Goal: Task Accomplishment & Management: Manage account settings

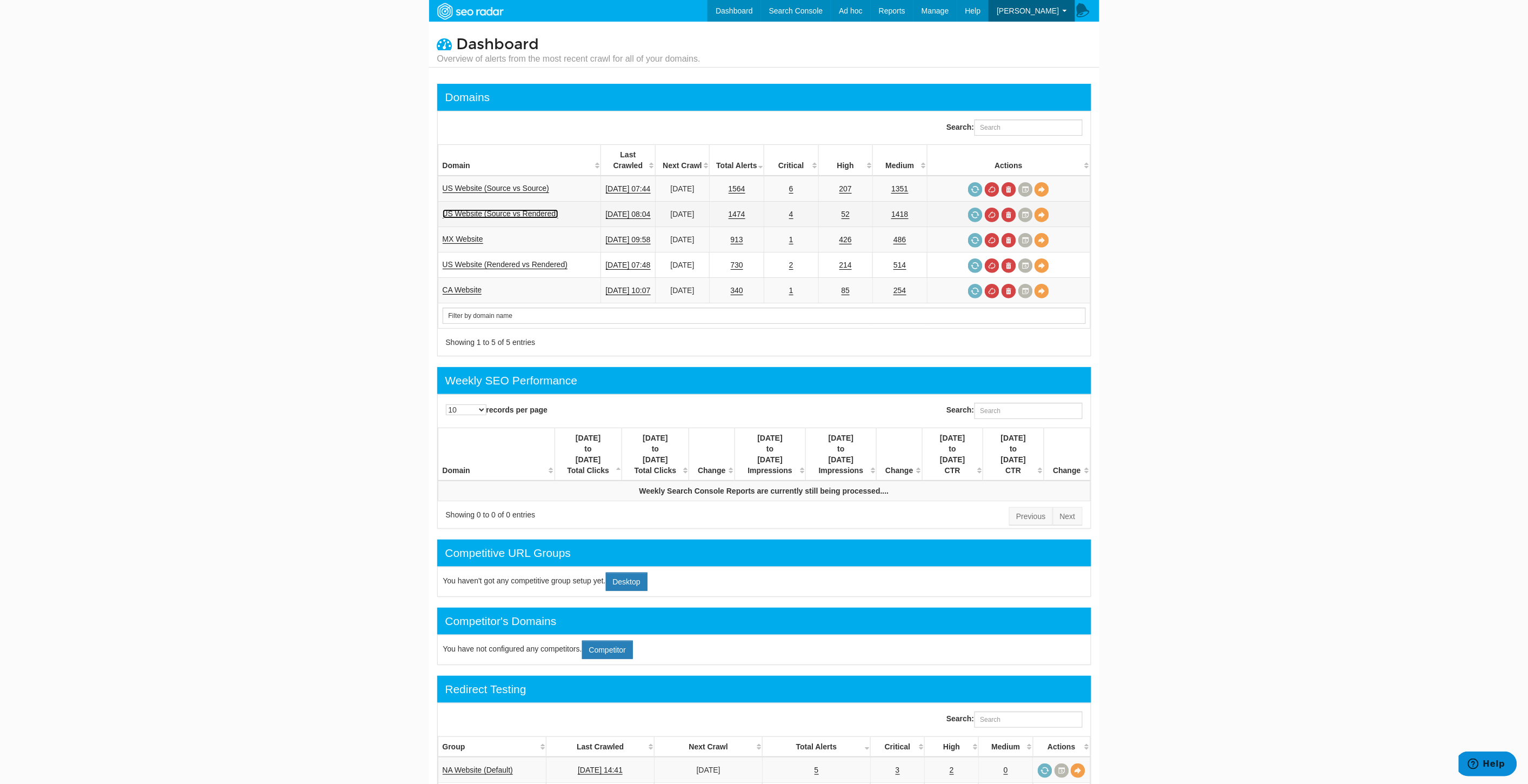
click at [521, 209] on link "US Website (Source vs Rendered)" at bounding box center [501, 214] width 116 height 9
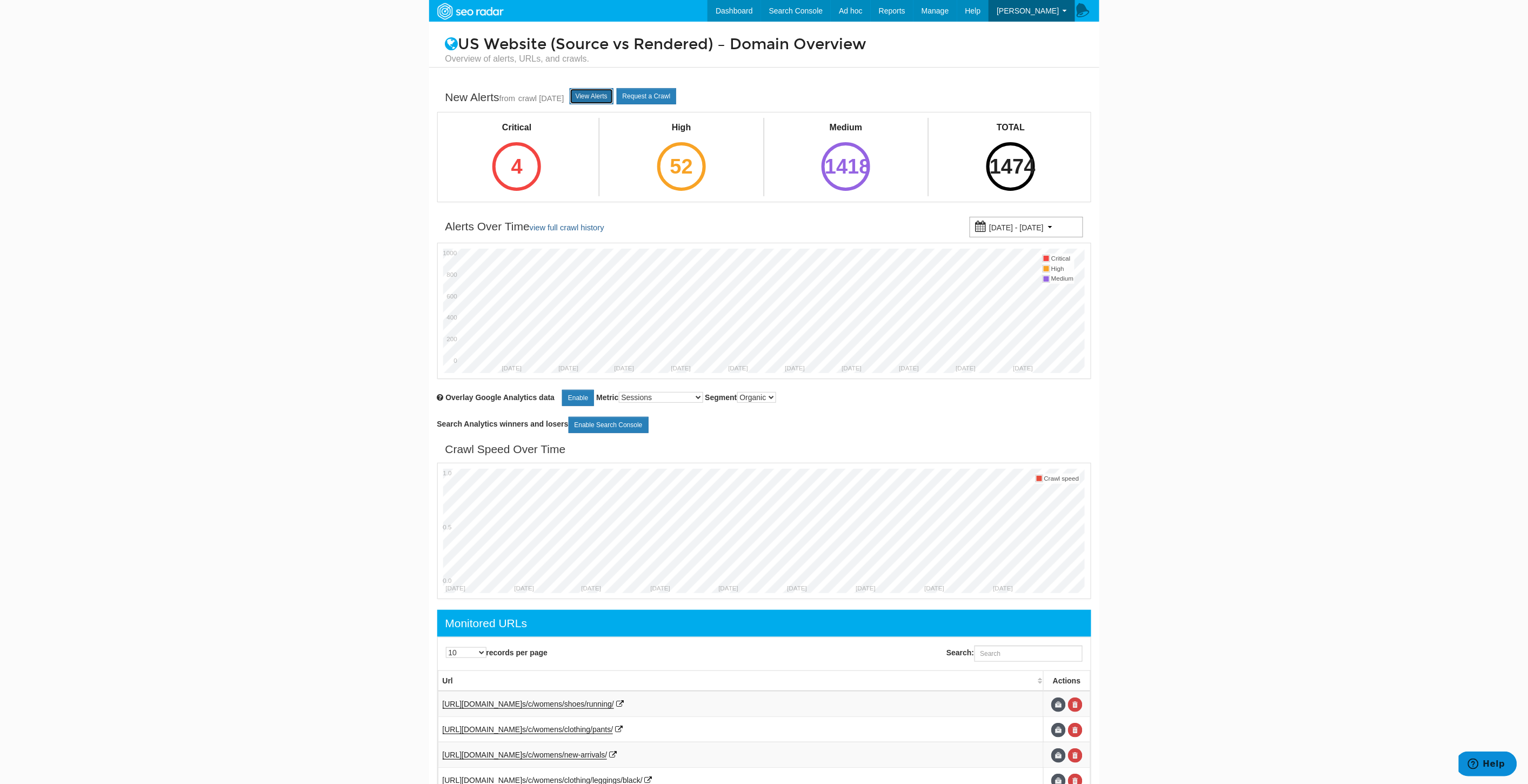
click at [601, 90] on link "View Alerts" at bounding box center [592, 96] width 44 height 17
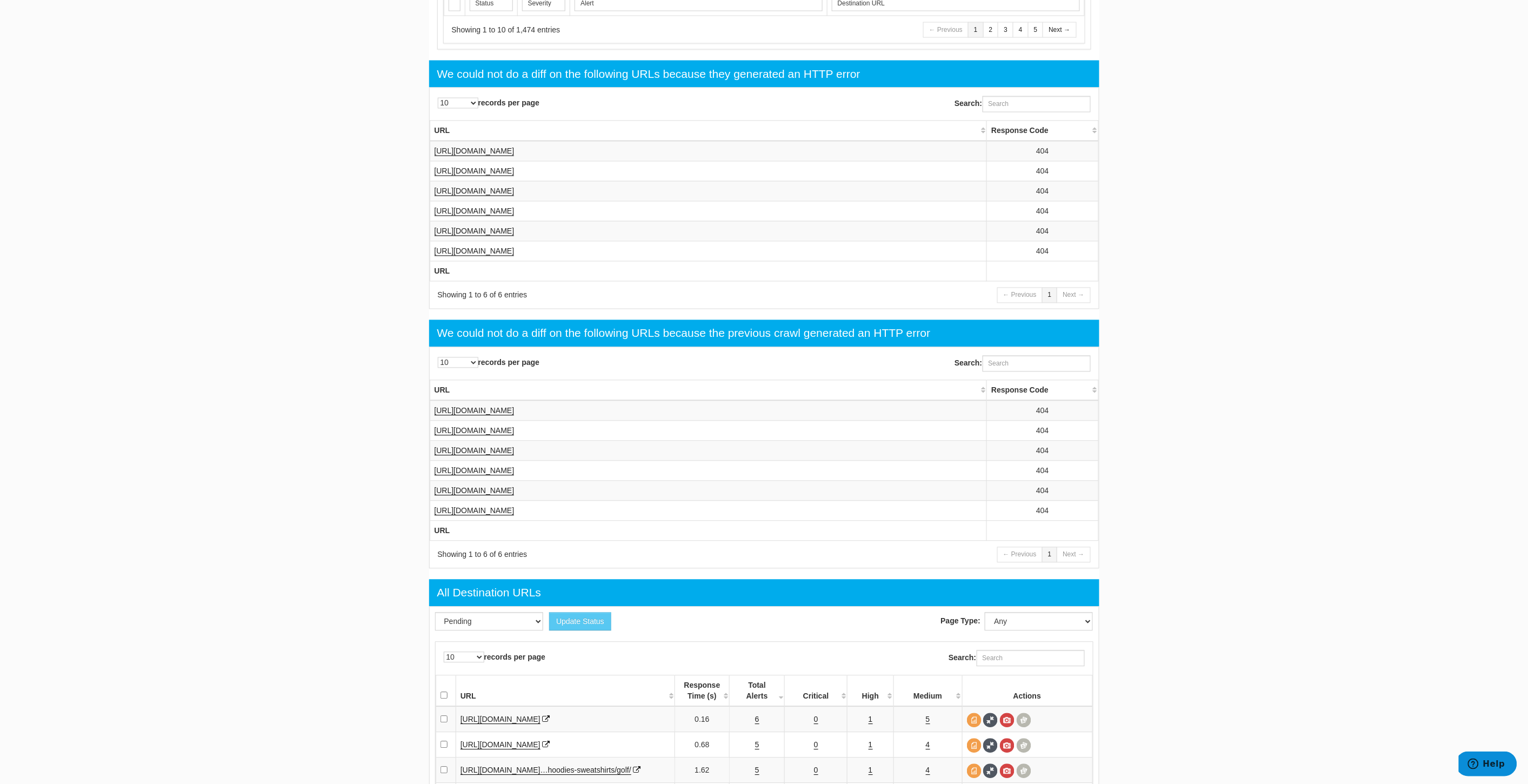
scroll to position [840, 0]
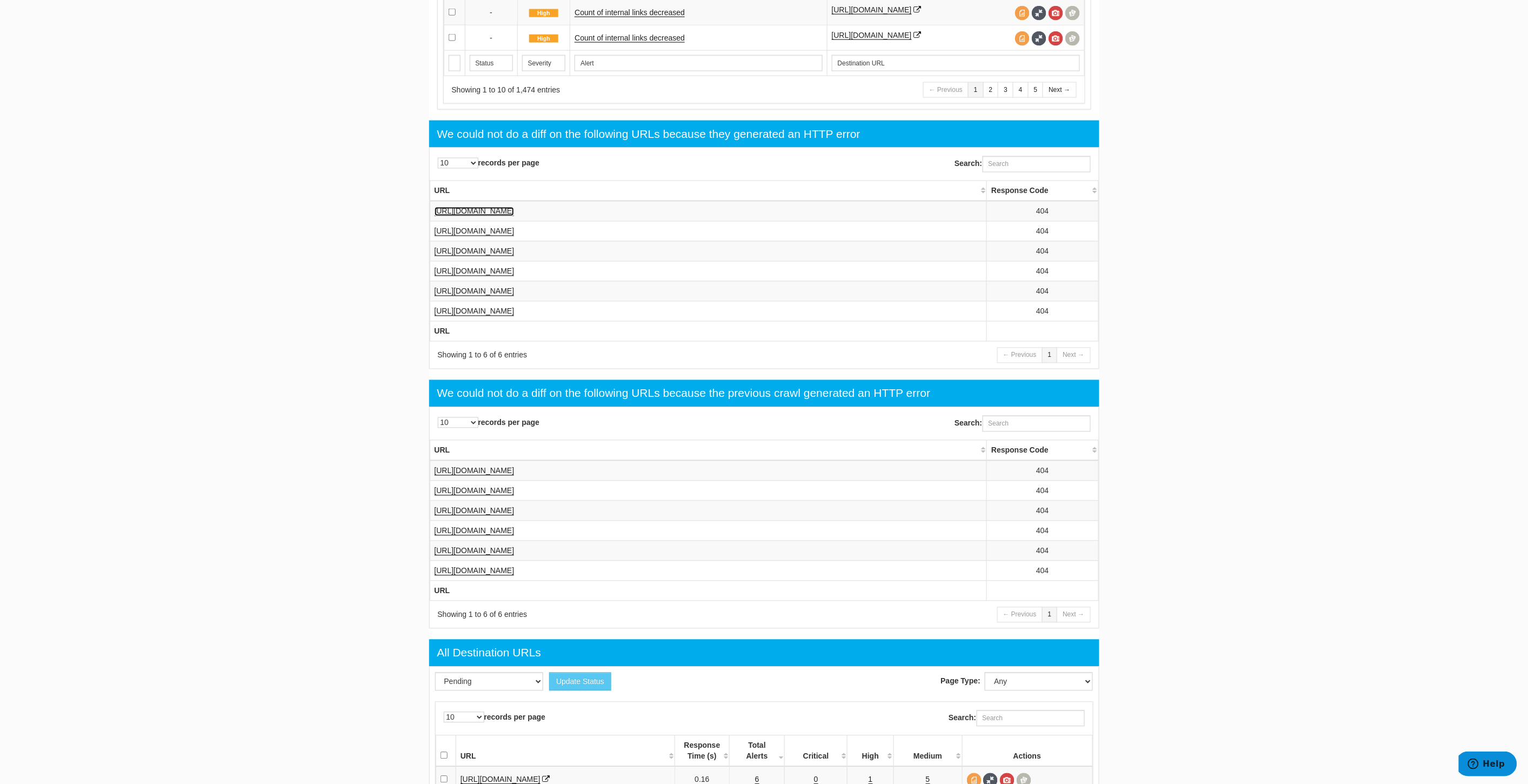
click at [515, 216] on link "[URL][DOMAIN_NAME]" at bounding box center [474, 212] width 80 height 9
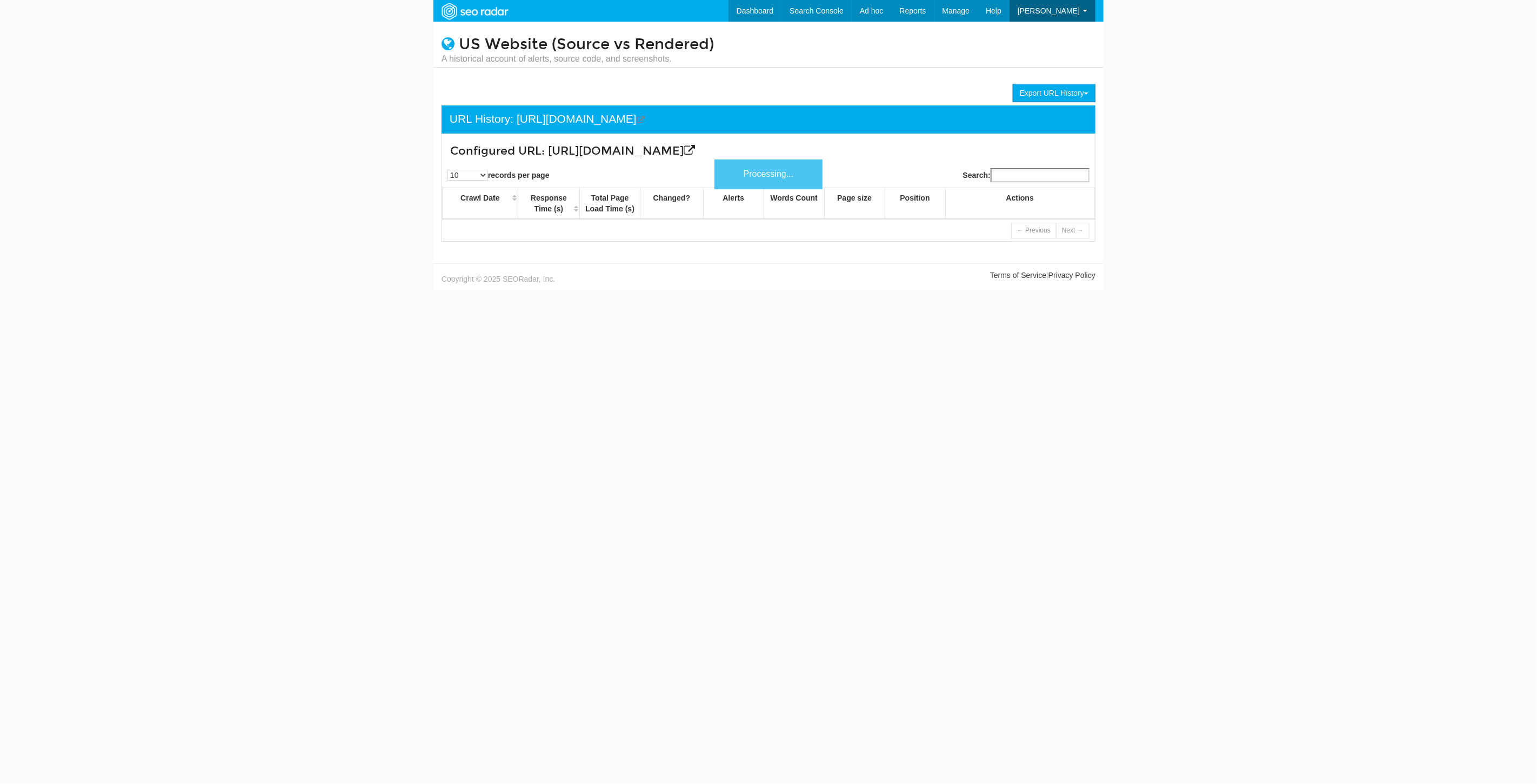
scroll to position [43, 0]
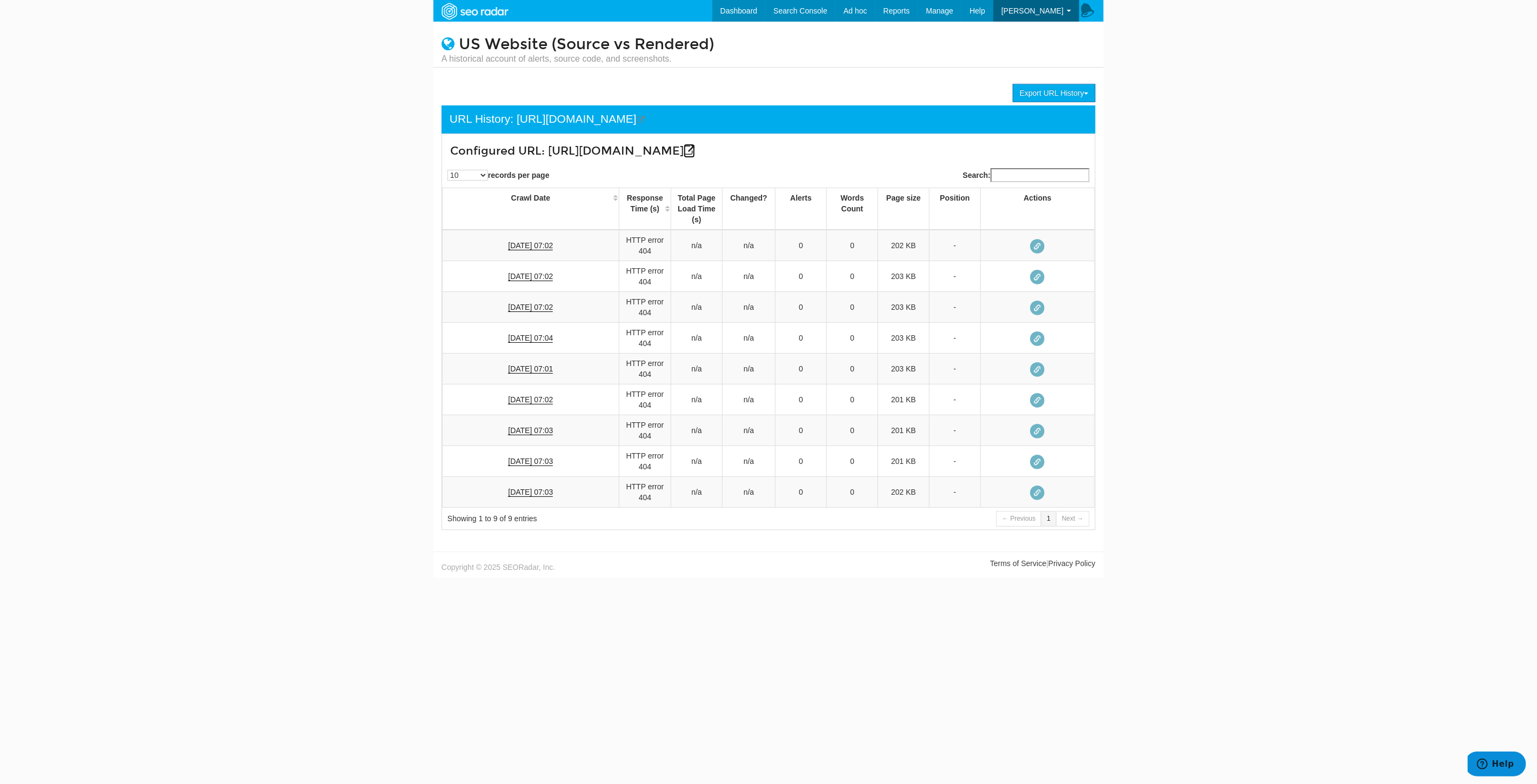
click at [695, 156] on icon at bounding box center [690, 150] width 11 height 11
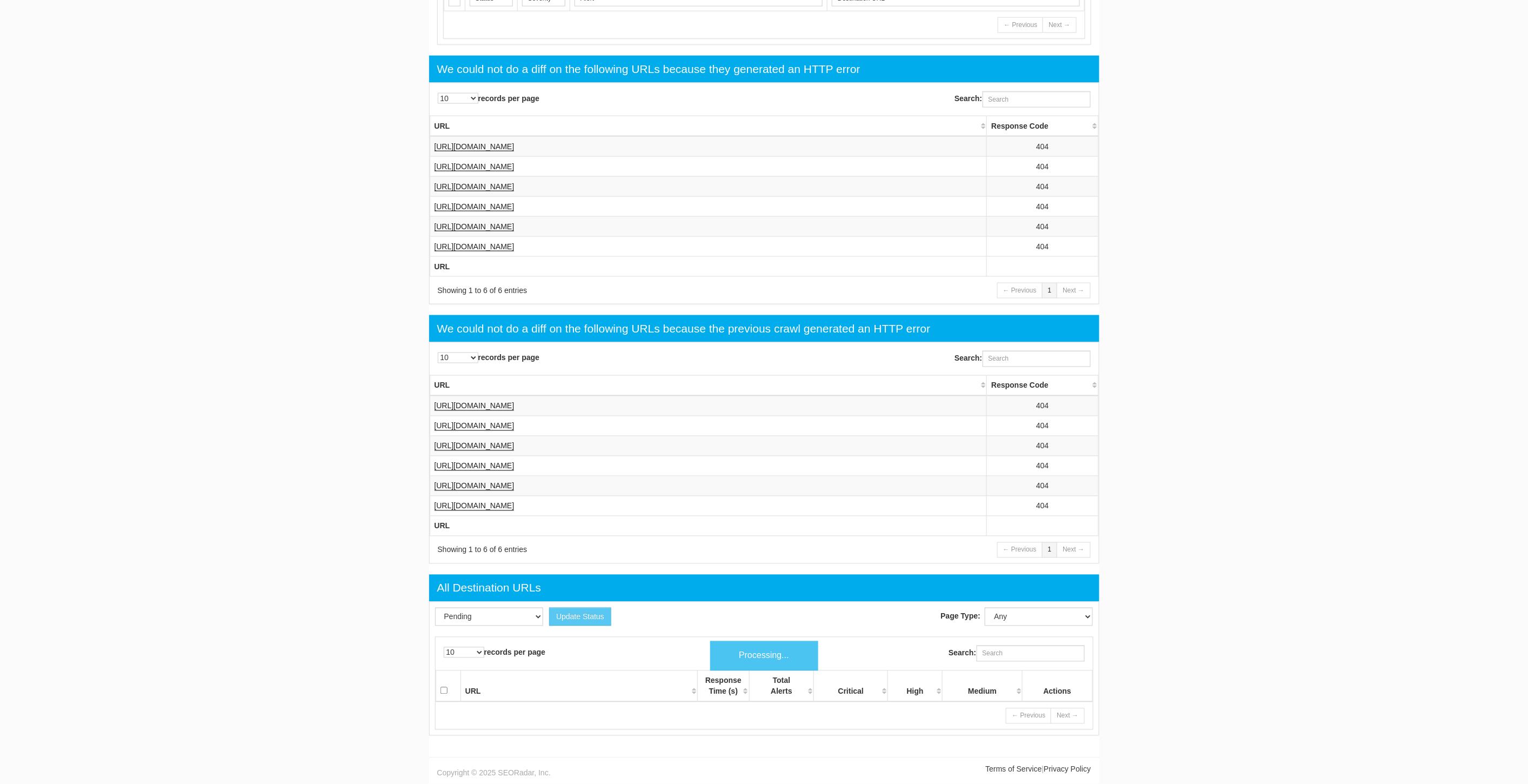
scroll to position [43, 0]
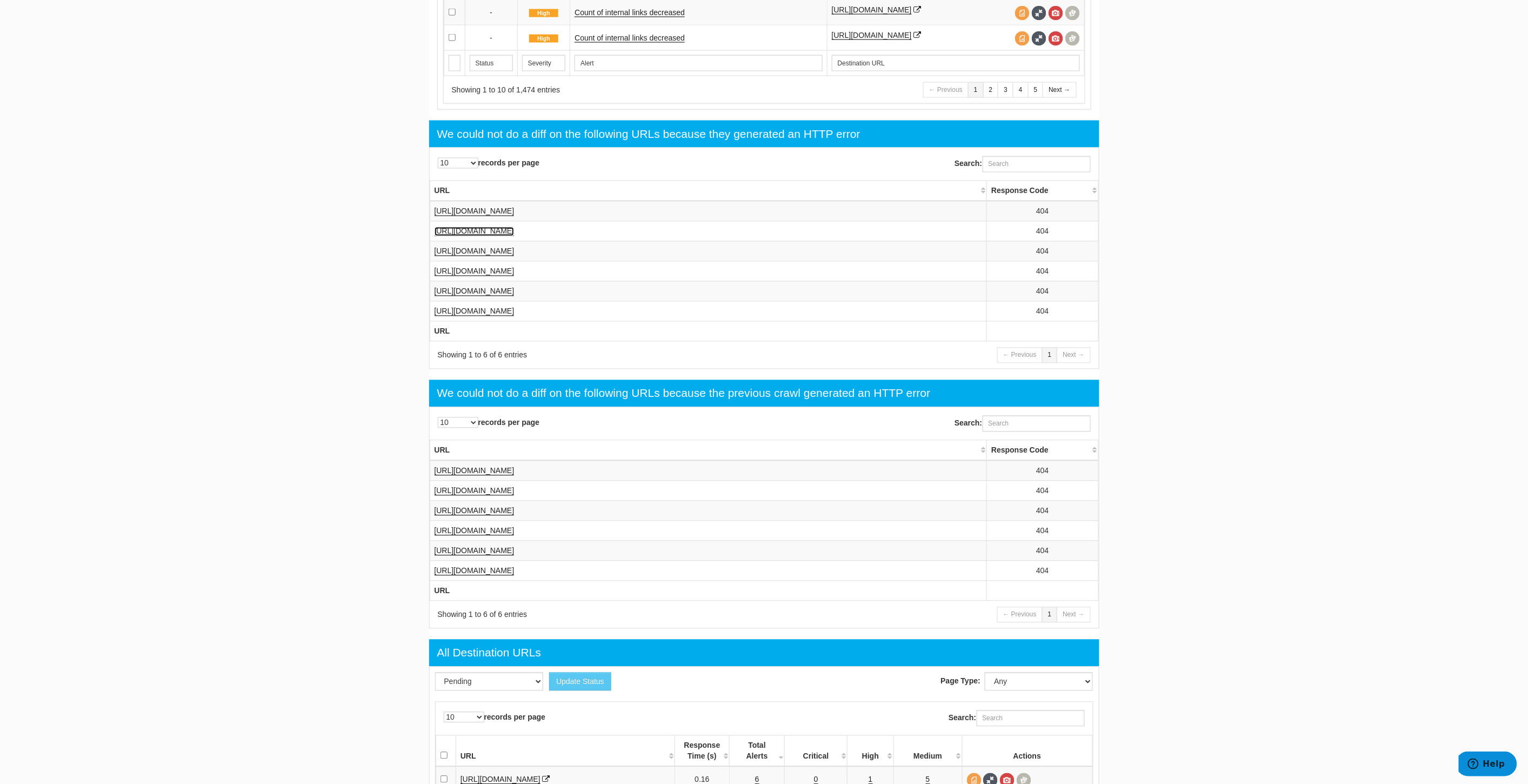
click at [515, 237] on link "[URL][DOMAIN_NAME]" at bounding box center [474, 232] width 80 height 9
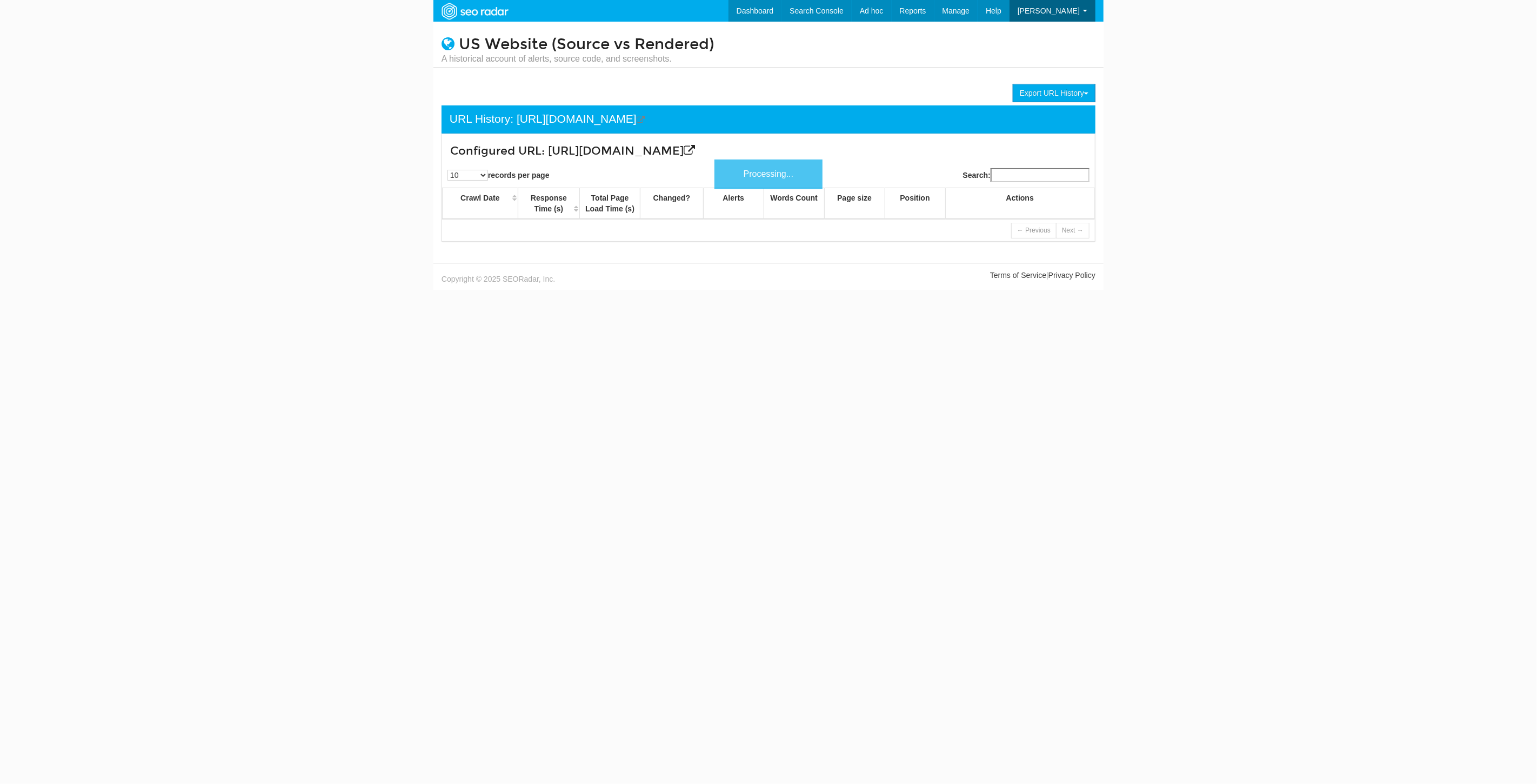
scroll to position [43, 0]
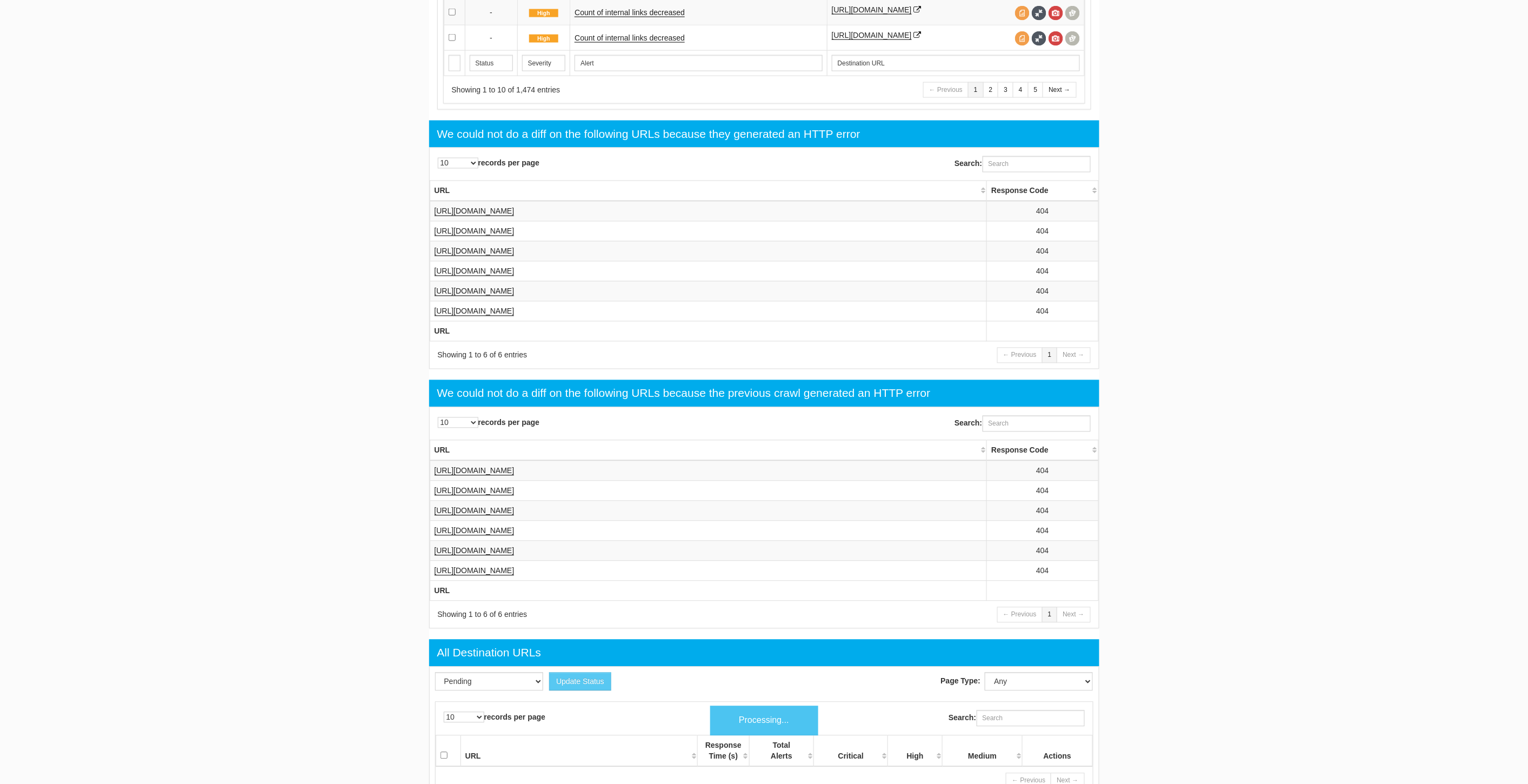
scroll to position [43, 0]
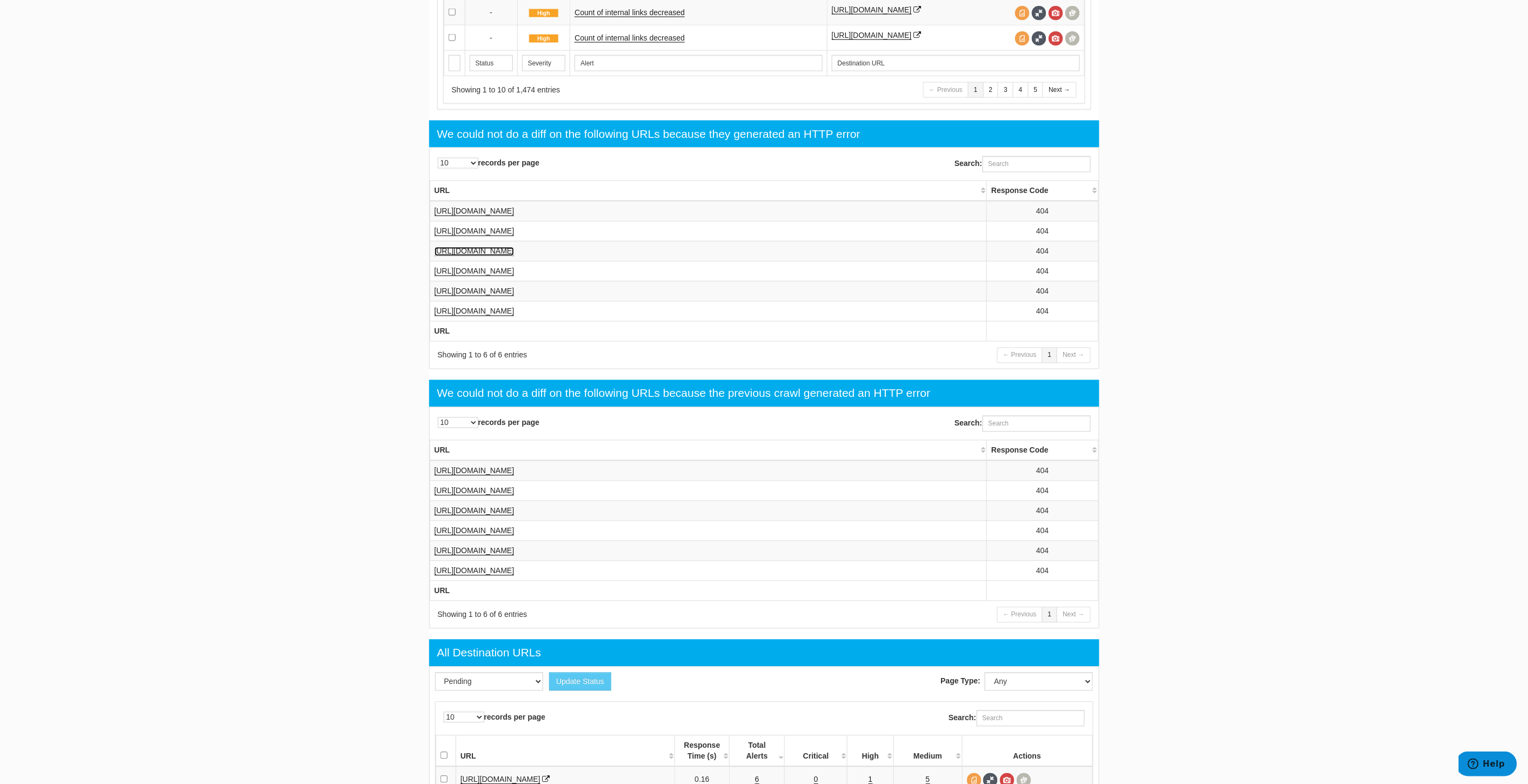
click at [515, 256] on link "https://www.underarmour.com/en-us/p/pants_and_leggings/ua_tricot_womens_tracksu…" at bounding box center [474, 251] width 80 height 9
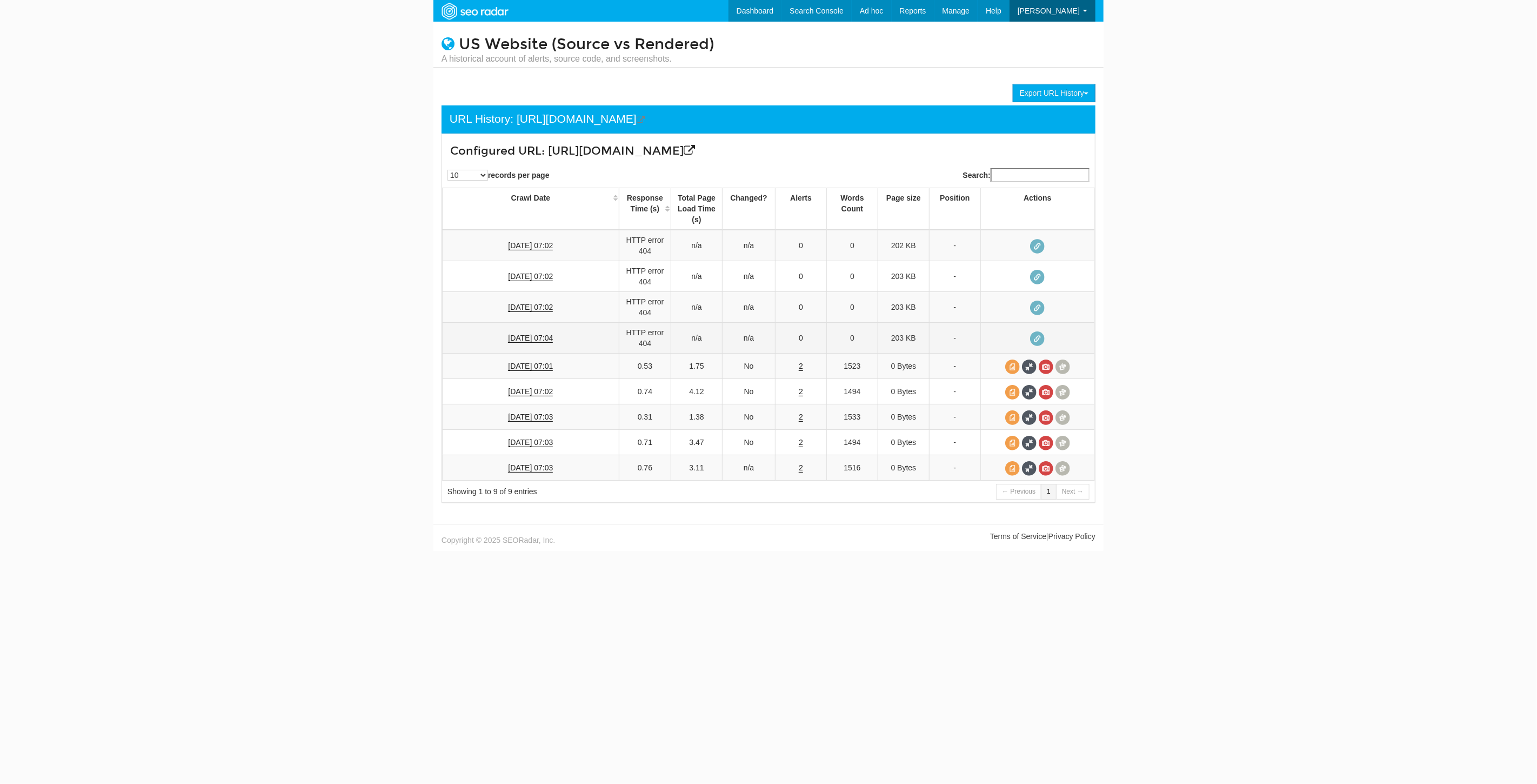
scroll to position [43, 0]
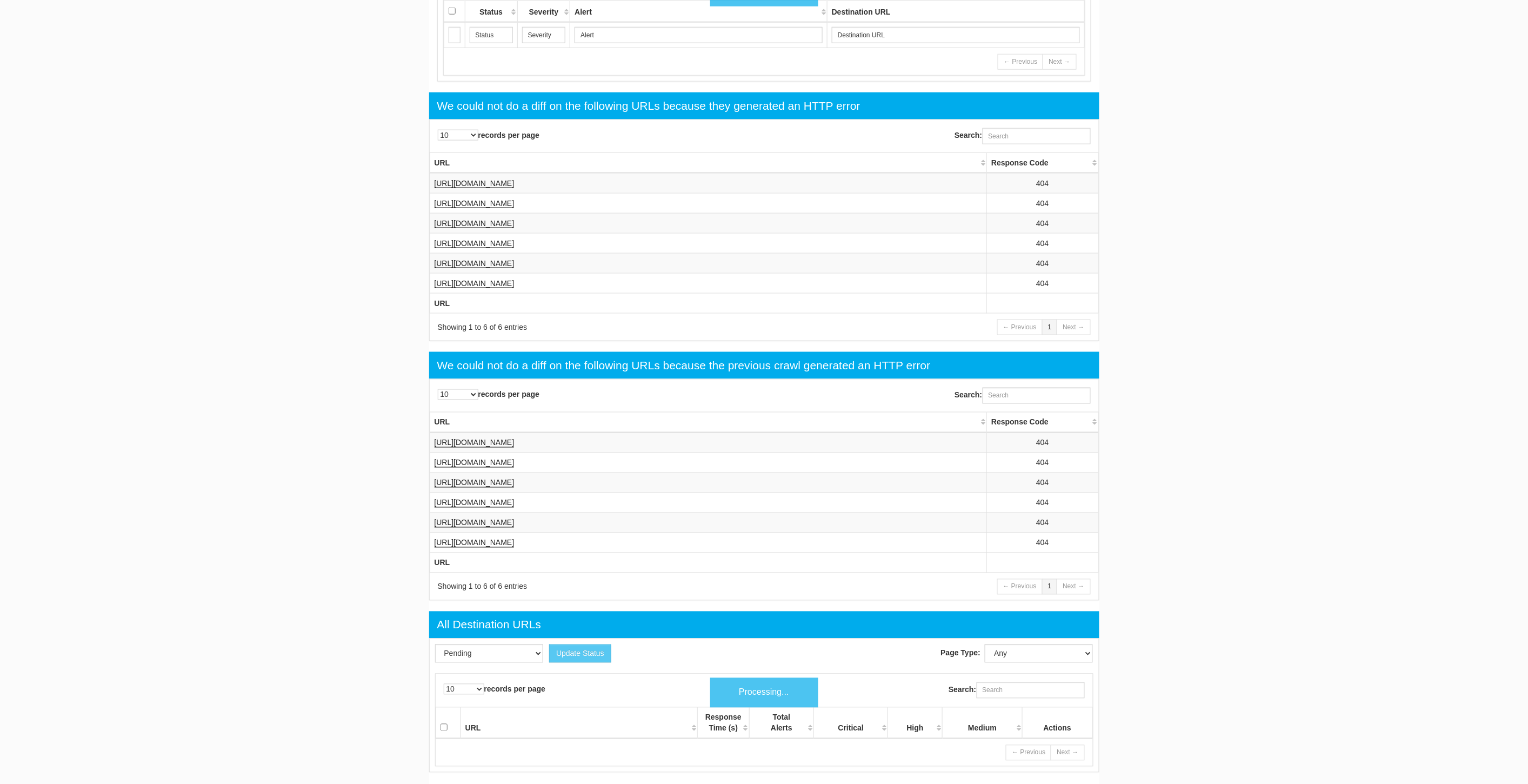
scroll to position [43, 0]
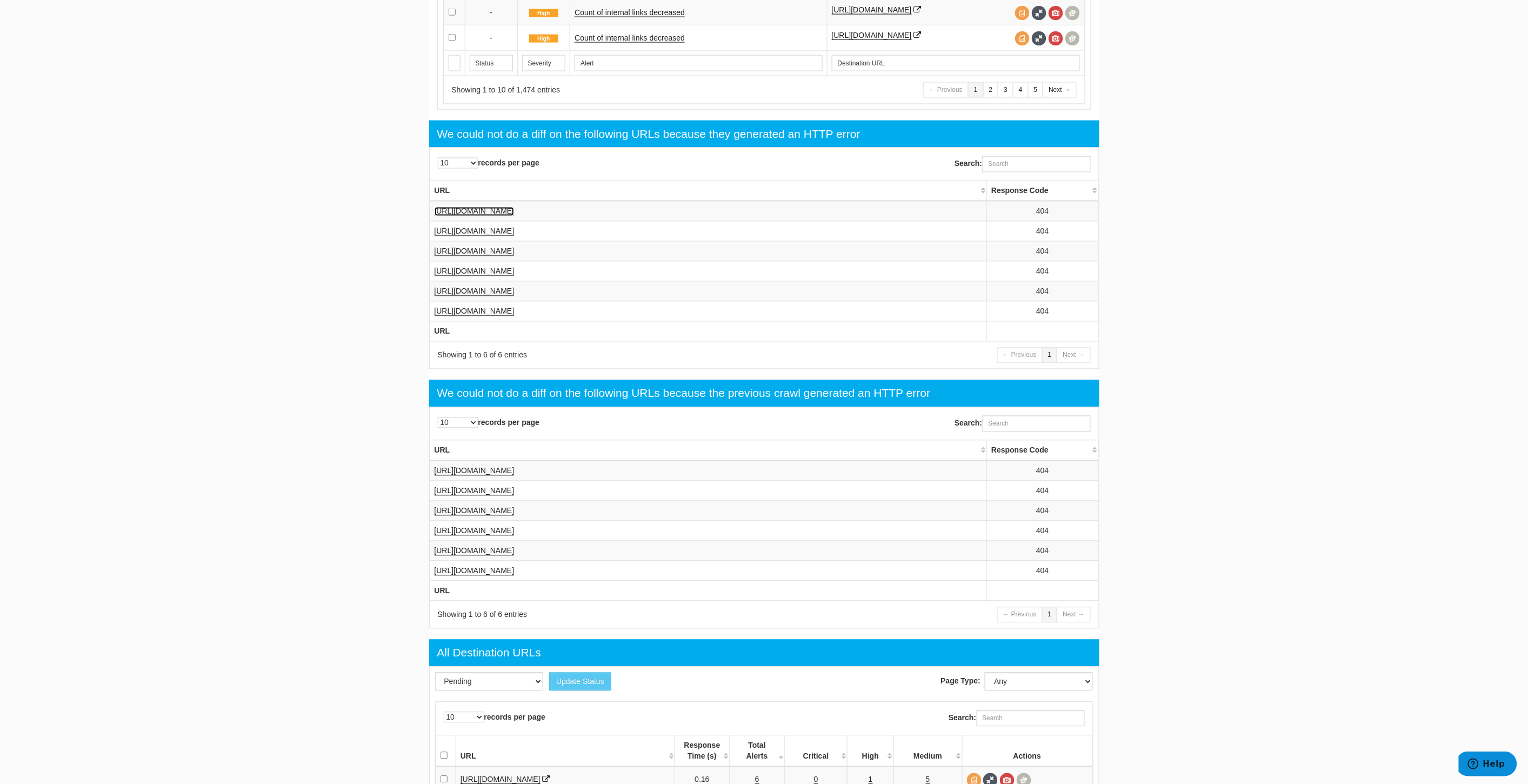
click at [515, 216] on link "https://www.underarmour.com/en-us/p/shirts_and_tops/ua_rival_fleece_mens_hoodie…" at bounding box center [474, 212] width 80 height 9
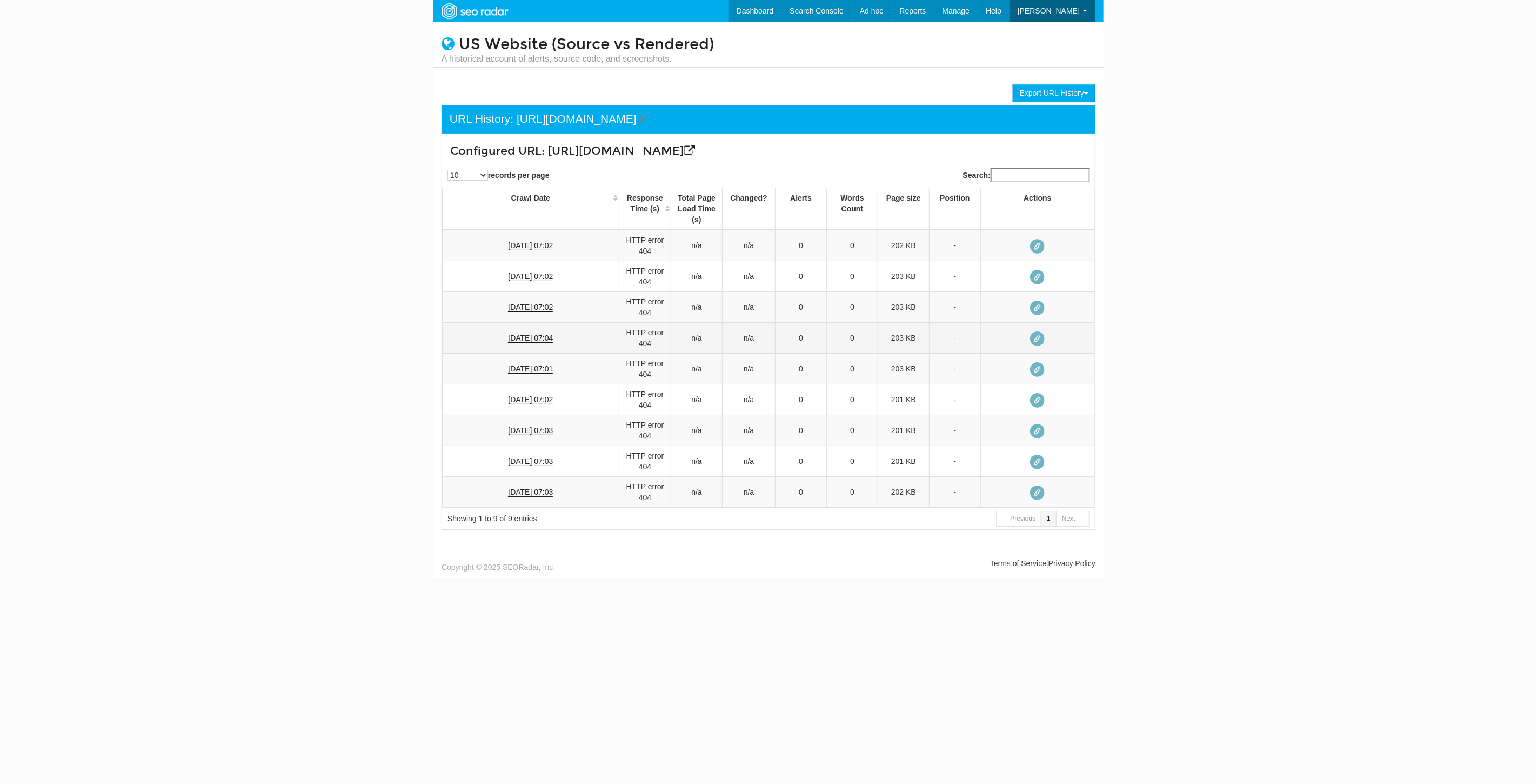
scroll to position [43, 0]
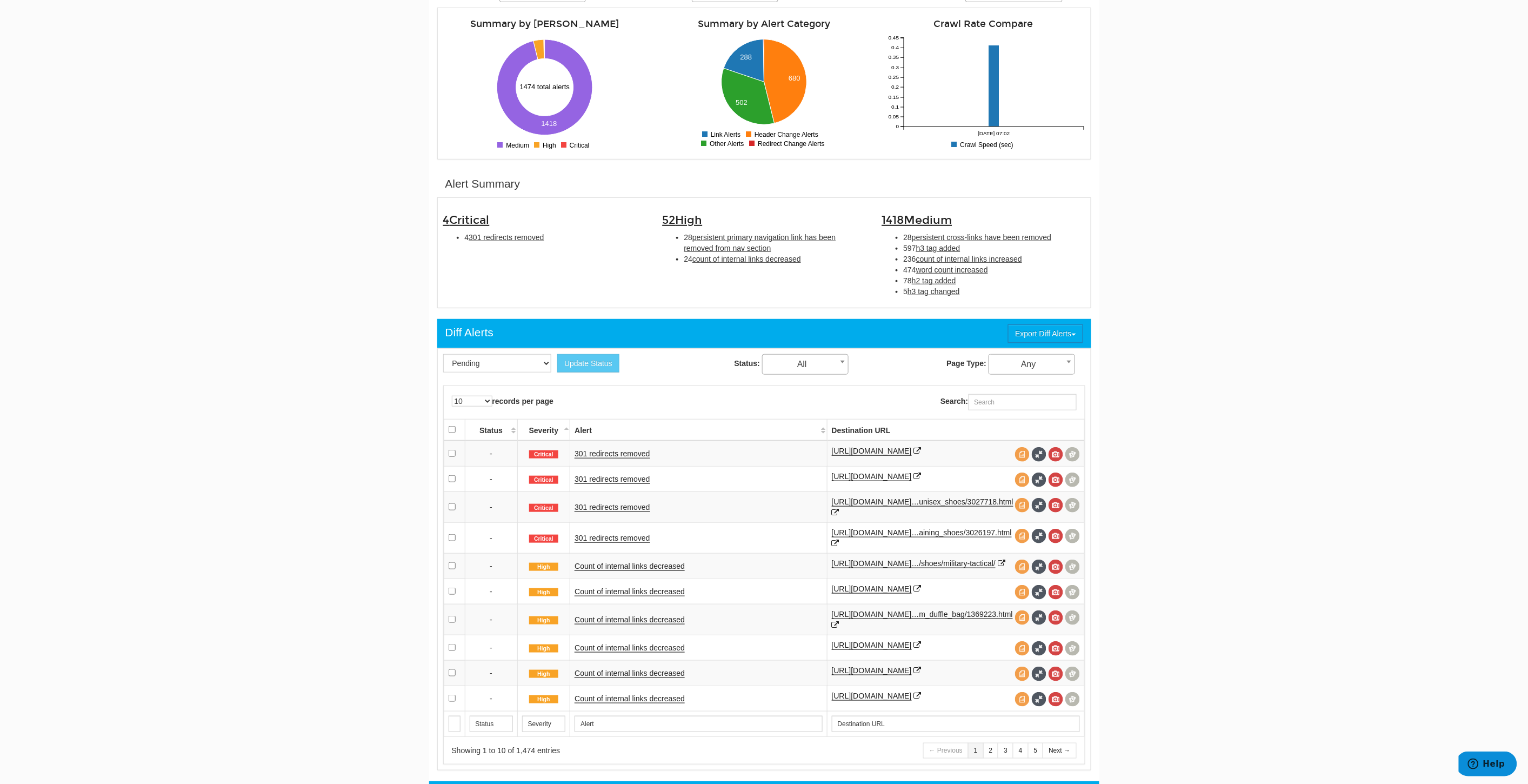
scroll to position [120, 0]
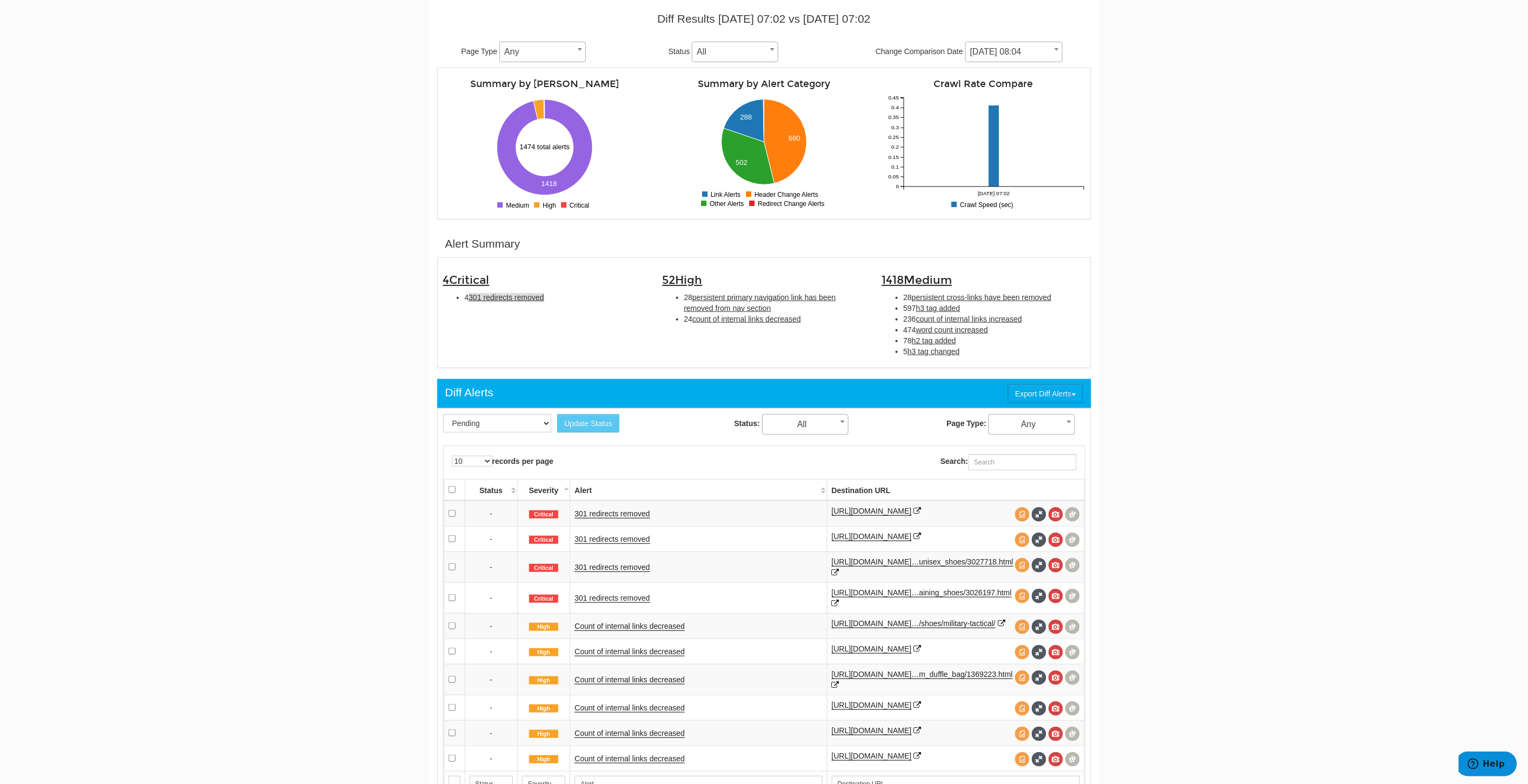
click at [525, 296] on span "301 redirects removed" at bounding box center [506, 296] width 75 height 8
type input "301 redirects removed"
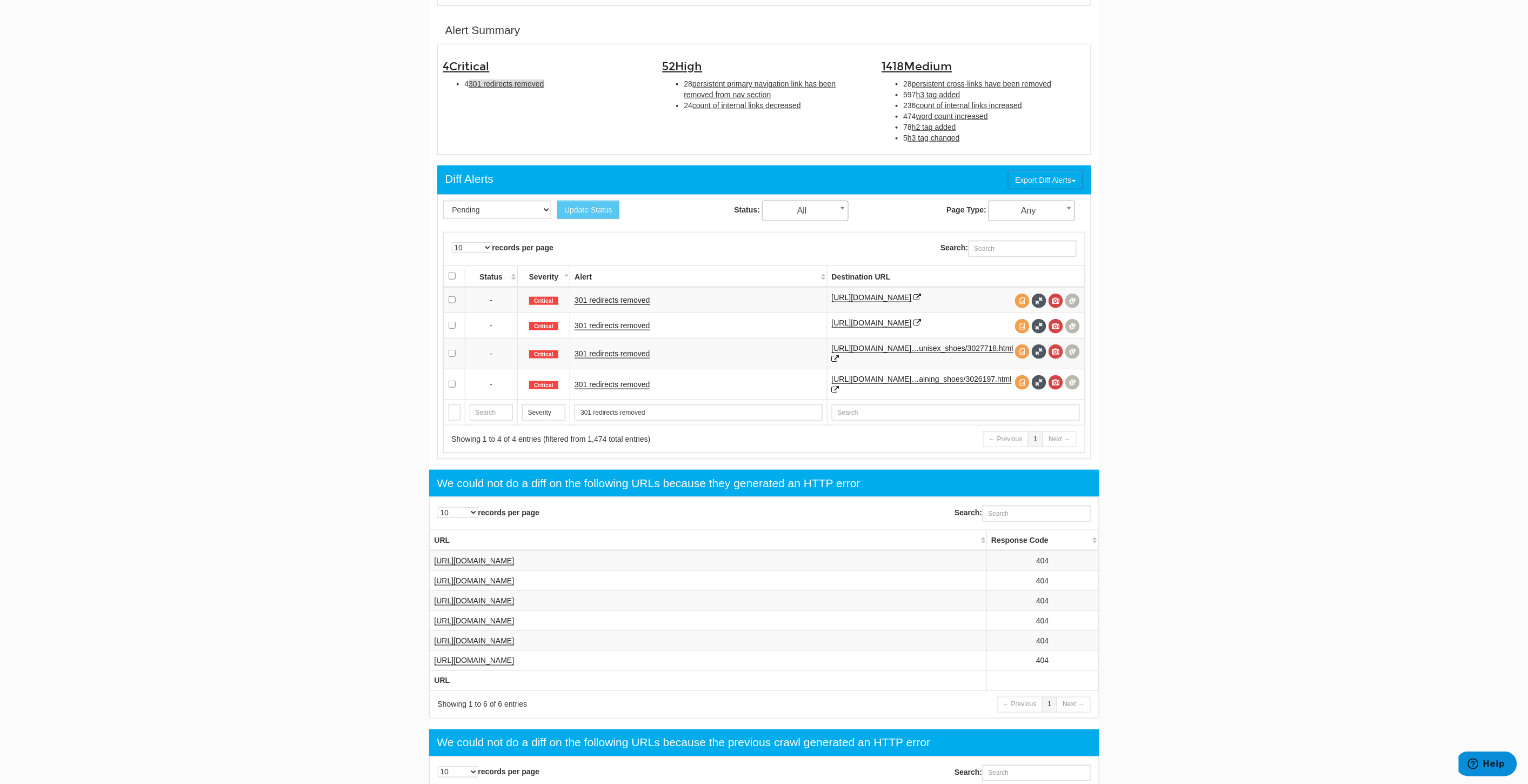
scroll to position [349, 0]
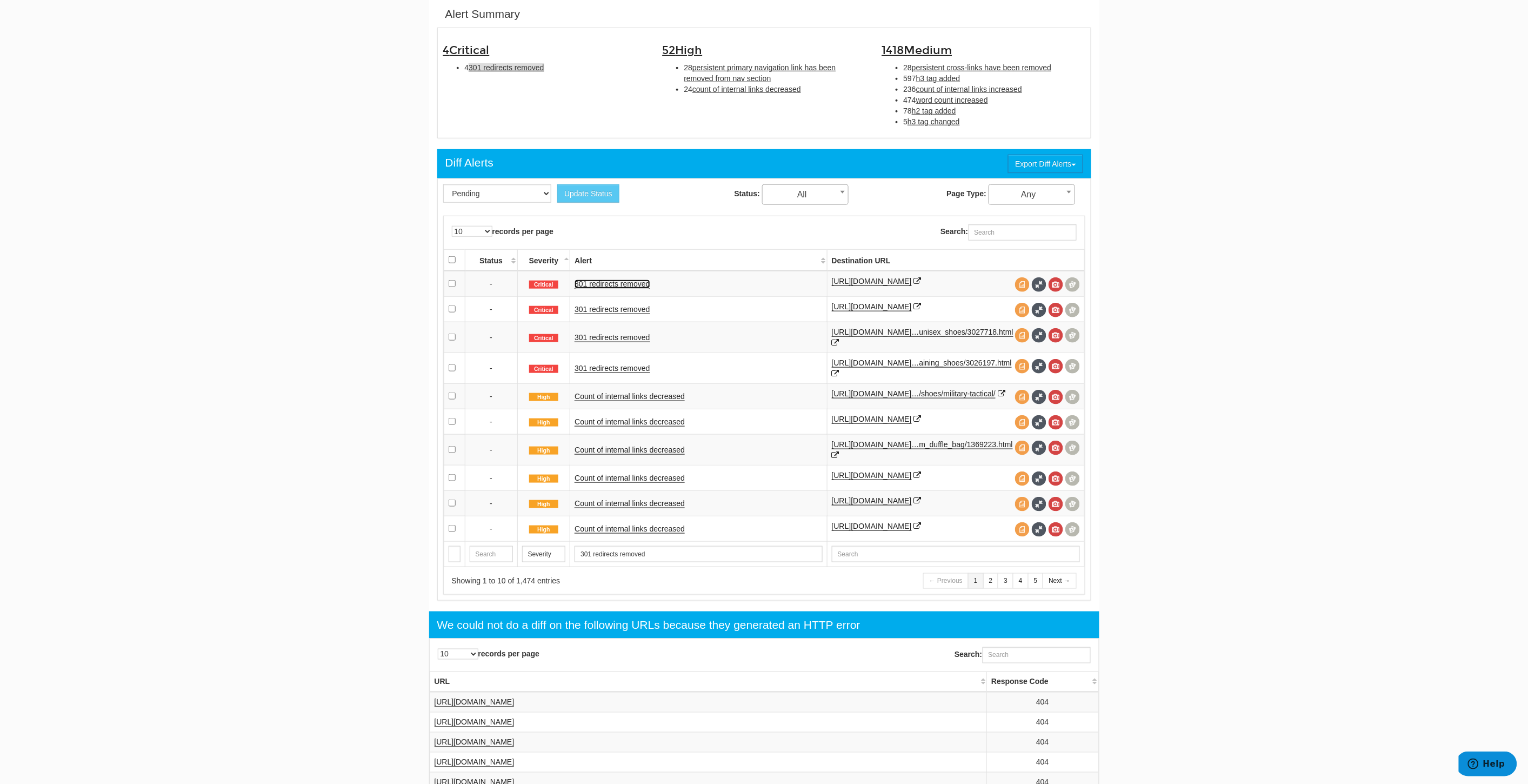
click at [631, 283] on link "301 redirects removed" at bounding box center [612, 284] width 75 height 9
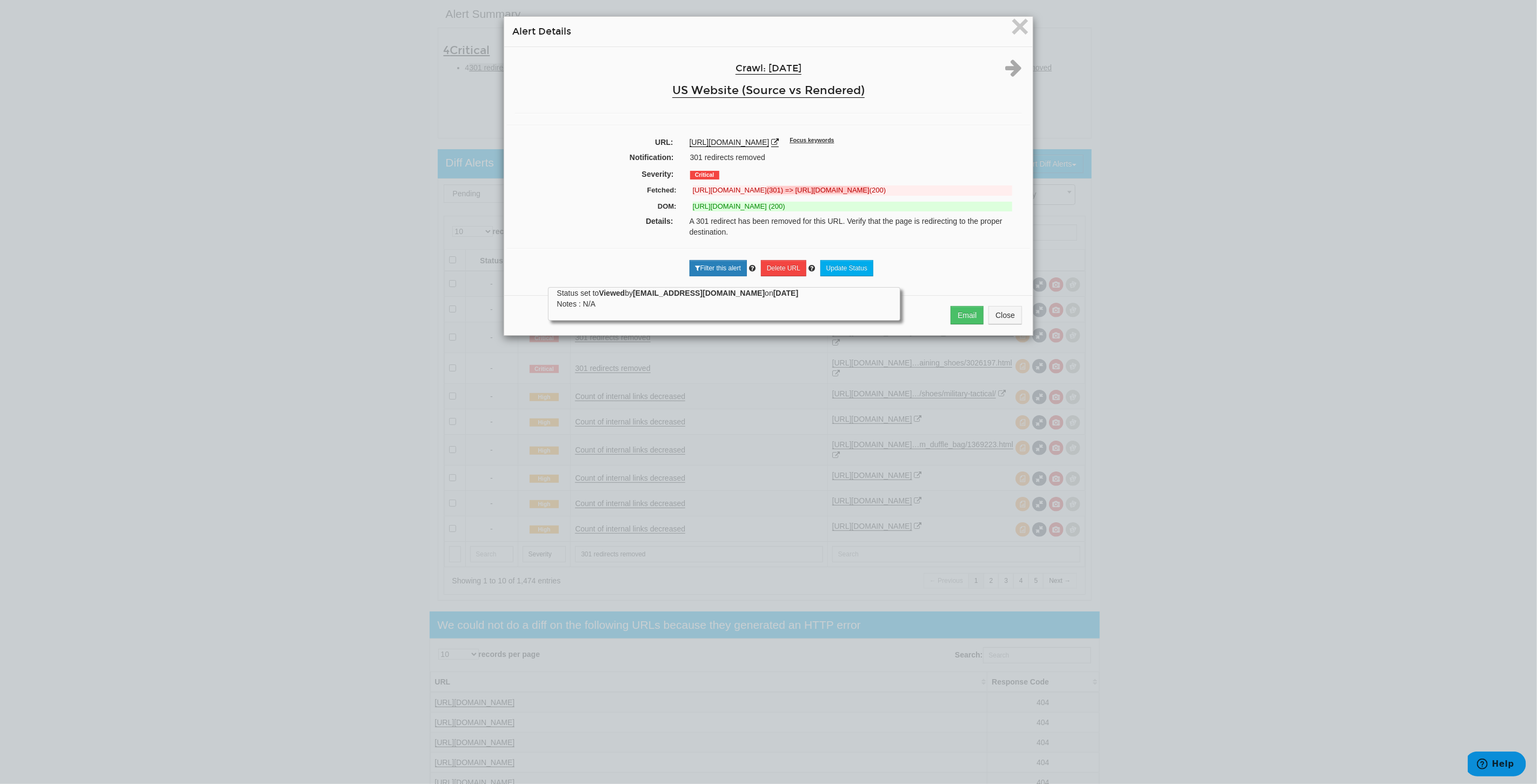
click at [852, 190] on del "https://www.underarmour.com/en-us/t/access-to-sport/ (301) => https://www.under…" at bounding box center [853, 190] width 319 height 10
click at [856, 188] on del "https://www.underarmour.com/en-us/t/access-to-sport/ (301) => https://www.under…" at bounding box center [853, 190] width 319 height 10
drag, startPoint x: 856, startPoint y: 188, endPoint x: 688, endPoint y: 187, distance: 168.0
click at [693, 187] on del "https://www.underarmour.com/en-us/t/access-to-sport/ (301) => https://www.under…" at bounding box center [853, 190] width 319 height 10
copy del "https://www.underarmour.com/en-us/t/access-to-sport/"
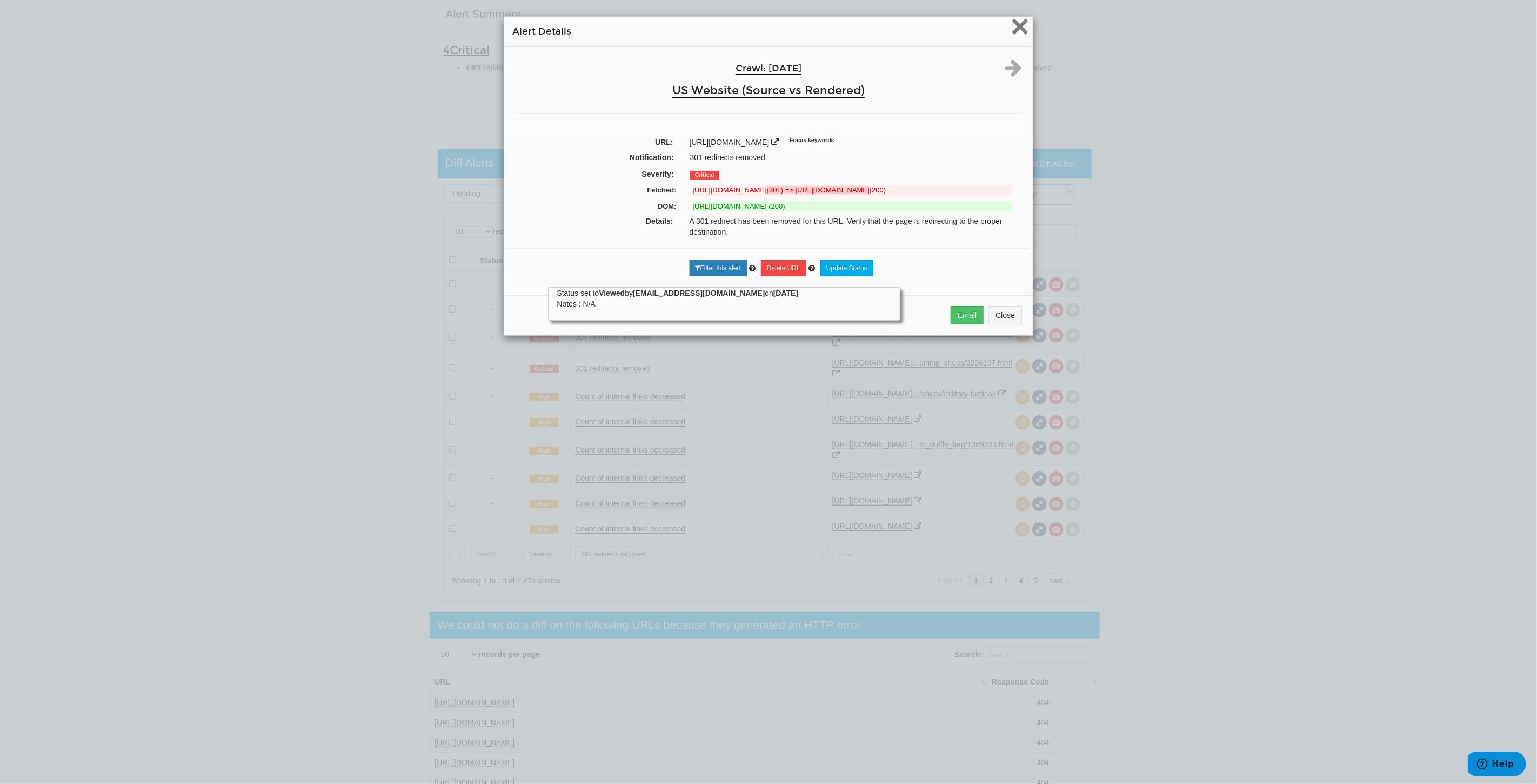
click at [1017, 20] on span "×" at bounding box center [1020, 26] width 19 height 36
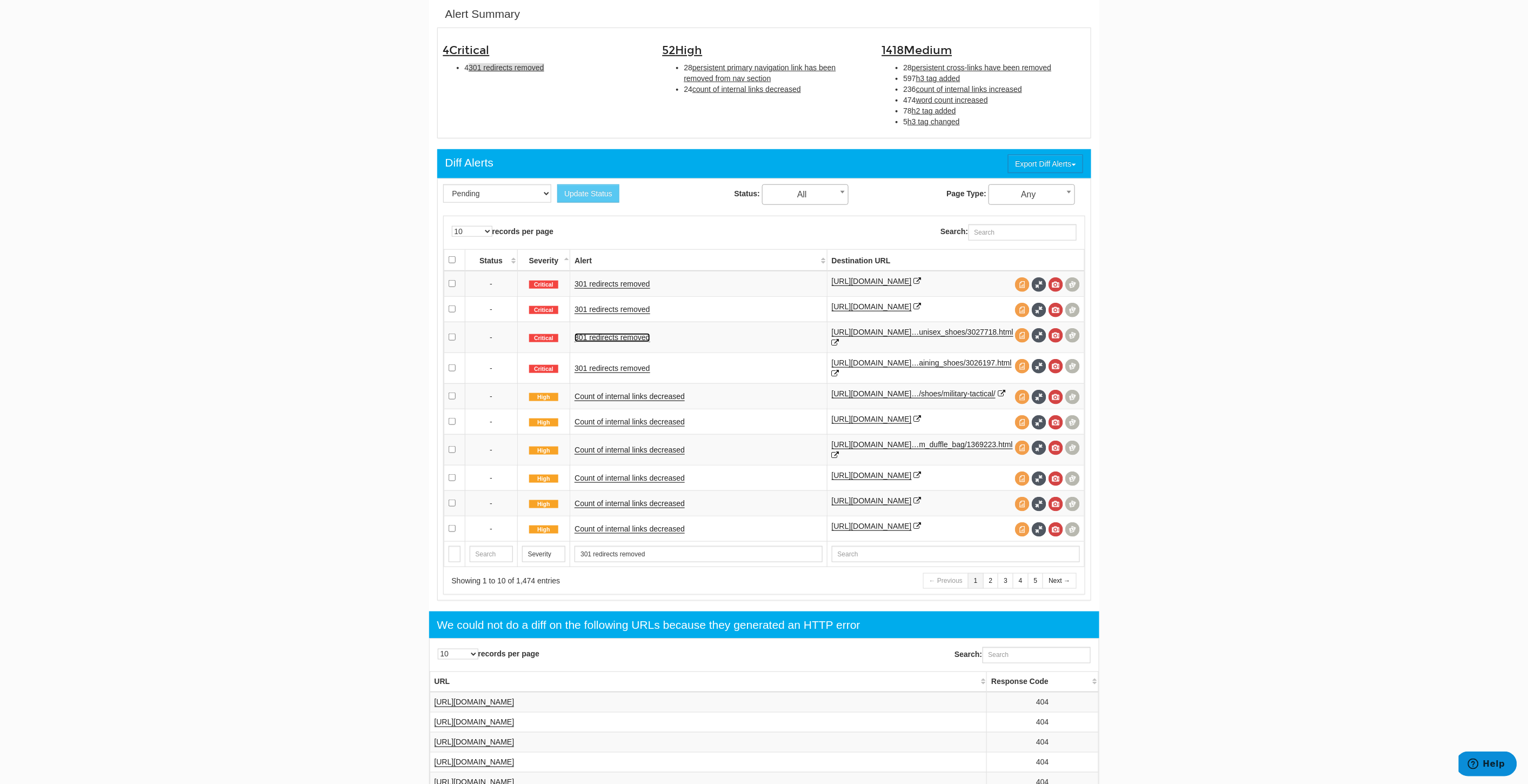
click at [620, 342] on link "301 redirects removed" at bounding box center [612, 337] width 75 height 9
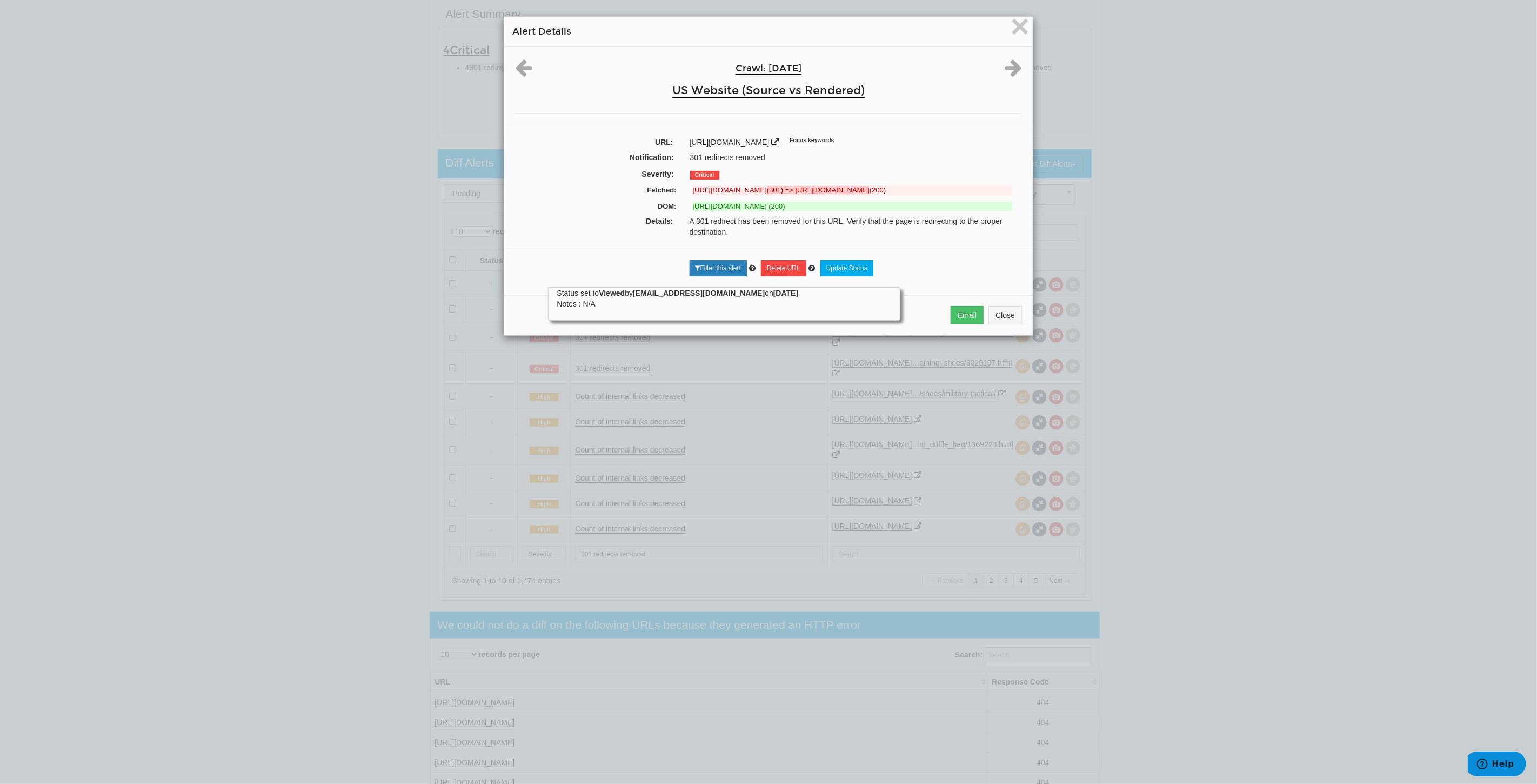
drag, startPoint x: 975, startPoint y: 197, endPoint x: 875, endPoint y: 181, distance: 101.3
click at [875, 181] on div "Crawl: 10/01/2025 US Website (Source vs Rendered) URL: https://www.underarmour.…" at bounding box center [768, 167] width 528 height 240
click at [960, 195] on del "https://www.underarmour.com/en-us/p/sportswear/ua_forge_96_unisex_shoes/3027718…" at bounding box center [853, 190] width 319 height 10
click at [869, 194] on strong "(301) => https://www.underarmour.com/en-us/p/lifestyle/ua_forge_96_unisex_shoes…" at bounding box center [818, 190] width 103 height 8
drag, startPoint x: 975, startPoint y: 195, endPoint x: 691, endPoint y: 202, distance: 284.1
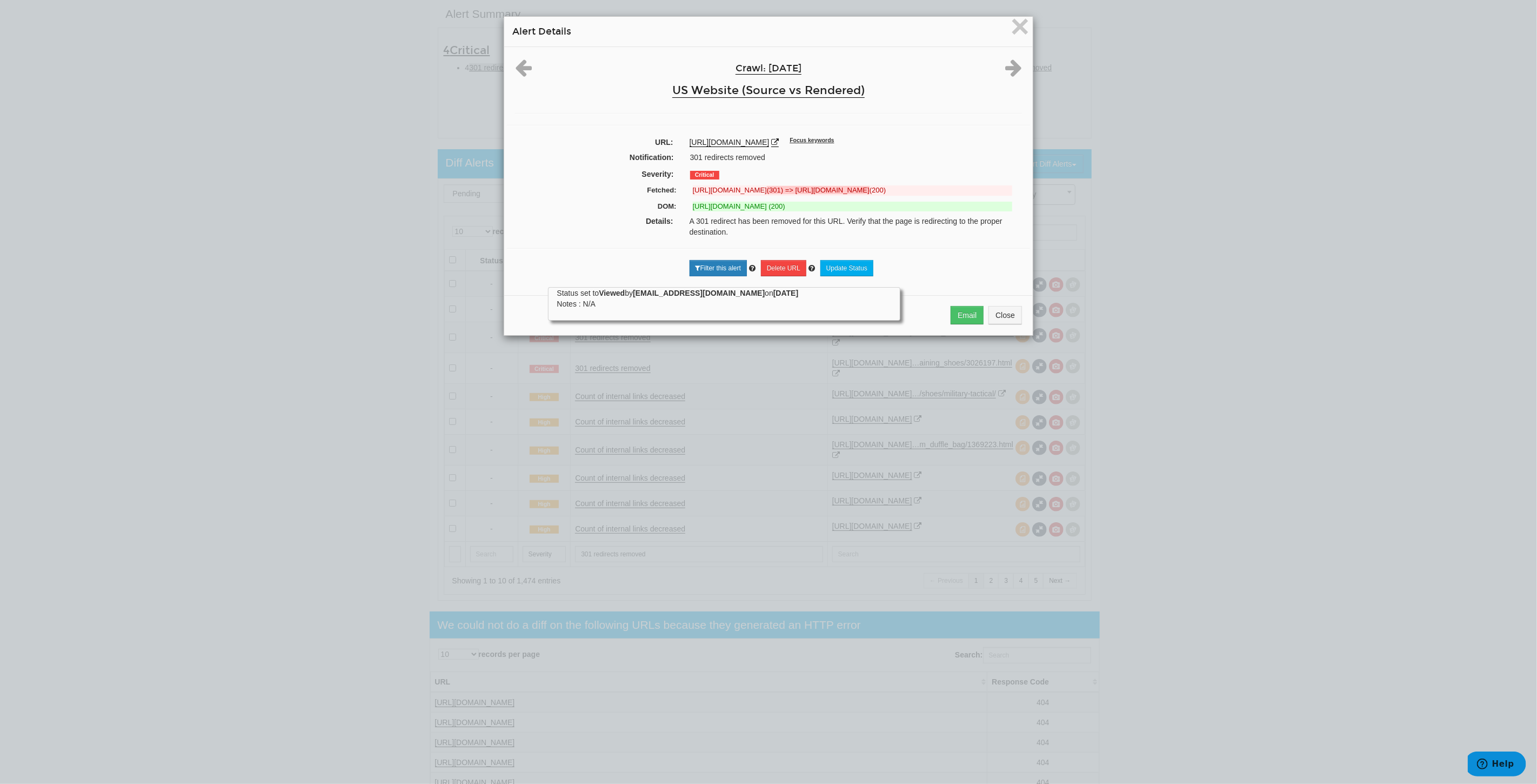
click at [687, 195] on div "https://www.underarmour.com/en-us/p/sportswear/ua_forge_96_unisex_shoes/3027718…" at bounding box center [853, 190] width 336 height 10
copy del "https://www.underarmour.com/en-us/p/sportswear/ua_forge_96_unisex_shoes/3027718…"
click at [1011, 23] on span "×" at bounding box center [1020, 26] width 19 height 36
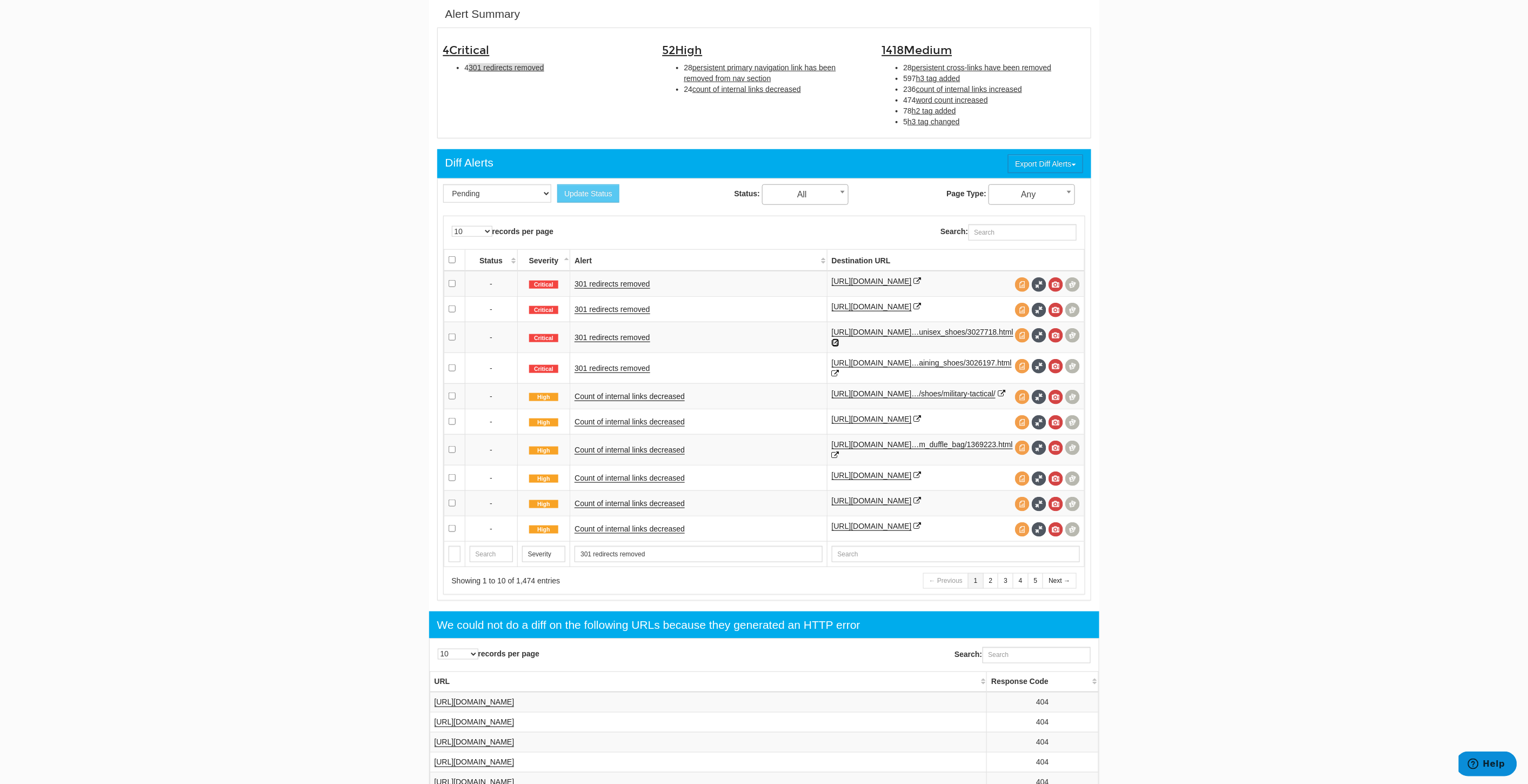
click at [839, 347] on icon at bounding box center [836, 343] width 7 height 7
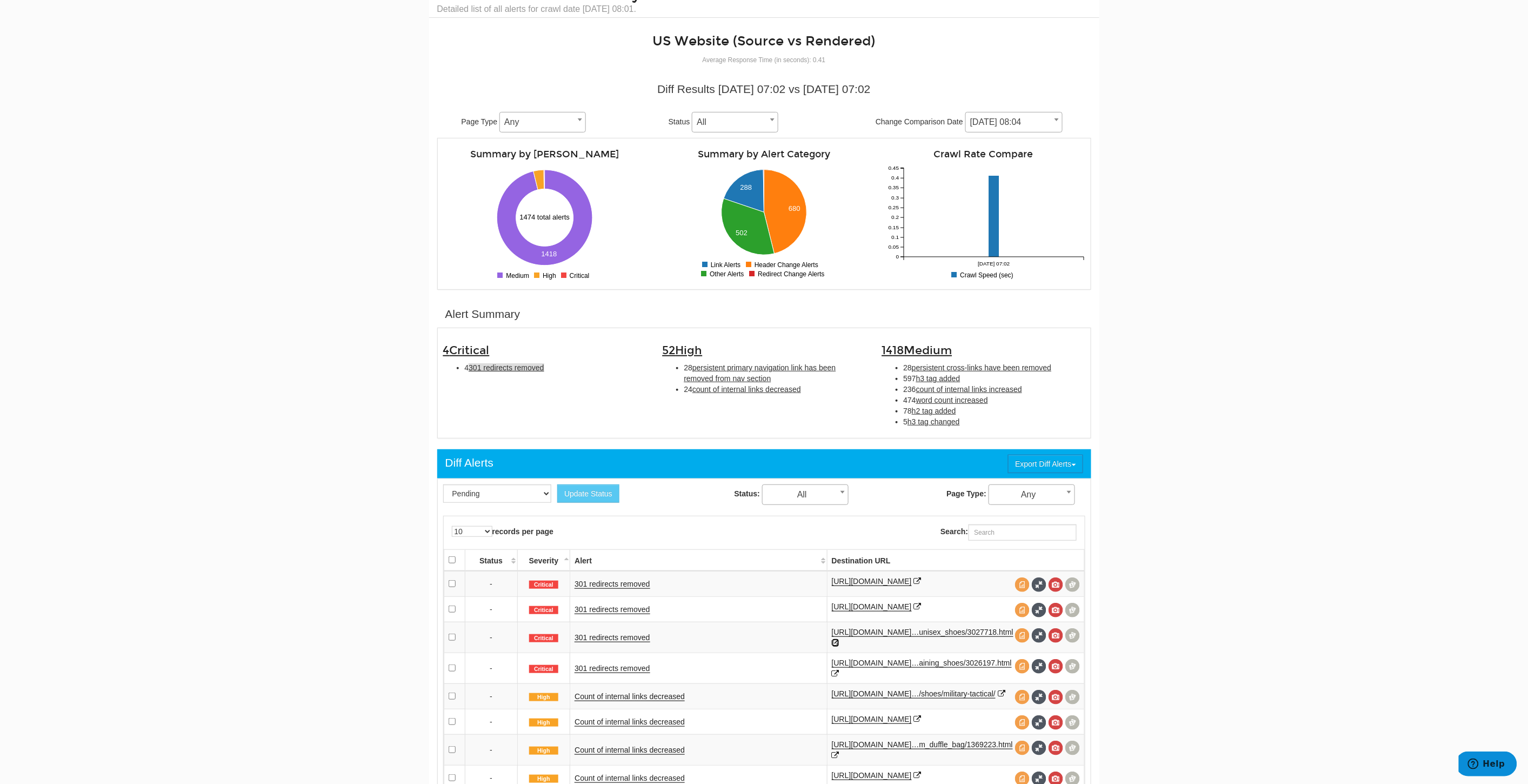
scroll to position [0, 0]
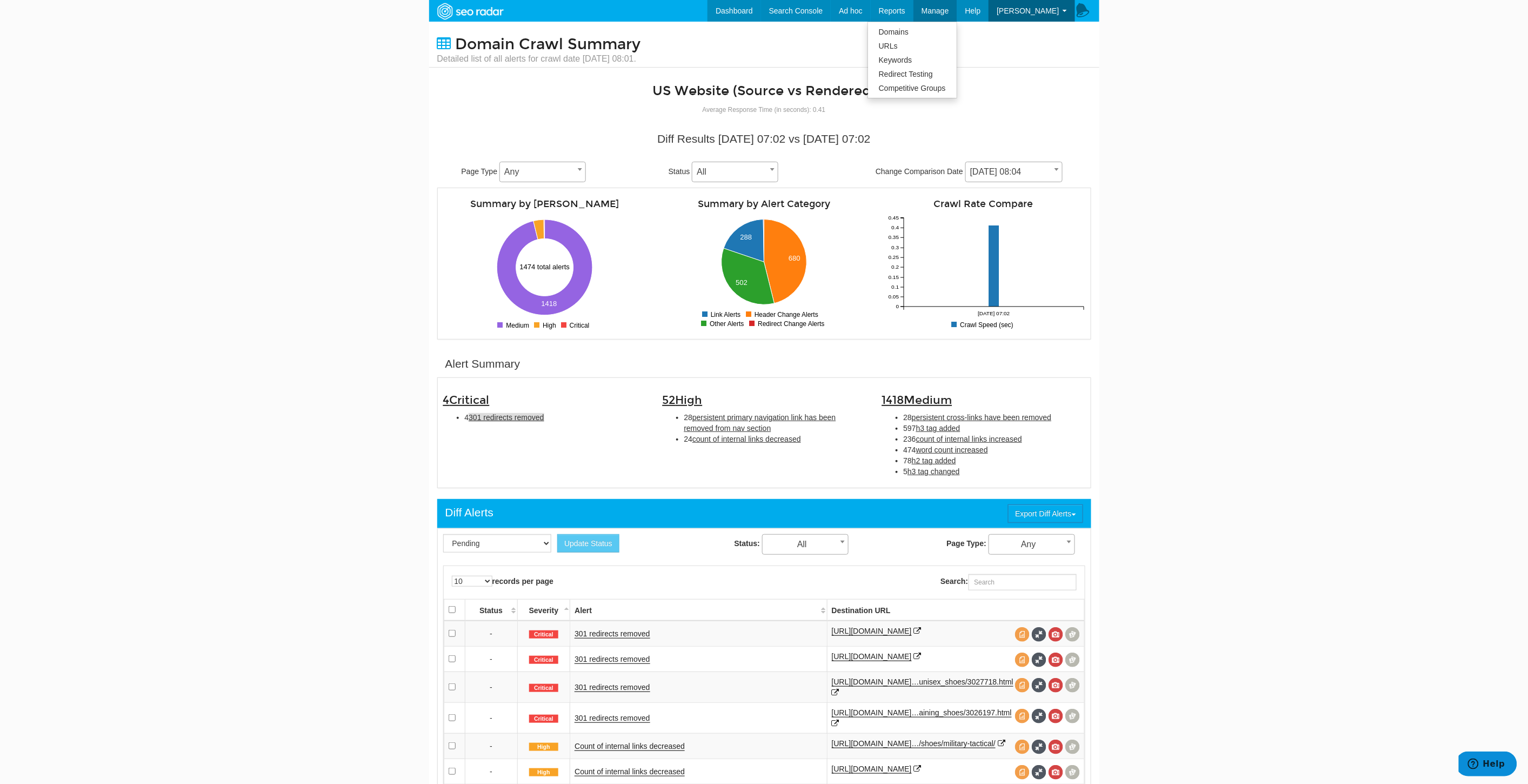
click at [949, 11] on span "Manage" at bounding box center [936, 10] width 28 height 8
click at [920, 36] on link "Domains" at bounding box center [913, 31] width 89 height 14
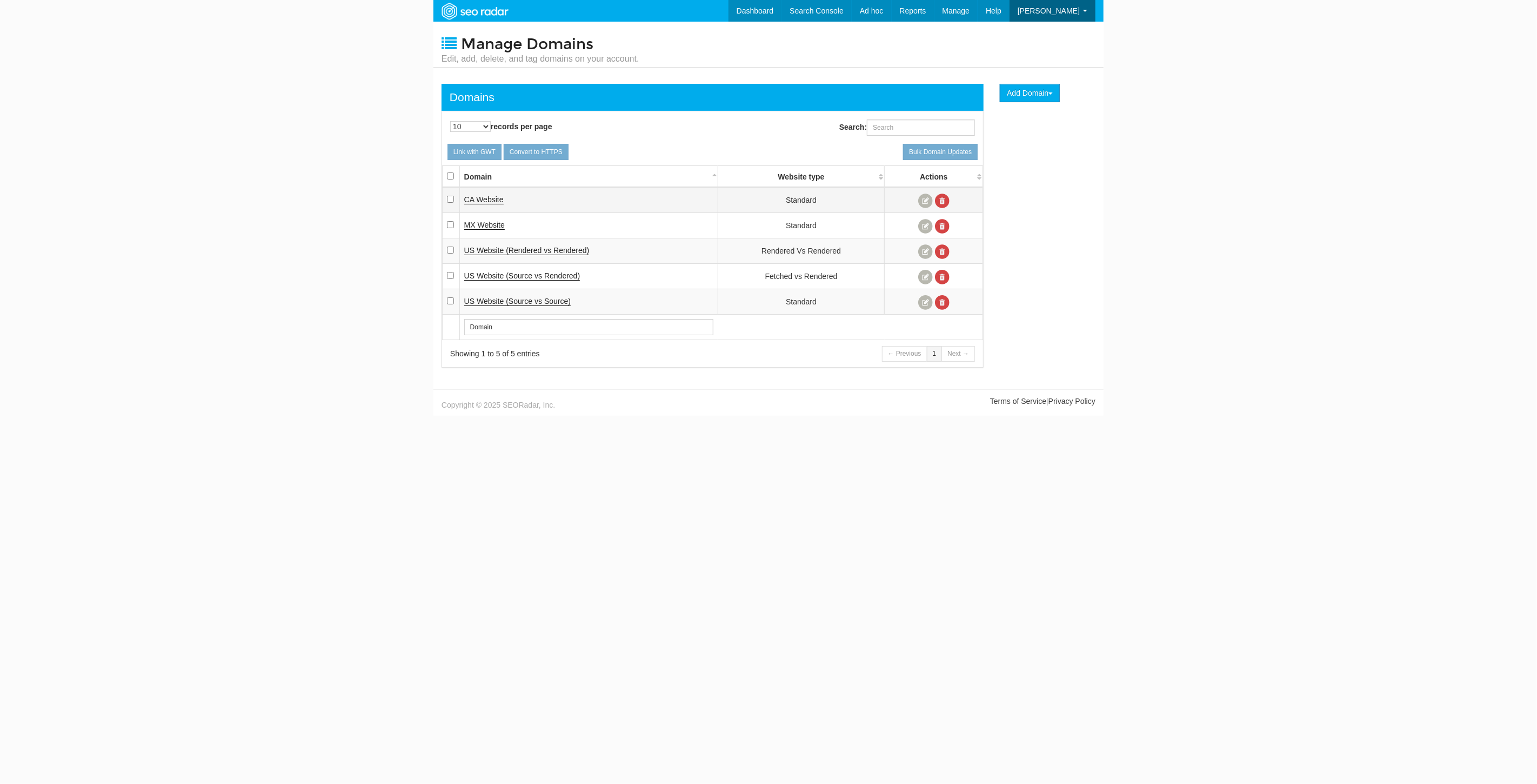
scroll to position [43, 0]
click at [928, 251] on link at bounding box center [925, 251] width 15 height 15
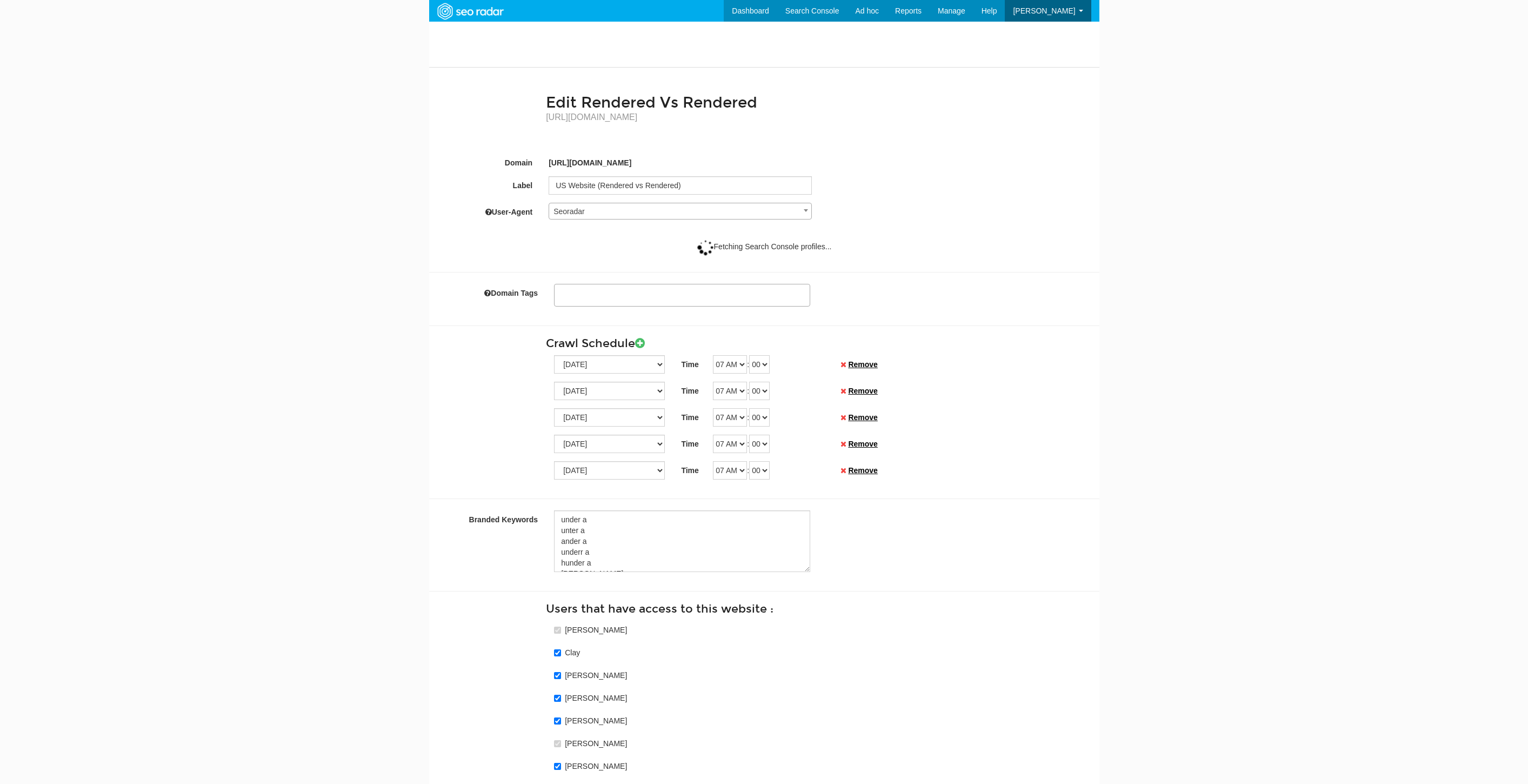
select select
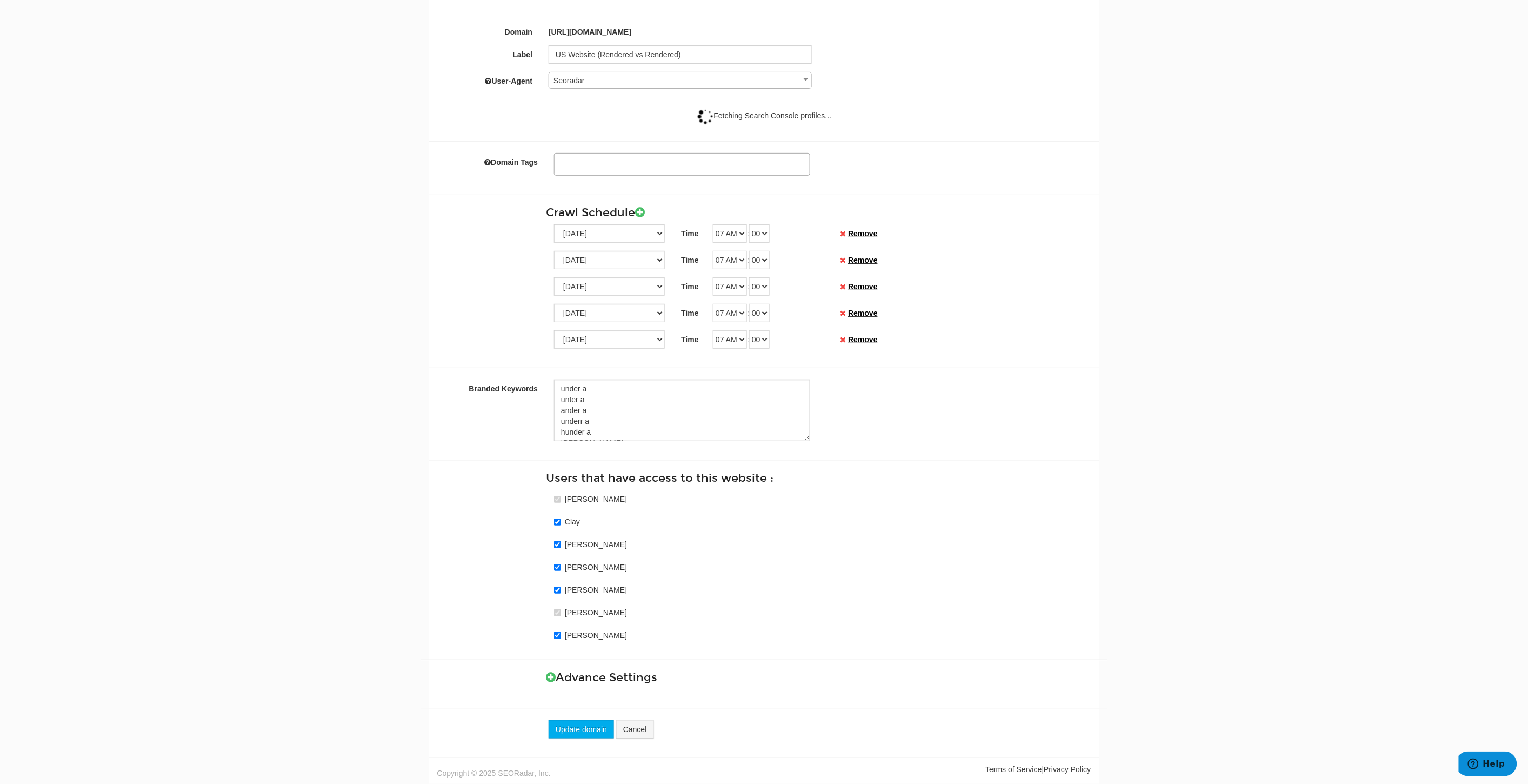
click at [544, 679] on div "Advance Settings Ignore URL query params on comparisons Exclude Months from com…" at bounding box center [764, 678] width 670 height 13
click at [549, 677] on icon at bounding box center [550, 677] width 10 height 11
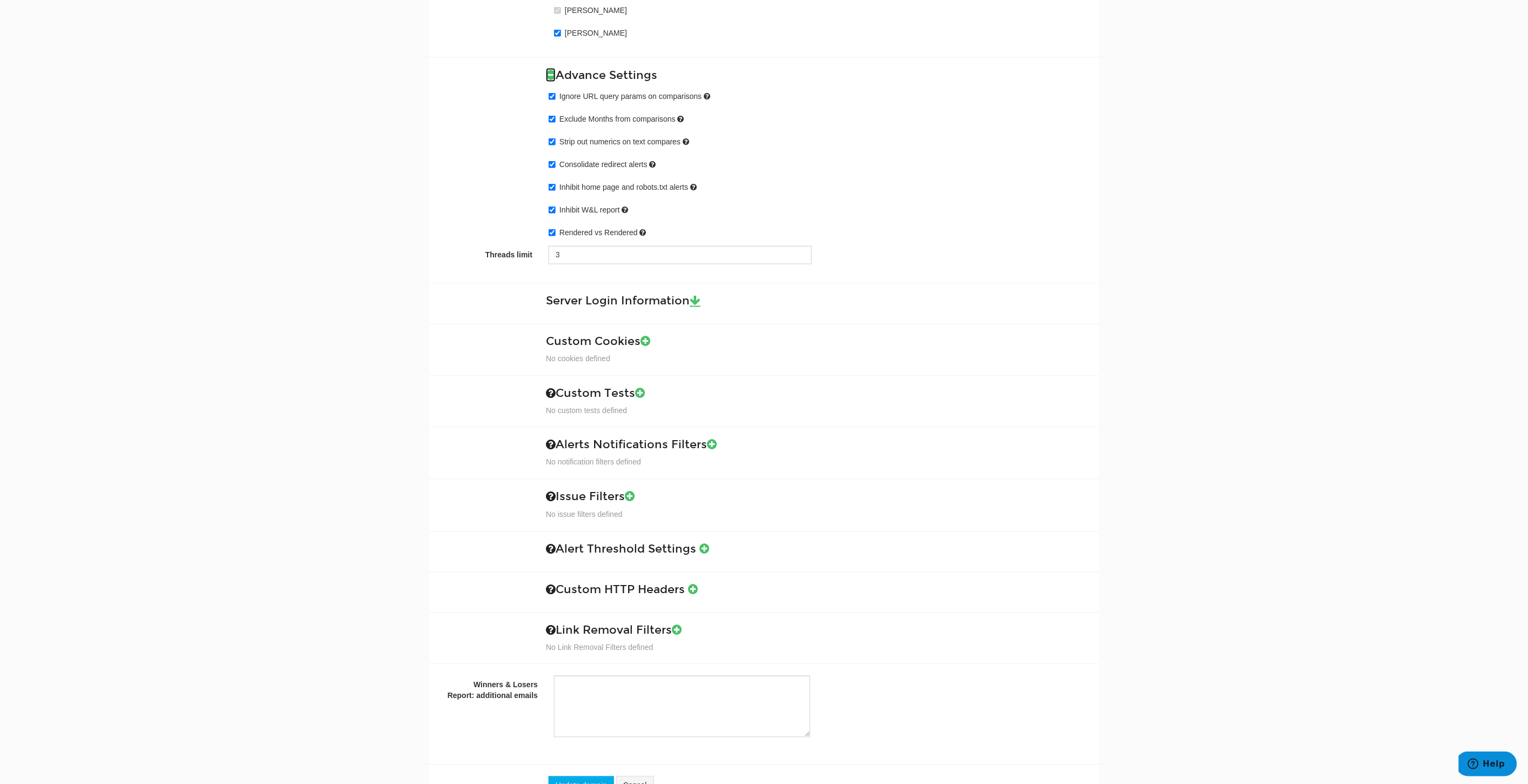
scroll to position [791, 0]
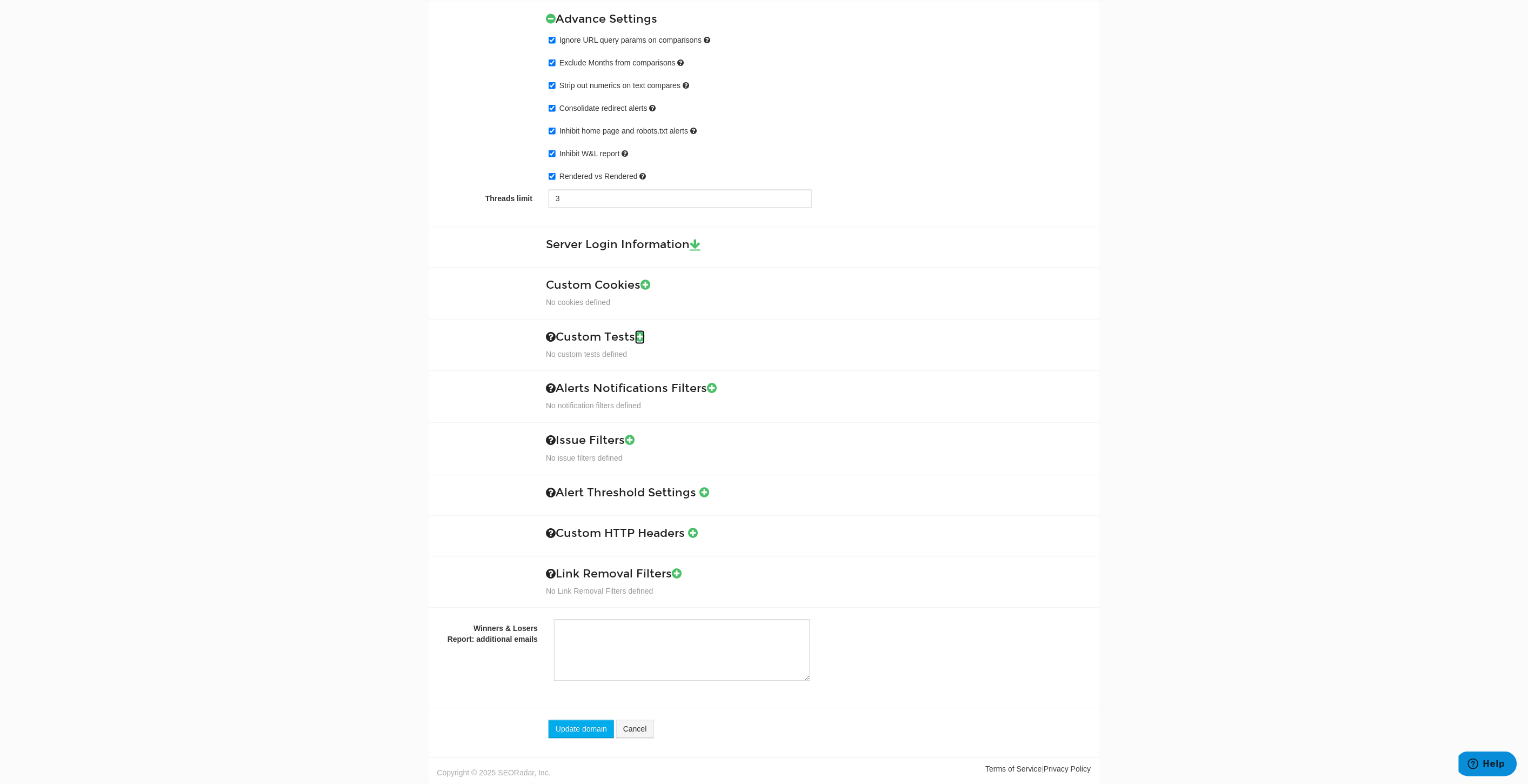
click at [645, 338] on icon at bounding box center [639, 337] width 10 height 11
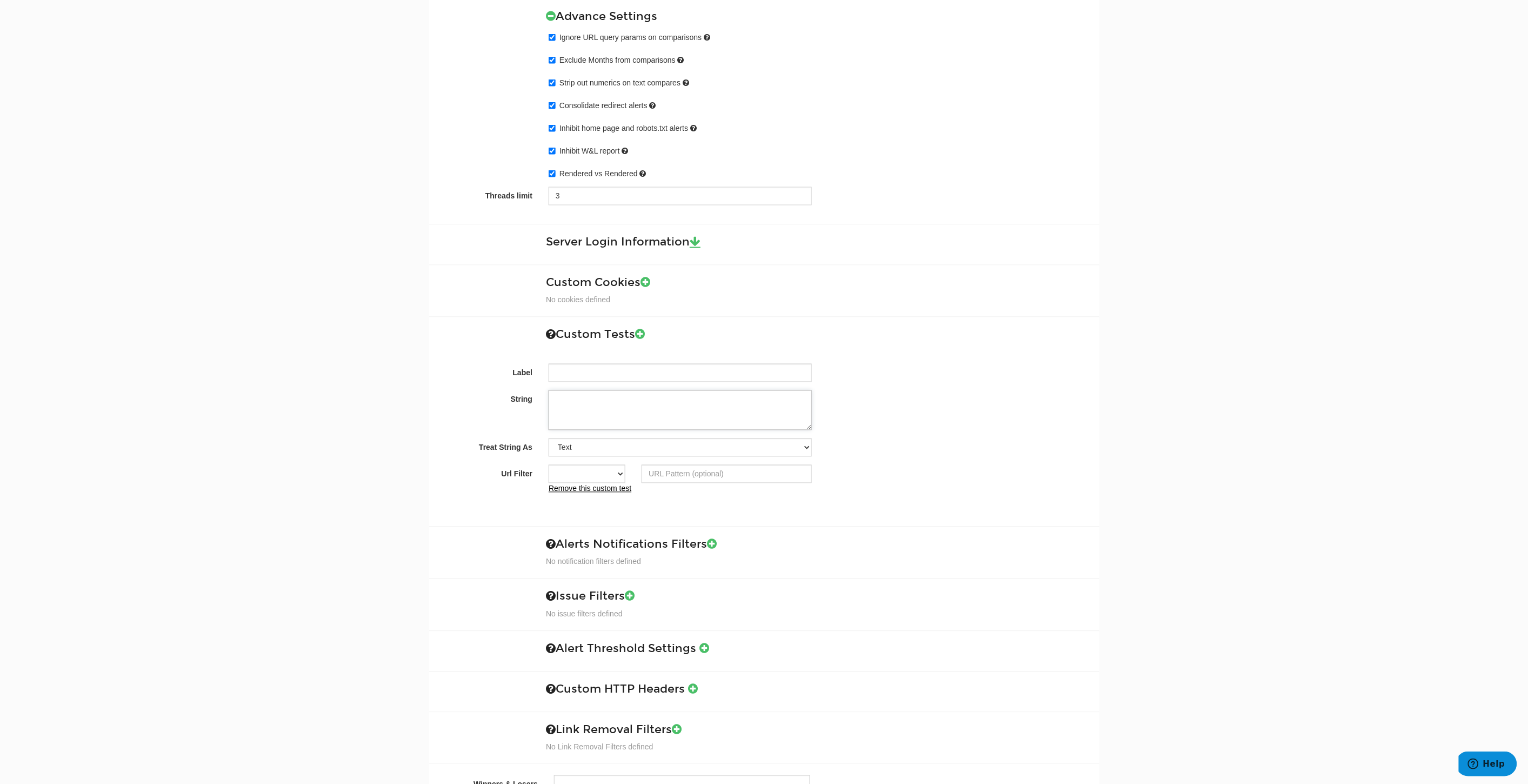
click at [586, 412] on textarea "String" at bounding box center [680, 411] width 263 height 40
paste textarea "module__copyarea module--twoColumn"
type textarea "module__copyarea module--twoColumn"
click at [602, 447] on select "Text Custom Regular Expression Custom XPath" at bounding box center [680, 447] width 263 height 18
click at [548, 440] on select "Text Custom Regular Expression Custom XPath" at bounding box center [680, 447] width 263 height 18
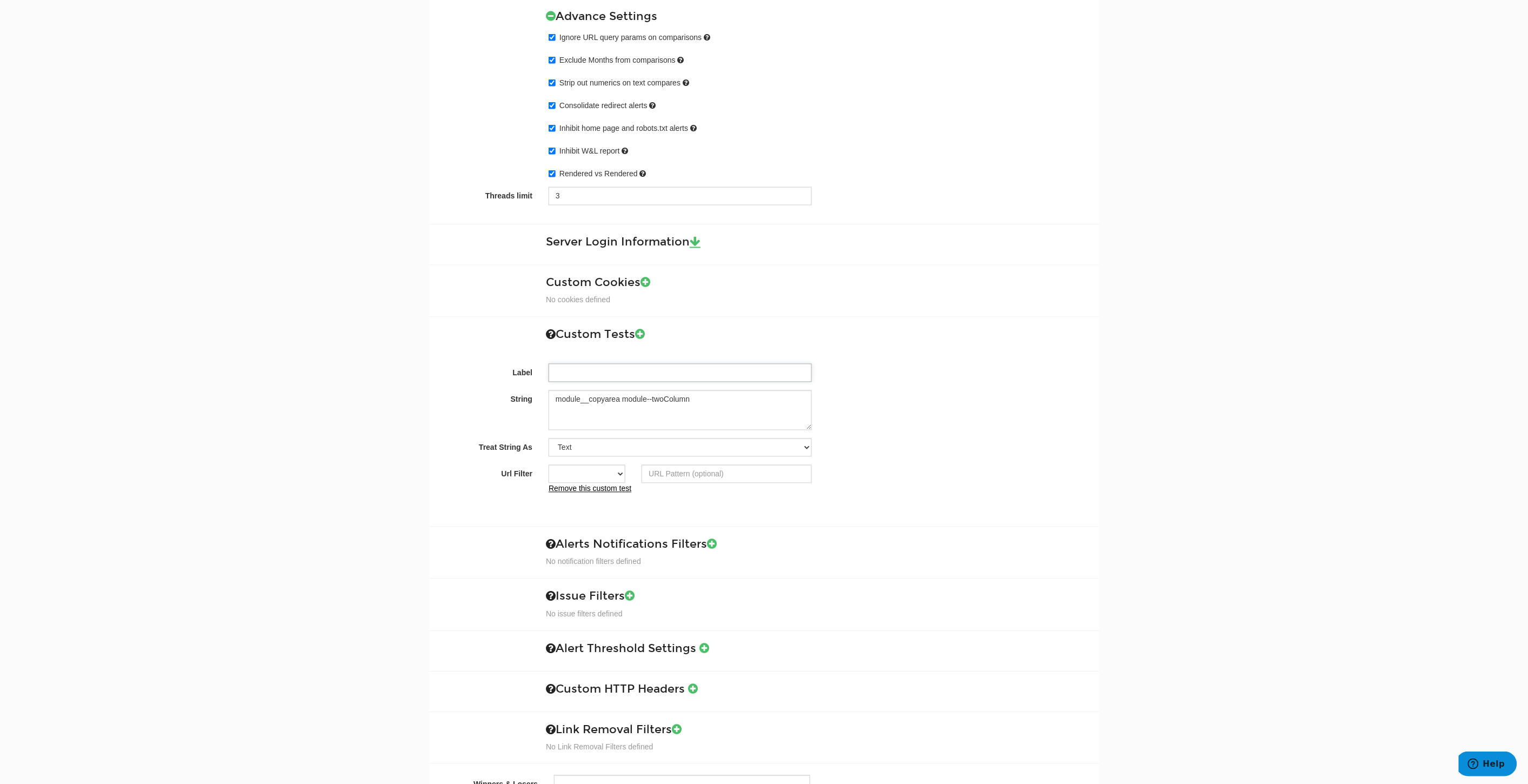
click at [581, 371] on input "Label" at bounding box center [680, 373] width 263 height 18
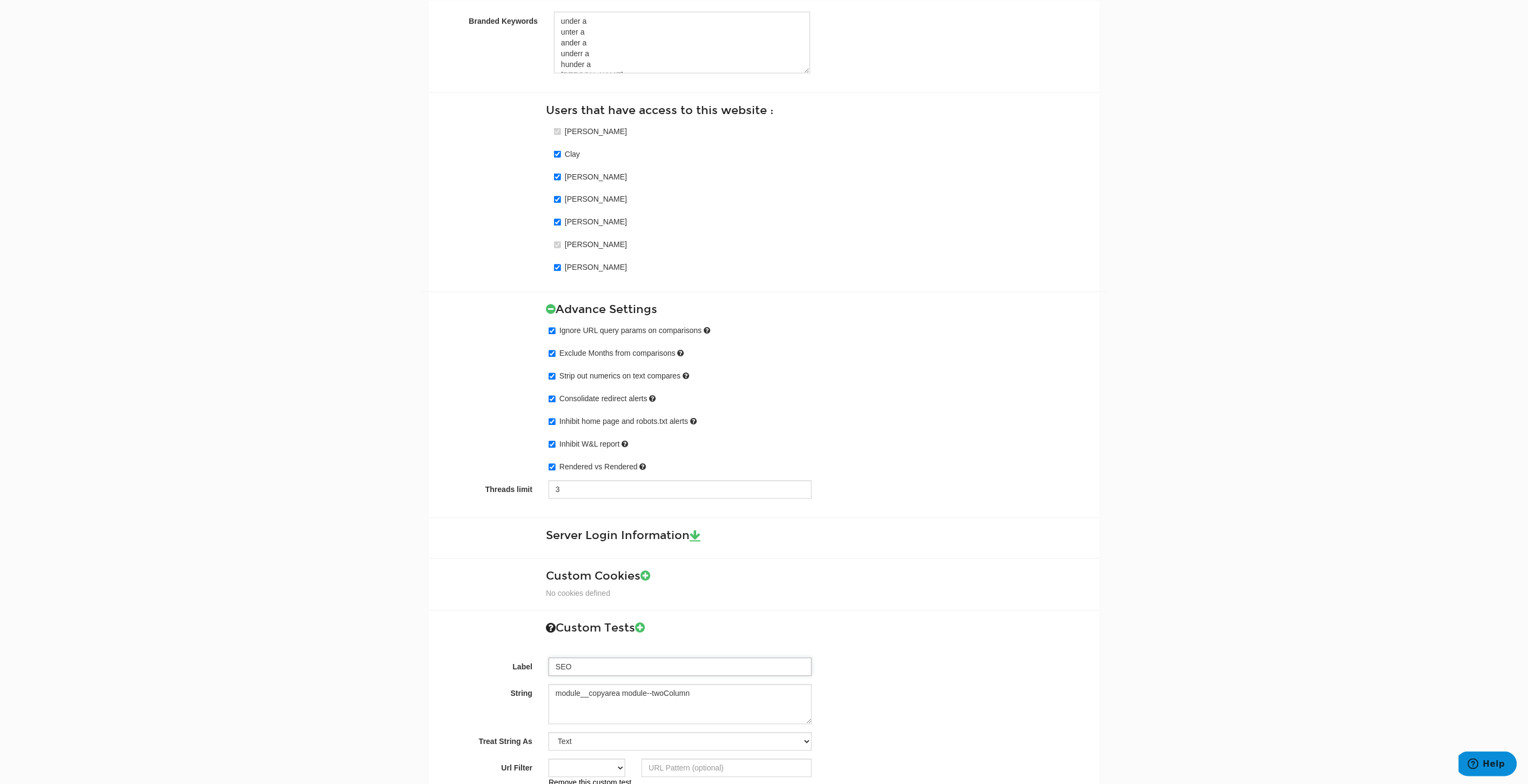
scroll to position [1085, 0]
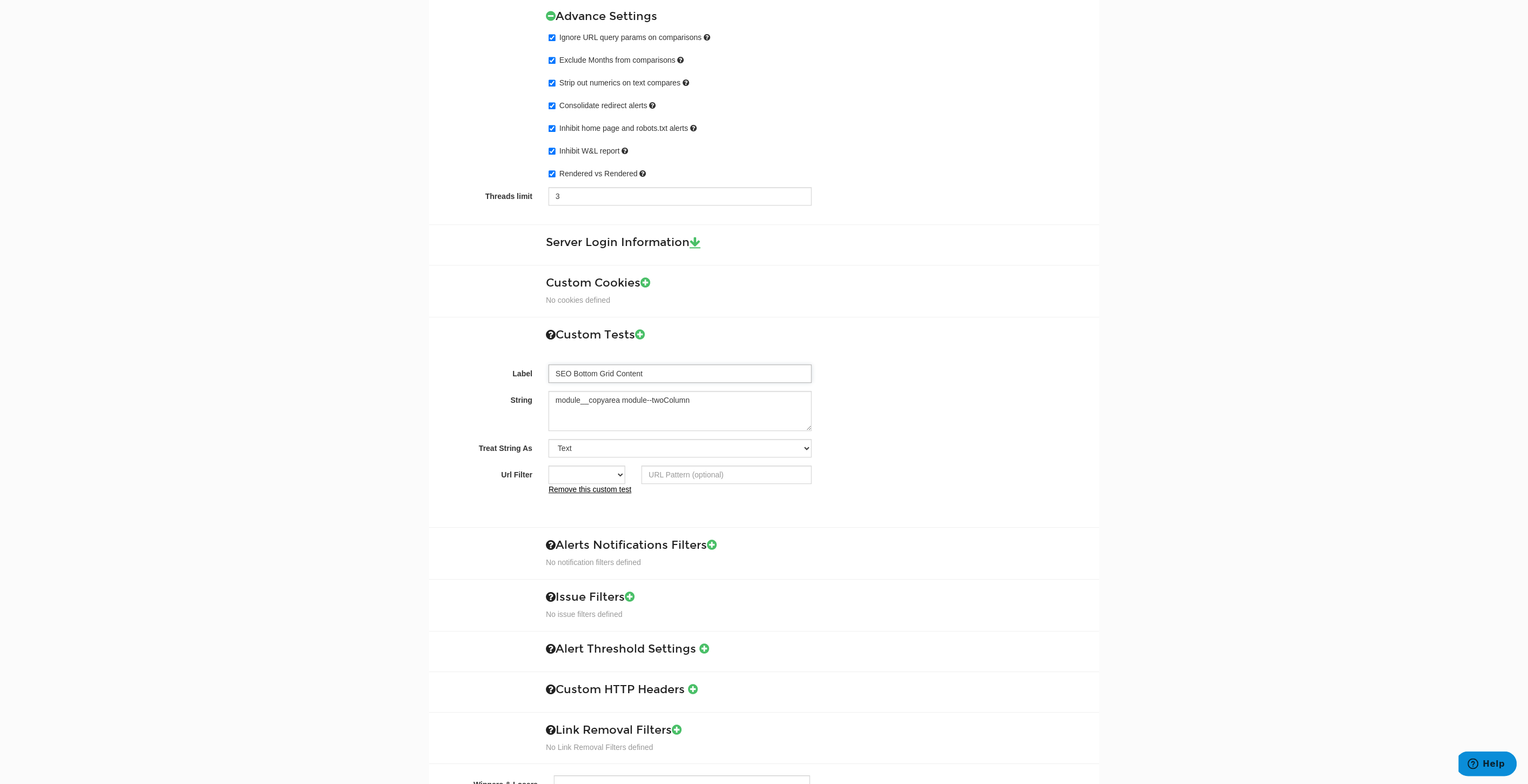
type input "SEO Bottom Grid Content"
drag, startPoint x: 732, startPoint y: 411, endPoint x: 374, endPoint y: 398, distance: 358.2
click at [982, 440] on div "Treat String As Text Custom Regular Expression Custom XPath" at bounding box center [764, 448] width 670 height 18
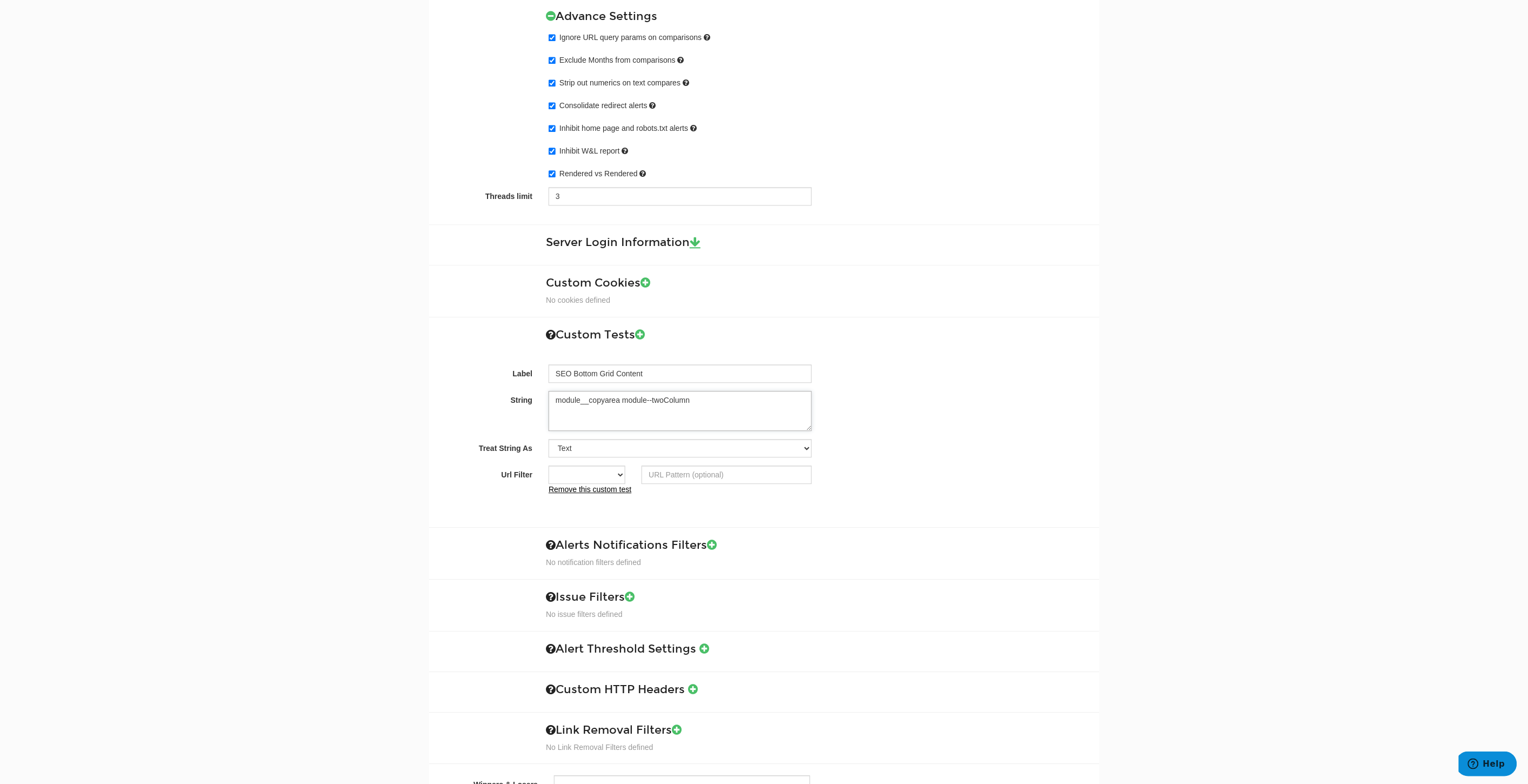
drag, startPoint x: 727, startPoint y: 402, endPoint x: 444, endPoint y: 391, distance: 283.2
click at [444, 391] on div "Label SEO Bottom Grid Content String module__copyarea module--twoColumn Treat S…" at bounding box center [764, 414] width 654 height 161
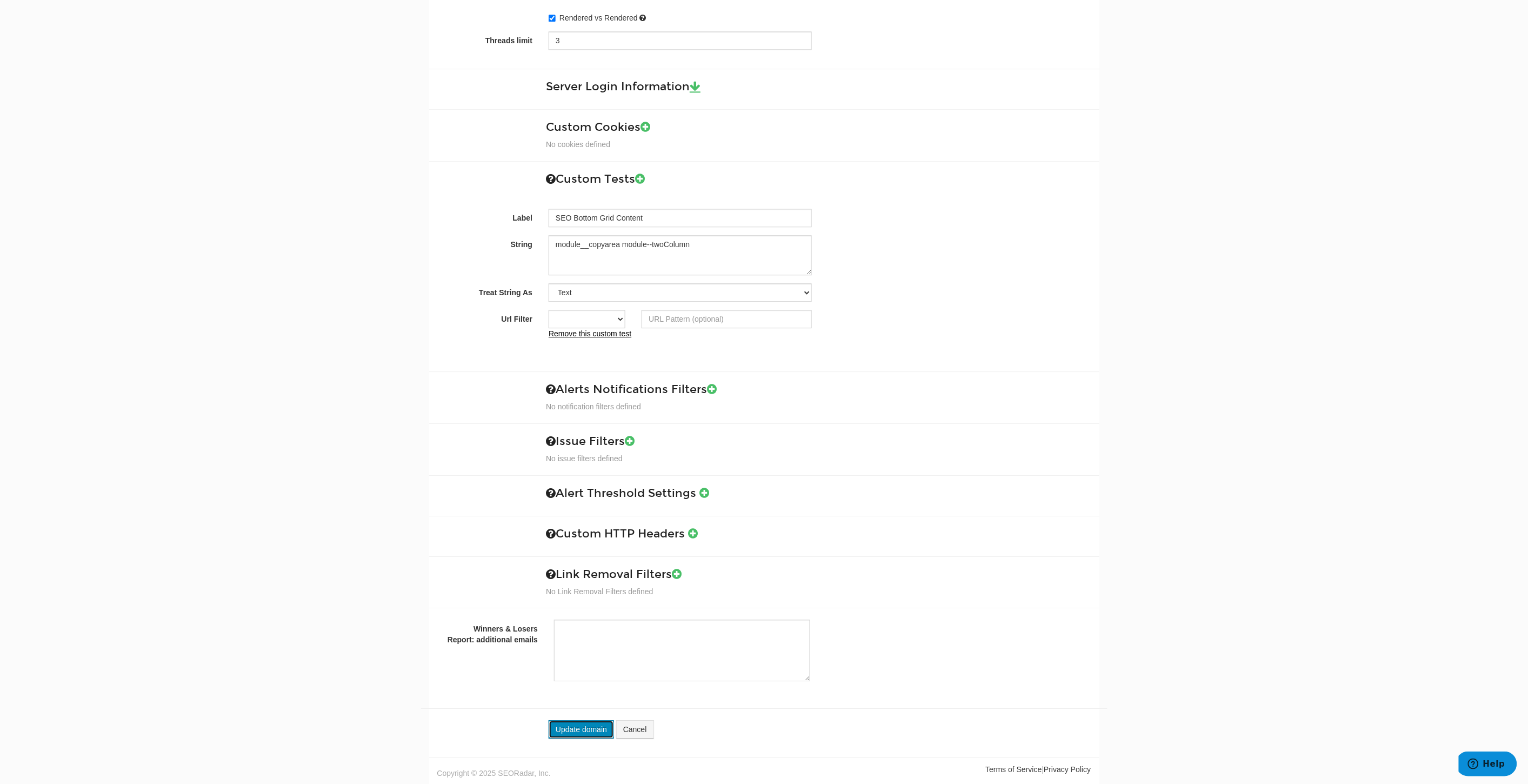
click at [584, 732] on button "Update domain" at bounding box center [581, 729] width 65 height 18
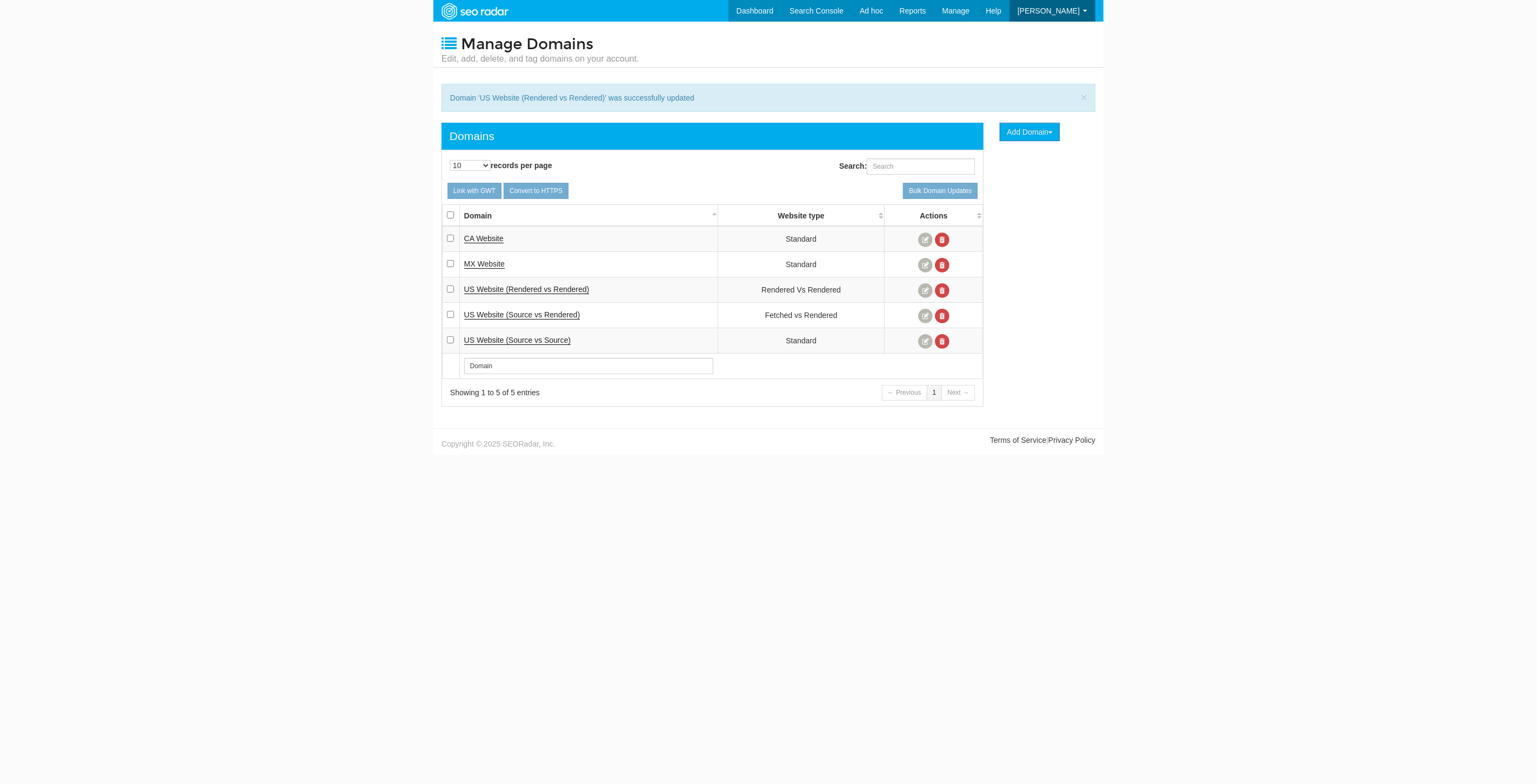
scroll to position [43, 0]
click at [927, 314] on link at bounding box center [925, 316] width 15 height 15
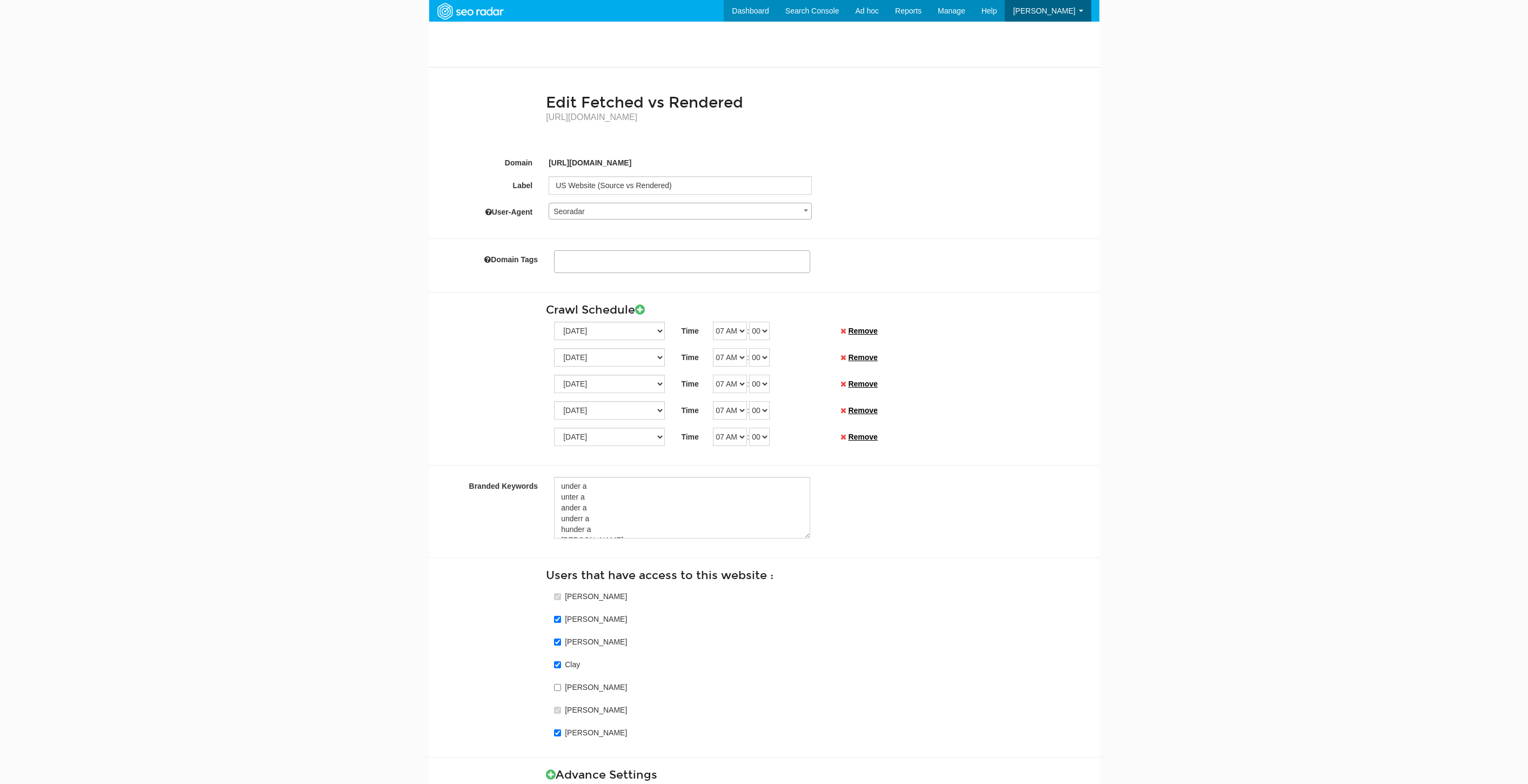
select select
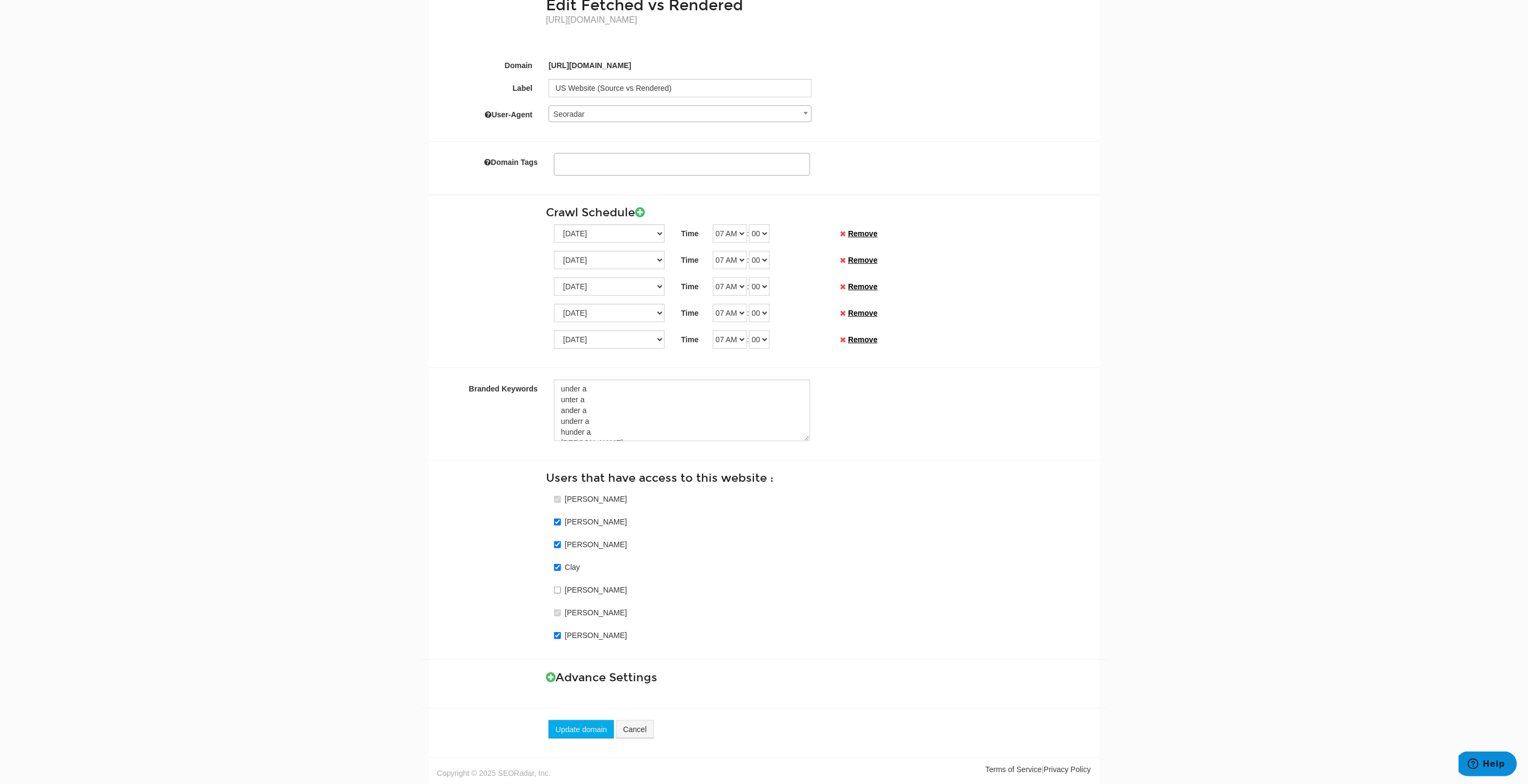
click at [559, 679] on h3 "Advance Settings" at bounding box center [818, 678] width 545 height 13
click at [550, 676] on icon at bounding box center [550, 677] width 10 height 11
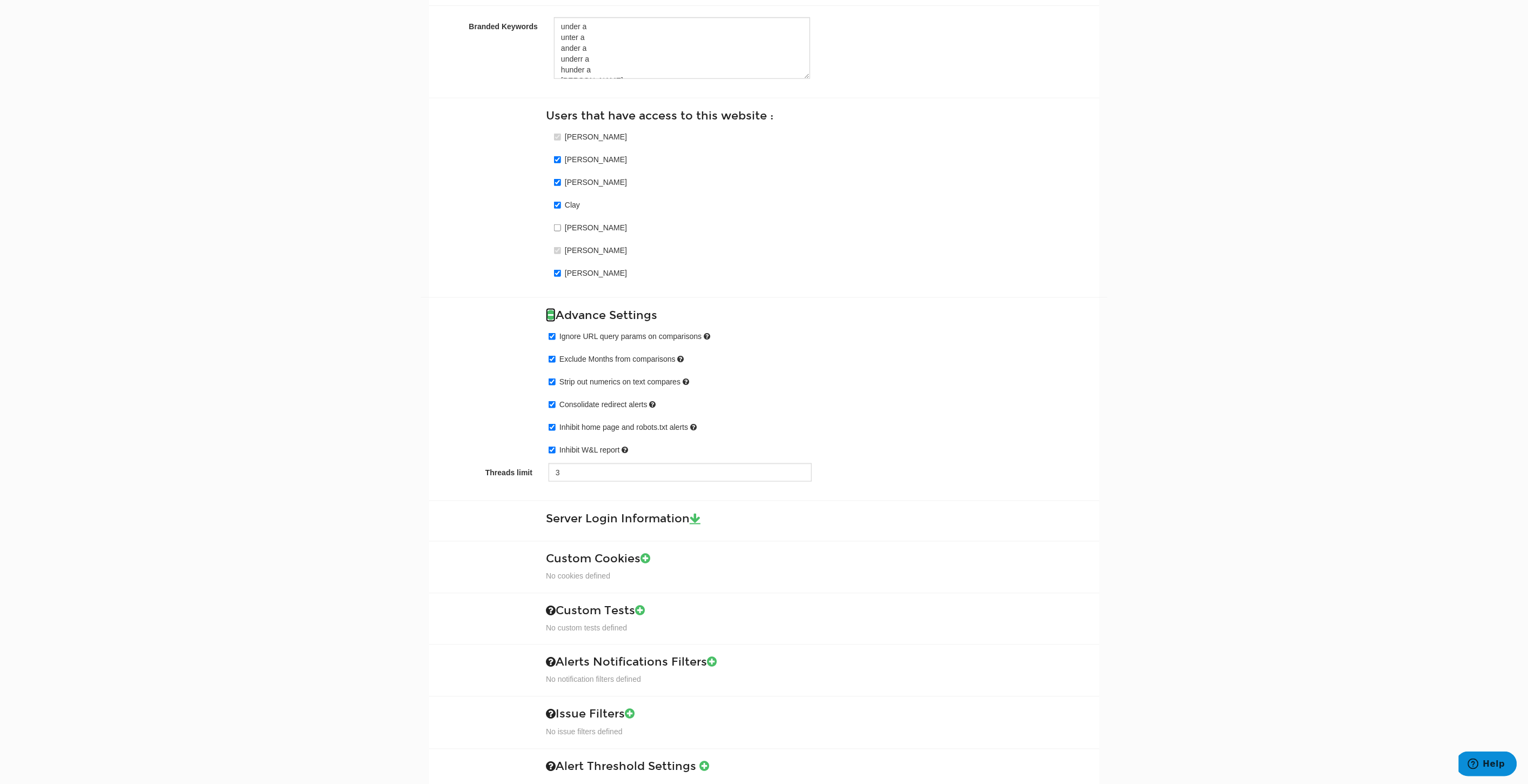
scroll to position [643, 0]
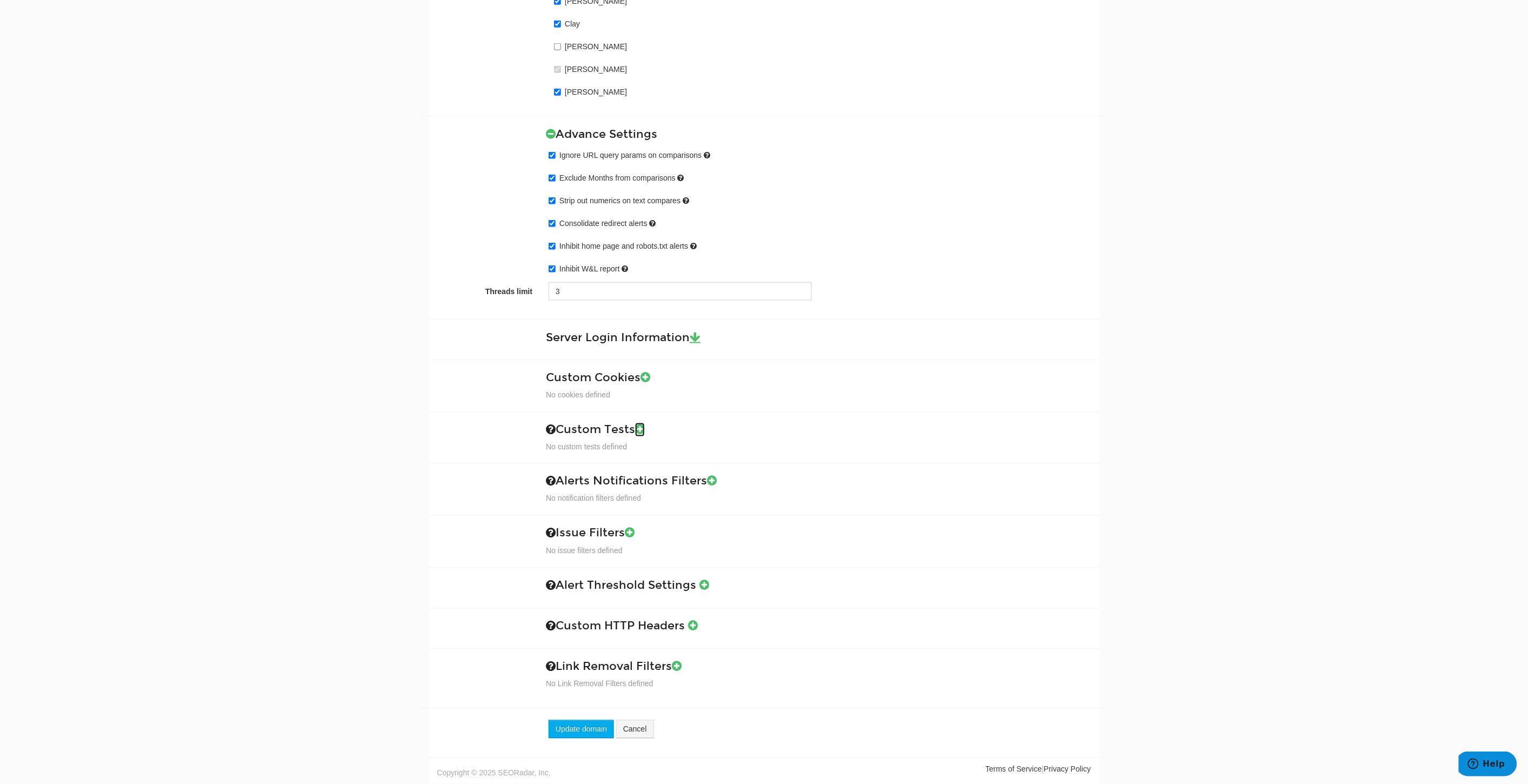
click at [645, 428] on icon at bounding box center [639, 429] width 10 height 11
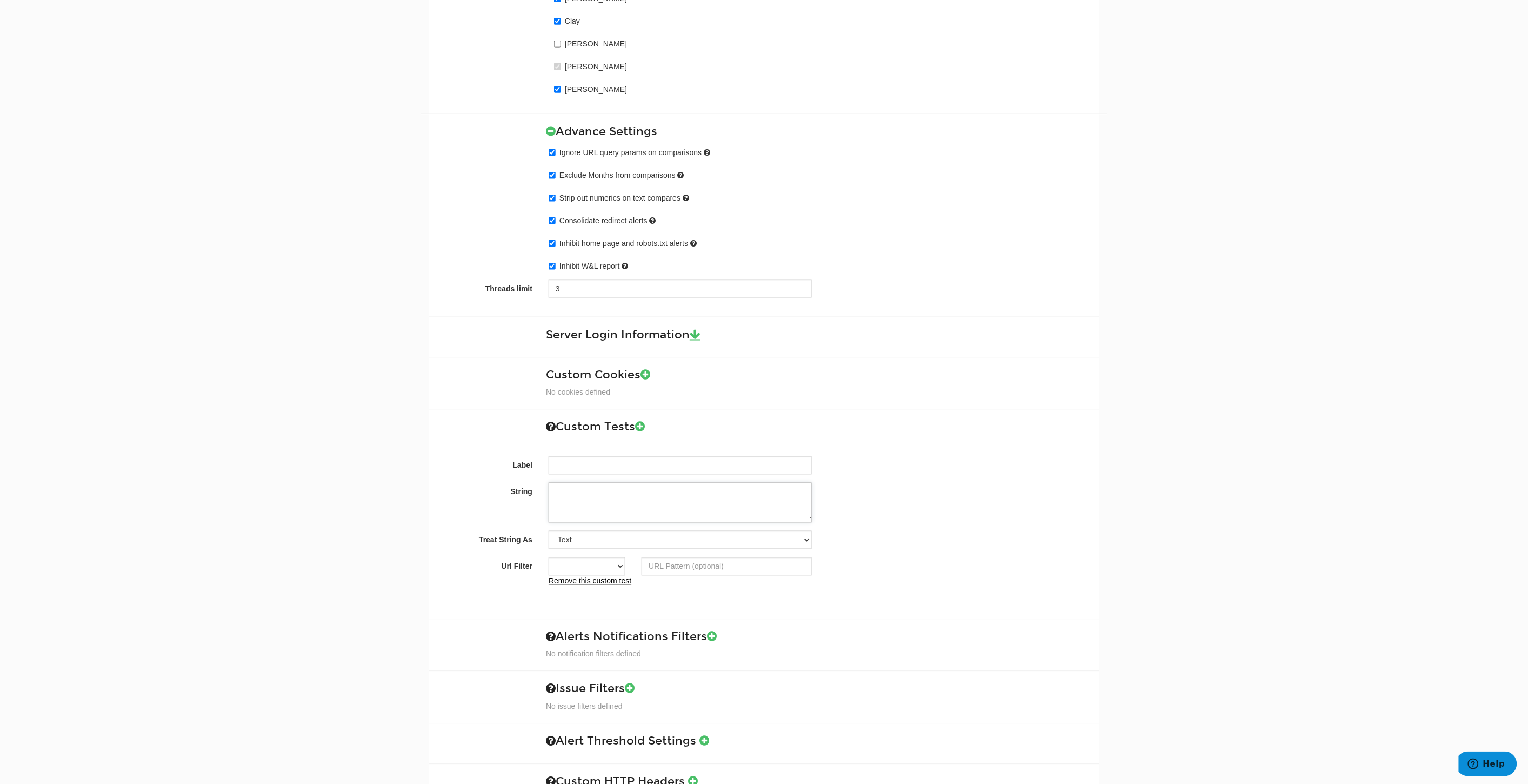
click at [606, 510] on textarea "String" at bounding box center [680, 502] width 263 height 40
paste textarea "module__copyarea module--twoColumn"
type textarea "module__copyarea module--twoColumn"
click at [631, 461] on input "Label" at bounding box center [680, 465] width 263 height 18
type input "SEO Bottom Grid Content"
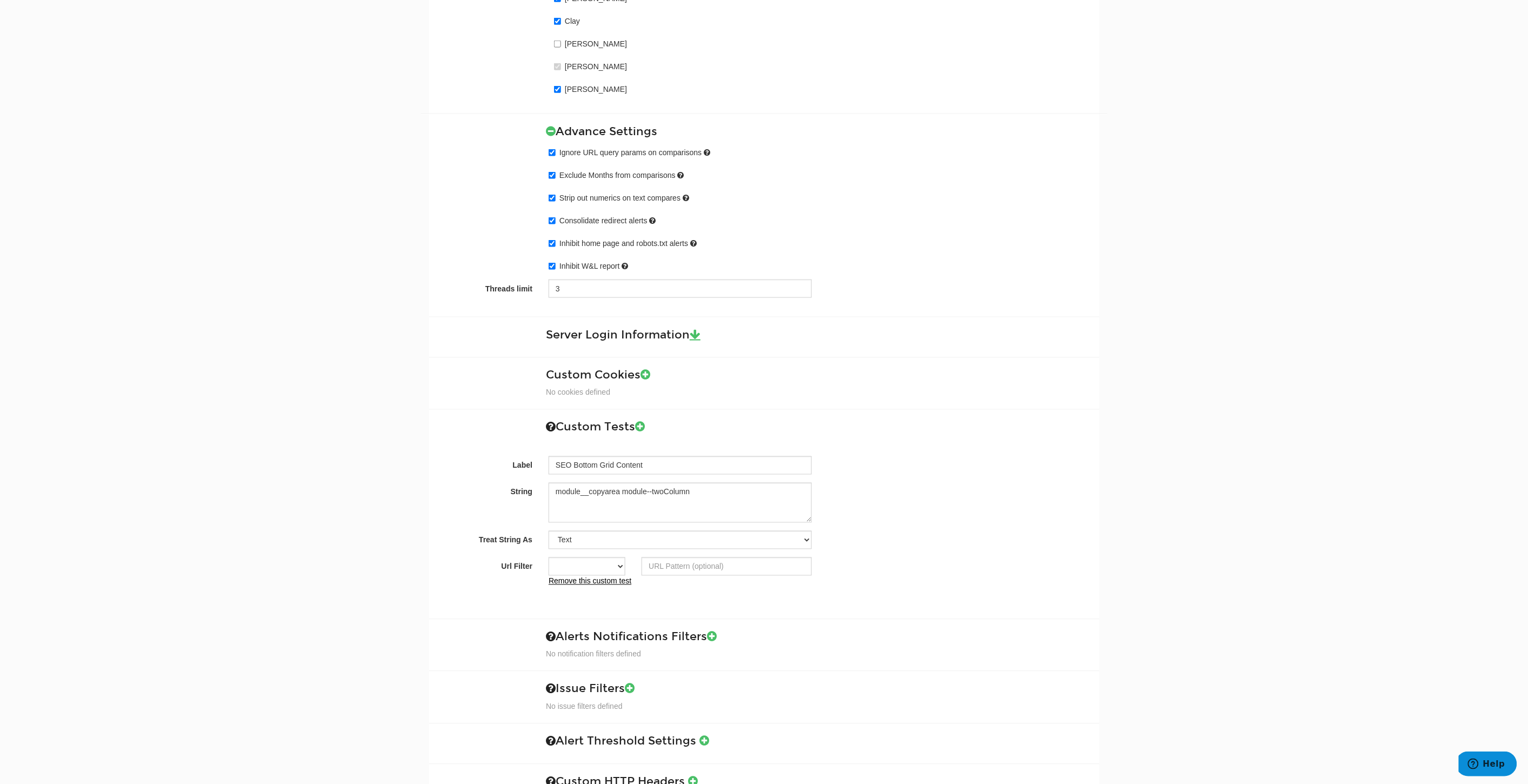
drag, startPoint x: 649, startPoint y: 498, endPoint x: 570, endPoint y: 500, distance: 79.0
click at [570, 500] on div "Label SEO Bottom Grid Content String module__copyarea module--twoColumn Treat S…" at bounding box center [764, 506] width 654 height 161
drag, startPoint x: 705, startPoint y: 502, endPoint x: 323, endPoint y: 467, distance: 383.6
click at [736, 533] on select "Text Custom Regular Expression Custom XPath" at bounding box center [680, 540] width 263 height 18
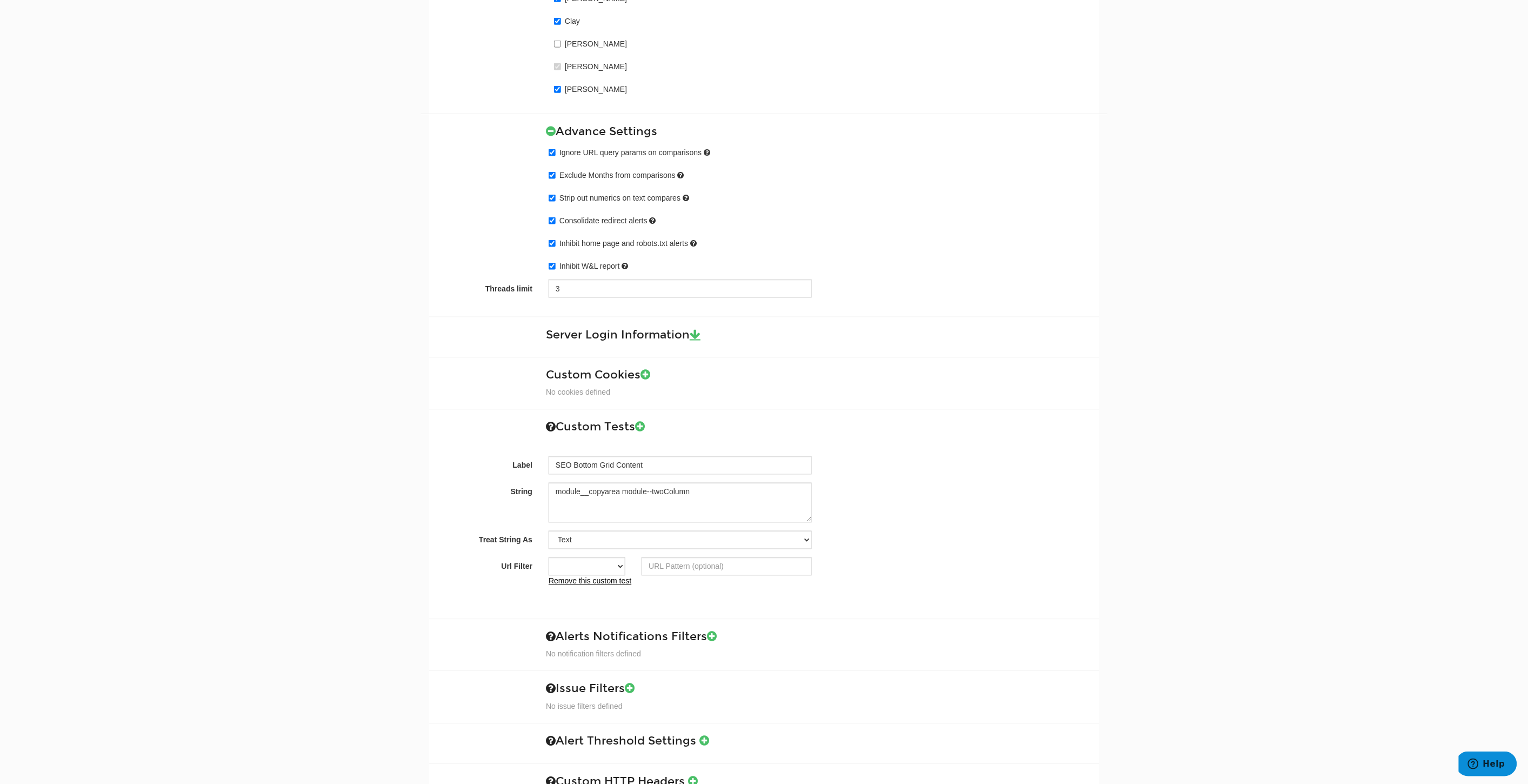
click at [927, 505] on div "String module__copyarea module--twoColumn" at bounding box center [764, 502] width 670 height 40
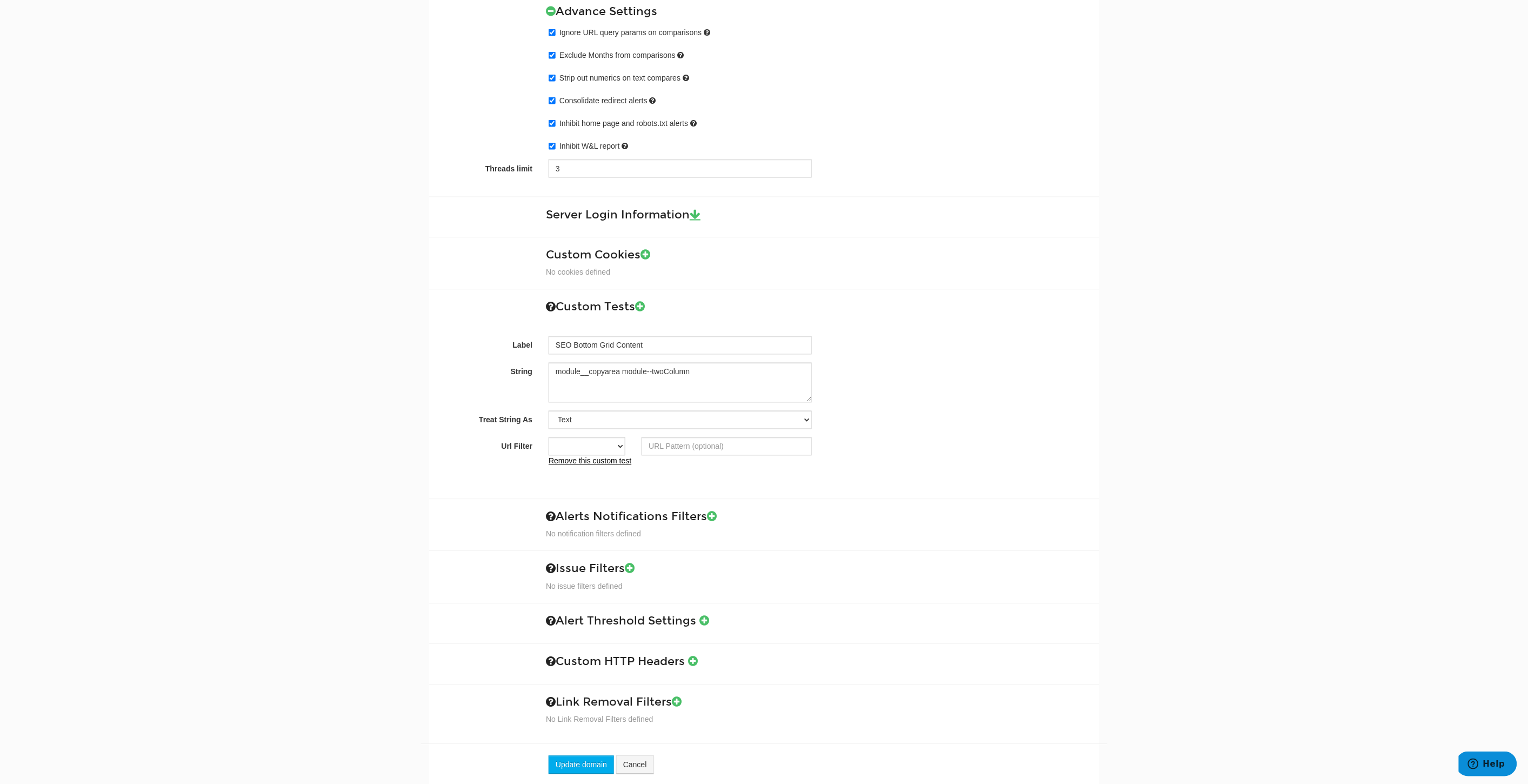
scroll to position [801, 0]
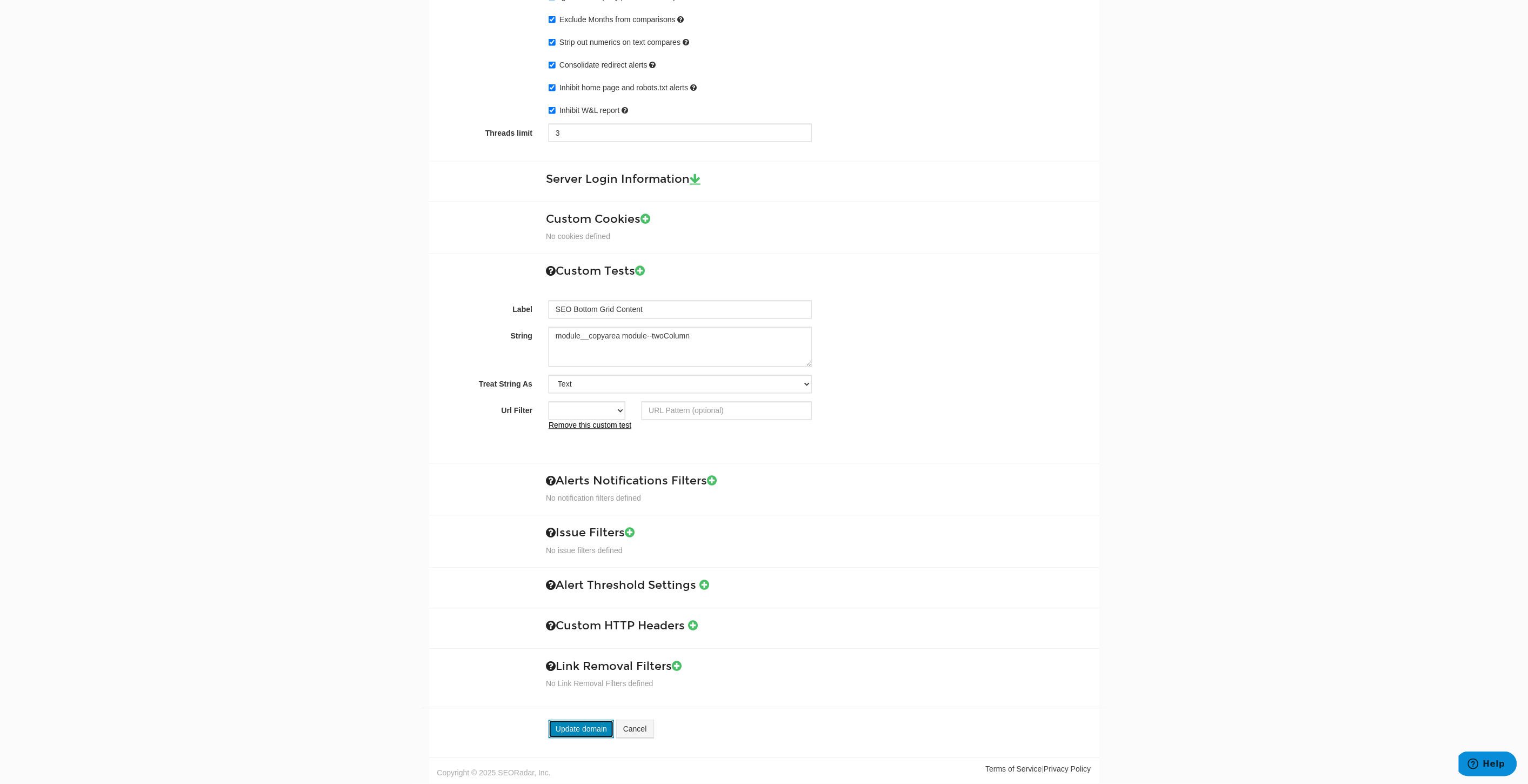
click at [555, 730] on button "Update domain" at bounding box center [581, 729] width 65 height 18
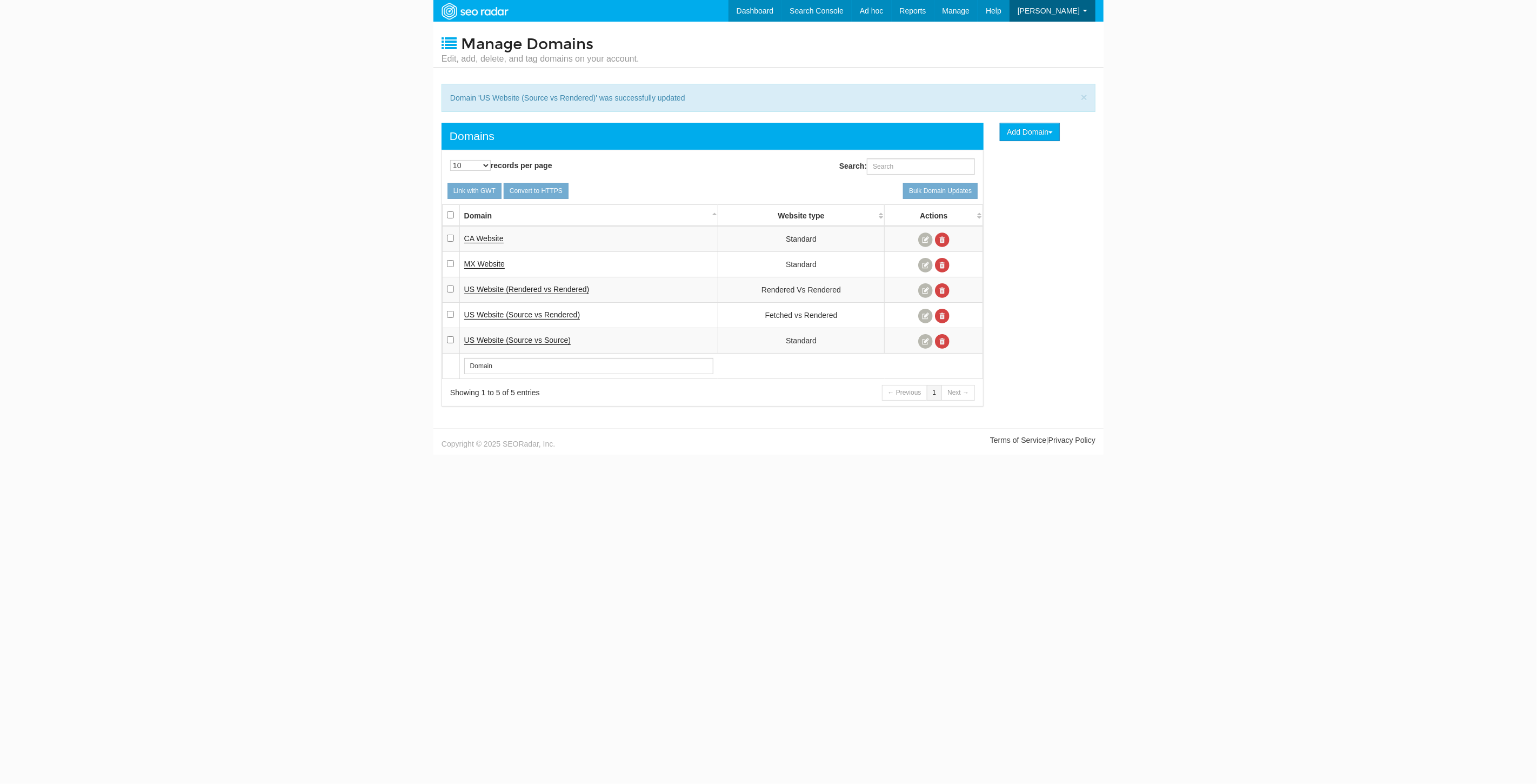
scroll to position [43, 0]
click at [926, 289] on link at bounding box center [925, 291] width 15 height 15
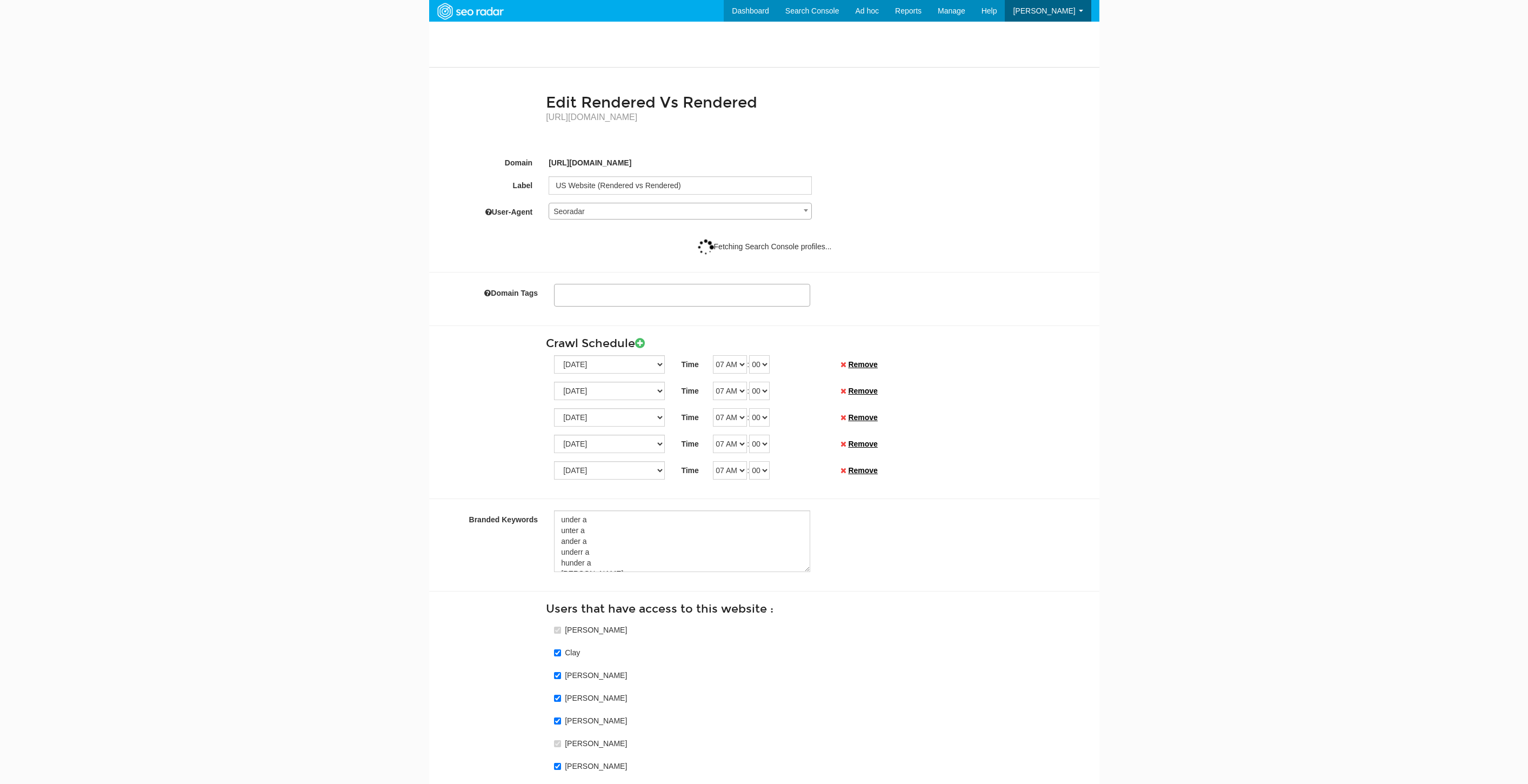
select select
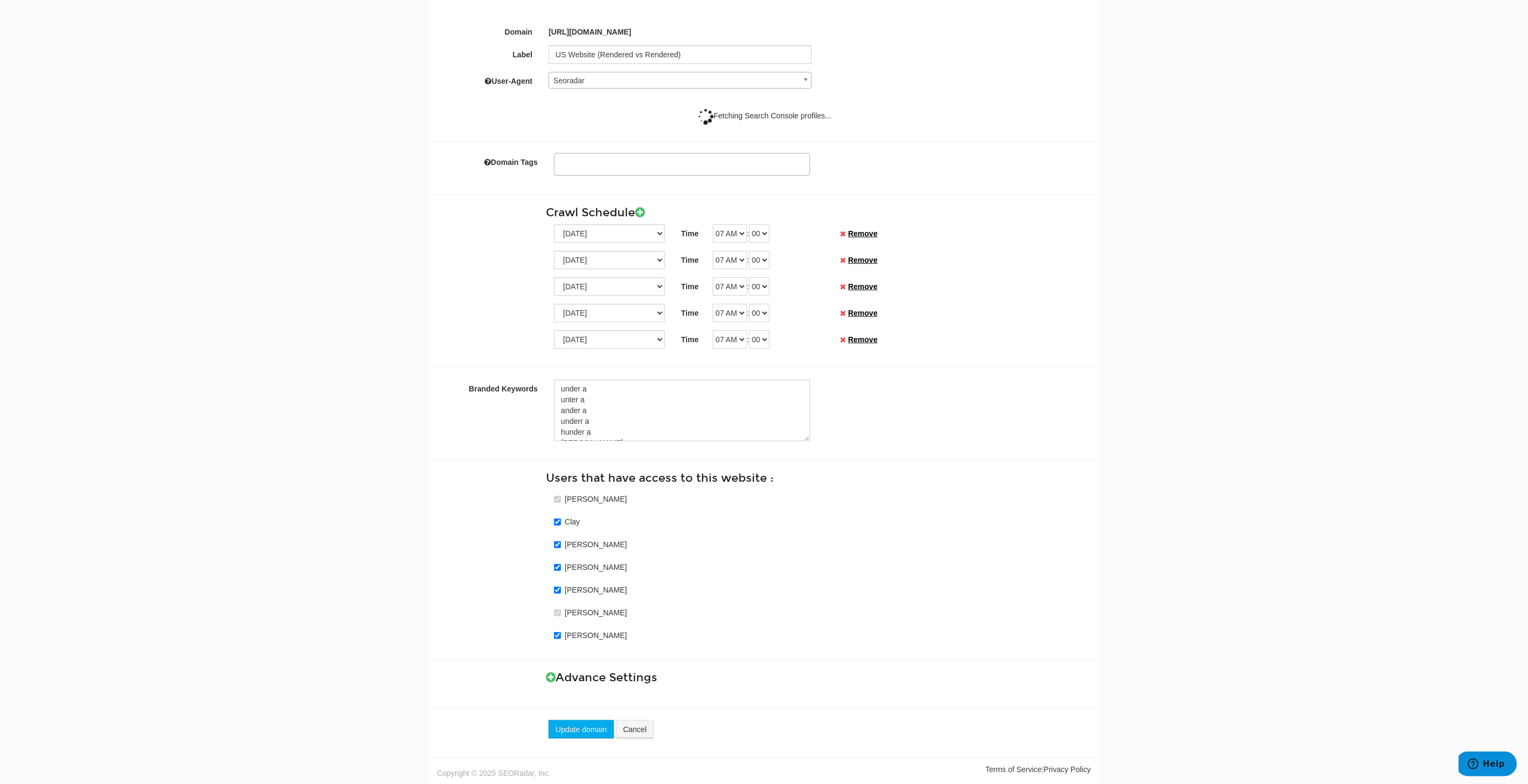
click at [542, 672] on div "Advance Settings Ignore URL query params on comparisons Exclude Months from com…" at bounding box center [764, 678] width 670 height 13
click at [548, 673] on icon at bounding box center [550, 677] width 10 height 11
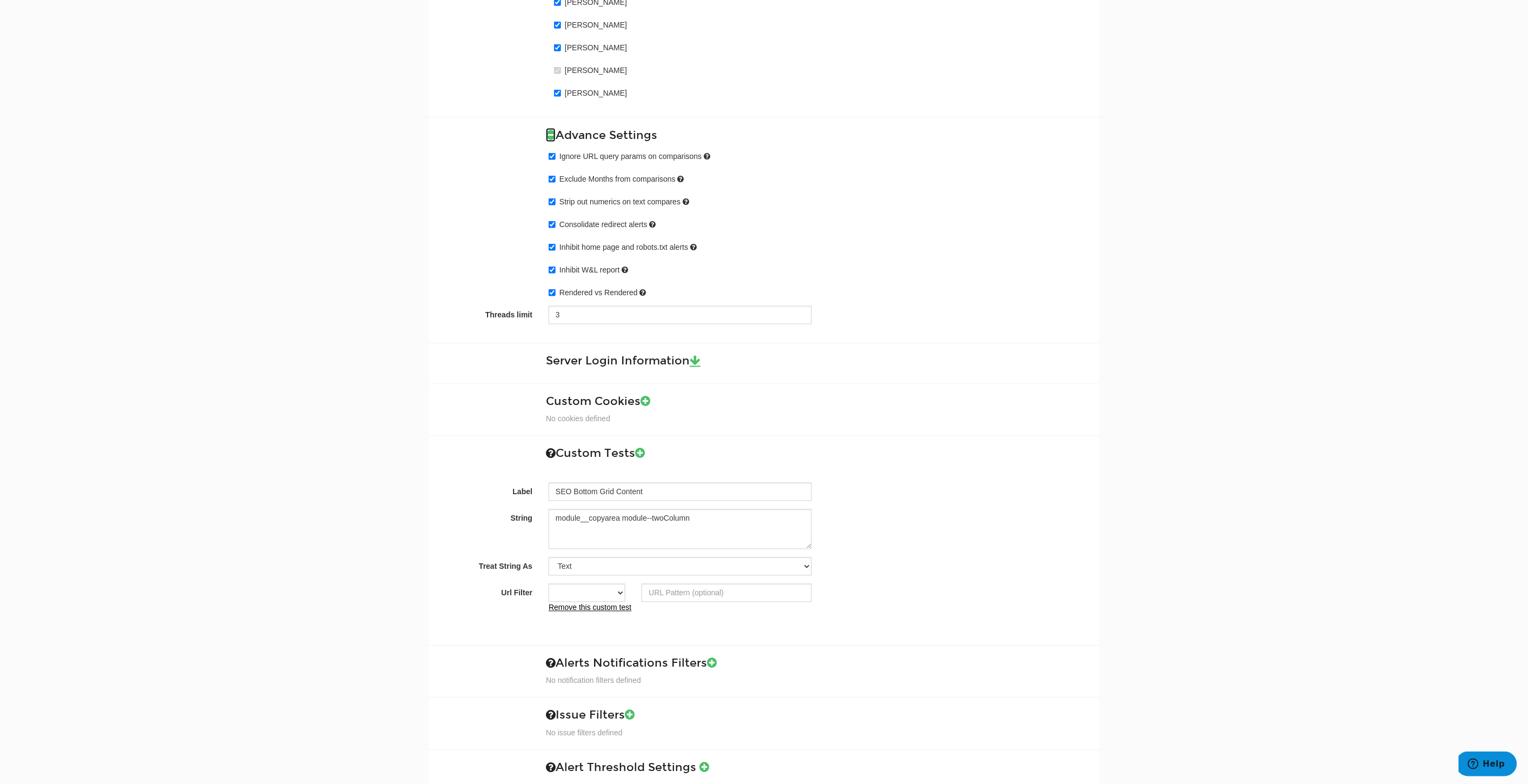
scroll to position [950, 0]
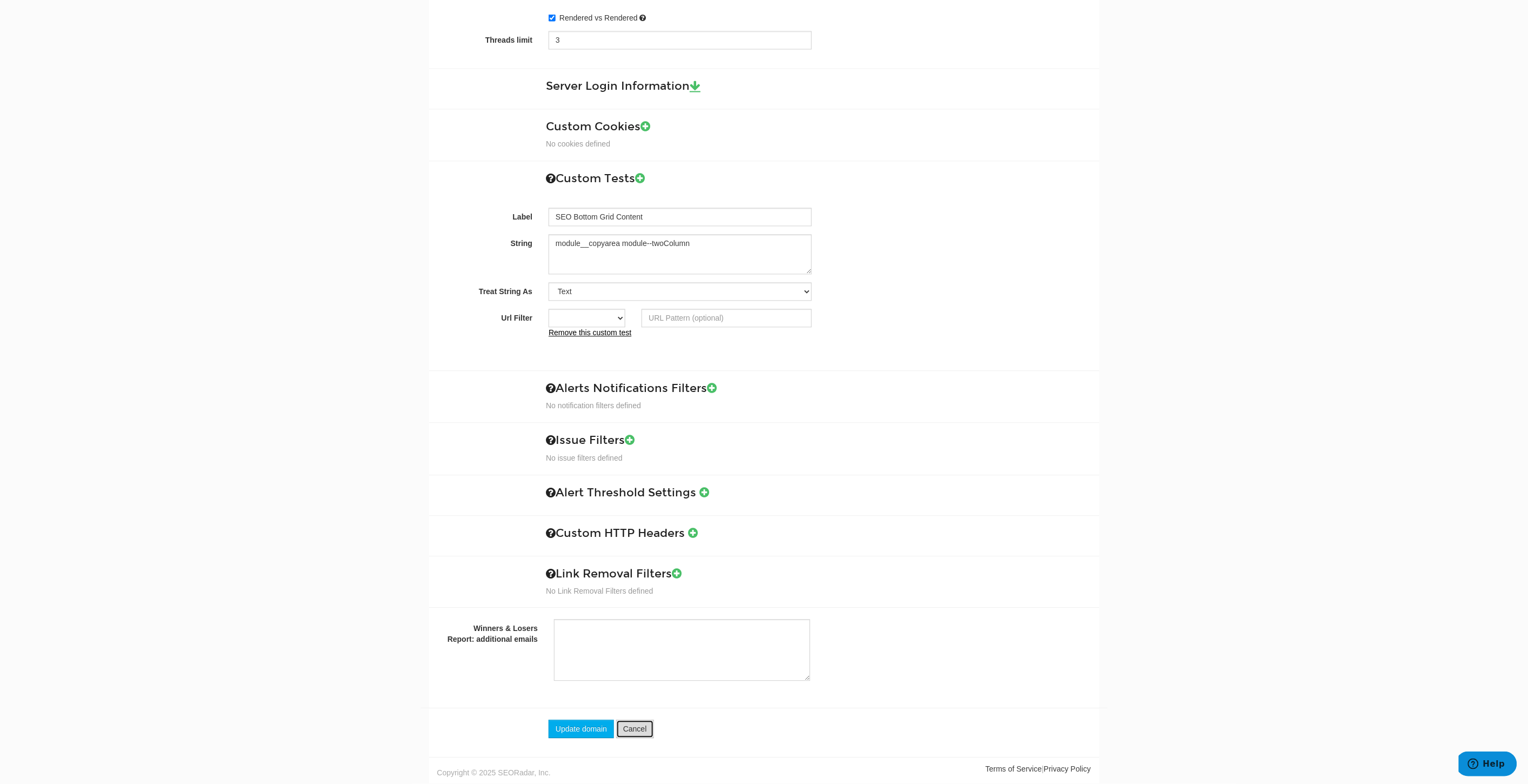
click at [634, 728] on link "Cancel" at bounding box center [635, 729] width 38 height 18
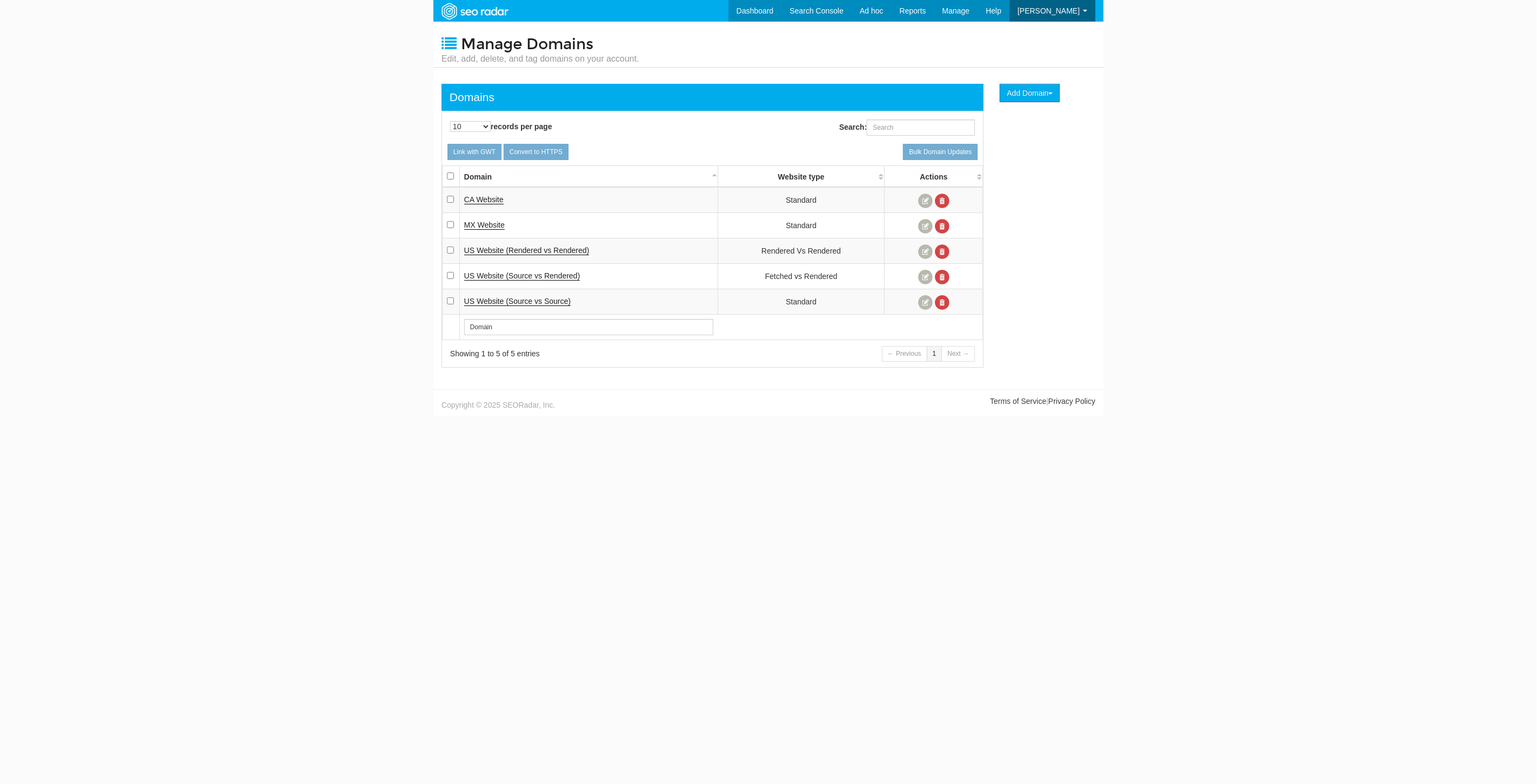
scroll to position [43, 0]
click at [922, 295] on link at bounding box center [925, 303] width 15 height 15
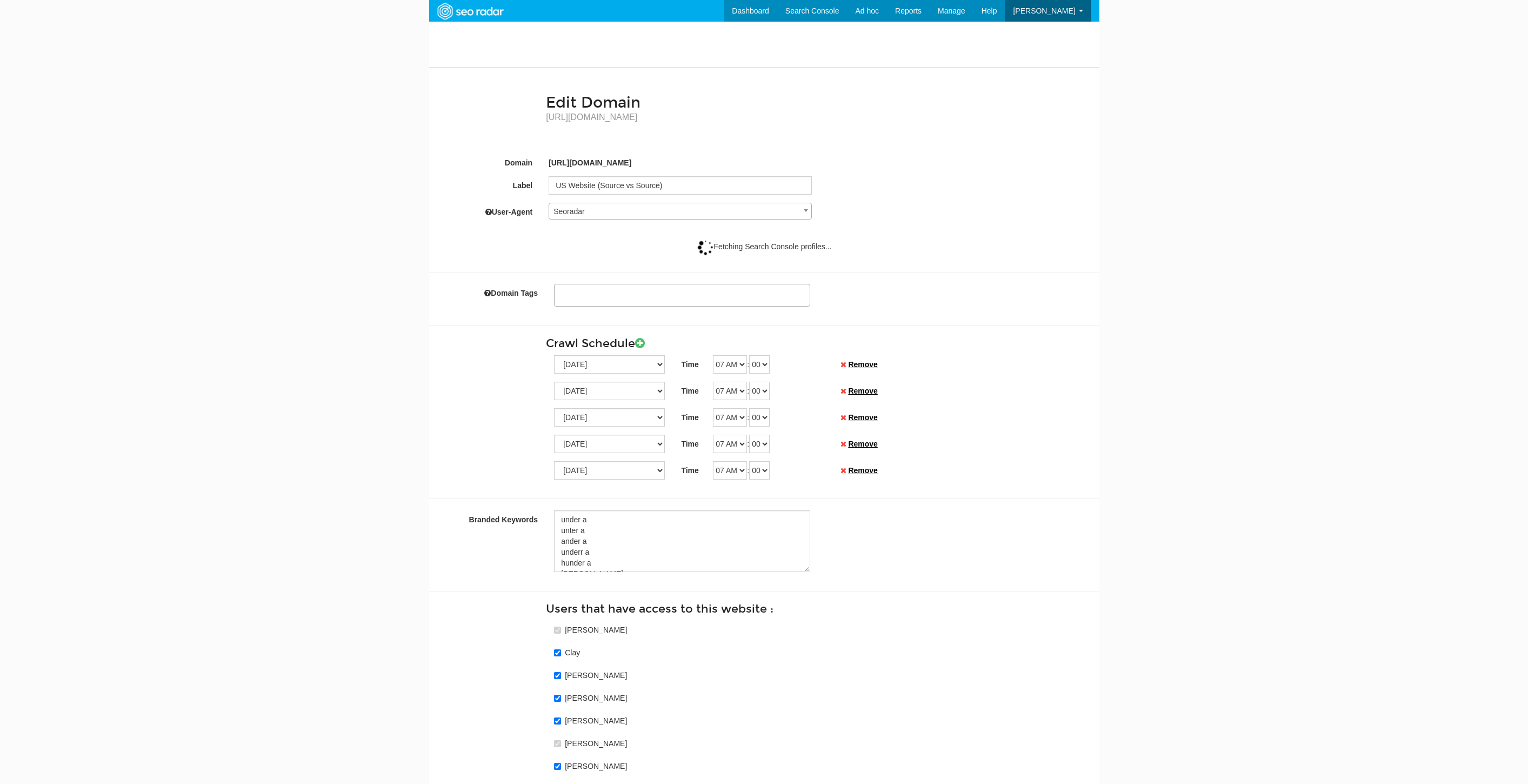
select select
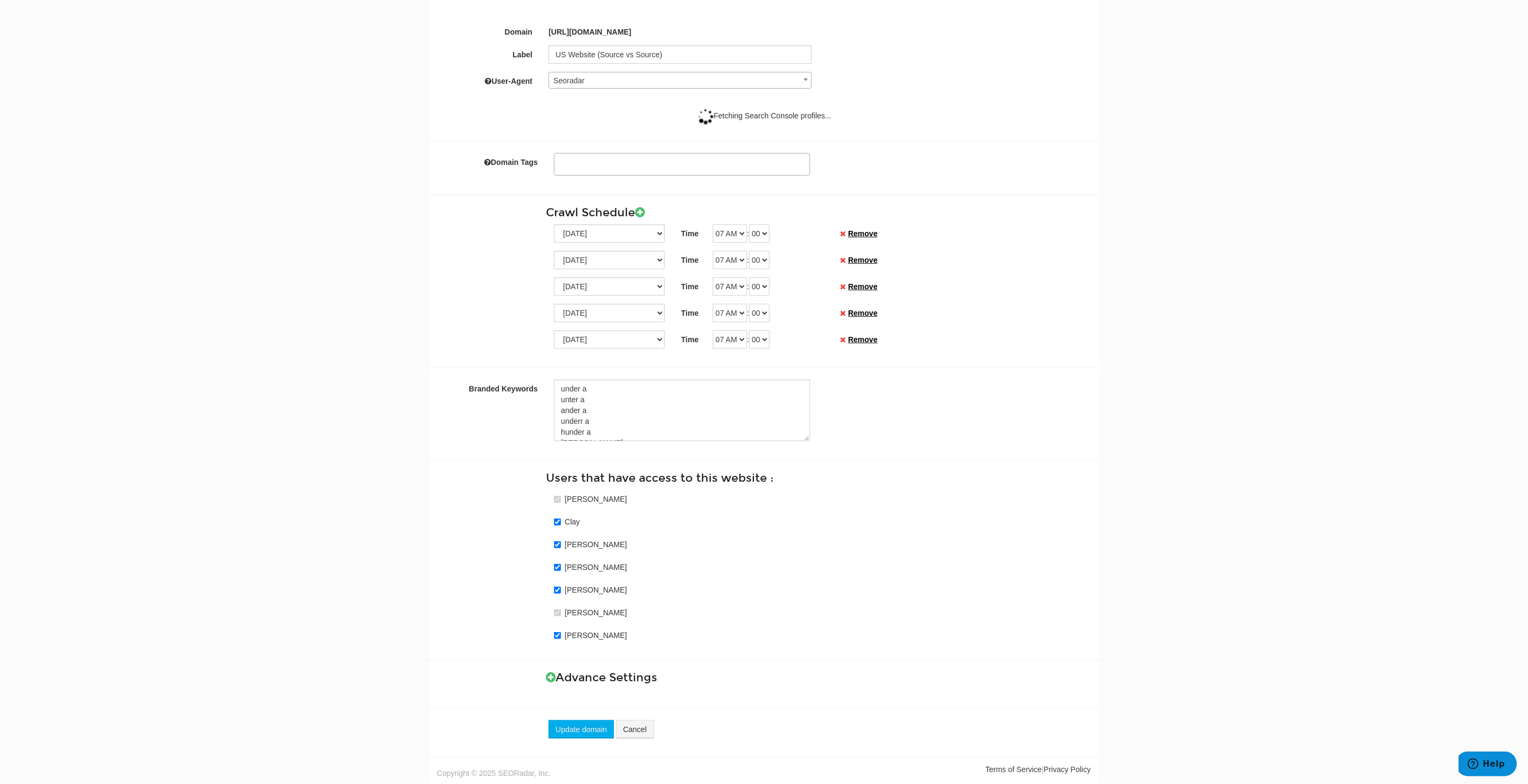
click at [550, 683] on div "Advance Settings Ignore URL query params on comparisons Exclude Months from com…" at bounding box center [764, 668] width 670 height 40
click at [550, 679] on icon at bounding box center [550, 677] width 10 height 11
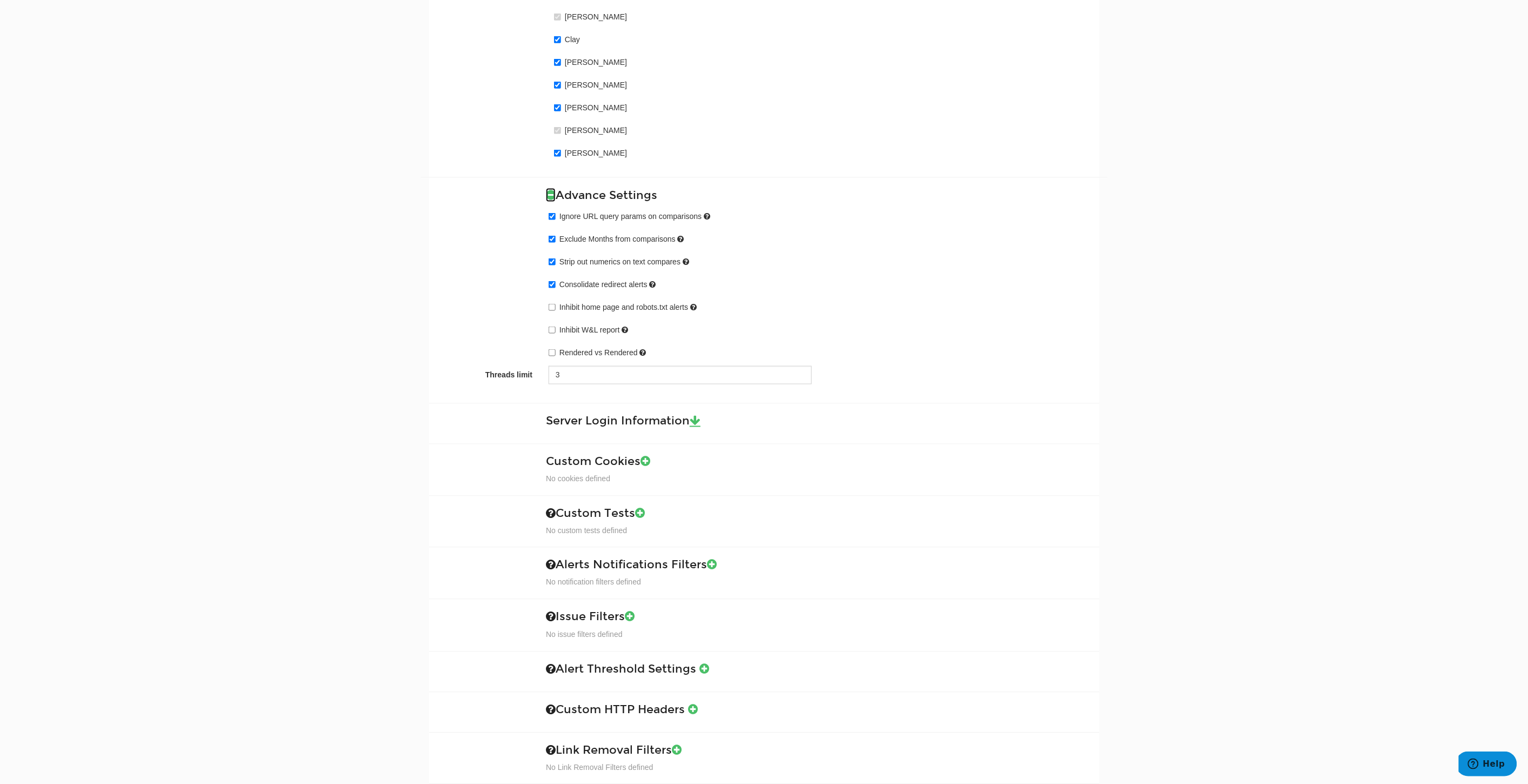
scroll to position [733, 0]
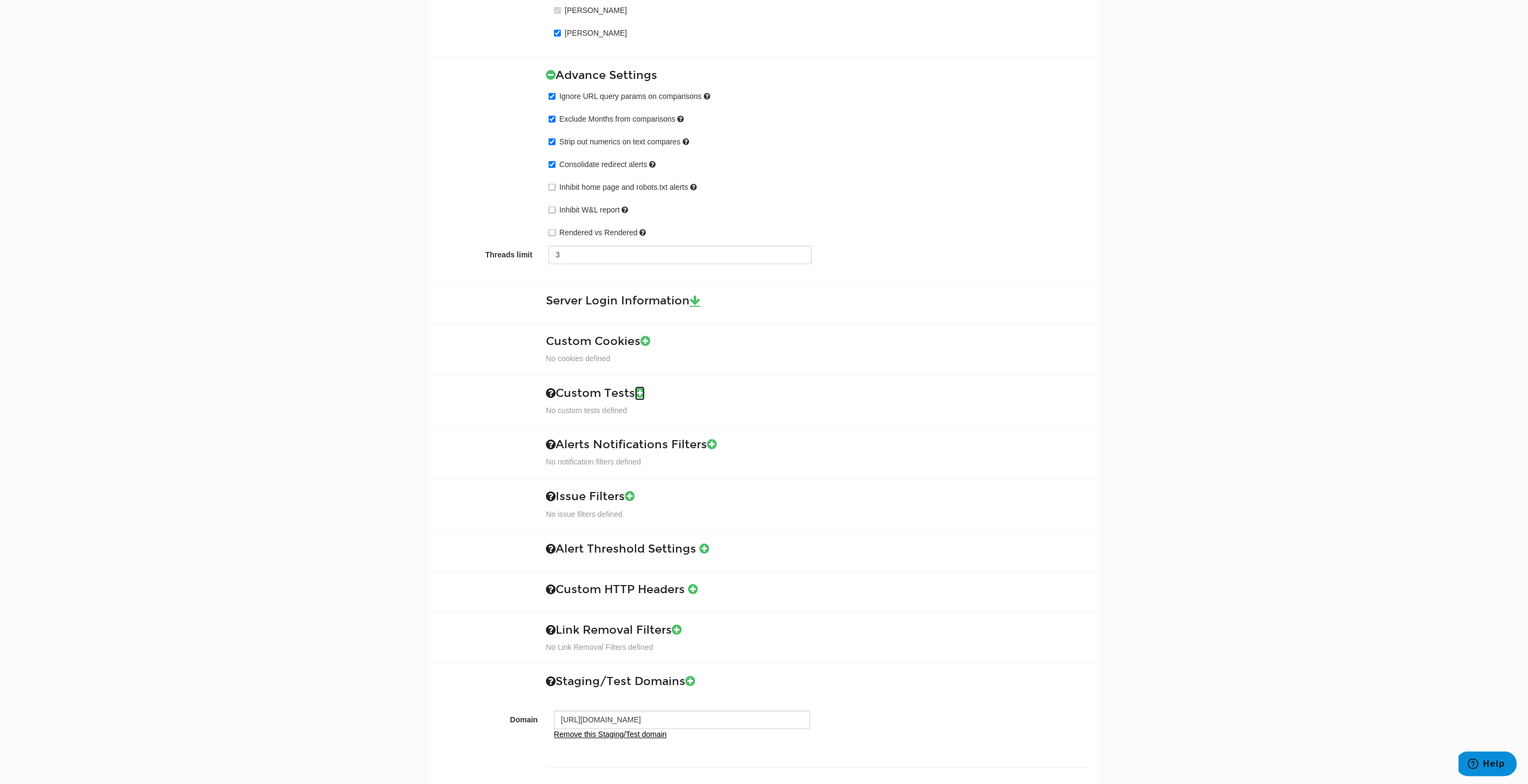
click at [645, 391] on icon at bounding box center [639, 393] width 10 height 11
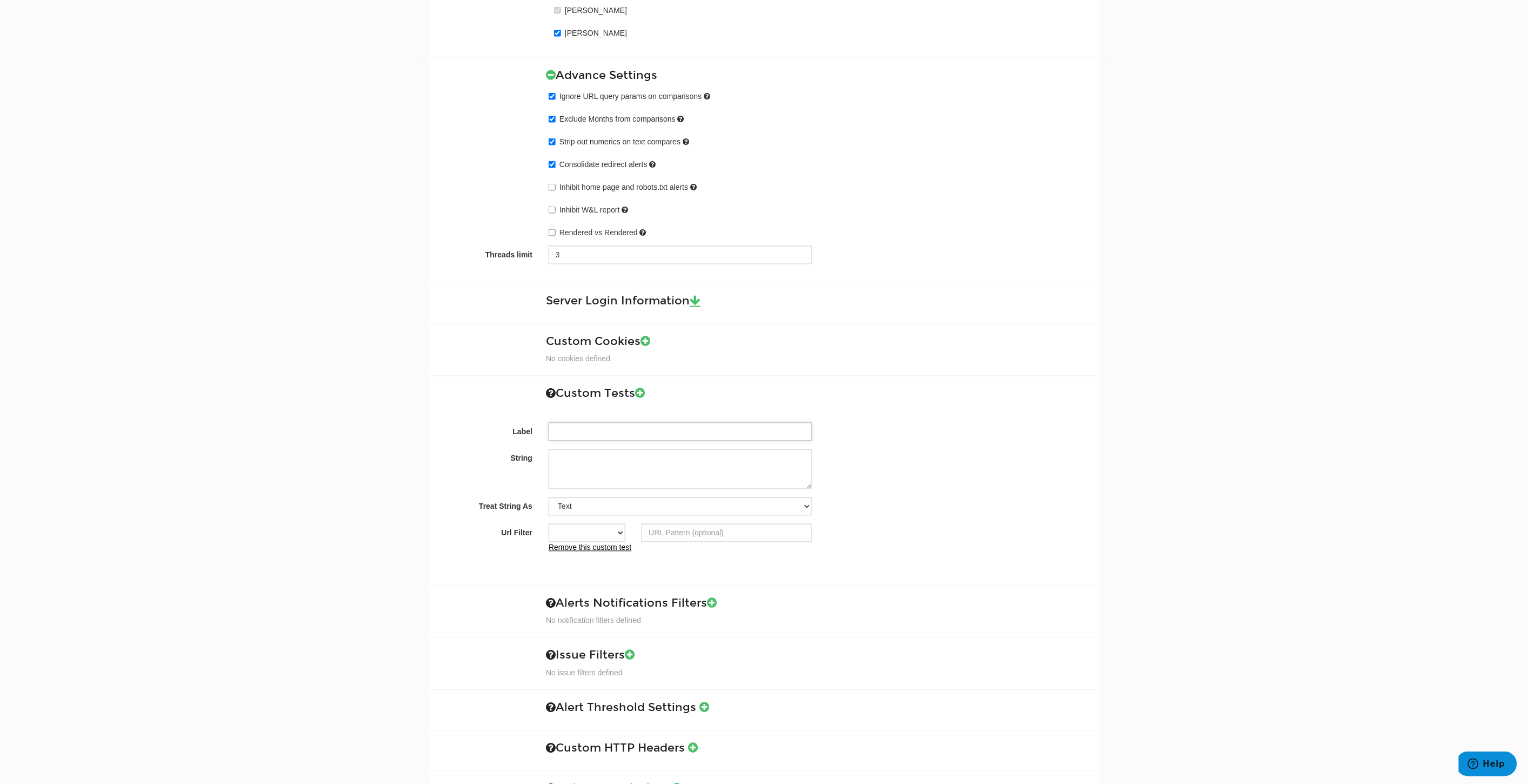
click at [598, 425] on input "Label" at bounding box center [680, 432] width 263 height 18
type input "SEO Bottom Grid Content"
click at [615, 465] on textarea "String" at bounding box center [680, 469] width 263 height 40
paste textarea "module__copyarea module--twoColumn"
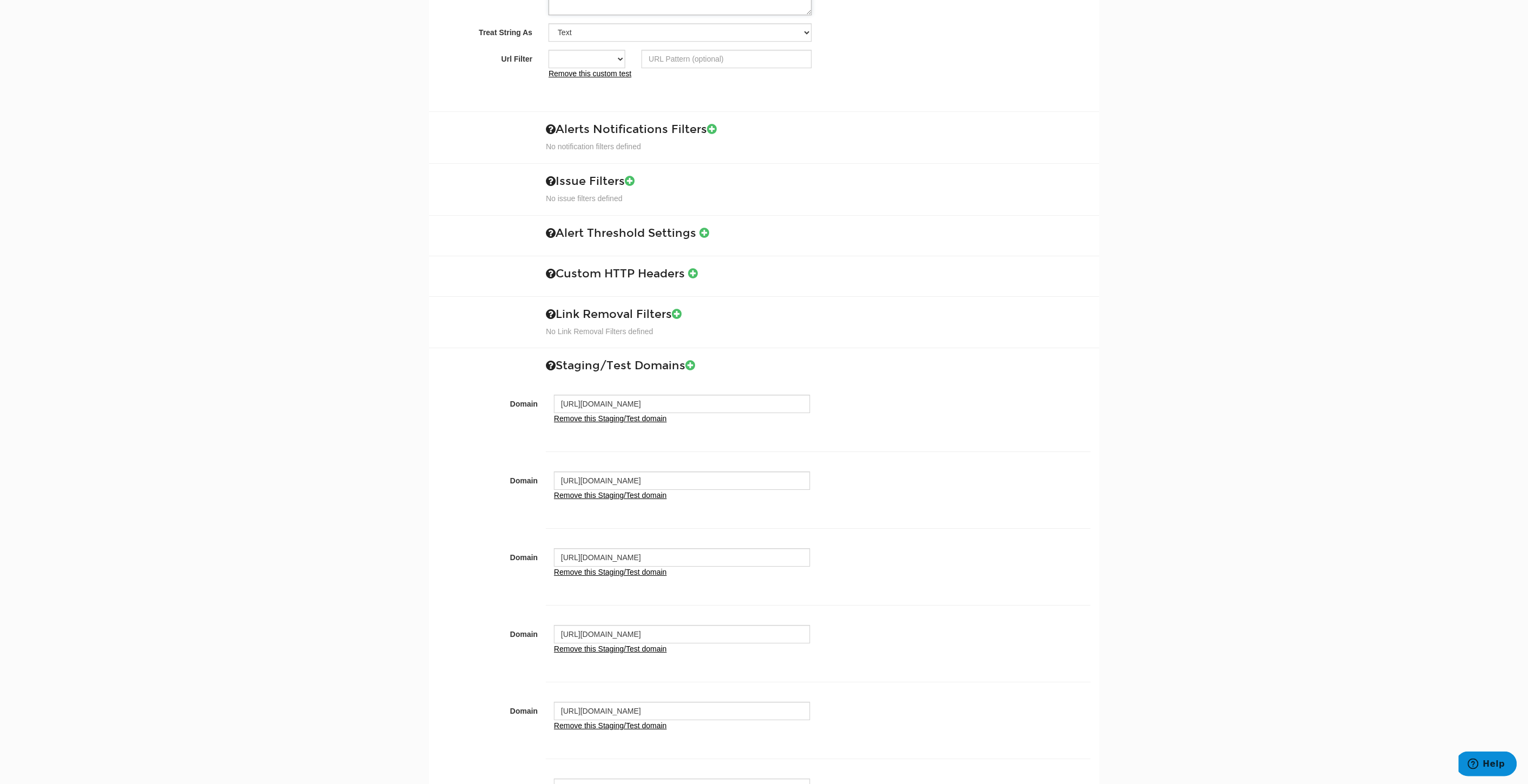
scroll to position [1794, 0]
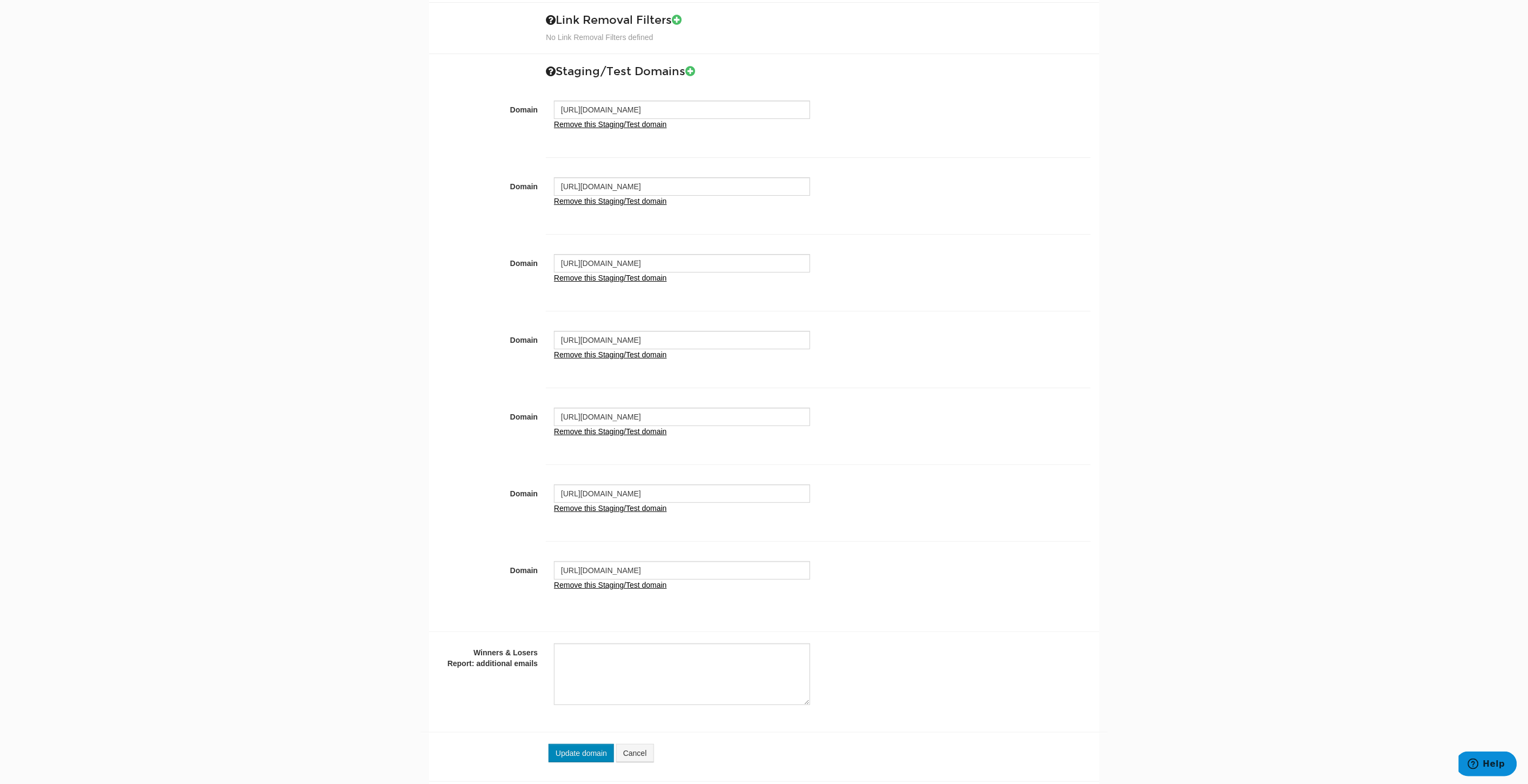
type textarea "module__copyarea module--twoColumn"
click at [573, 756] on button "Update domain" at bounding box center [581, 753] width 65 height 18
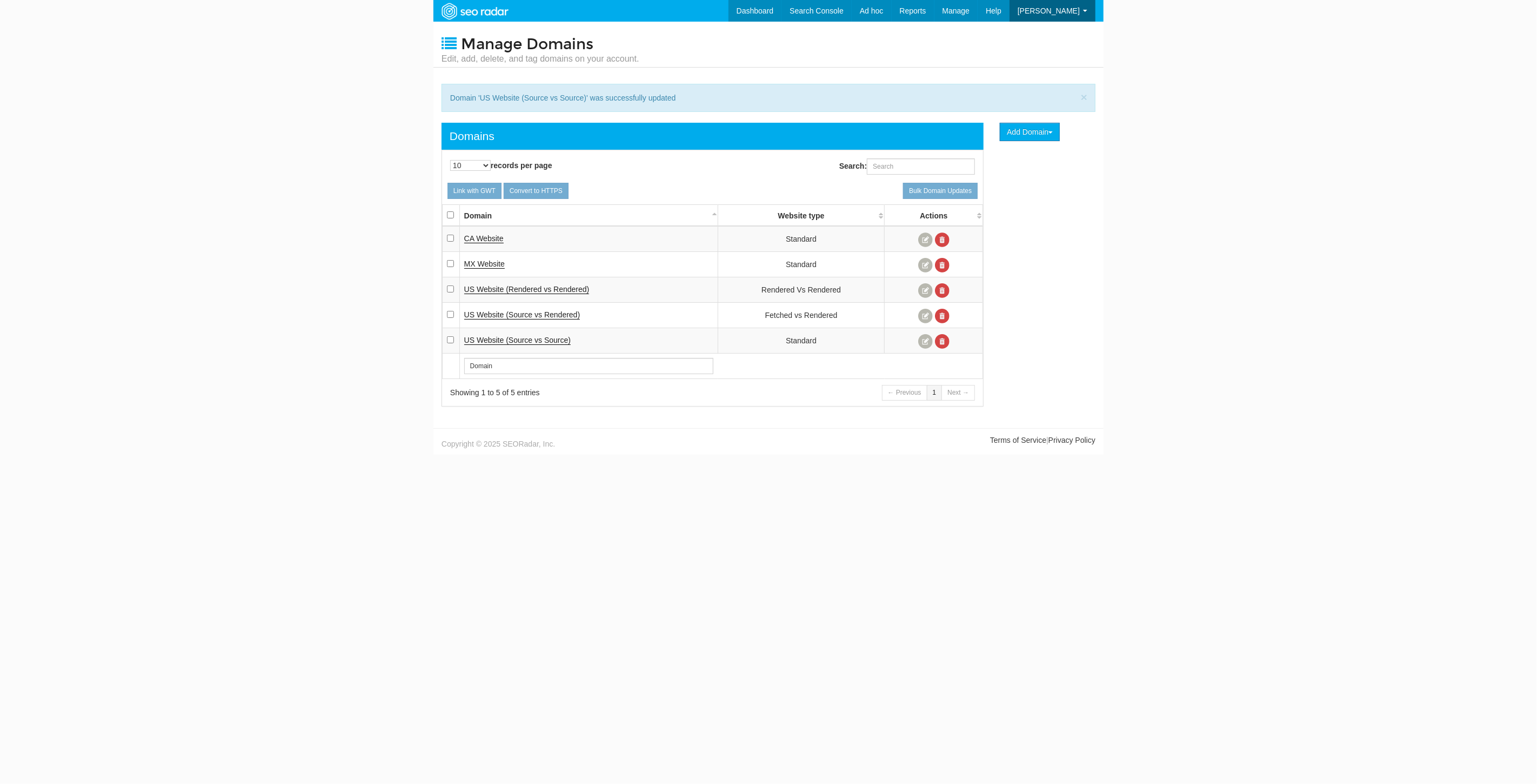
scroll to position [43, 0]
click at [536, 336] on span "US Website (Source vs Source)" at bounding box center [517, 339] width 106 height 8
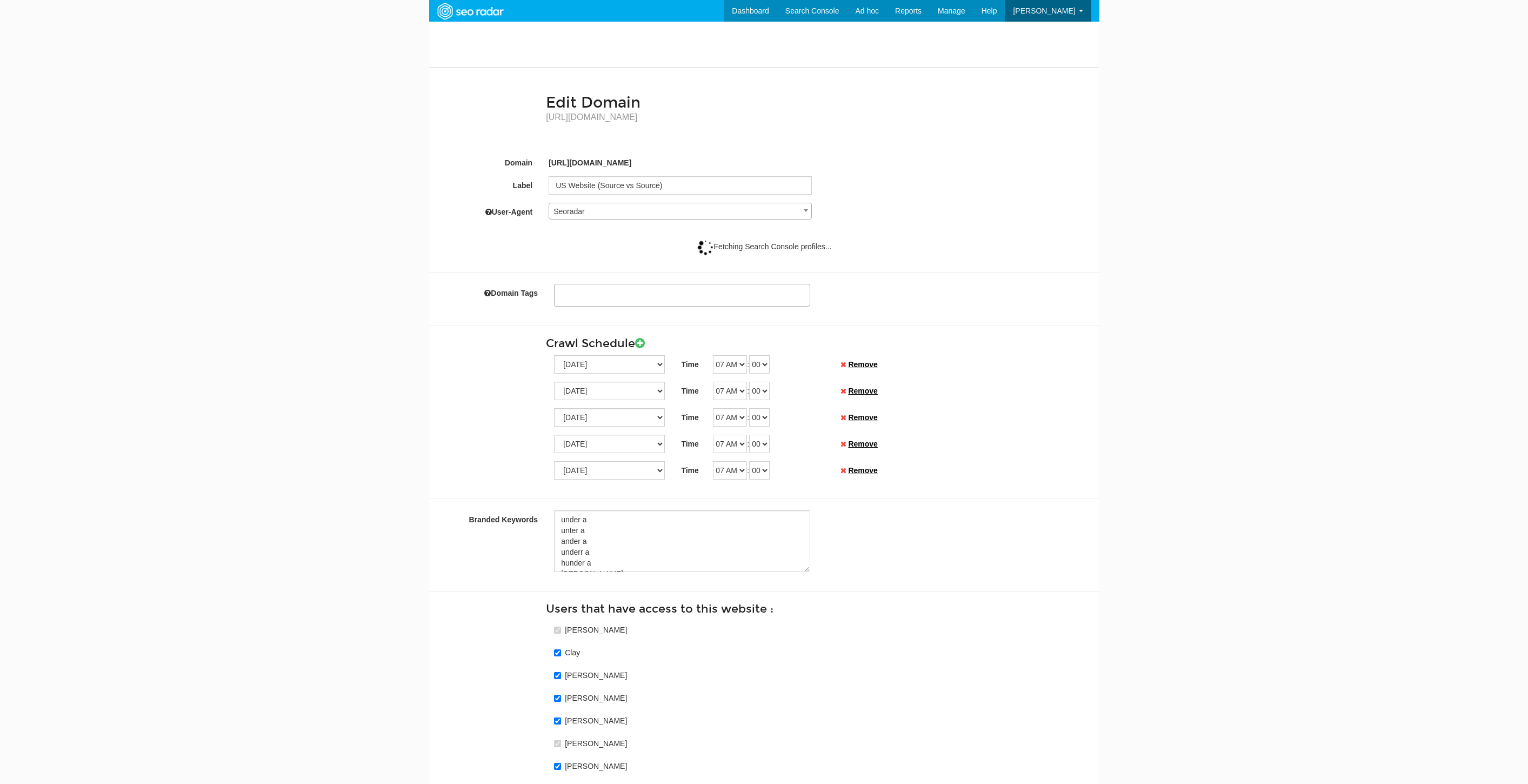
select select
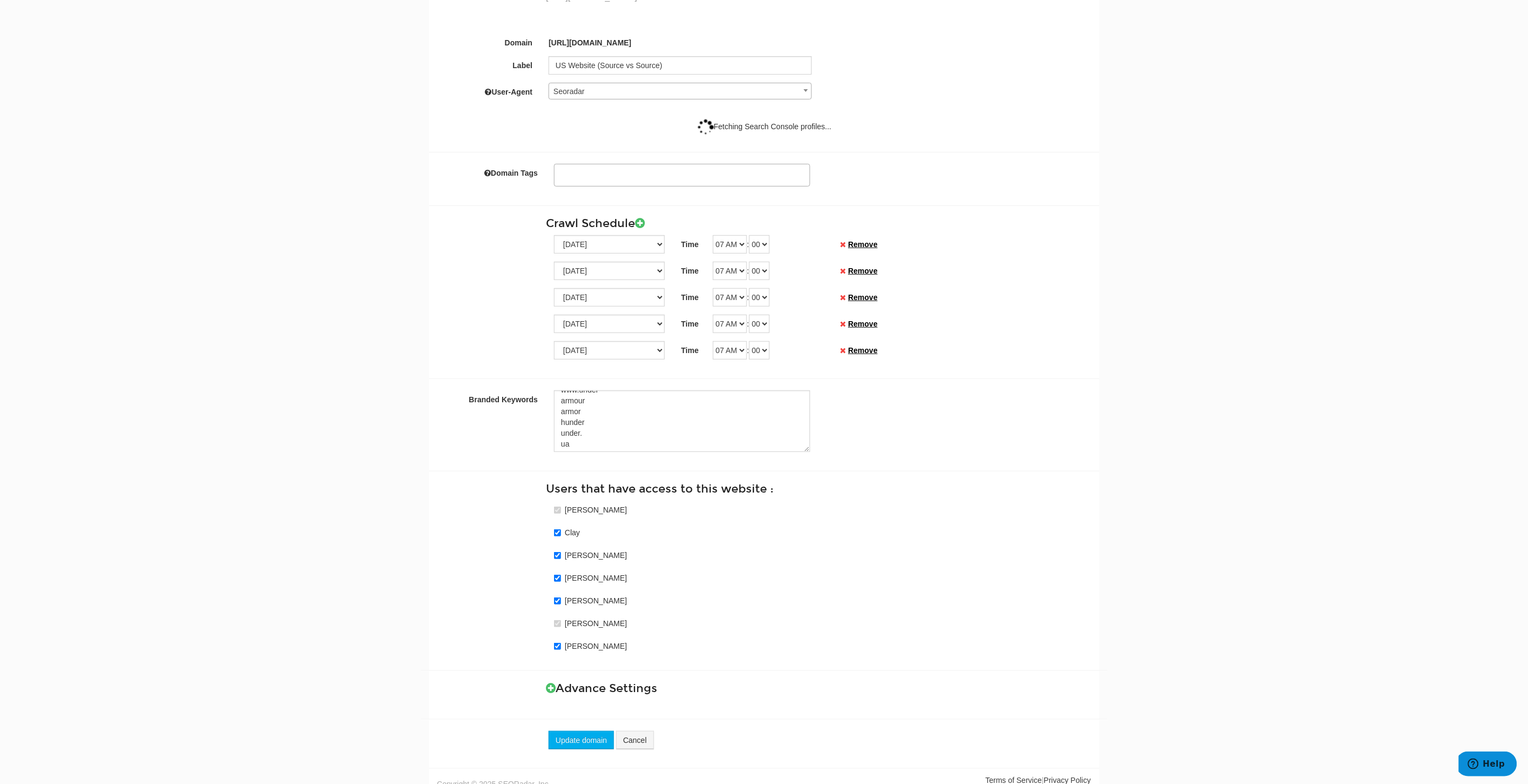
scroll to position [132, 0]
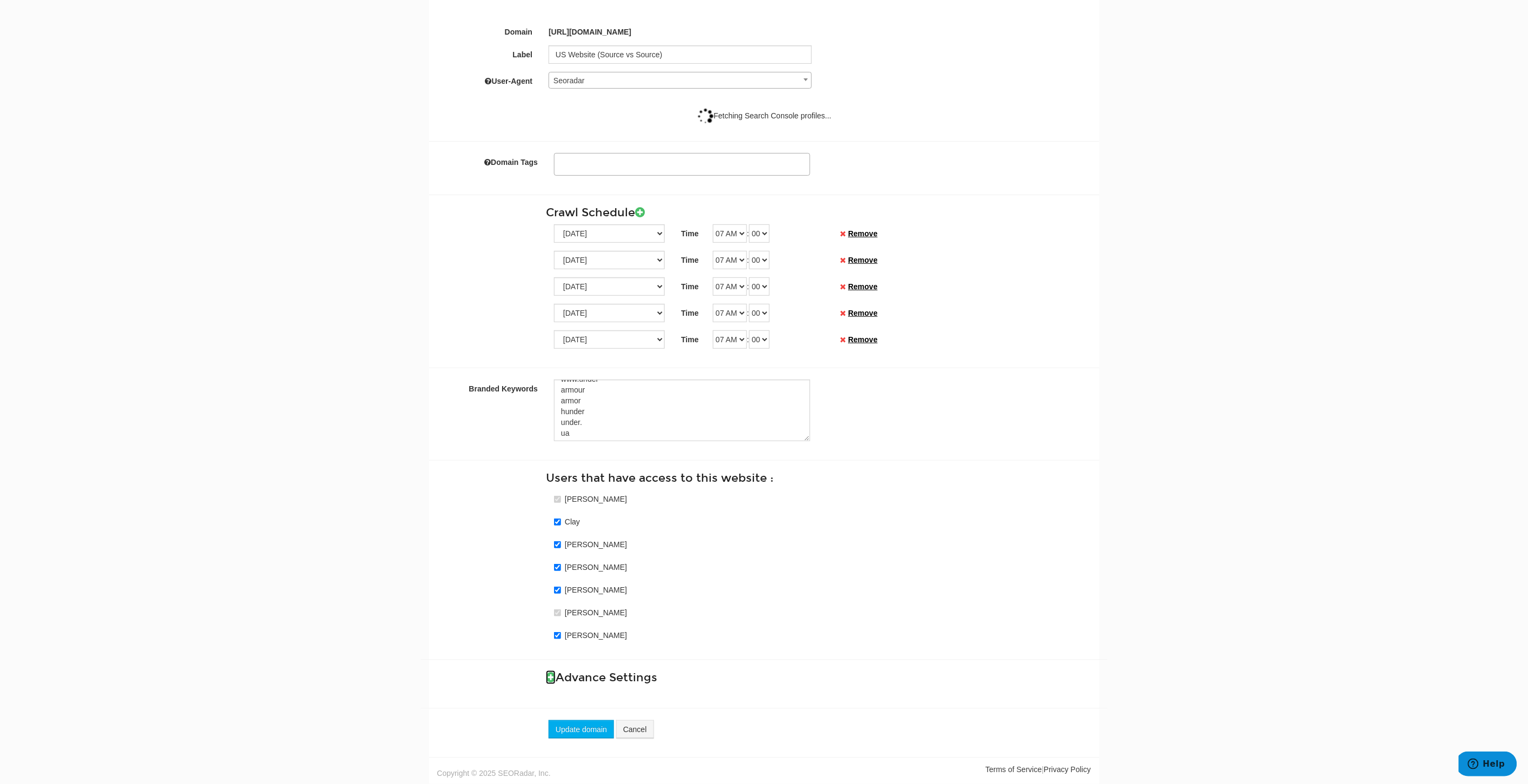
click at [552, 674] on icon at bounding box center [550, 677] width 10 height 11
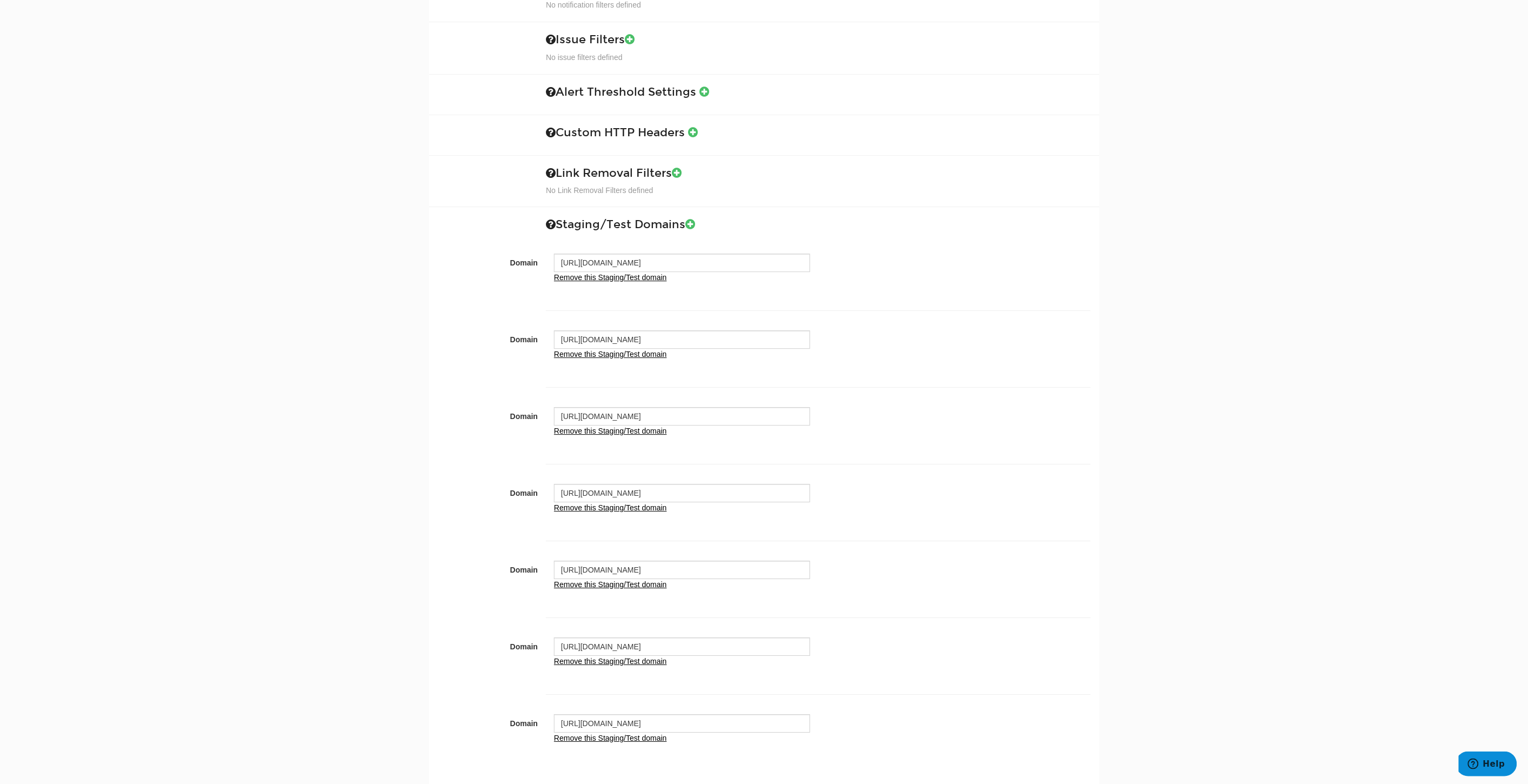
scroll to position [1288, 0]
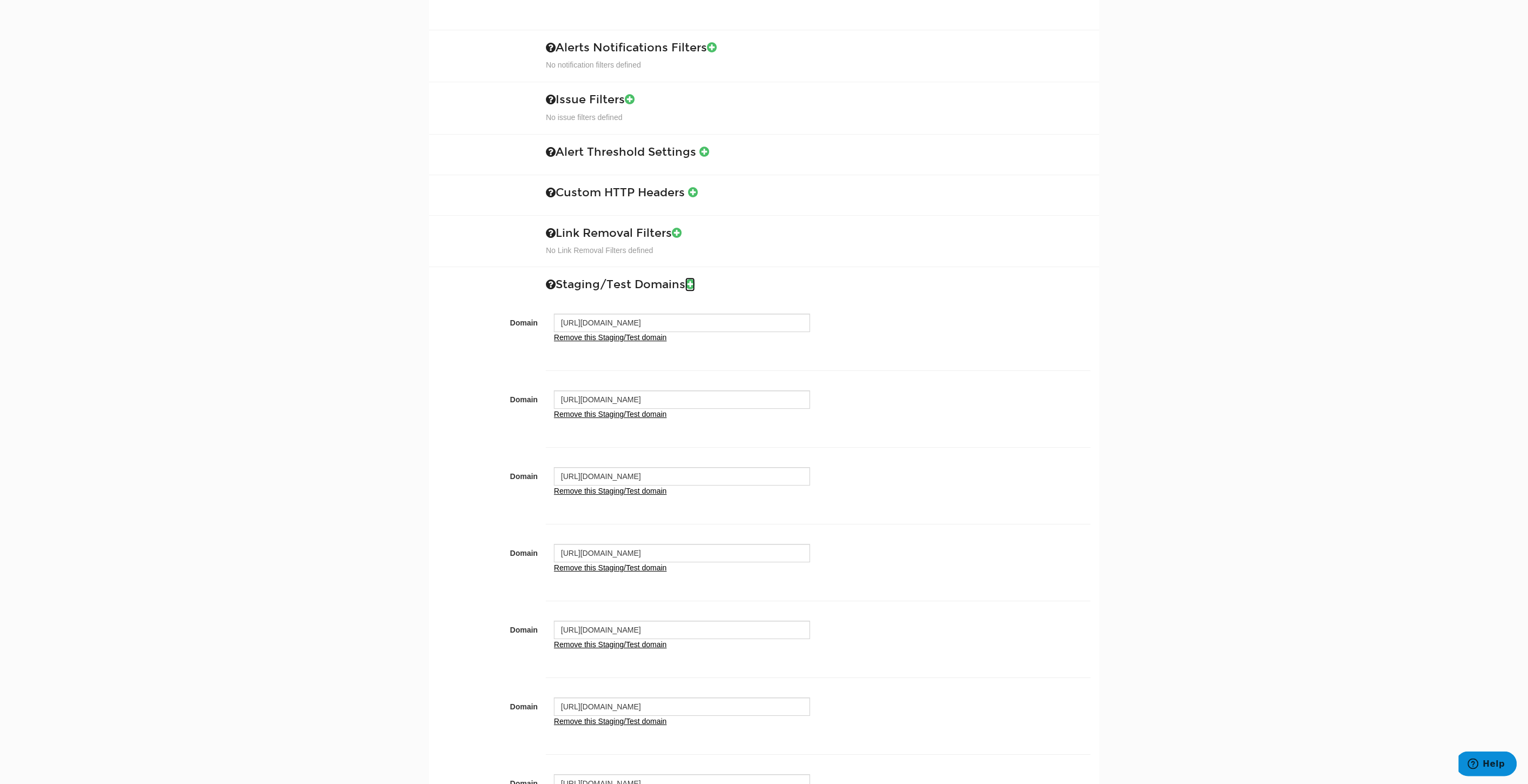
click at [694, 288] on icon at bounding box center [690, 284] width 10 height 11
click at [630, 341] on link "Remove this Staging/Test domain" at bounding box center [610, 337] width 113 height 8
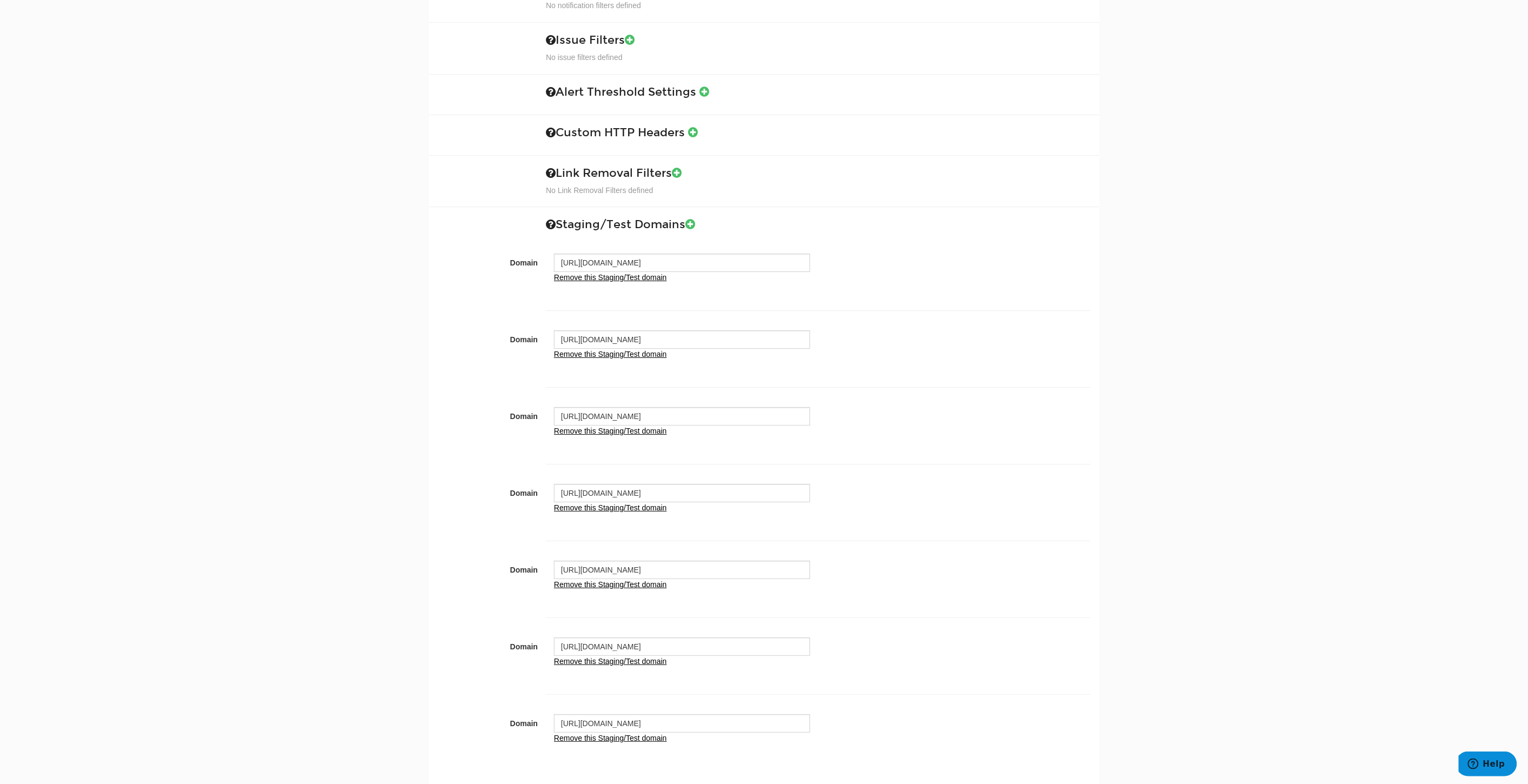
scroll to position [1822, 0]
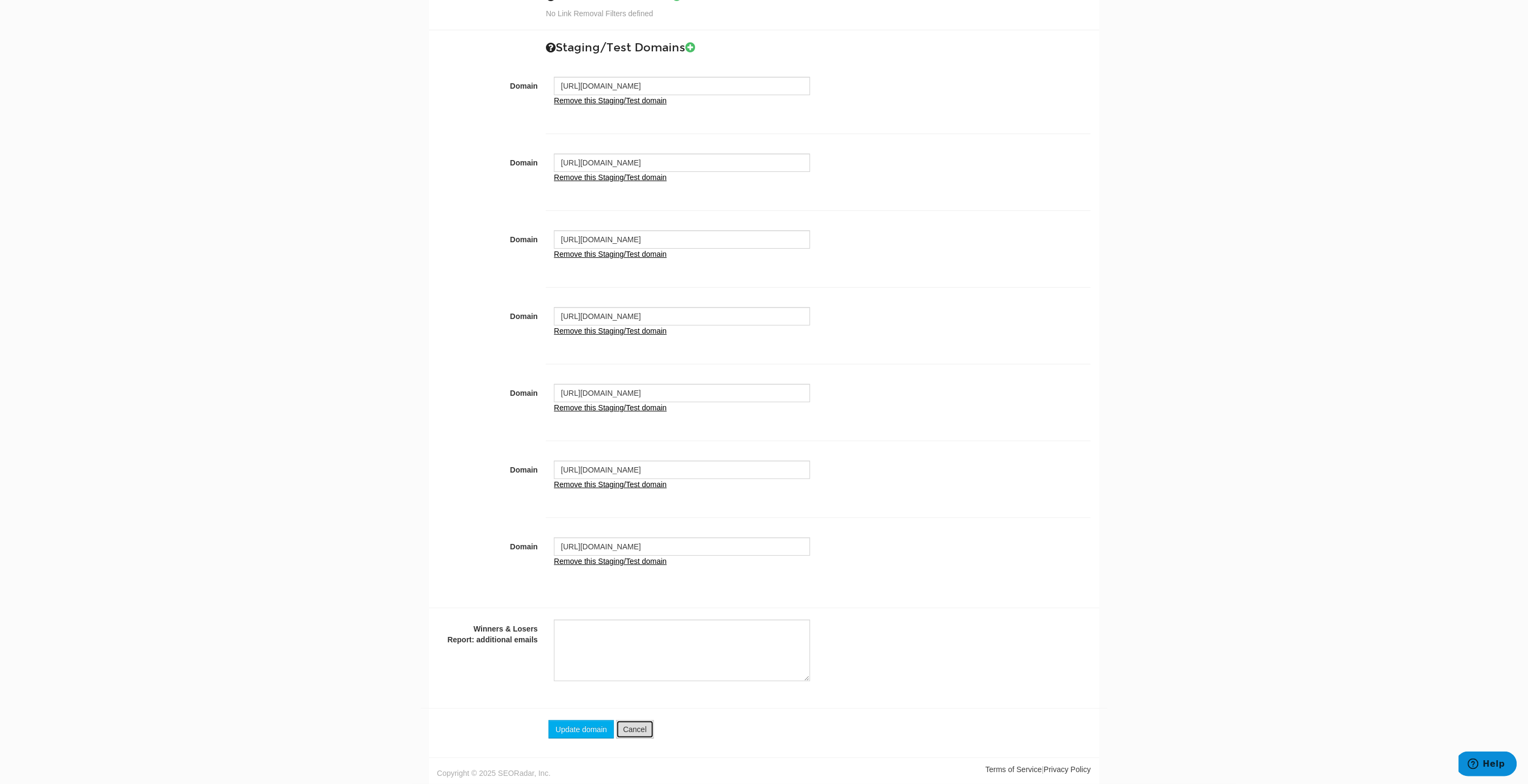
click at [641, 727] on link "Cancel" at bounding box center [635, 729] width 38 height 18
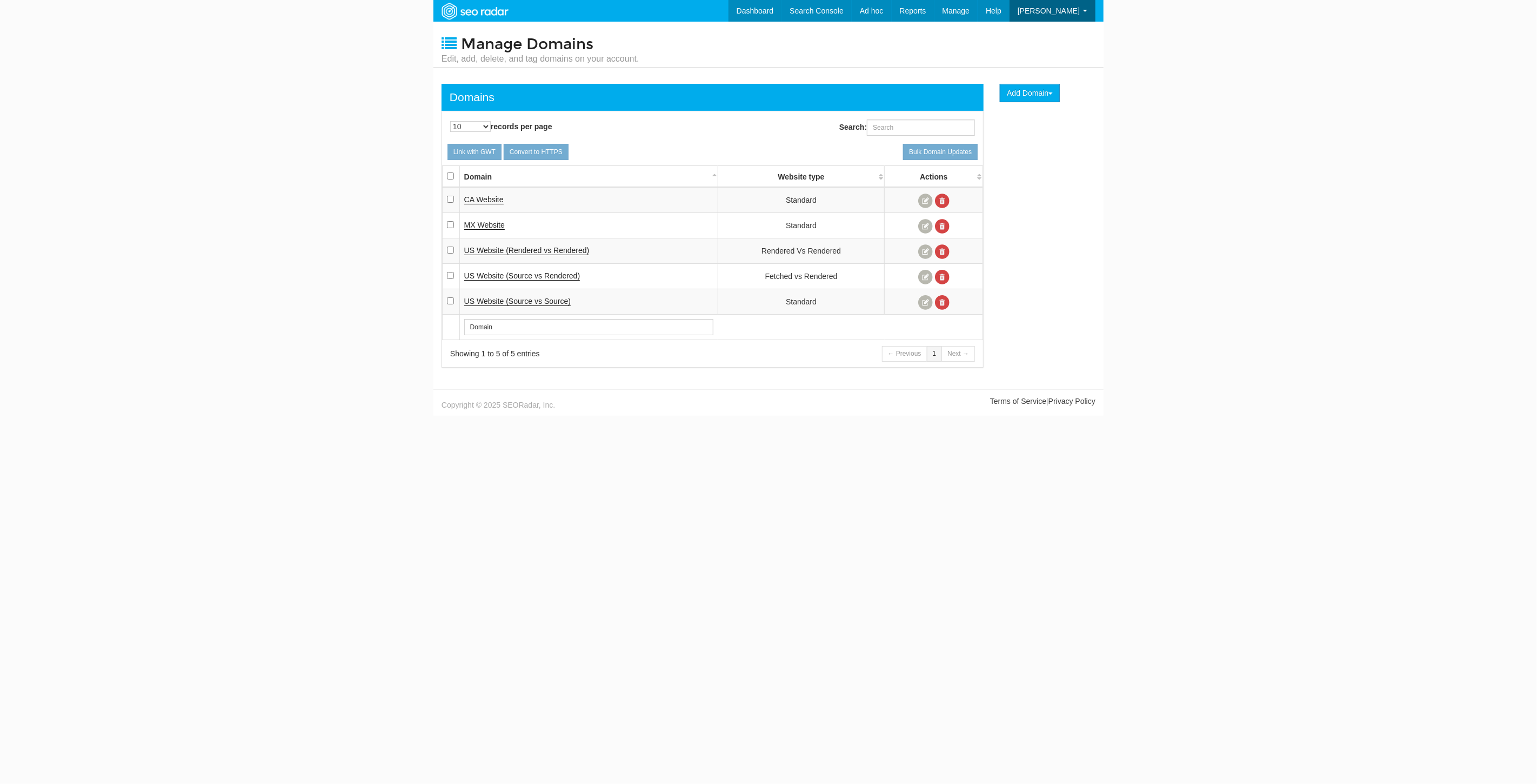
scroll to position [43, 0]
drag, startPoint x: 515, startPoint y: 778, endPoint x: 527, endPoint y: 775, distance: 12.4
click at [519, 778] on body "Dashboard Search Console Keyword Winners and Losers Page Winners and Losers Arc…" at bounding box center [768, 392] width 1537 height 784
click at [547, 249] on span "US Website (Rendered vs Rendered" at bounding box center [525, 249] width 123 height 8
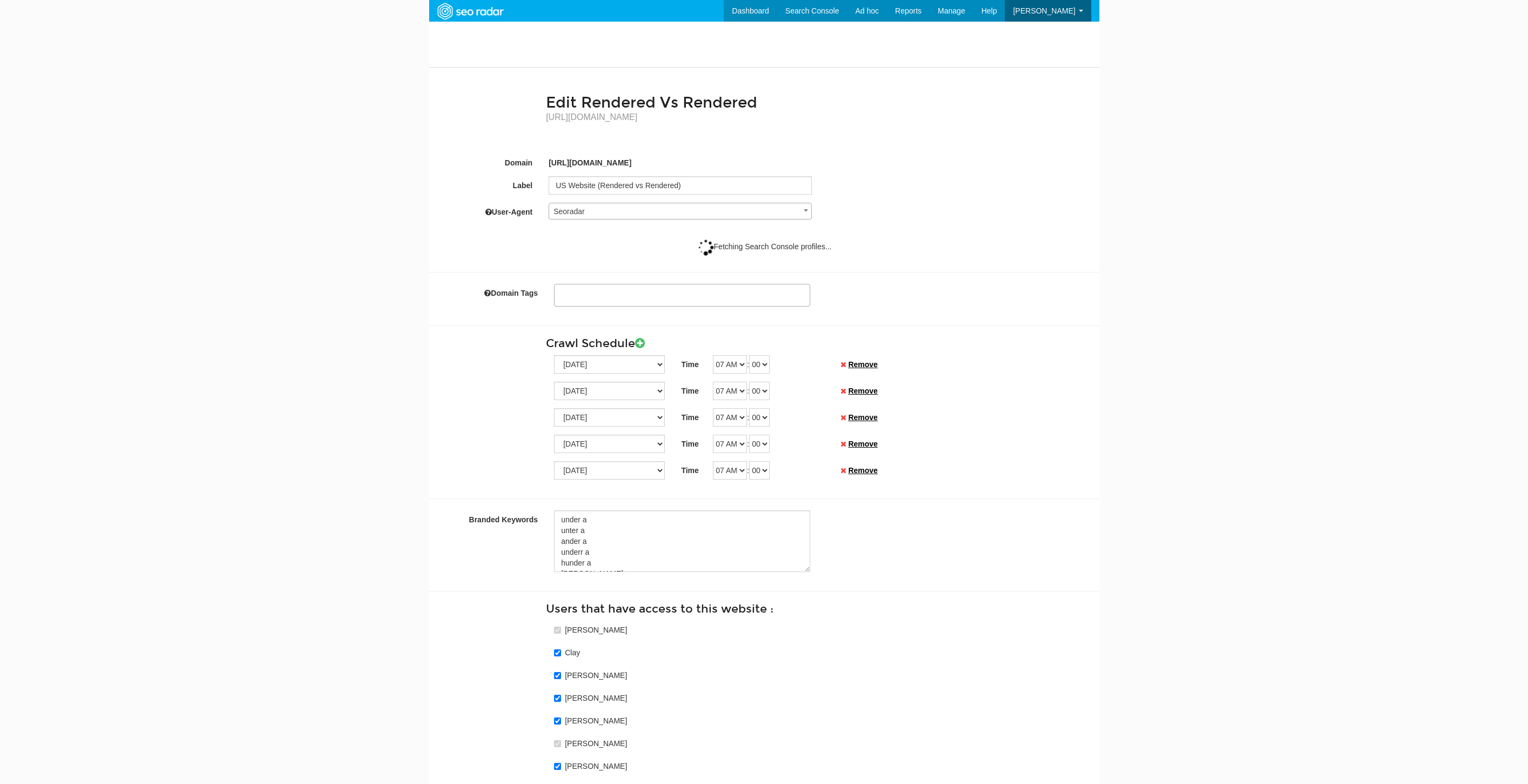
select select
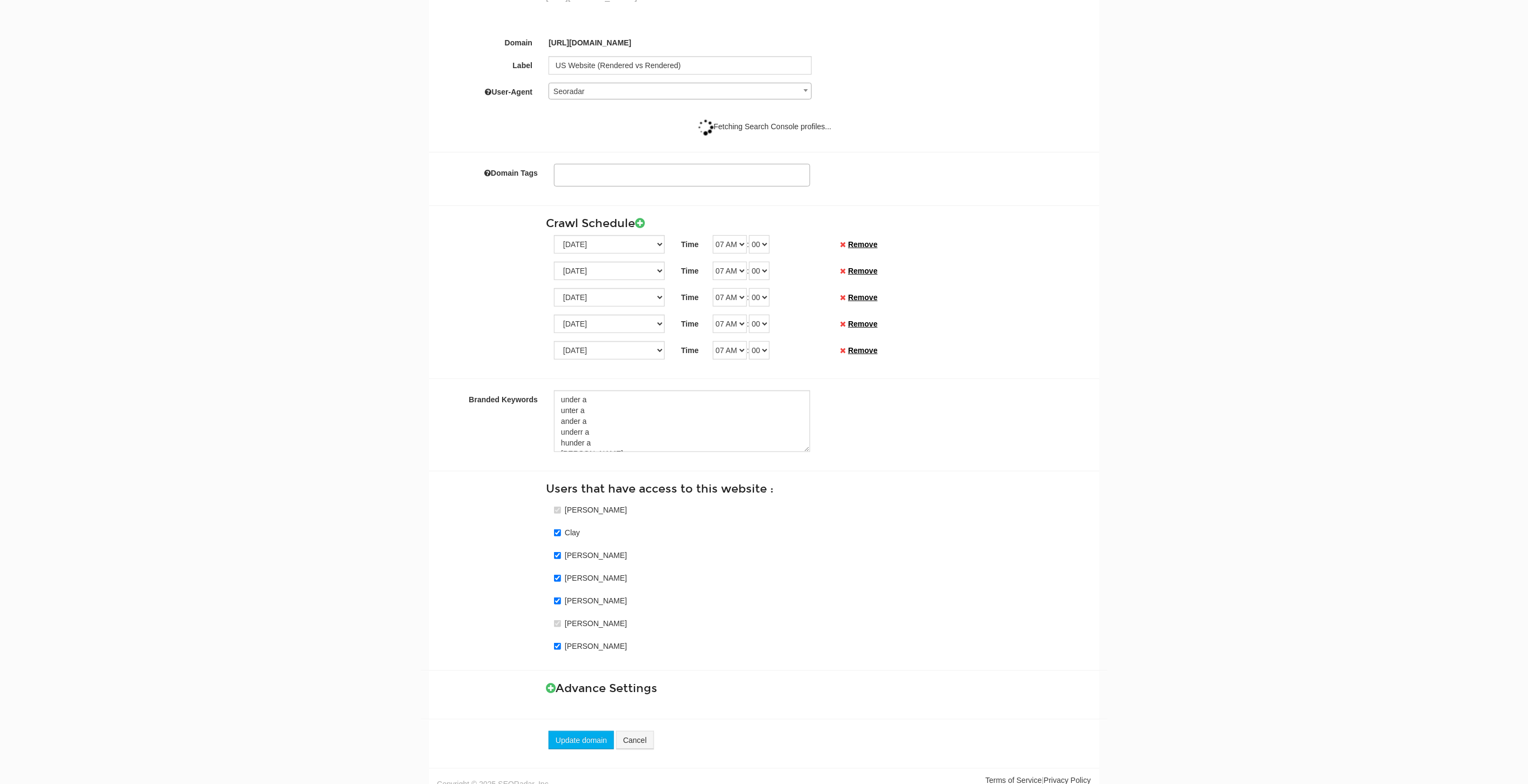
scroll to position [132, 0]
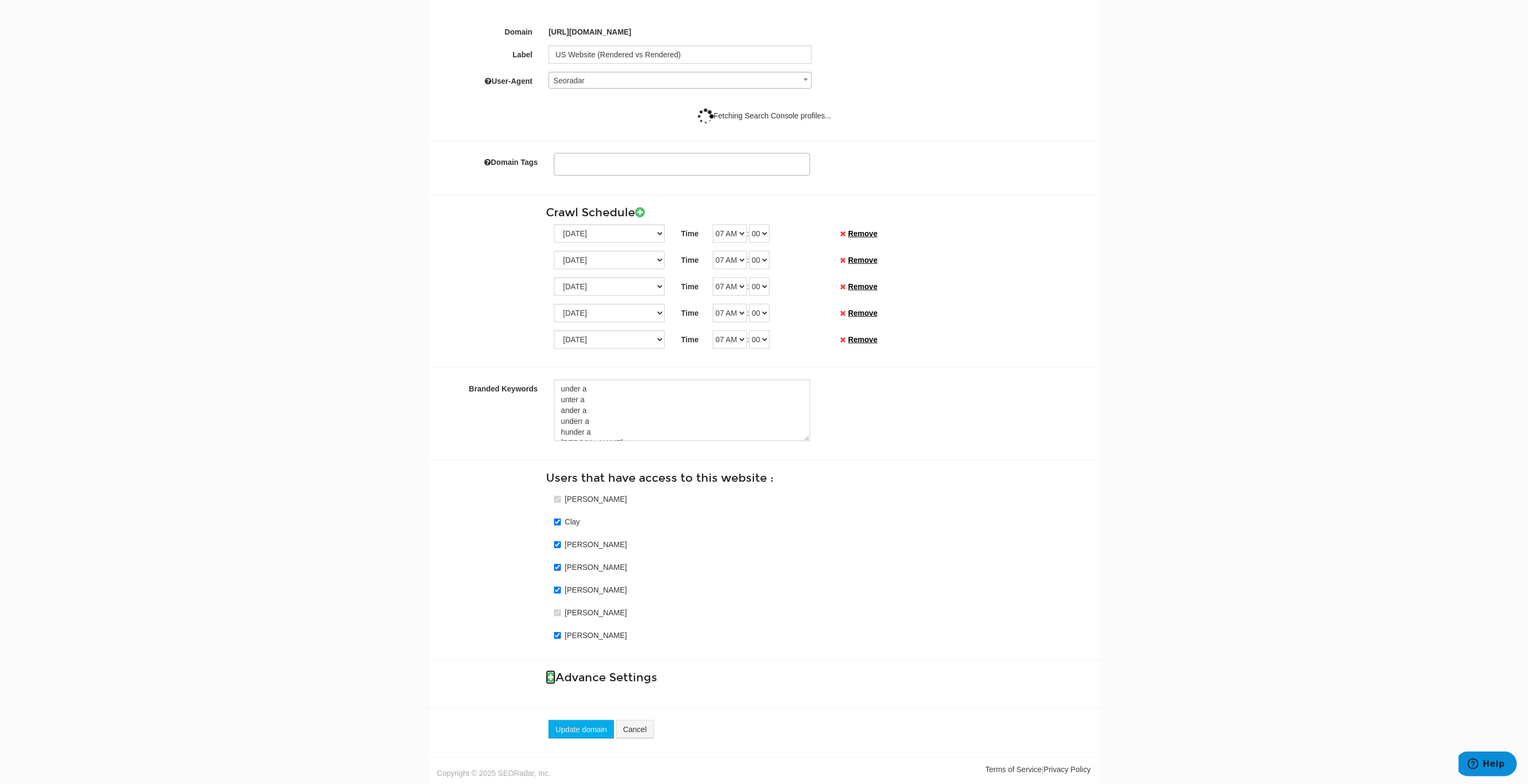
click at [555, 676] on icon at bounding box center [550, 677] width 10 height 11
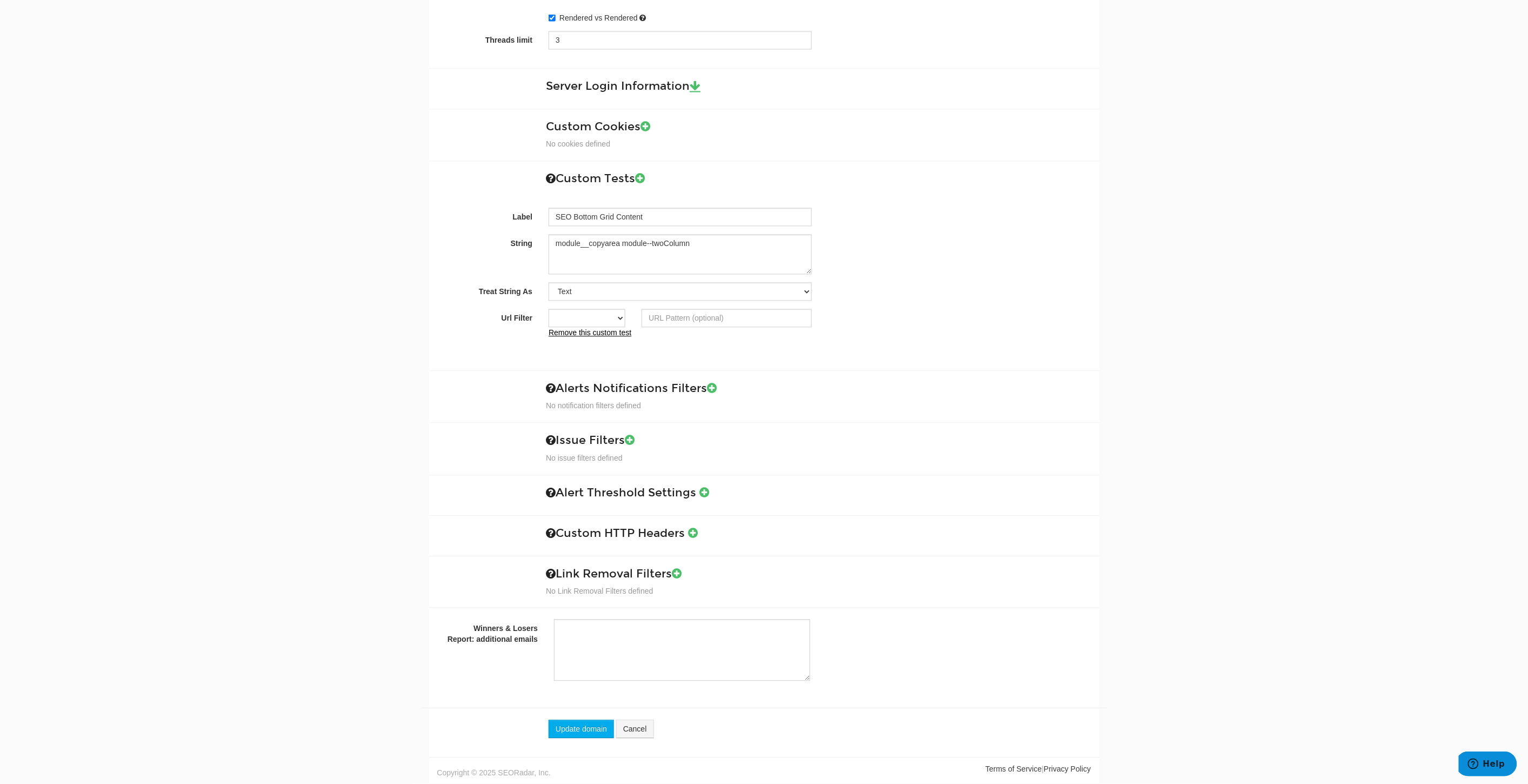
scroll to position [1244, 0]
click at [617, 319] on select "Contains Exactly matches All" at bounding box center [587, 319] width 77 height 18
select select "0"
click at [548, 310] on select "Contains Exactly matches All" at bounding box center [587, 319] width 77 height 18
click at [678, 313] on input "Url Filter" at bounding box center [726, 319] width 170 height 18
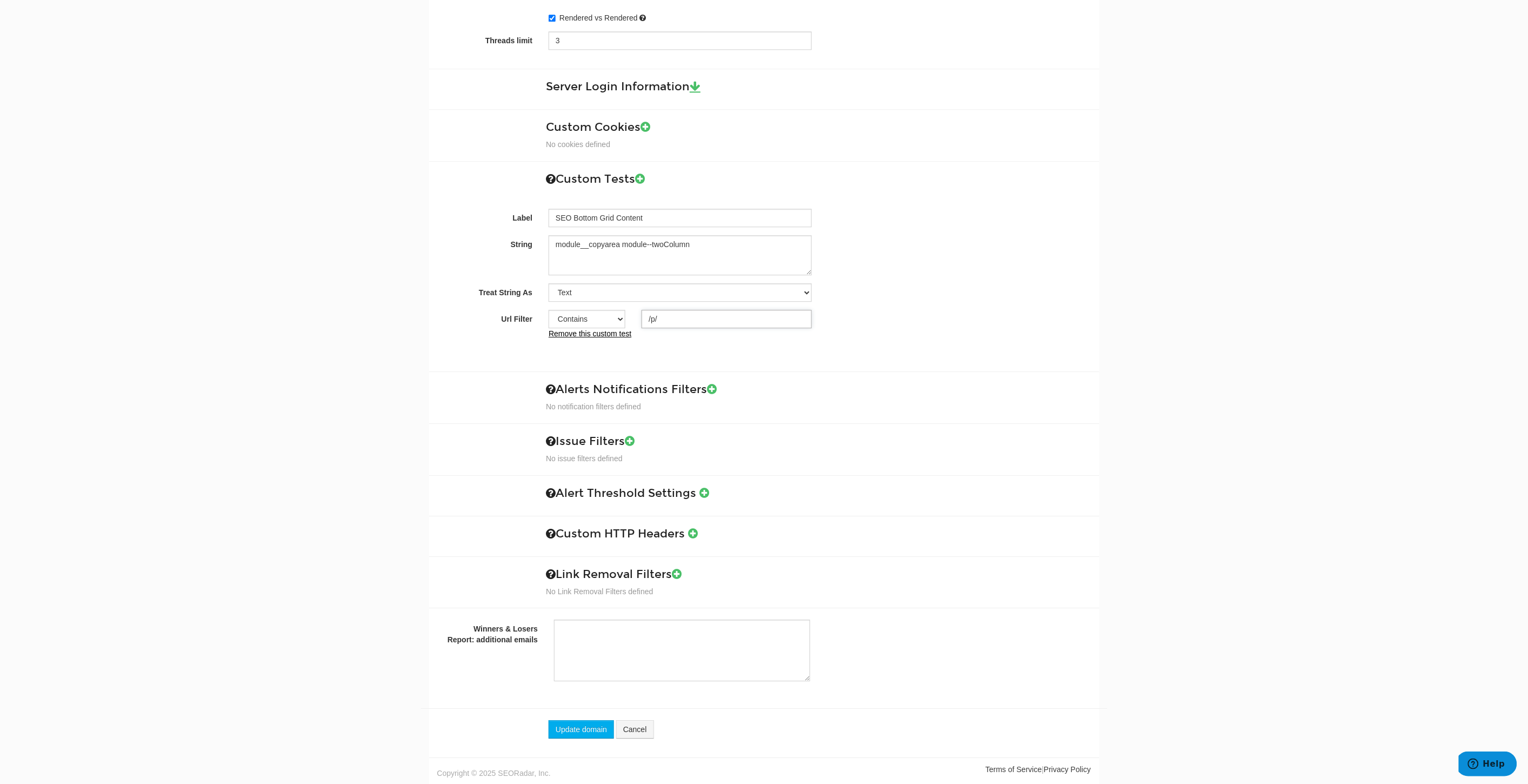
drag, startPoint x: 678, startPoint y: 313, endPoint x: 643, endPoint y: 314, distance: 35.0
click at [643, 314] on input "/p/" at bounding box center [726, 319] width 170 height 18
type input "/p/"
click at [582, 724] on button "Update domain" at bounding box center [581, 729] width 65 height 18
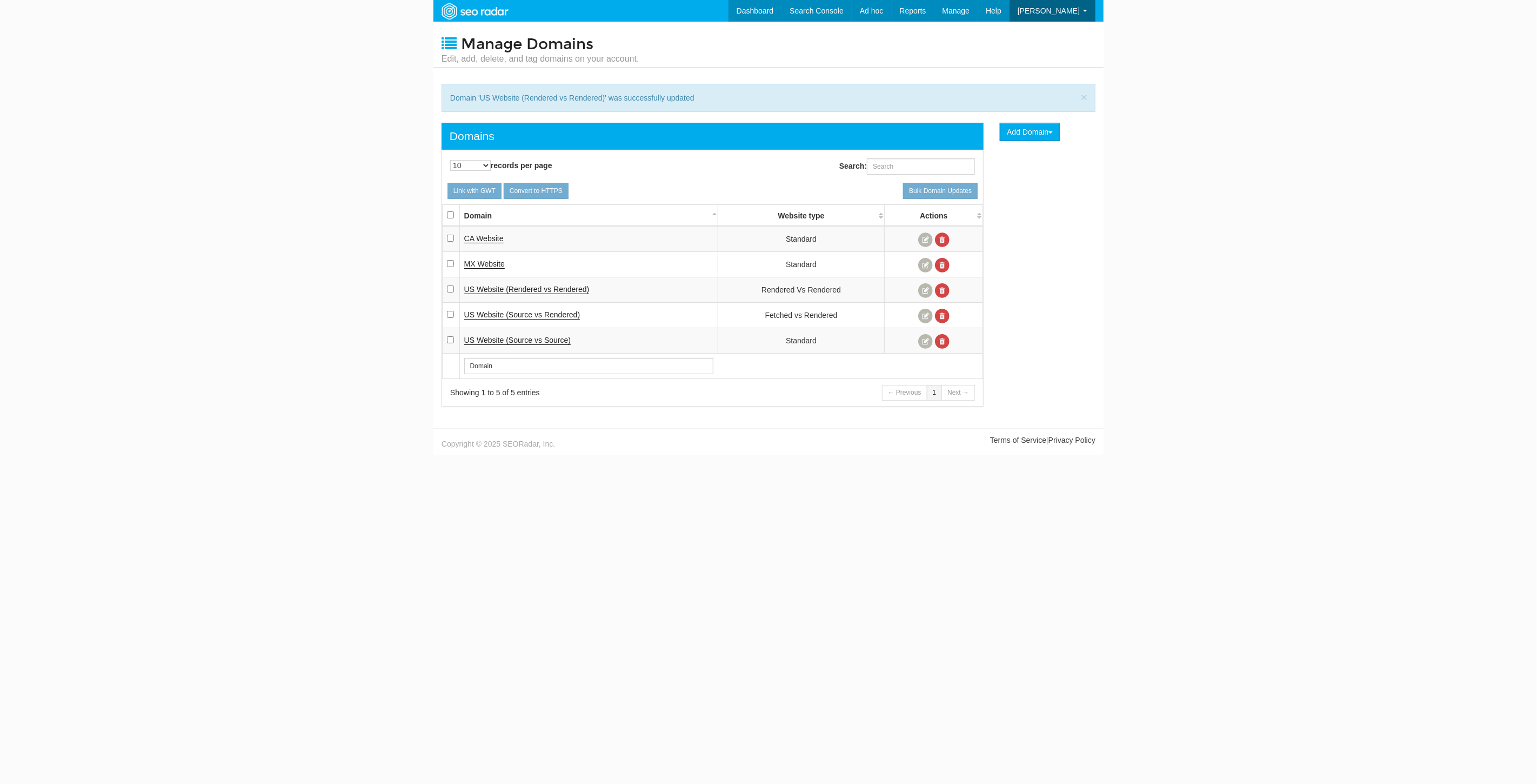
scroll to position [43, 0]
click at [927, 312] on link at bounding box center [925, 316] width 15 height 15
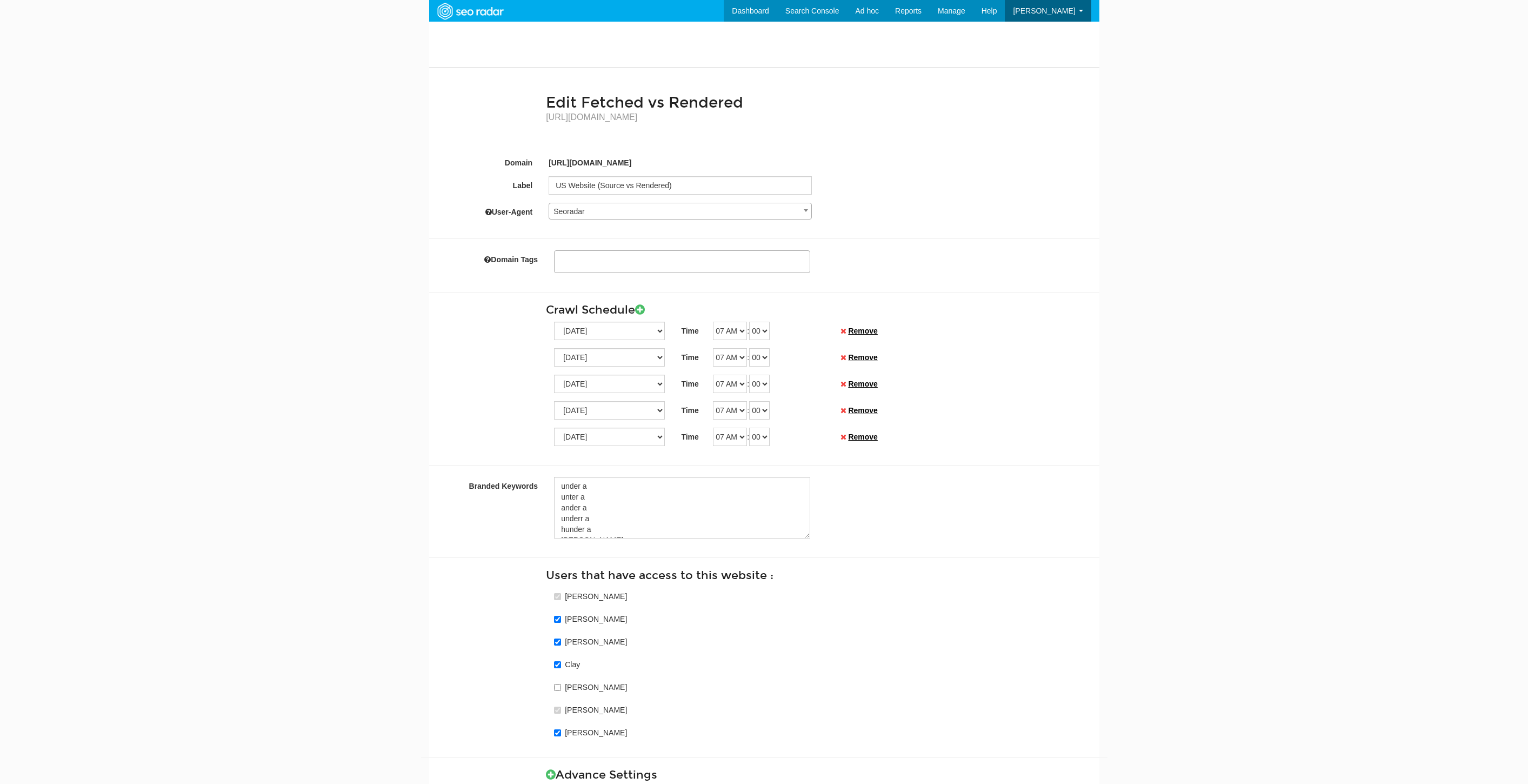
select select
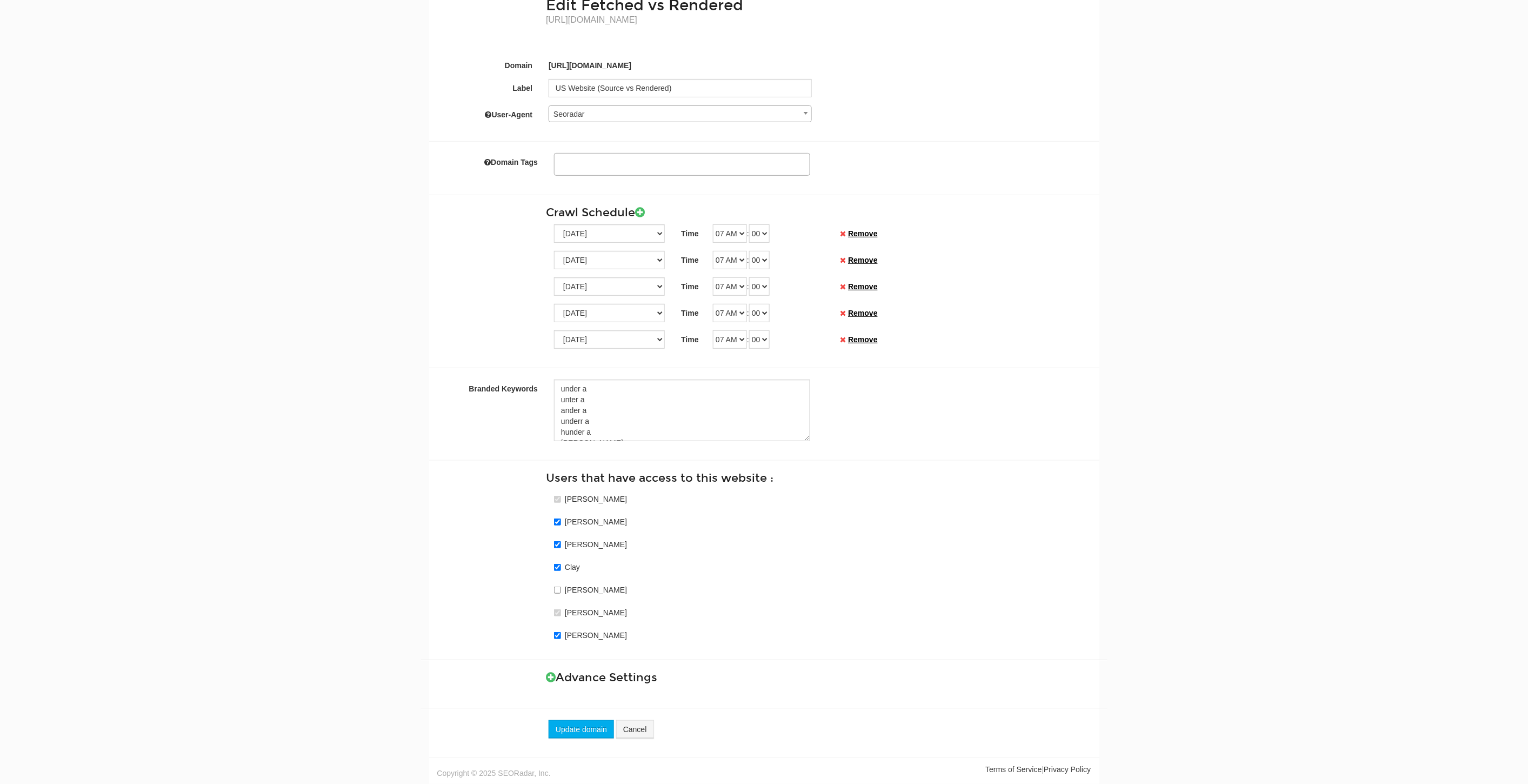
scroll to position [43, 0]
click at [550, 674] on icon at bounding box center [550, 677] width 10 height 11
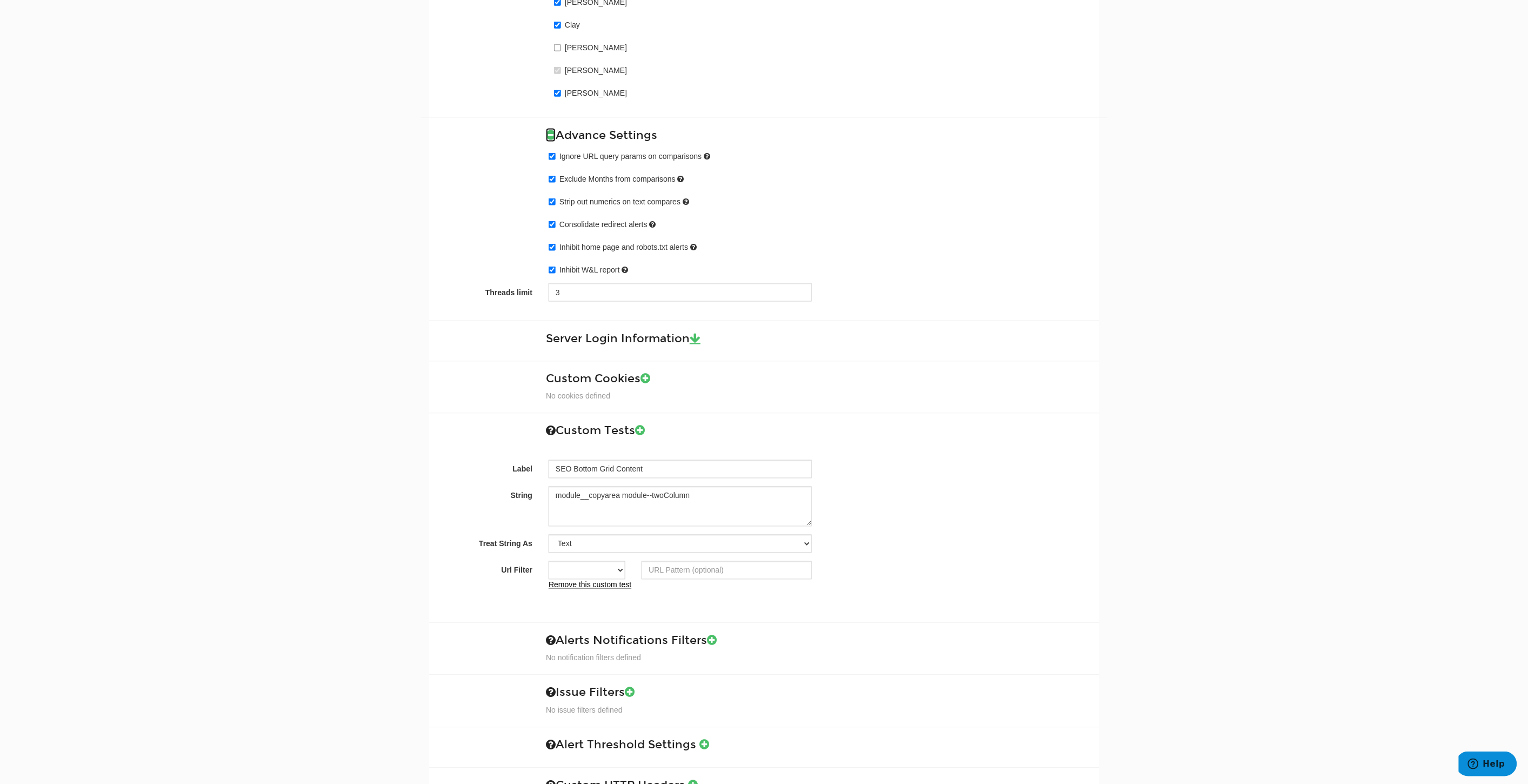
scroll to position [700, 0]
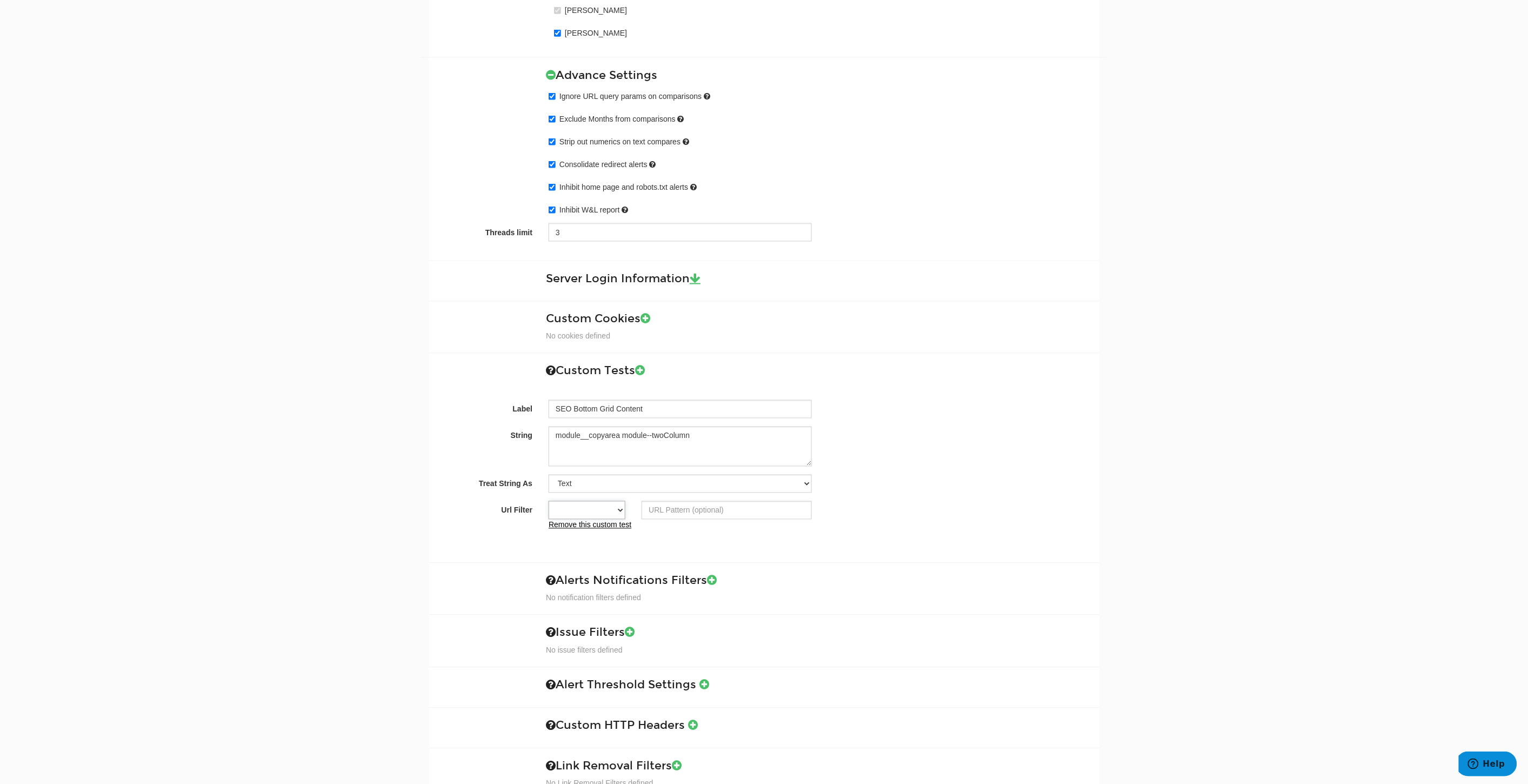
drag, startPoint x: 588, startPoint y: 503, endPoint x: 592, endPoint y: 516, distance: 13.6
click at [588, 503] on select "Contains Exactly matches All" at bounding box center [587, 510] width 77 height 18
select select "0"
click at [548, 502] on select "Contains Exactly matches All" at bounding box center [587, 510] width 77 height 18
click at [694, 508] on input "Url Filter" at bounding box center [726, 510] width 170 height 18
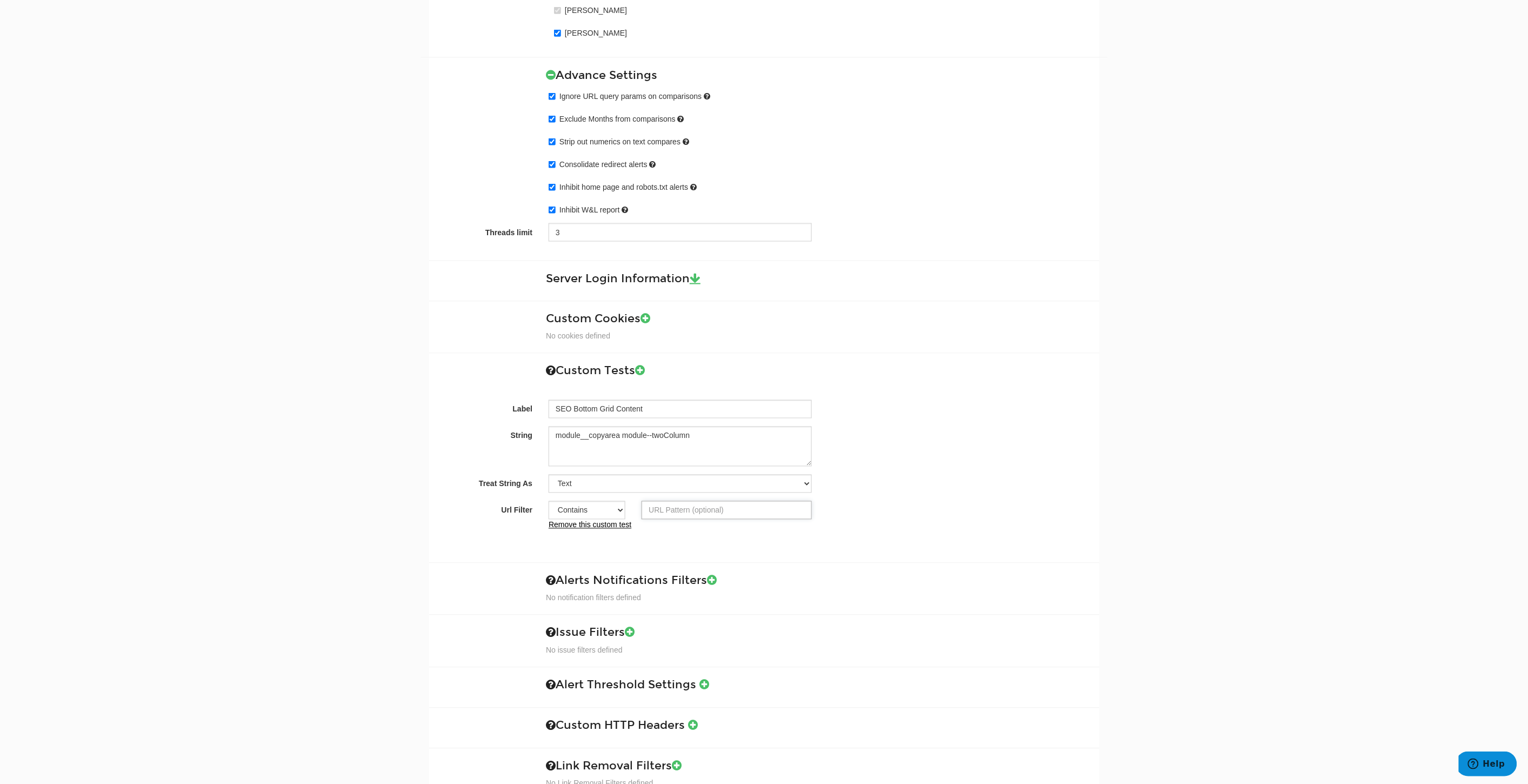
paste input "/p/"
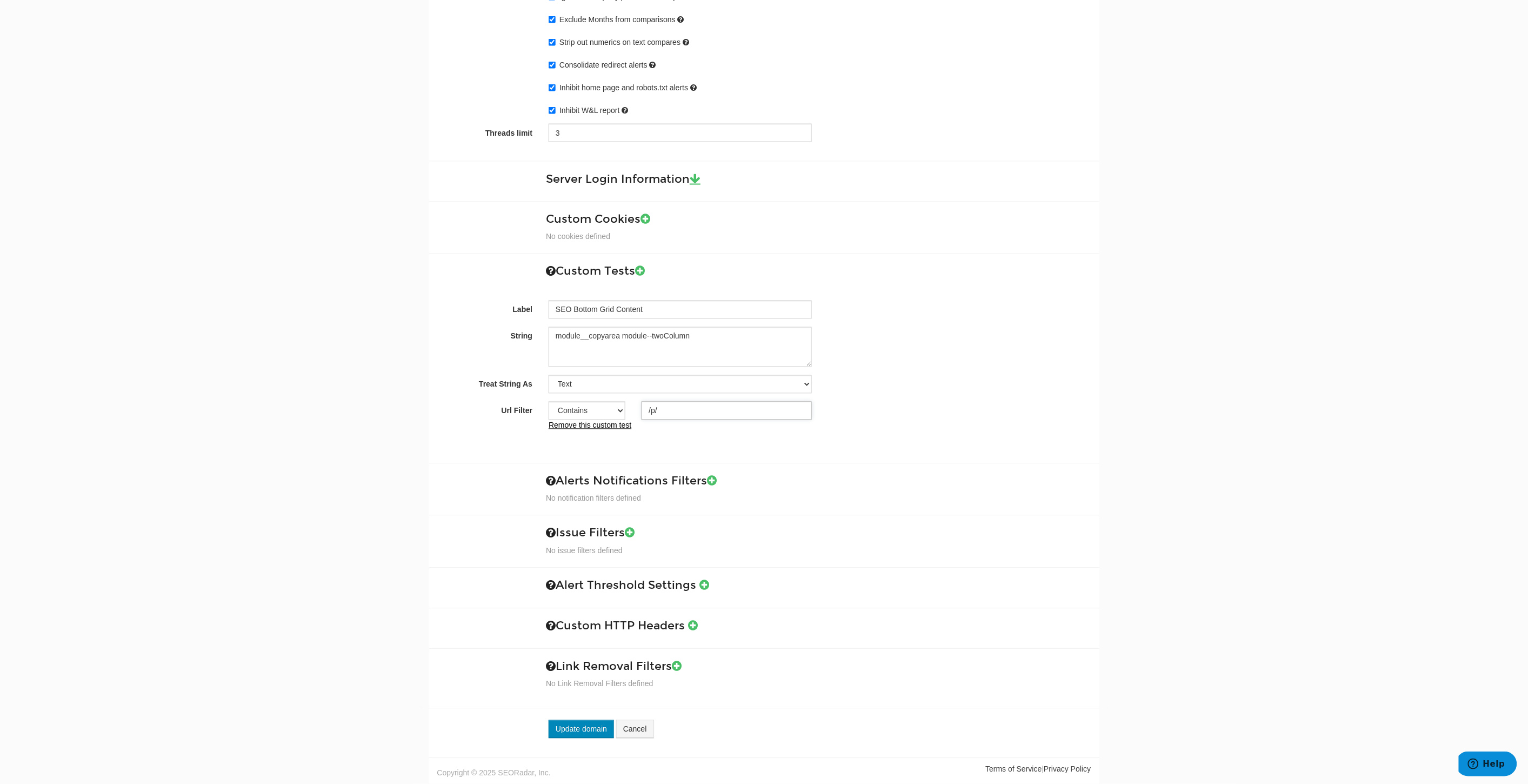
type input "/p/"
click at [577, 728] on button "Update domain" at bounding box center [581, 729] width 65 height 18
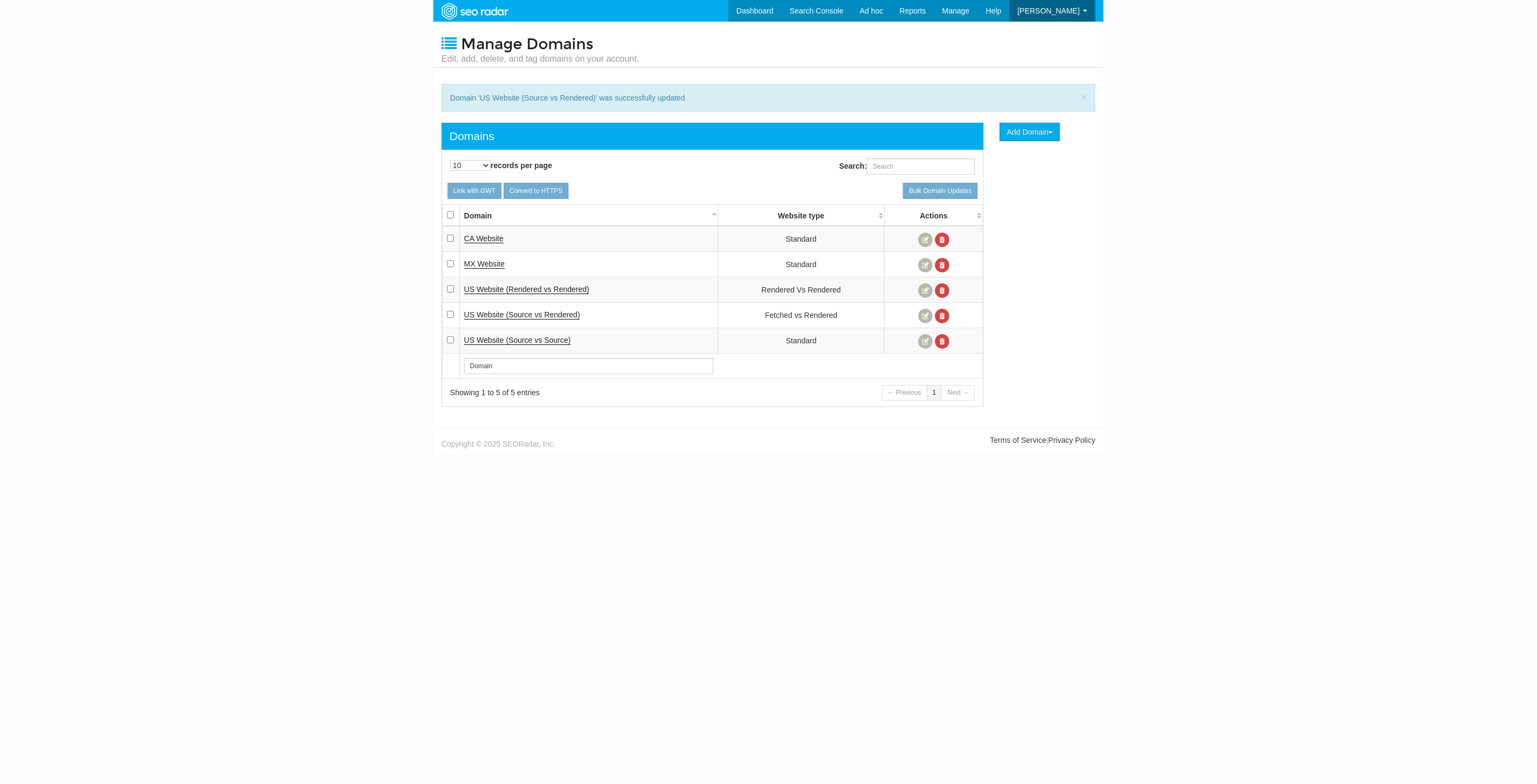
scroll to position [43, 0]
click at [926, 335] on link at bounding box center [925, 341] width 15 height 15
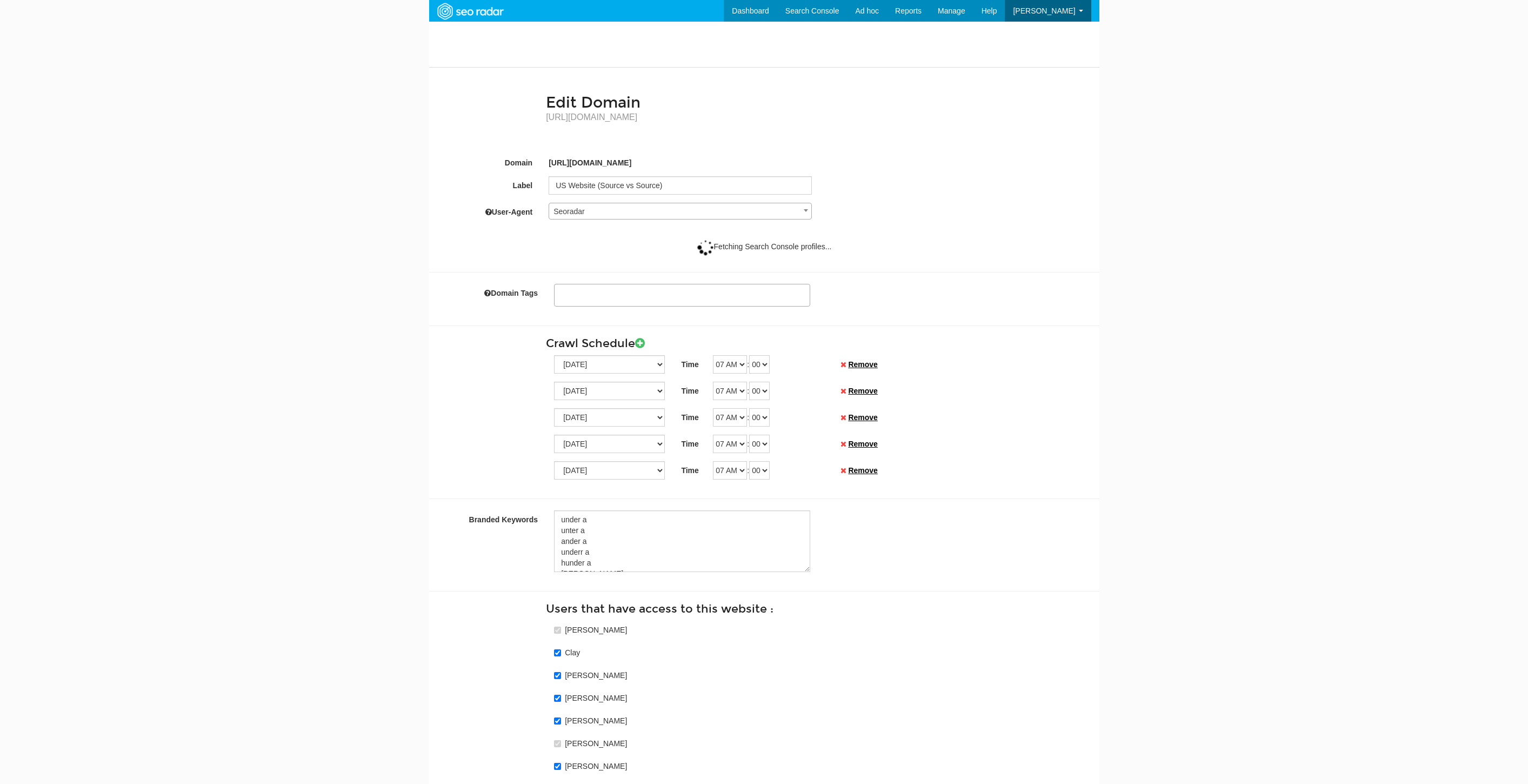
select select
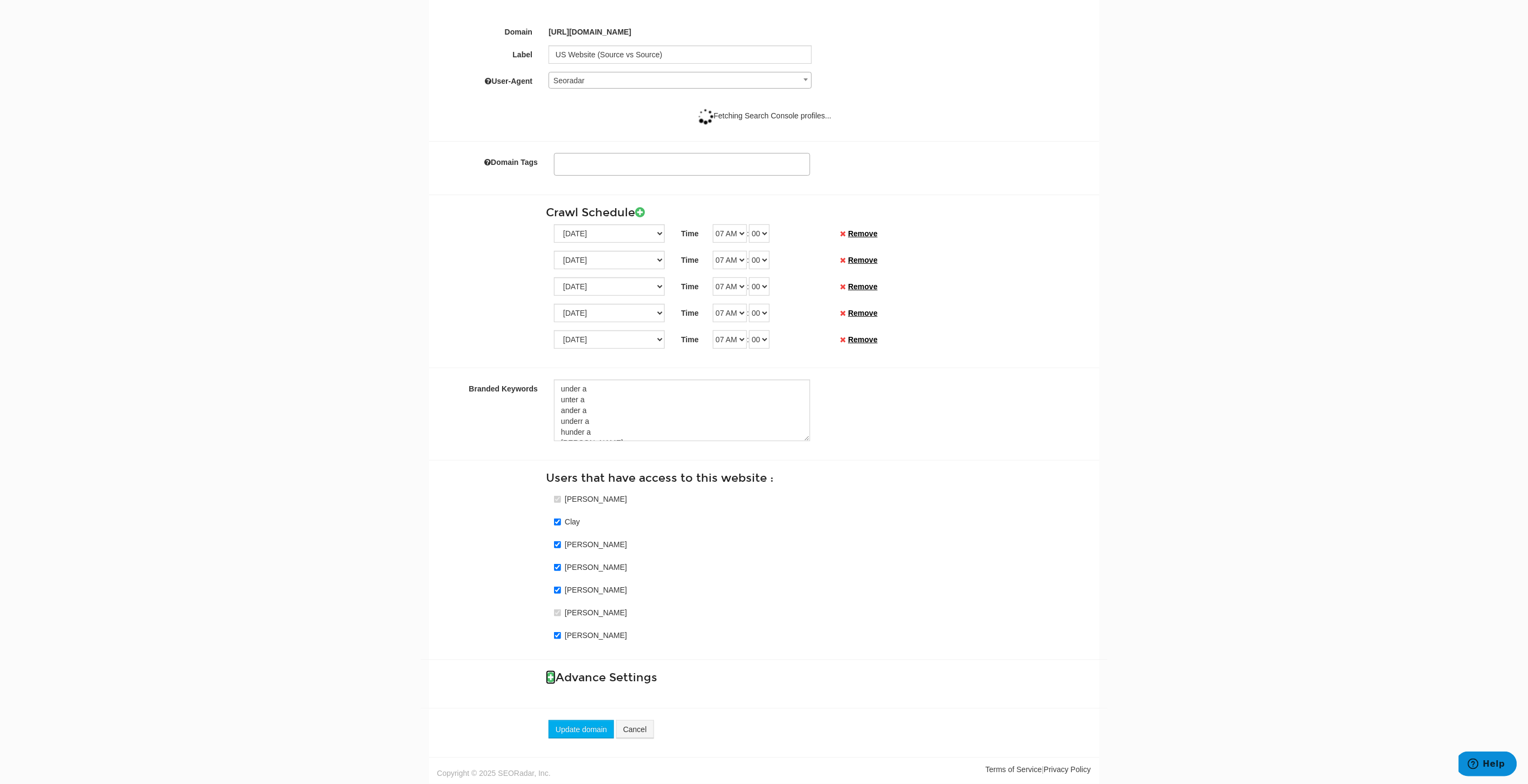
click at [546, 676] on icon at bounding box center [550, 677] width 10 height 11
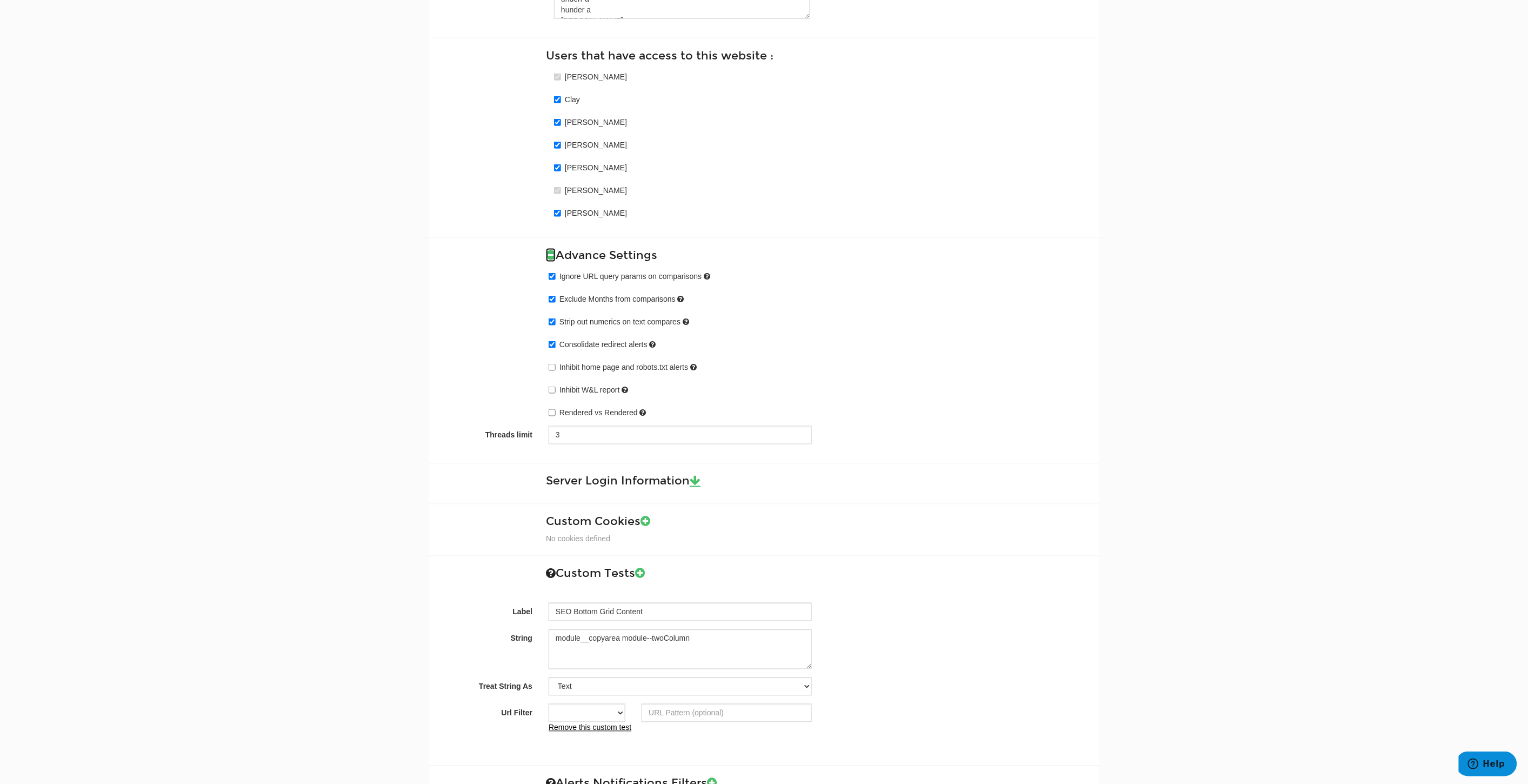
scroll to position [733, 0]
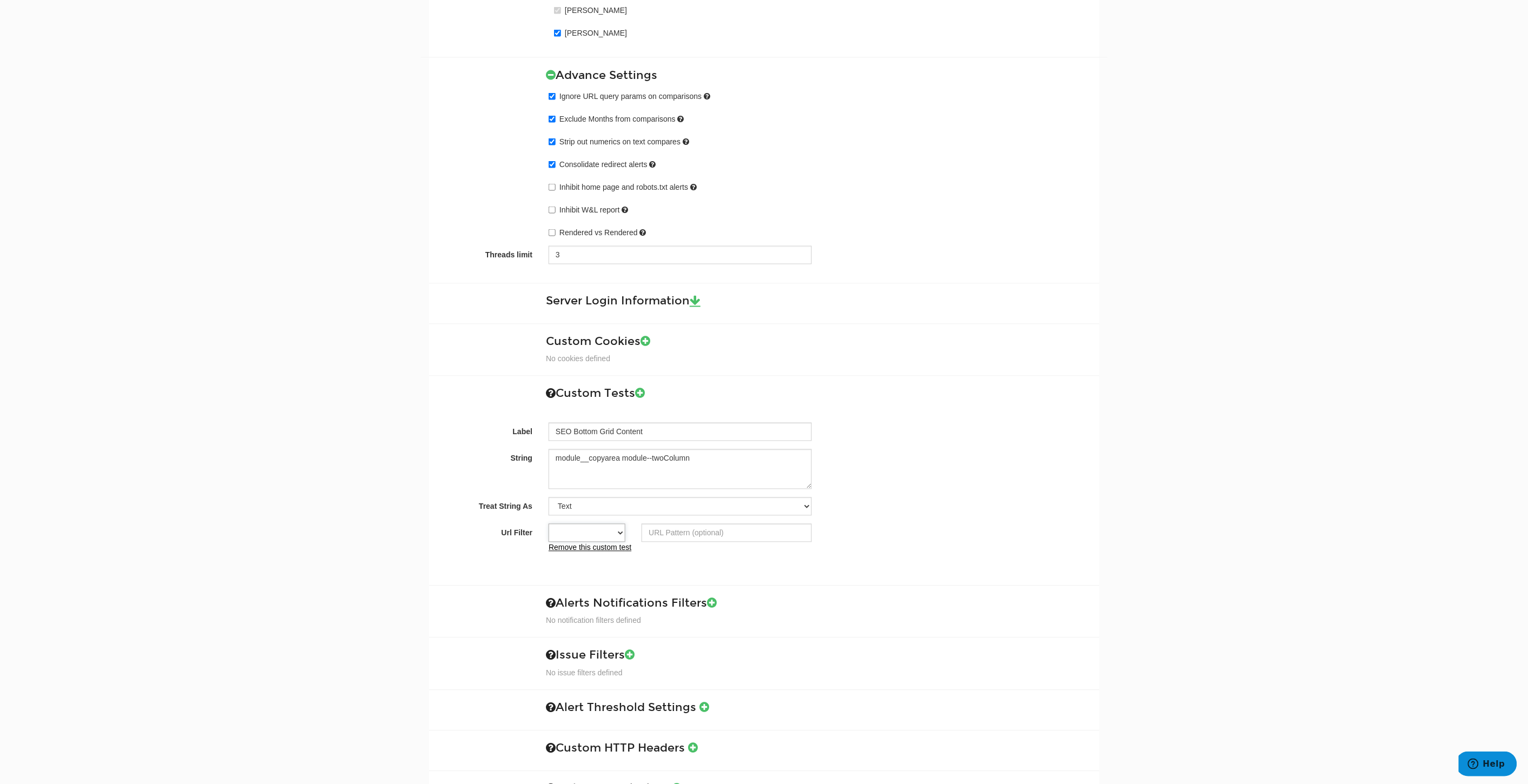
click at [616, 536] on select "Contains Exactly matches All" at bounding box center [587, 533] width 77 height 18
select select "0"
click at [548, 525] on select "Contains Exactly matches All" at bounding box center [587, 533] width 77 height 18
click at [688, 527] on input "Url Filter" at bounding box center [726, 533] width 170 height 18
paste input "/p/"
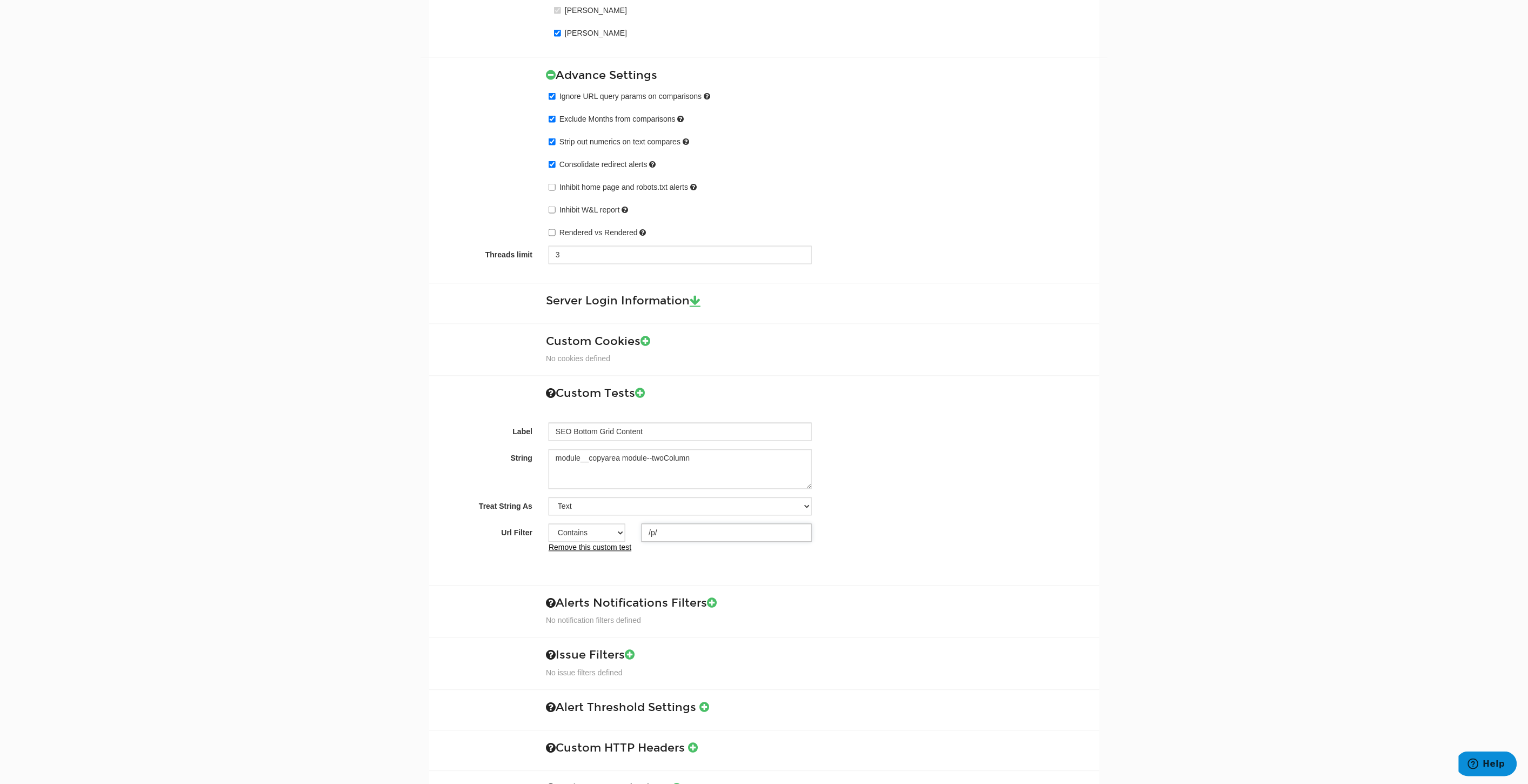
type input "/p/"
click at [596, 538] on select "Contains Exactly matches All" at bounding box center [587, 533] width 77 height 18
click at [548, 525] on select "Contains Exactly matches All" at bounding box center [587, 533] width 77 height 18
click at [601, 533] on select "Contains Exactly matches All" at bounding box center [587, 533] width 77 height 18
select select "0"
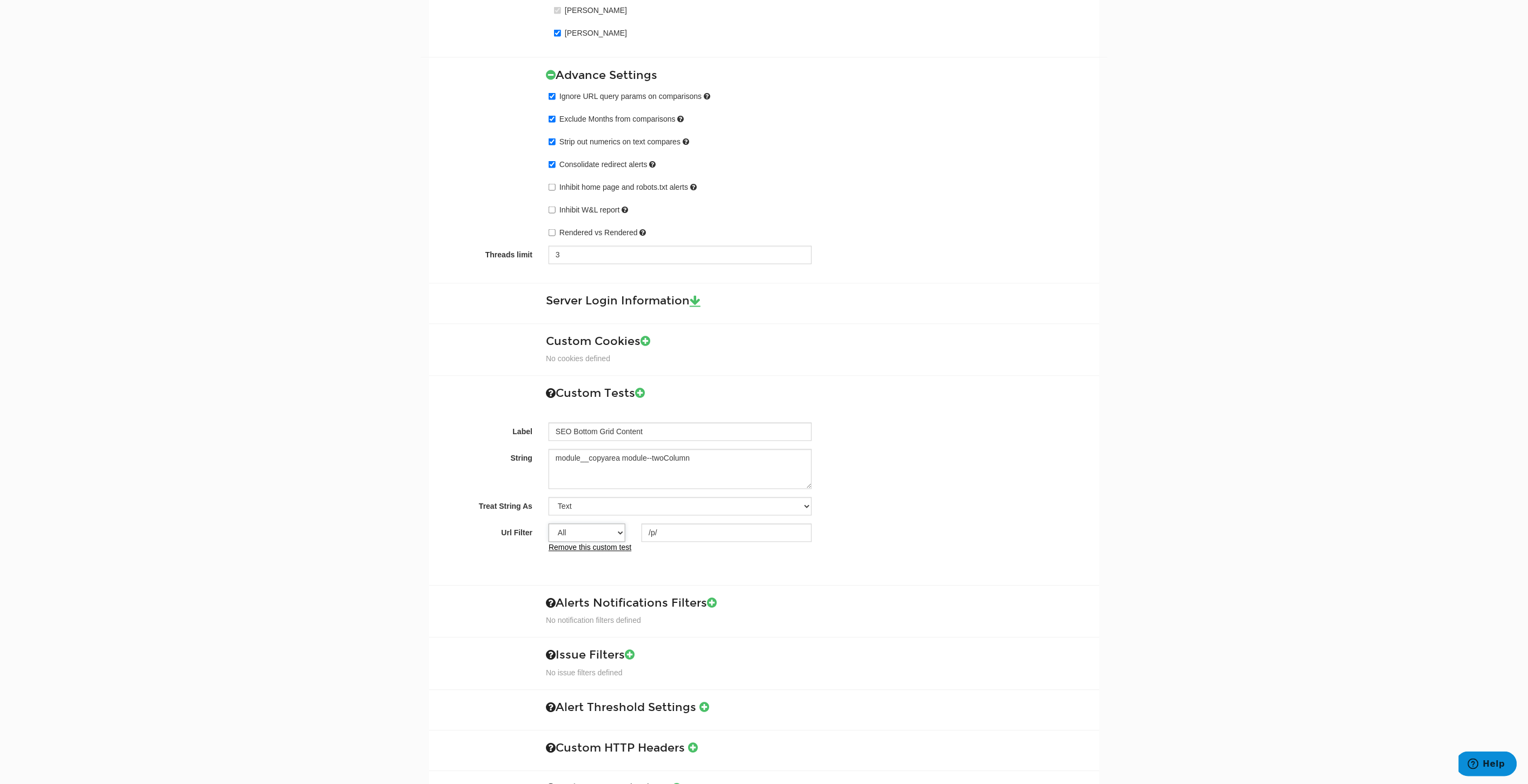
click at [548, 525] on select "Contains Exactly matches All" at bounding box center [587, 533] width 77 height 18
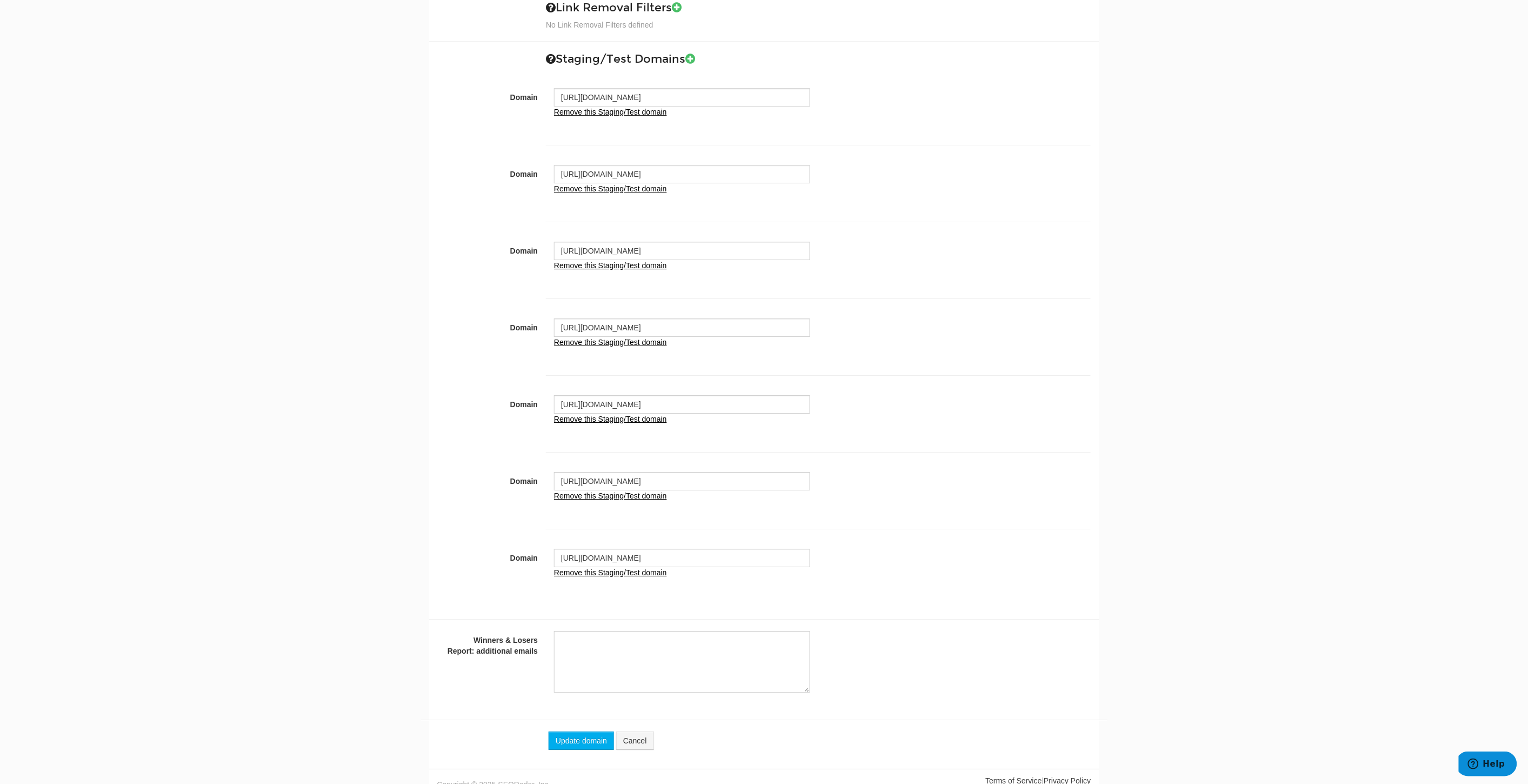
scroll to position [1529, 0]
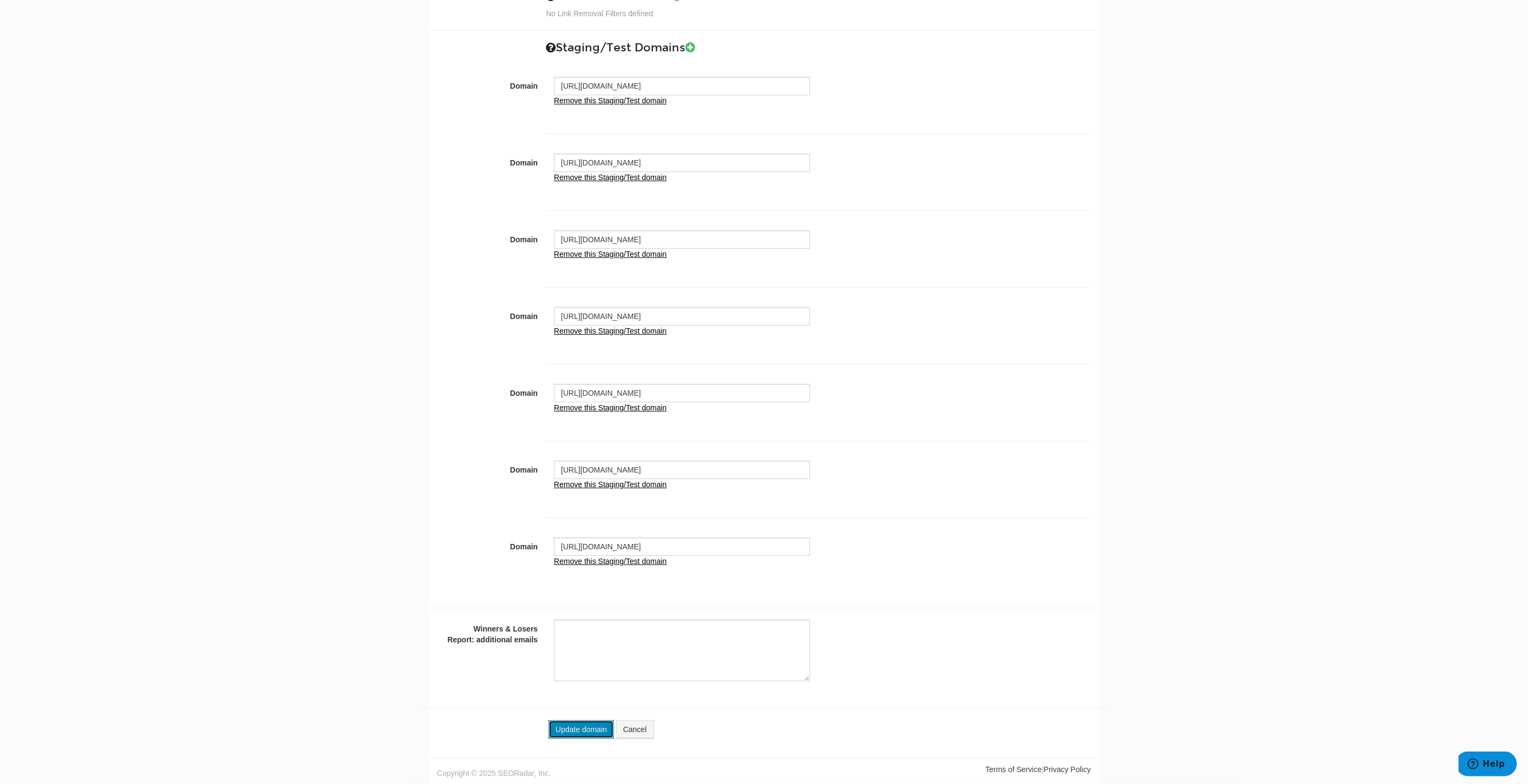
click at [572, 733] on button "Update domain" at bounding box center [581, 729] width 65 height 18
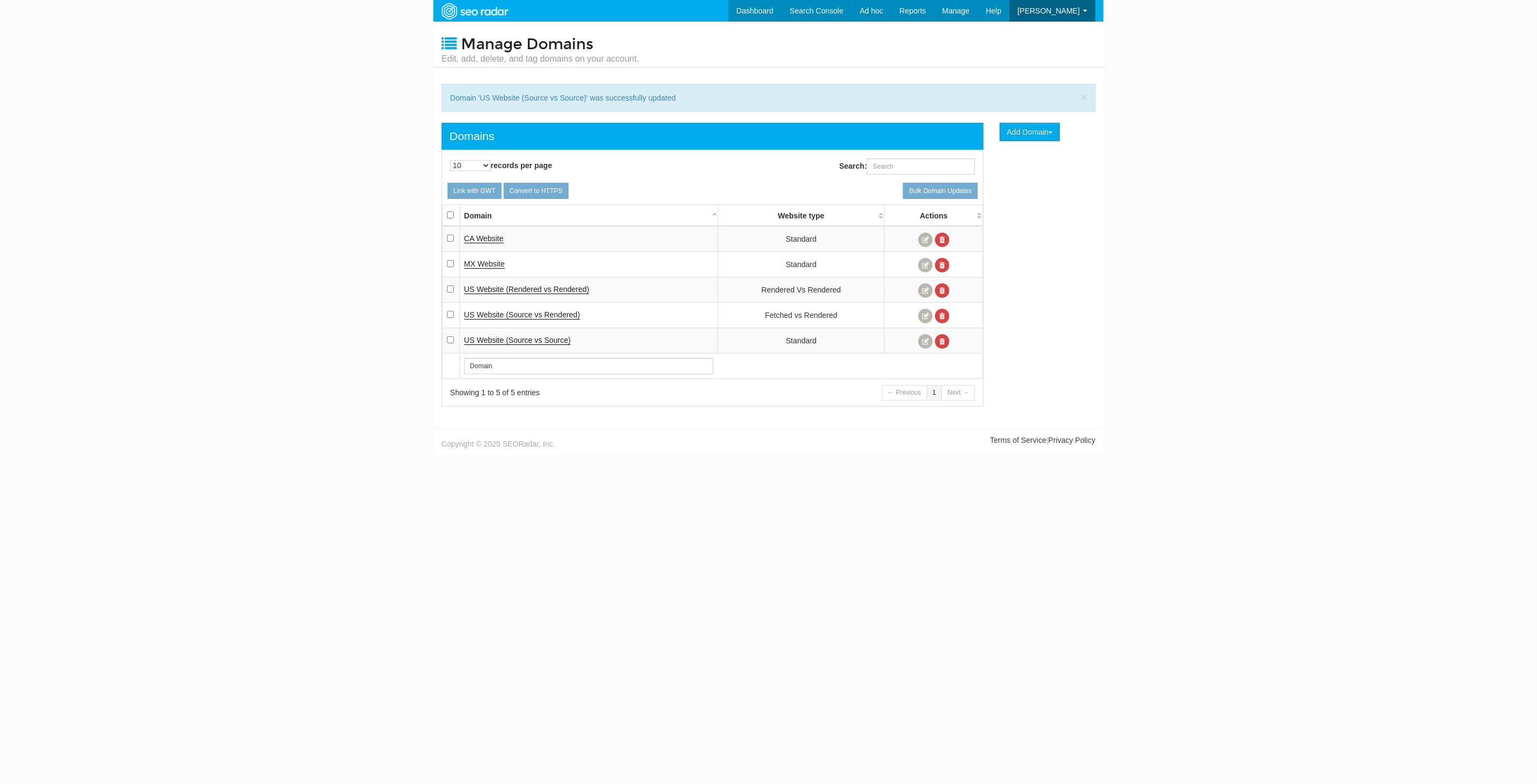
scroll to position [43, 0]
click at [920, 341] on link at bounding box center [925, 341] width 15 height 15
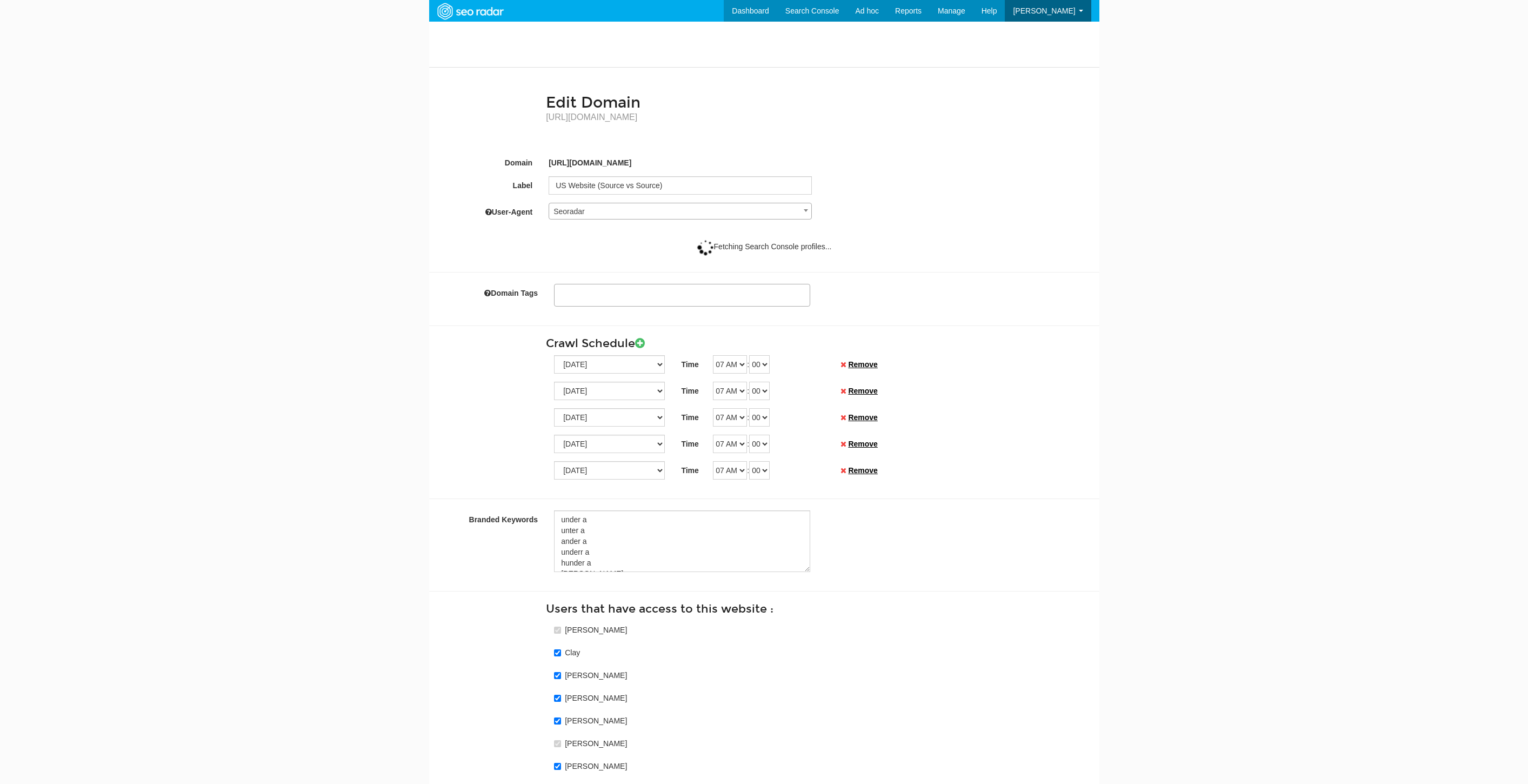
select select
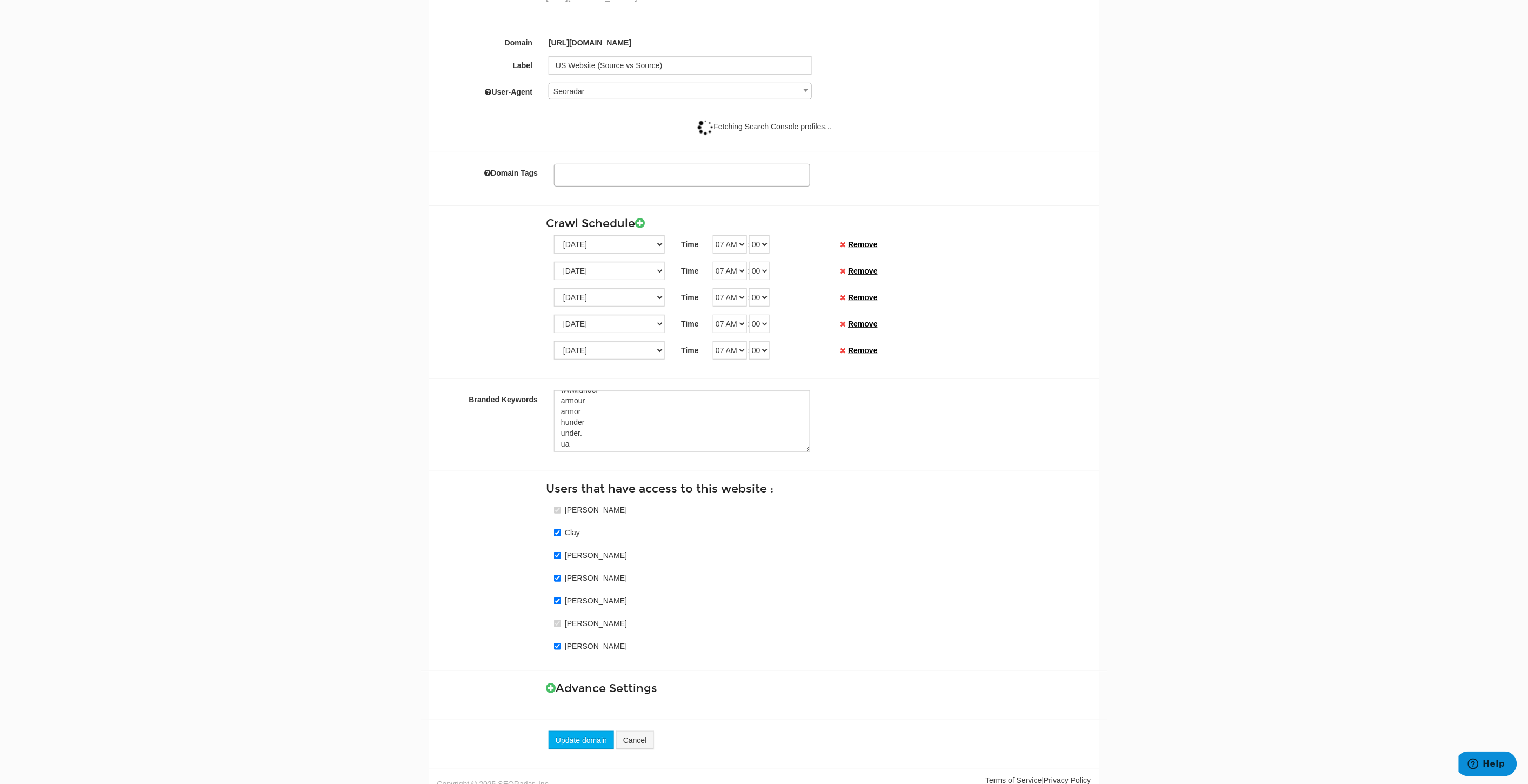
scroll to position [132, 0]
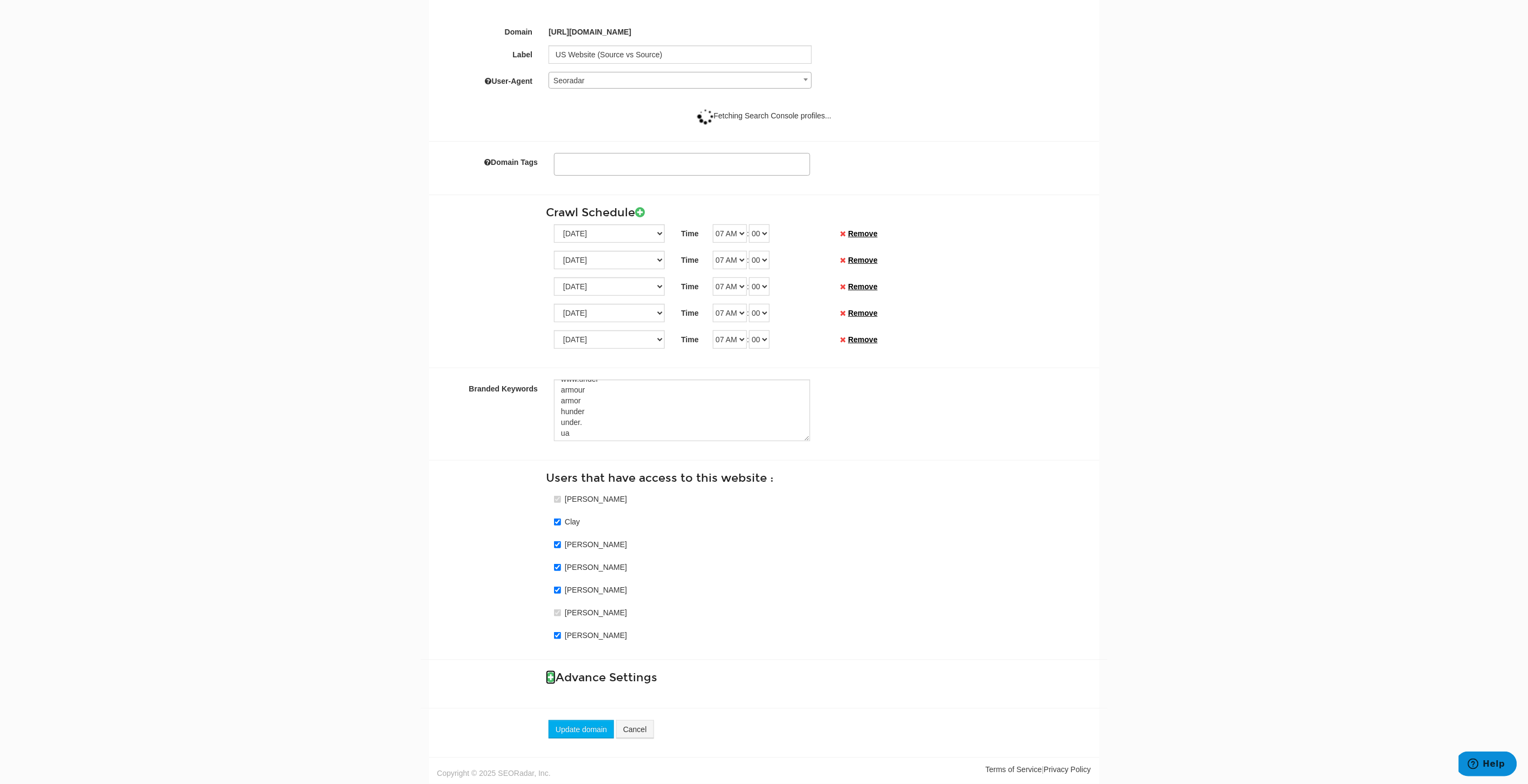
click at [550, 672] on icon at bounding box center [550, 677] width 10 height 11
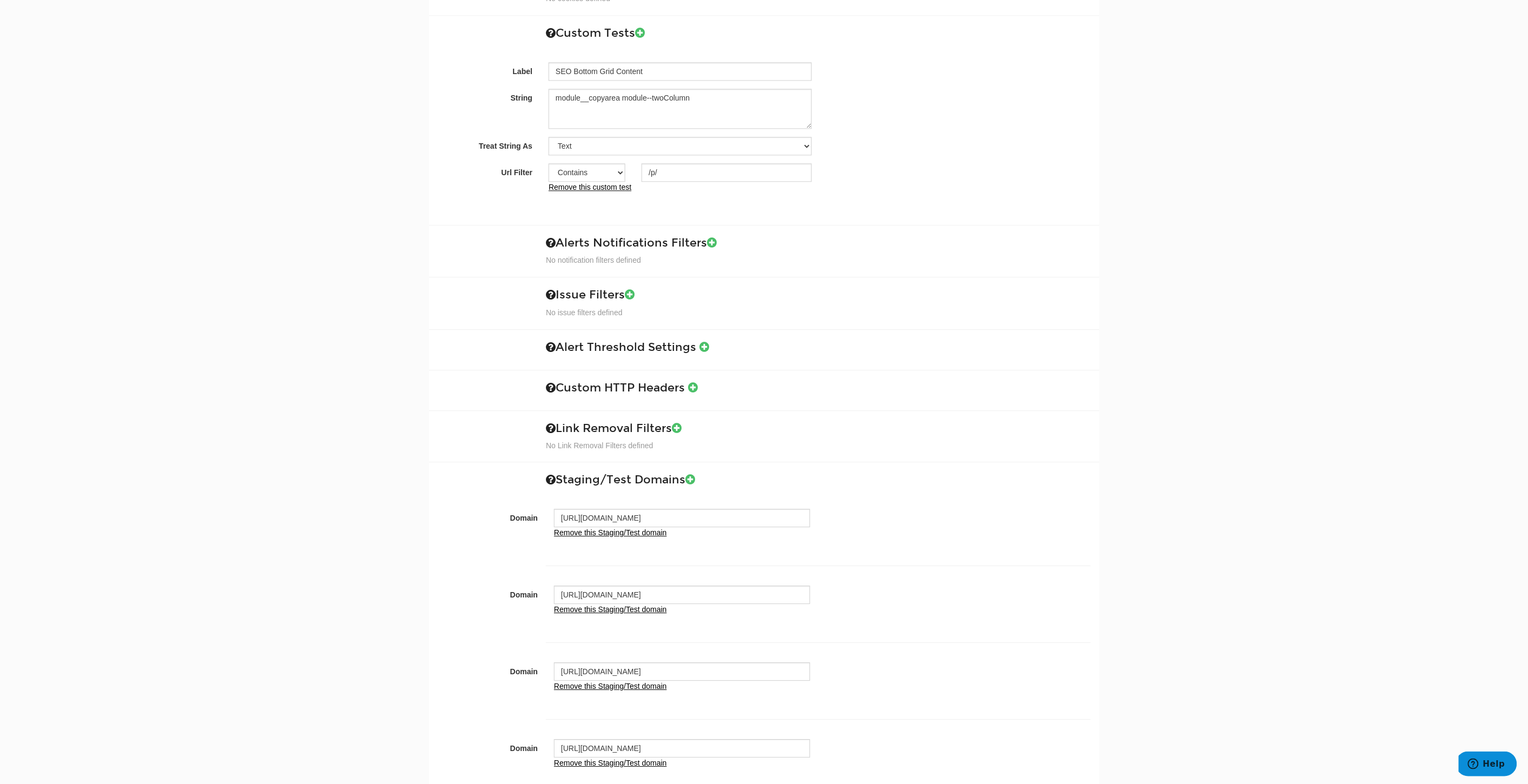
scroll to position [973, 0]
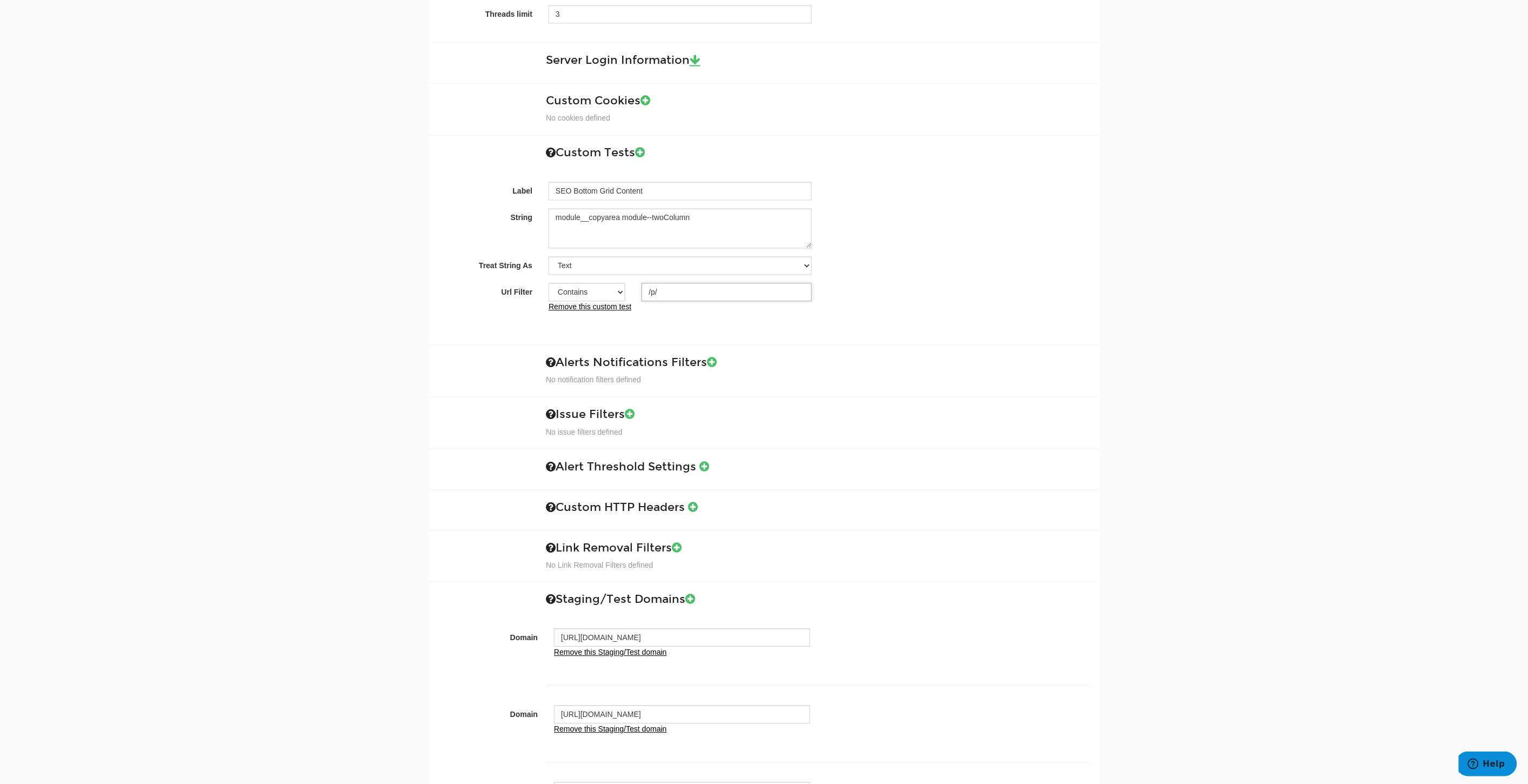
drag, startPoint x: 689, startPoint y: 293, endPoint x: 581, endPoint y: 294, distance: 108.0
click at [581, 294] on div "Contains Exactly matches All /p/" at bounding box center [680, 293] width 280 height 18
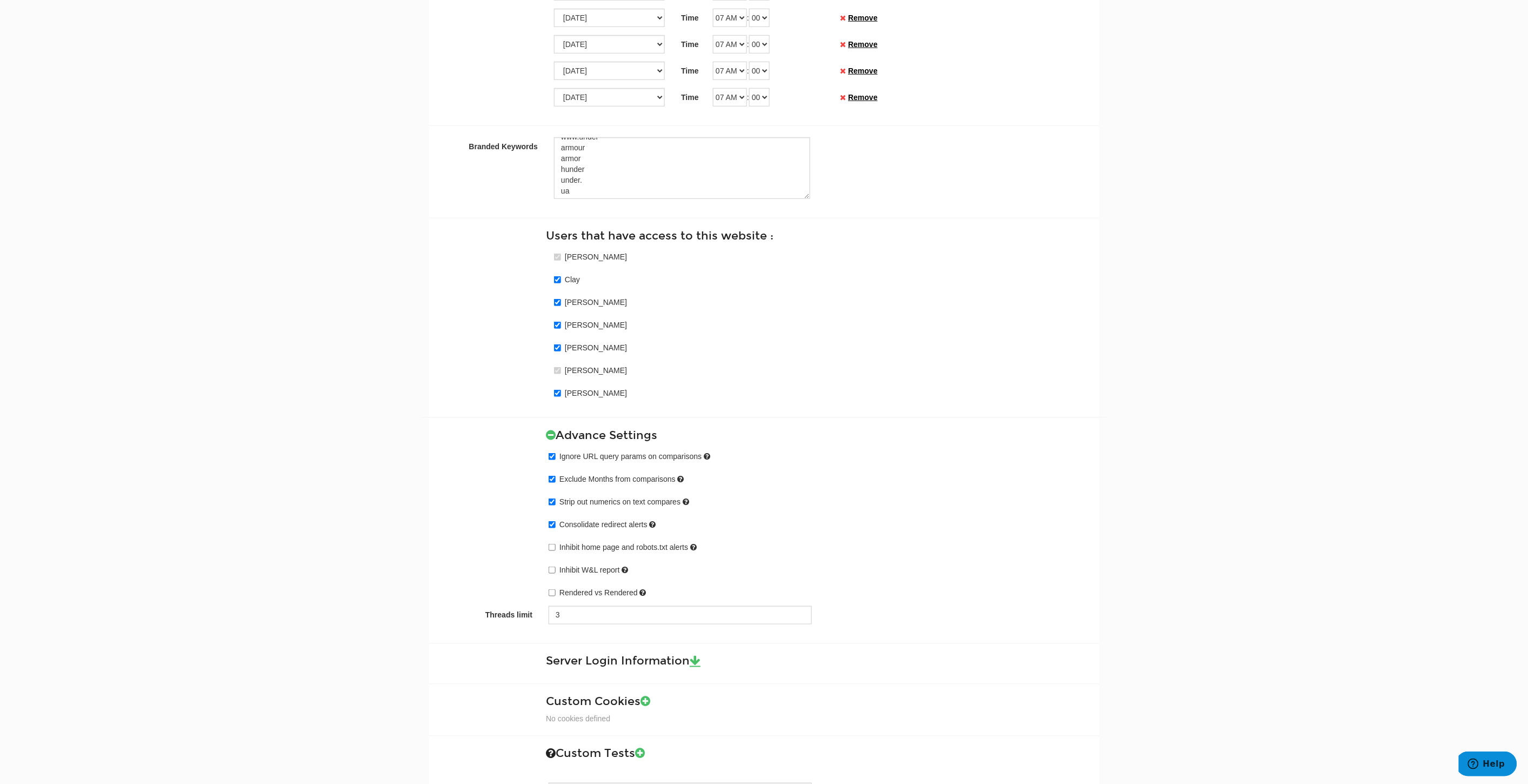
scroll to position [0, 0]
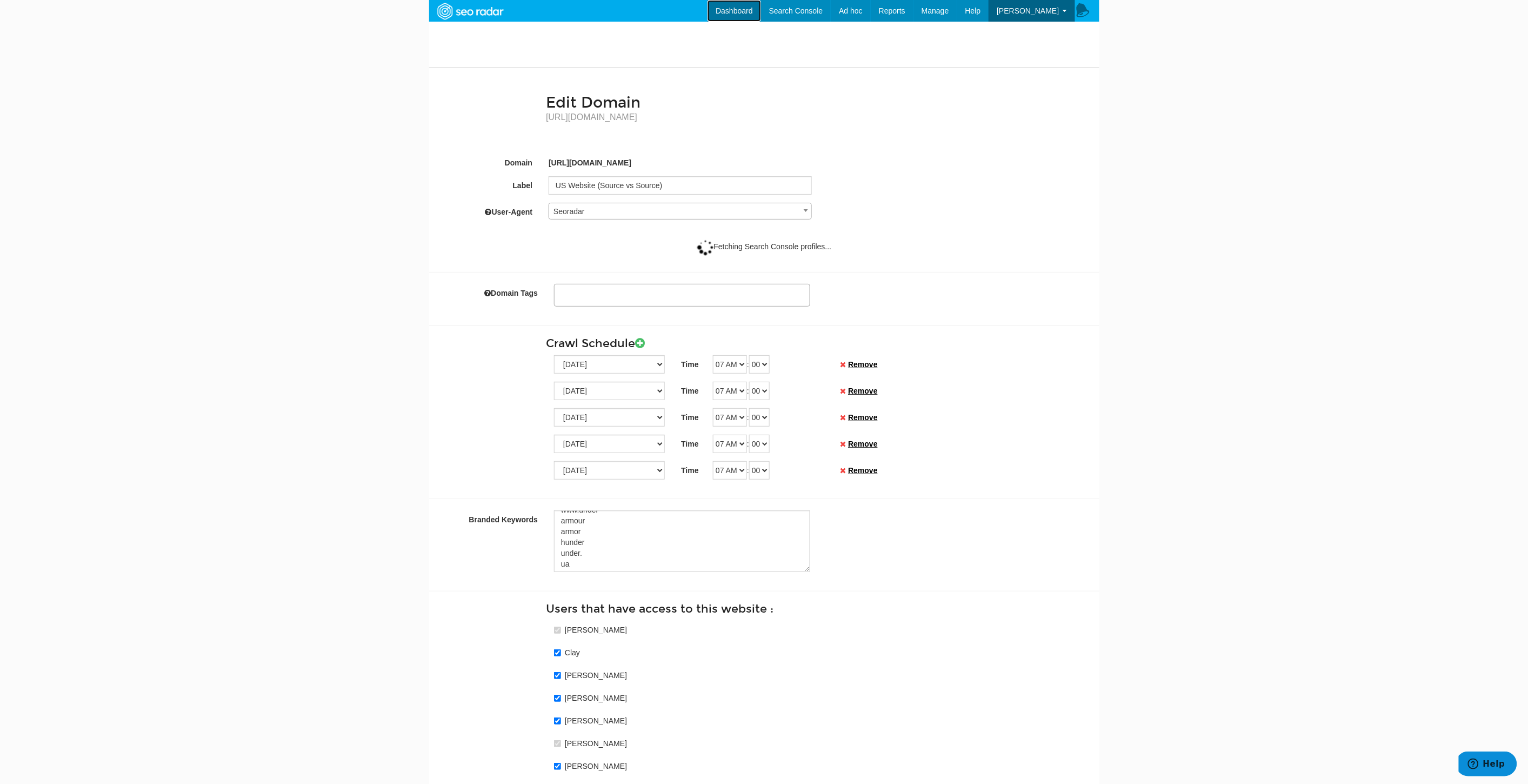
click at [748, 7] on link "Dashboard" at bounding box center [734, 11] width 53 height 22
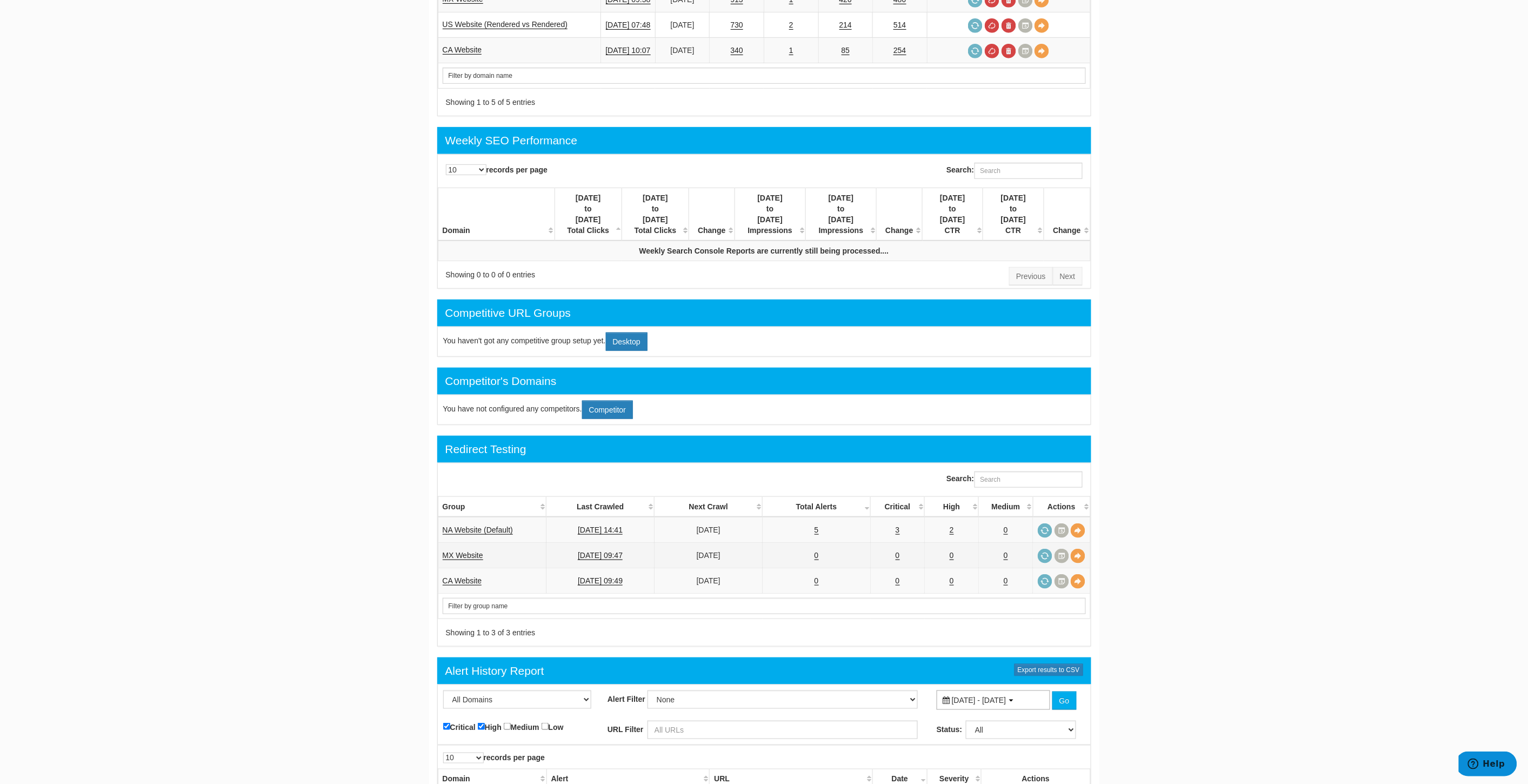
scroll to position [360, 0]
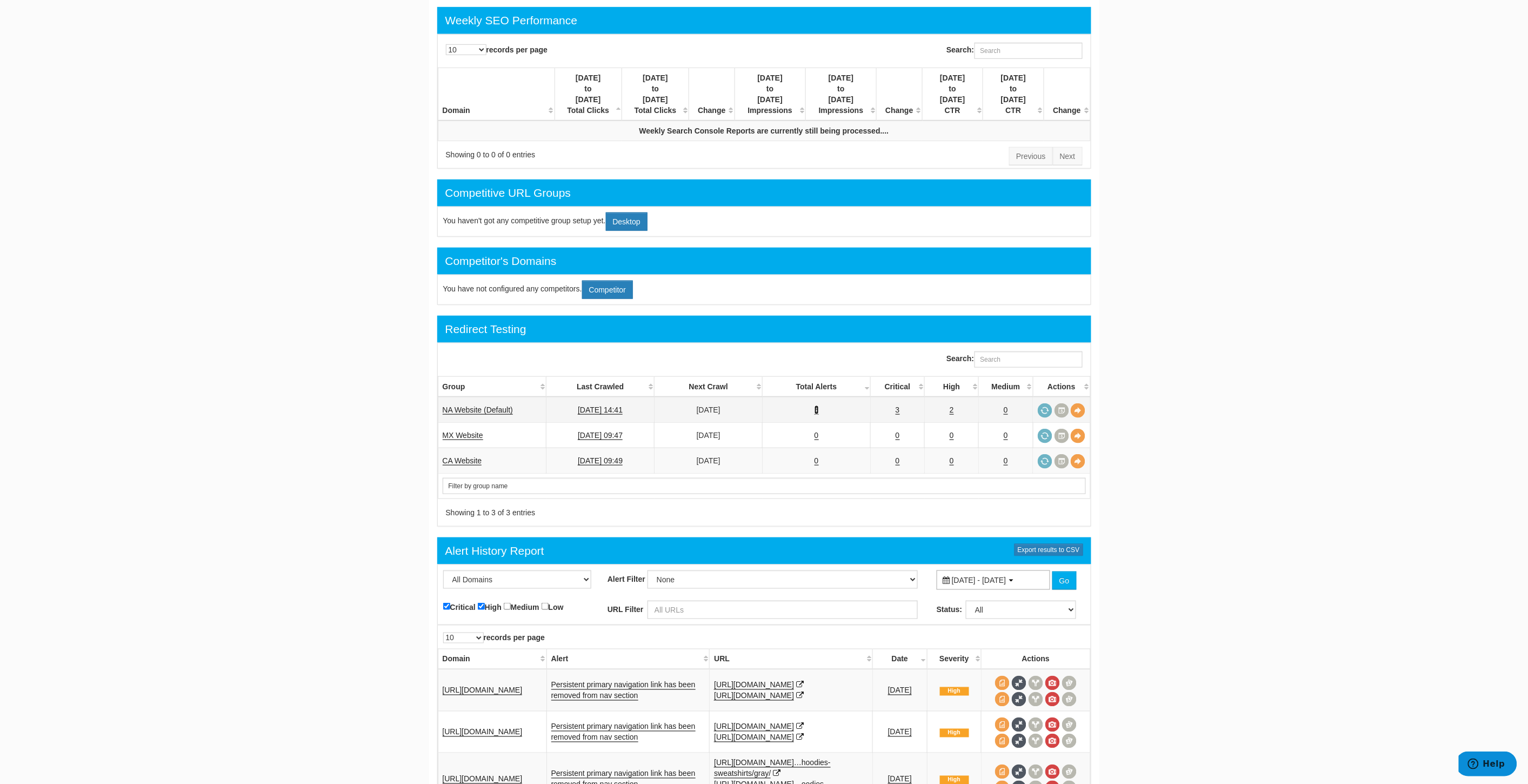
click at [817, 405] on link "5" at bounding box center [816, 410] width 5 height 9
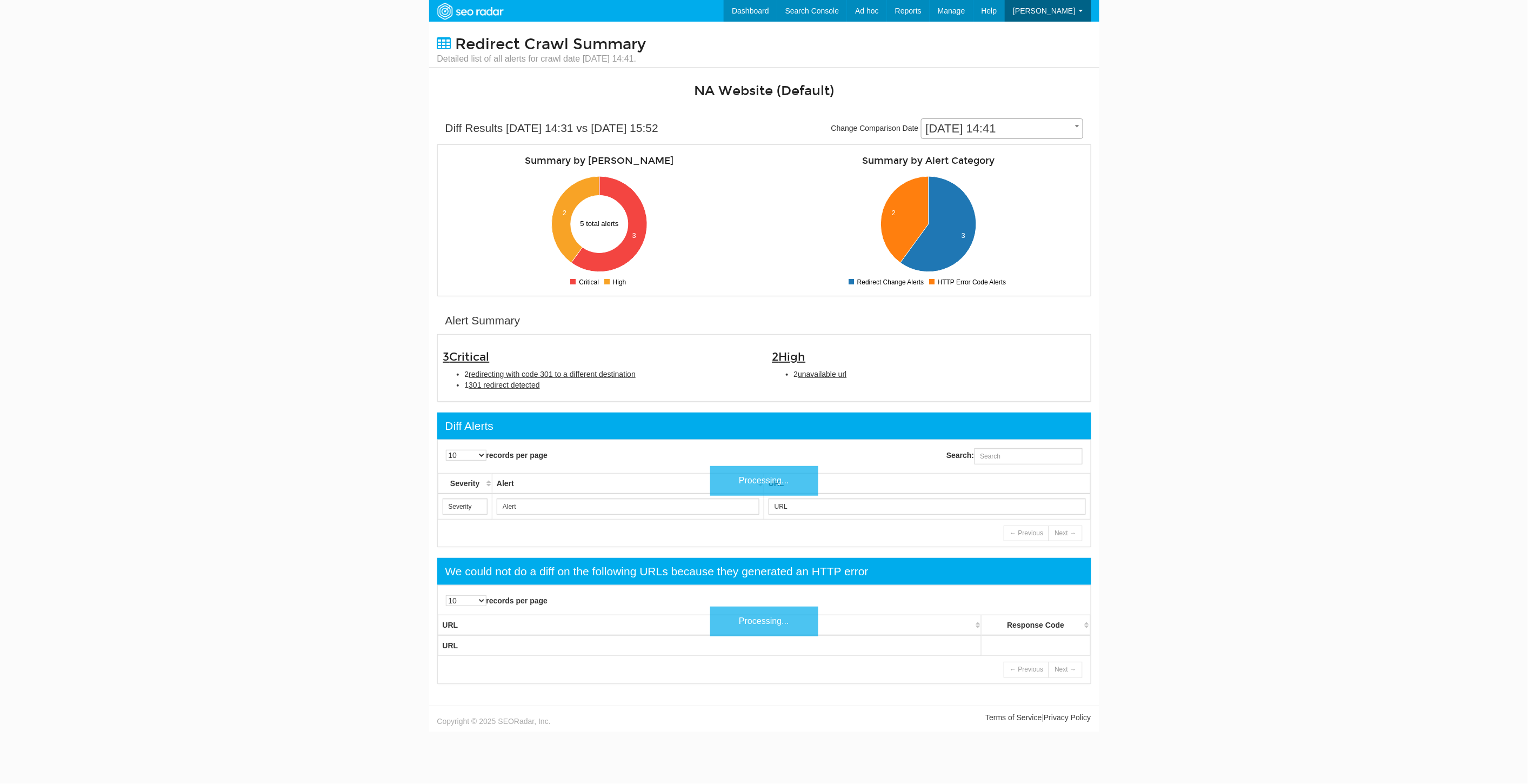
scroll to position [43, 0]
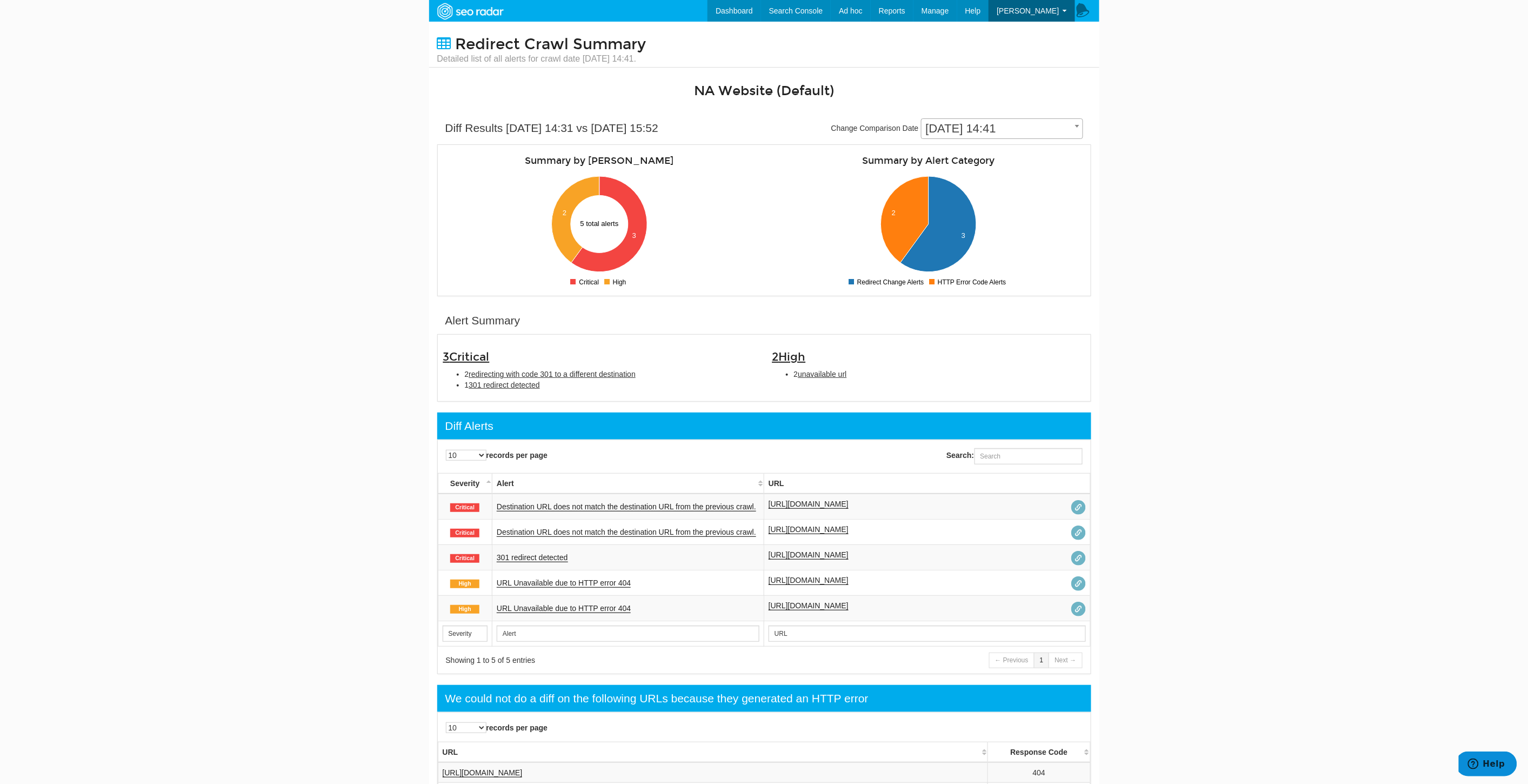
click at [1214, 337] on body "Dashboard Search Console Keyword Winners and Losers Page Winners and Losers Arc…" at bounding box center [764, 392] width 1528 height 784
click at [760, 14] on link "Dashboard" at bounding box center [734, 11] width 53 height 22
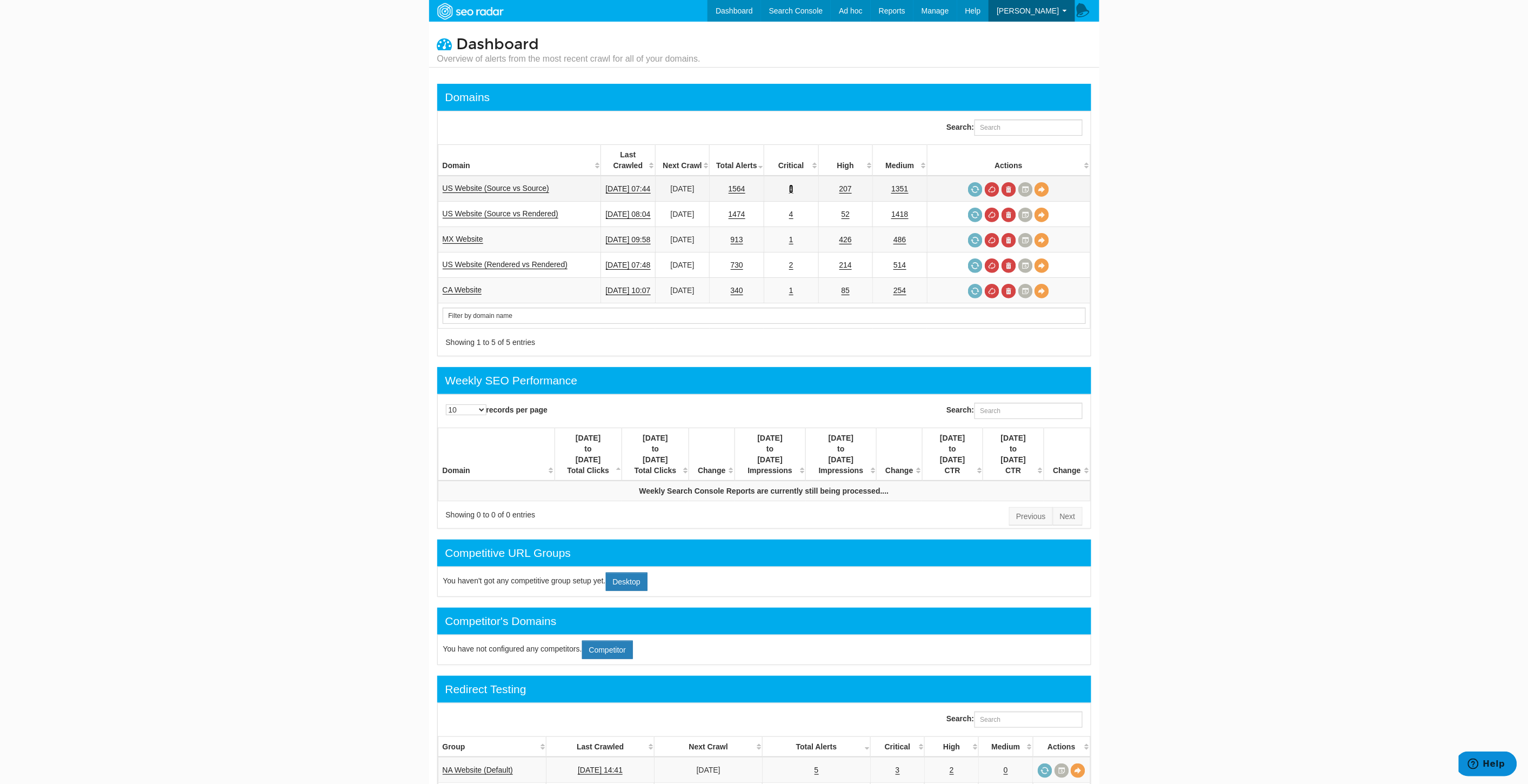
click at [793, 184] on link "6" at bounding box center [791, 189] width 5 height 9
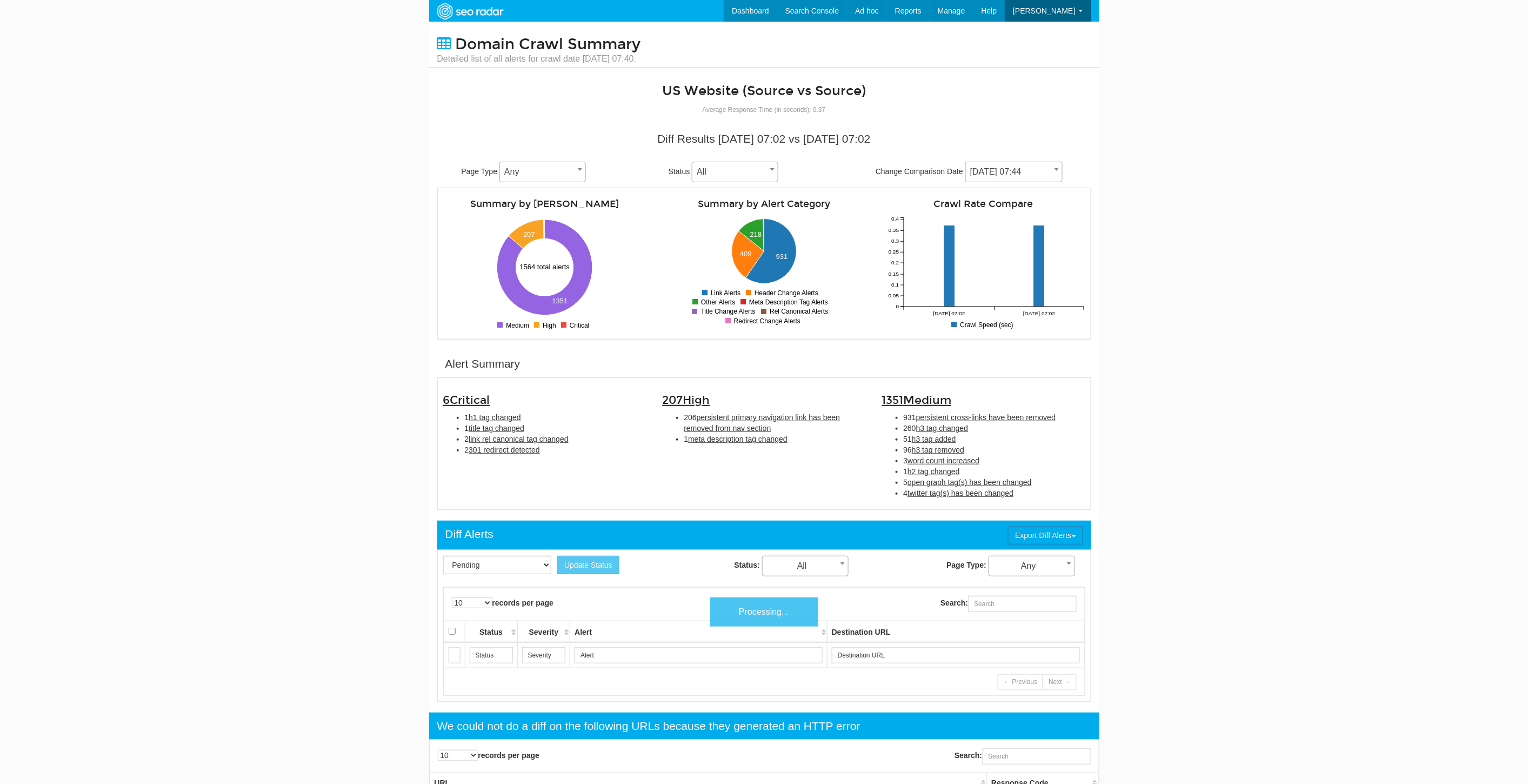
scroll to position [43, 0]
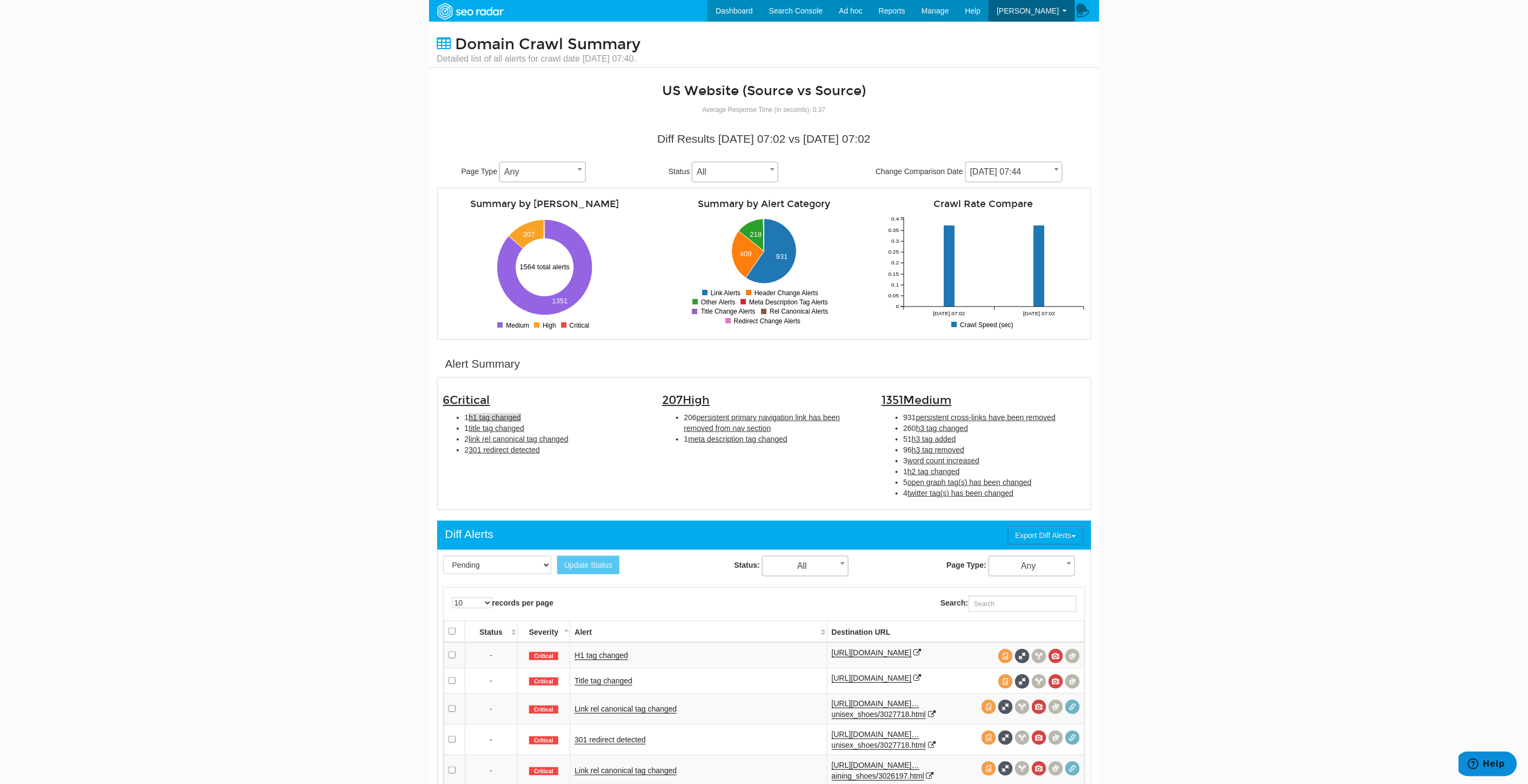
click at [515, 414] on span "h1 tag changed" at bounding box center [494, 416] width 52 height 8
type input "h1 tag changed"
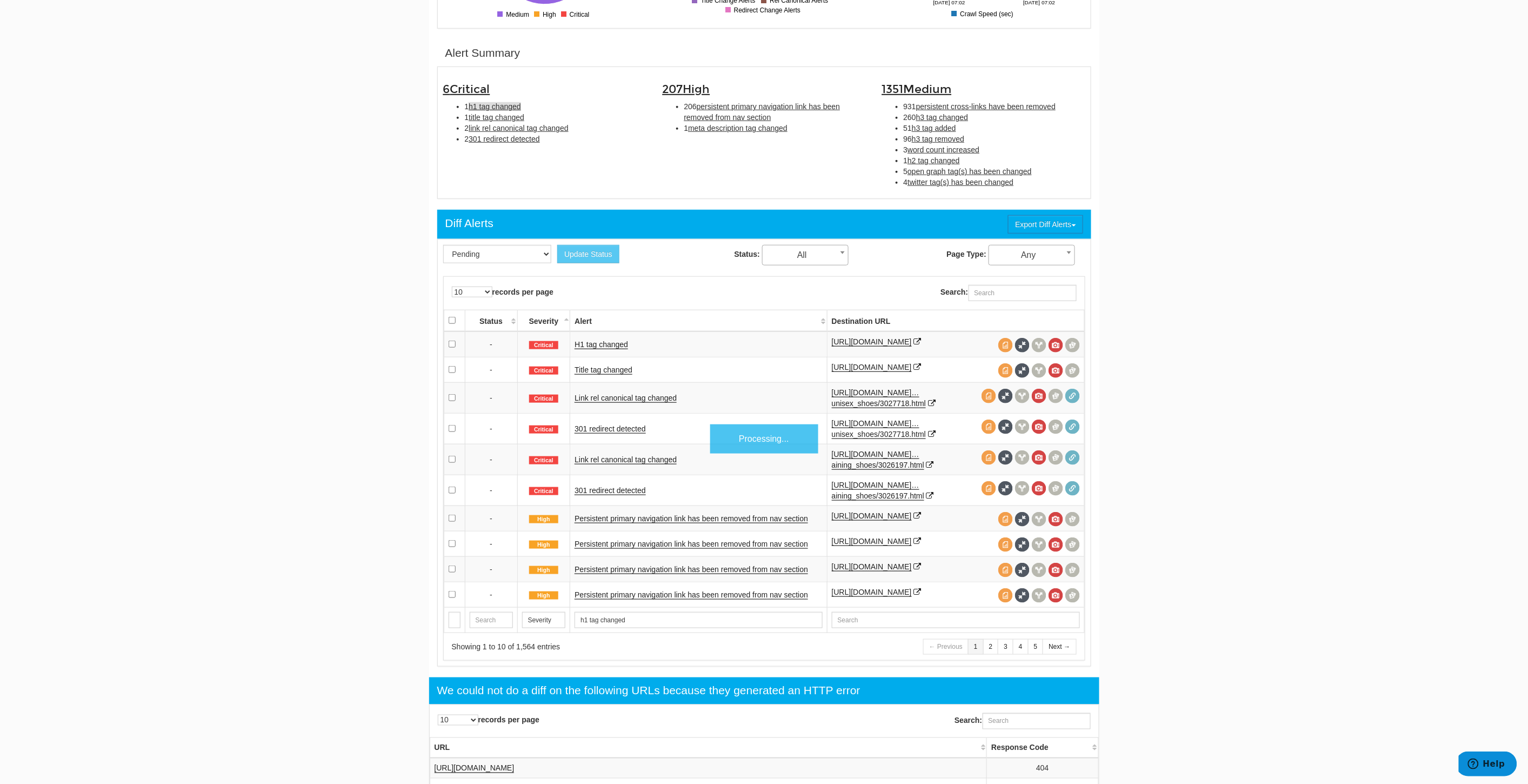
scroll to position [349, 0]
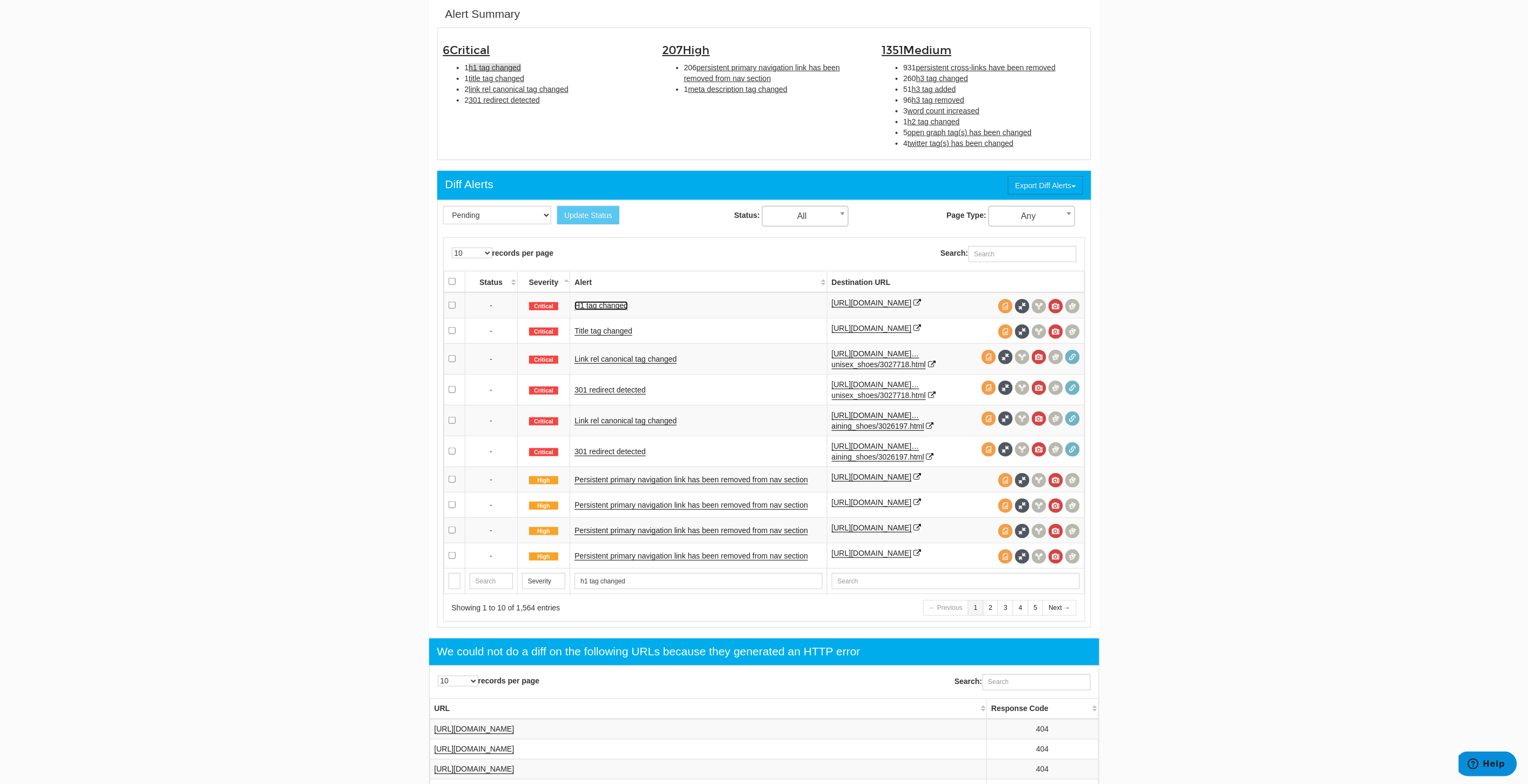
click at [603, 304] on link "H1 tag changed" at bounding box center [601, 305] width 53 height 9
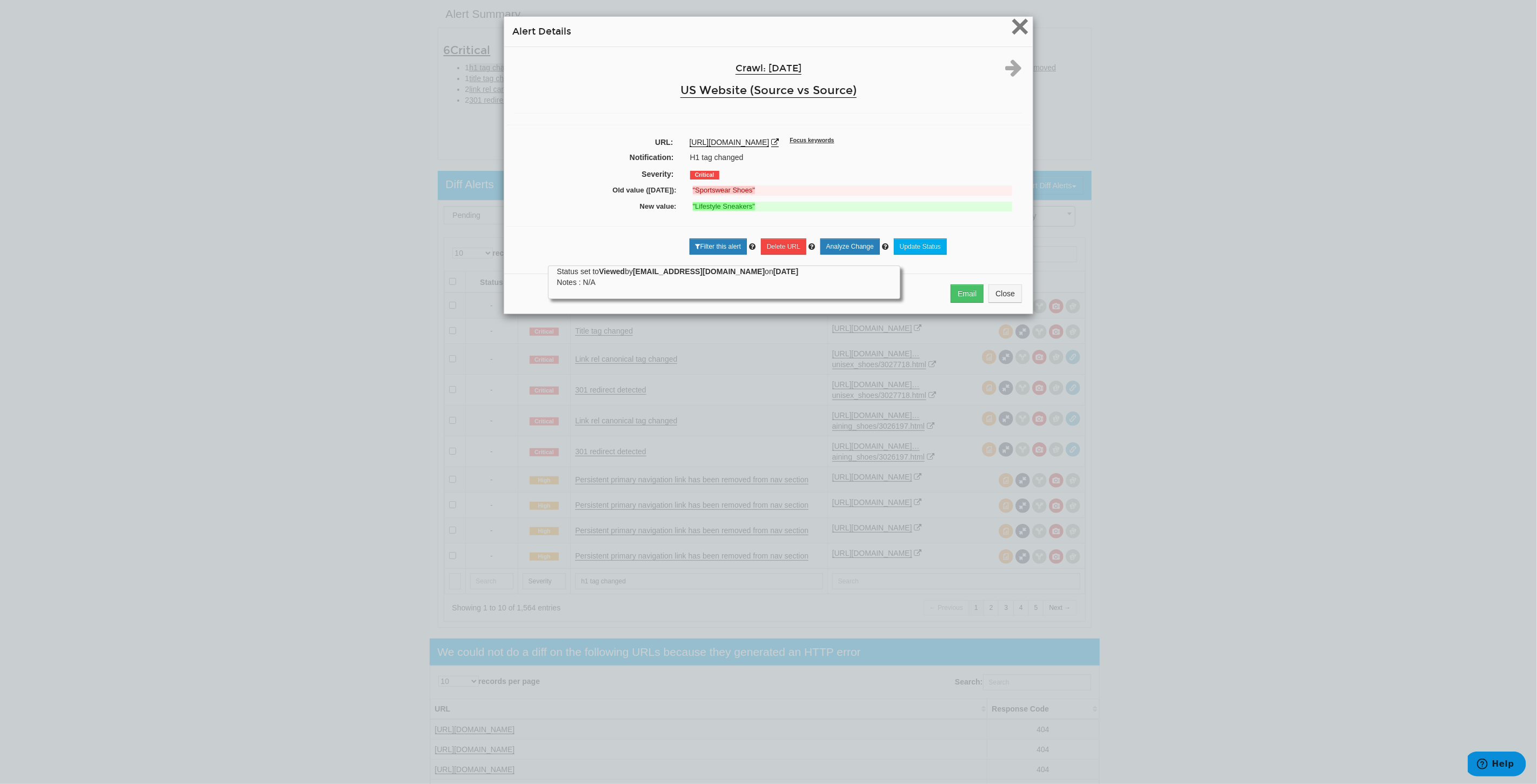
click at [1013, 26] on span "×" at bounding box center [1020, 26] width 19 height 36
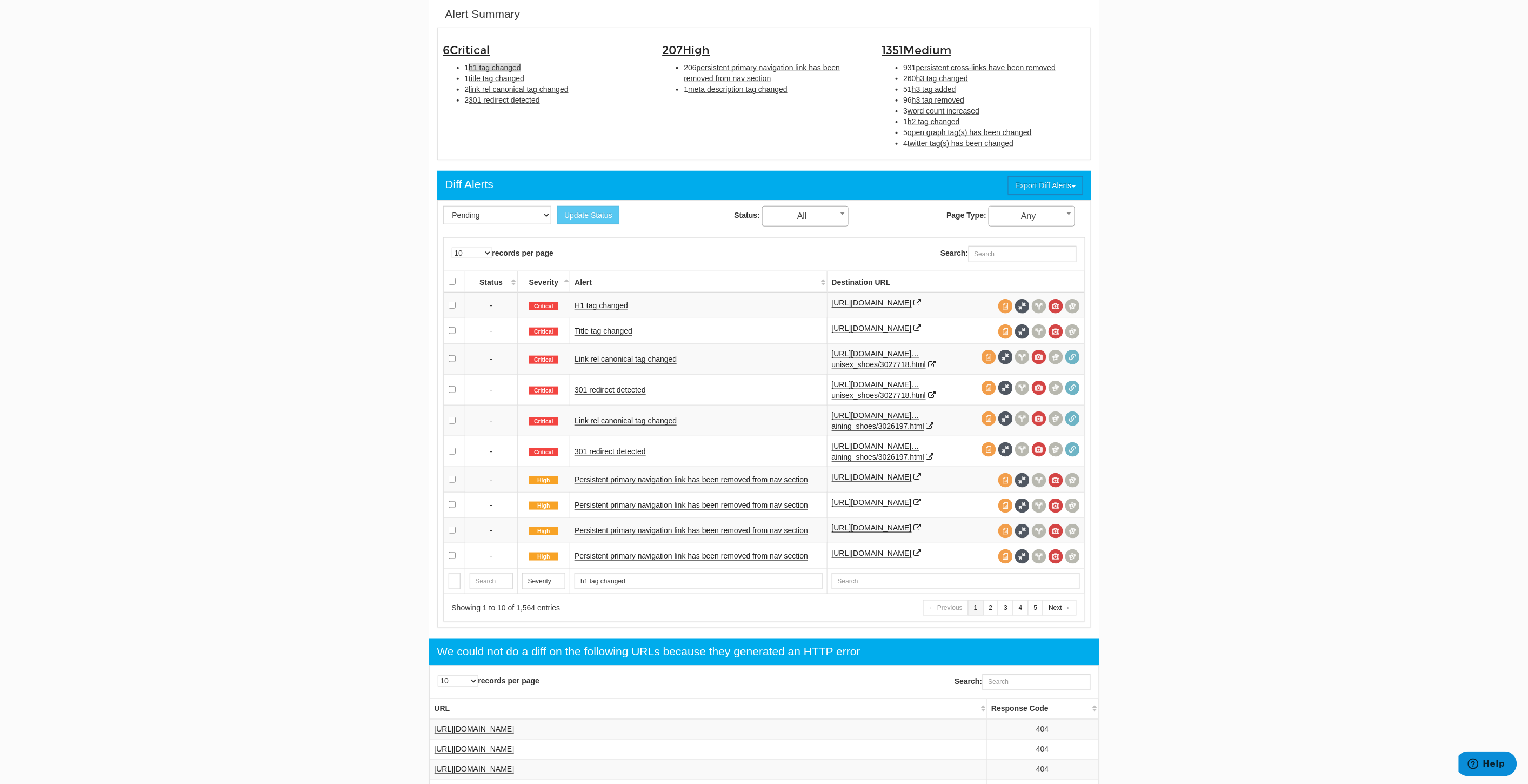
click at [1312, 434] on html "Dashboard Search Console Keyword Winners and Losers Page Winners and Losers Arc…" at bounding box center [764, 42] width 1528 height 784
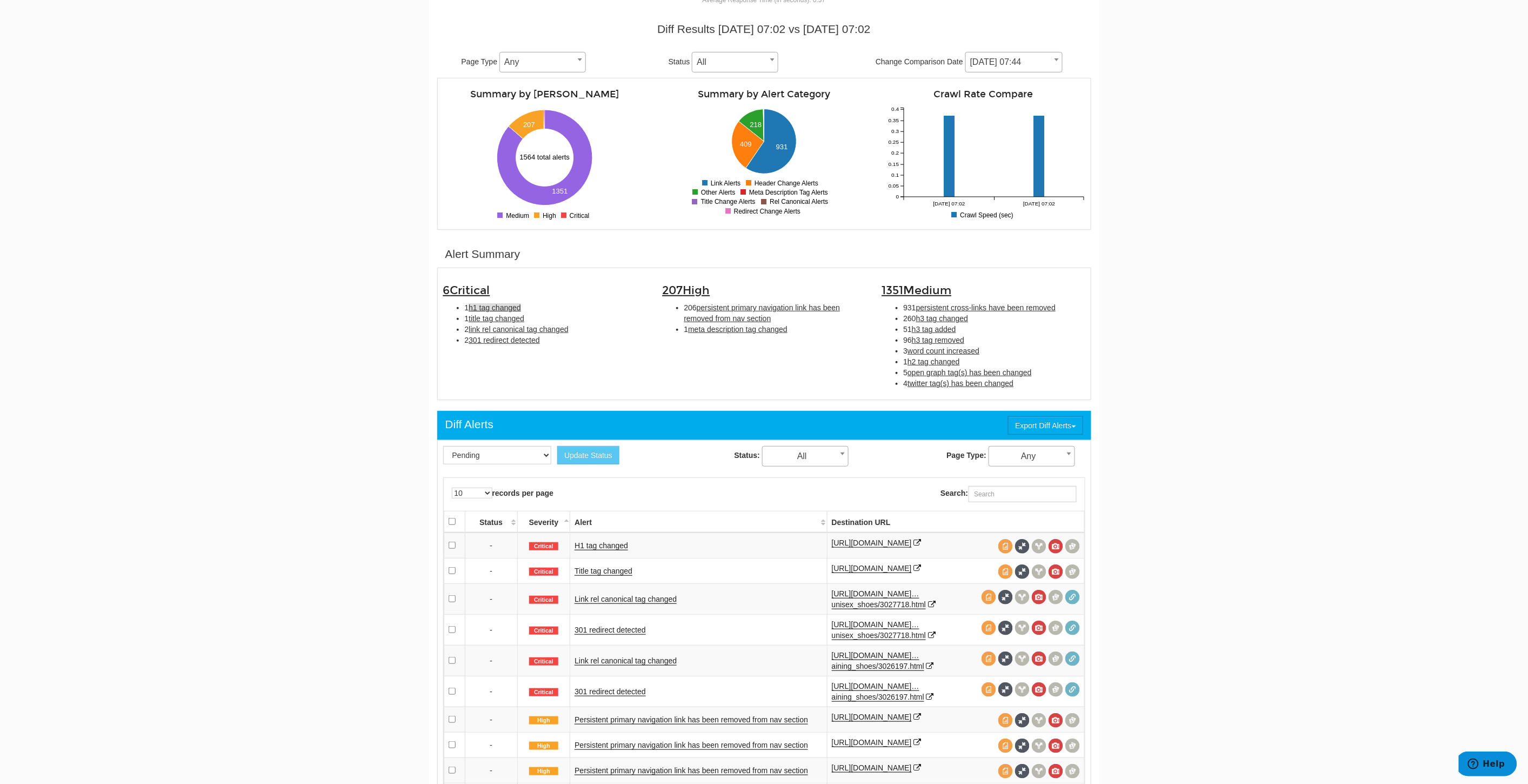
scroll to position [229, 0]
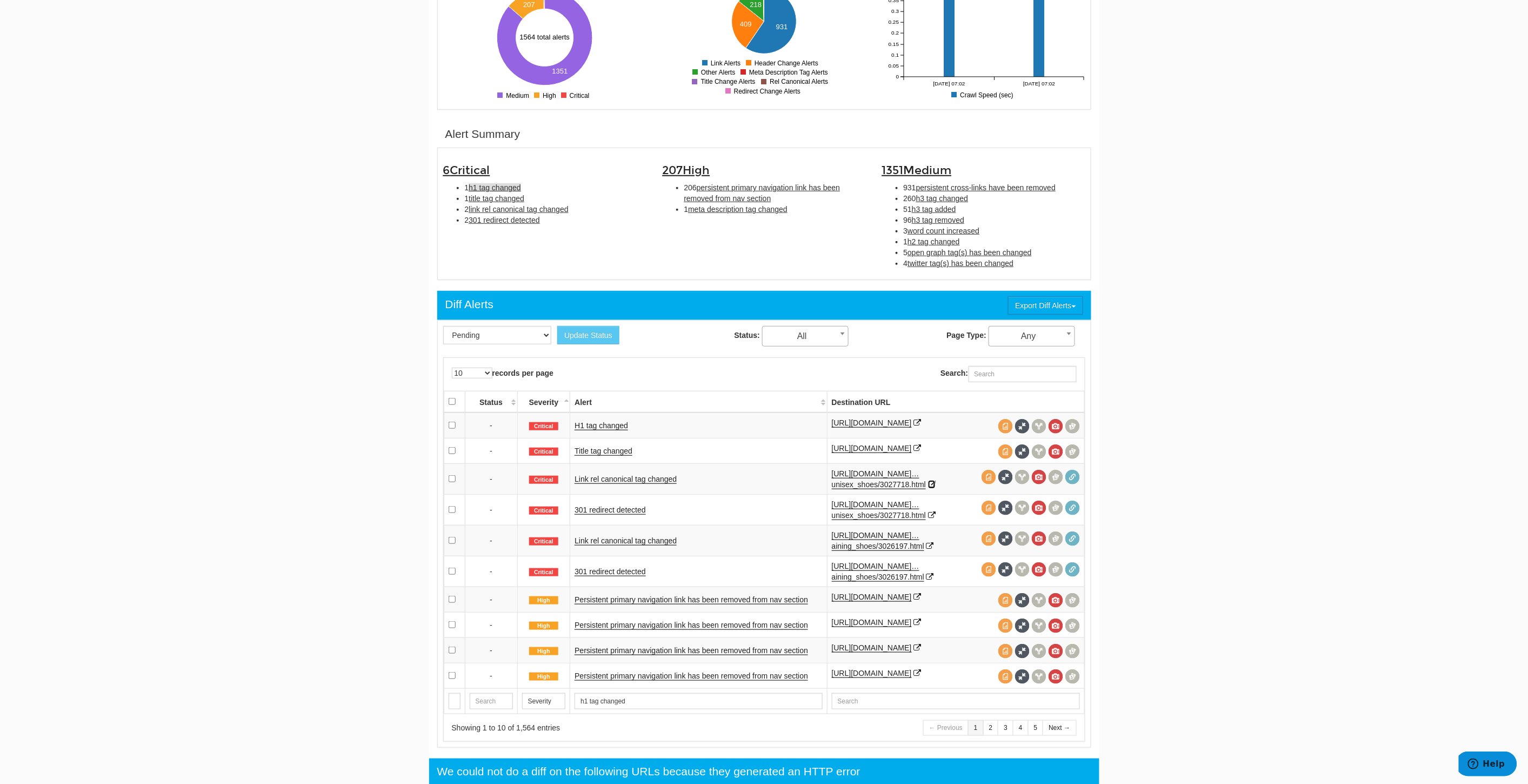
click at [969, 490] on div "[URL][DOMAIN_NAME]…unisex_shoes/3027718.html" at bounding box center [956, 479] width 249 height 22
click at [936, 519] on icon at bounding box center [932, 515] width 7 height 7
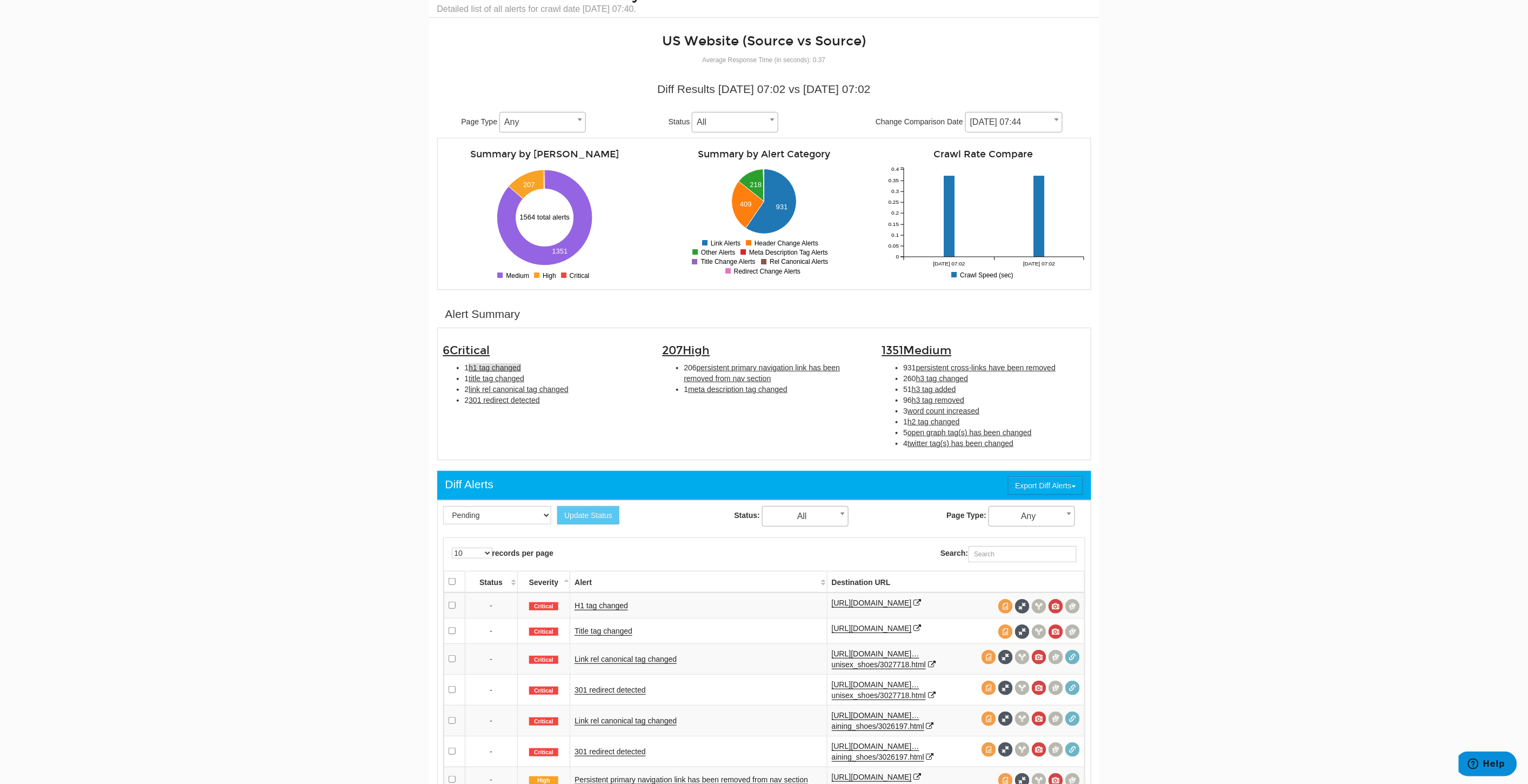
scroll to position [0, 0]
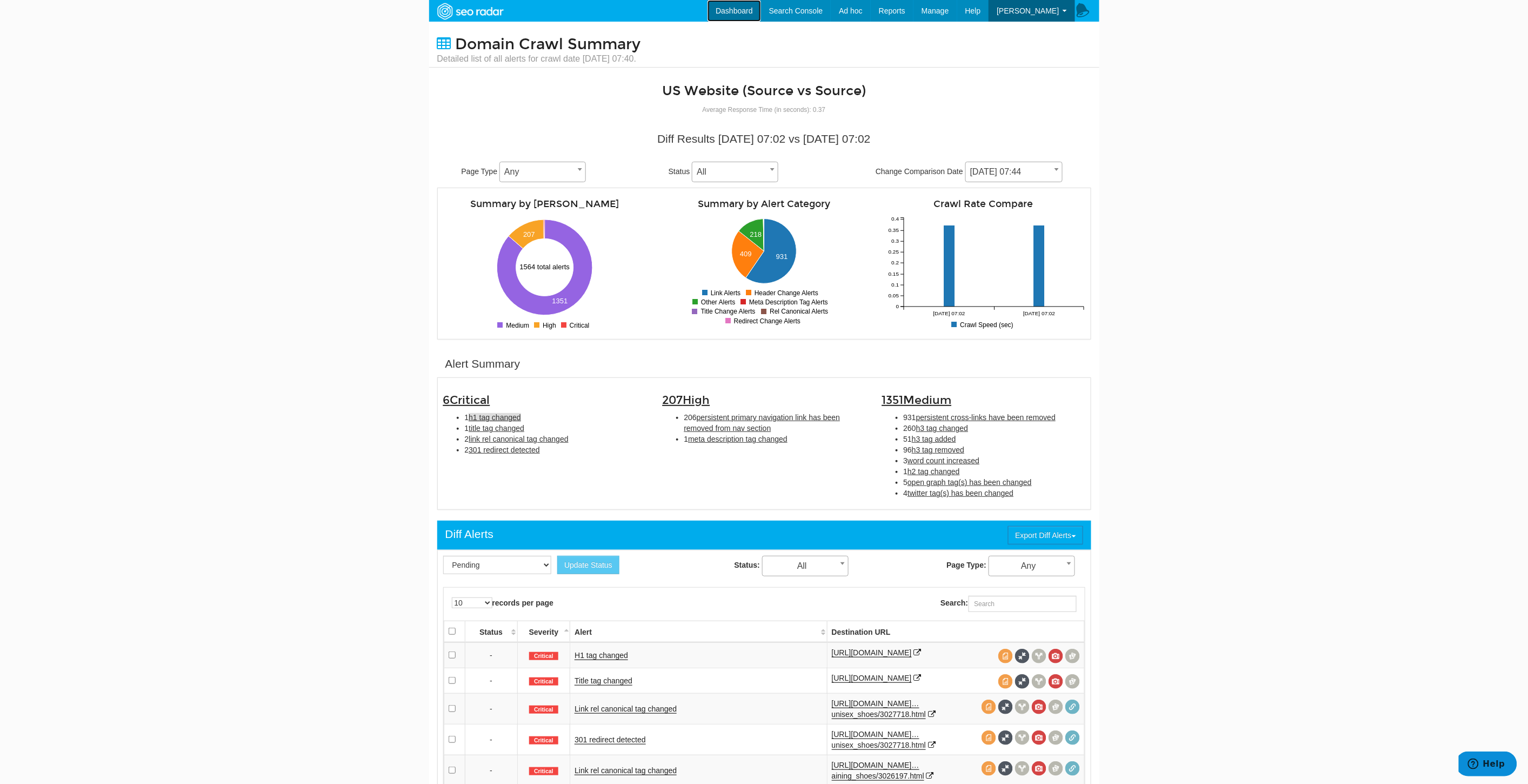
click at [749, 9] on link "Dashboard" at bounding box center [734, 11] width 53 height 22
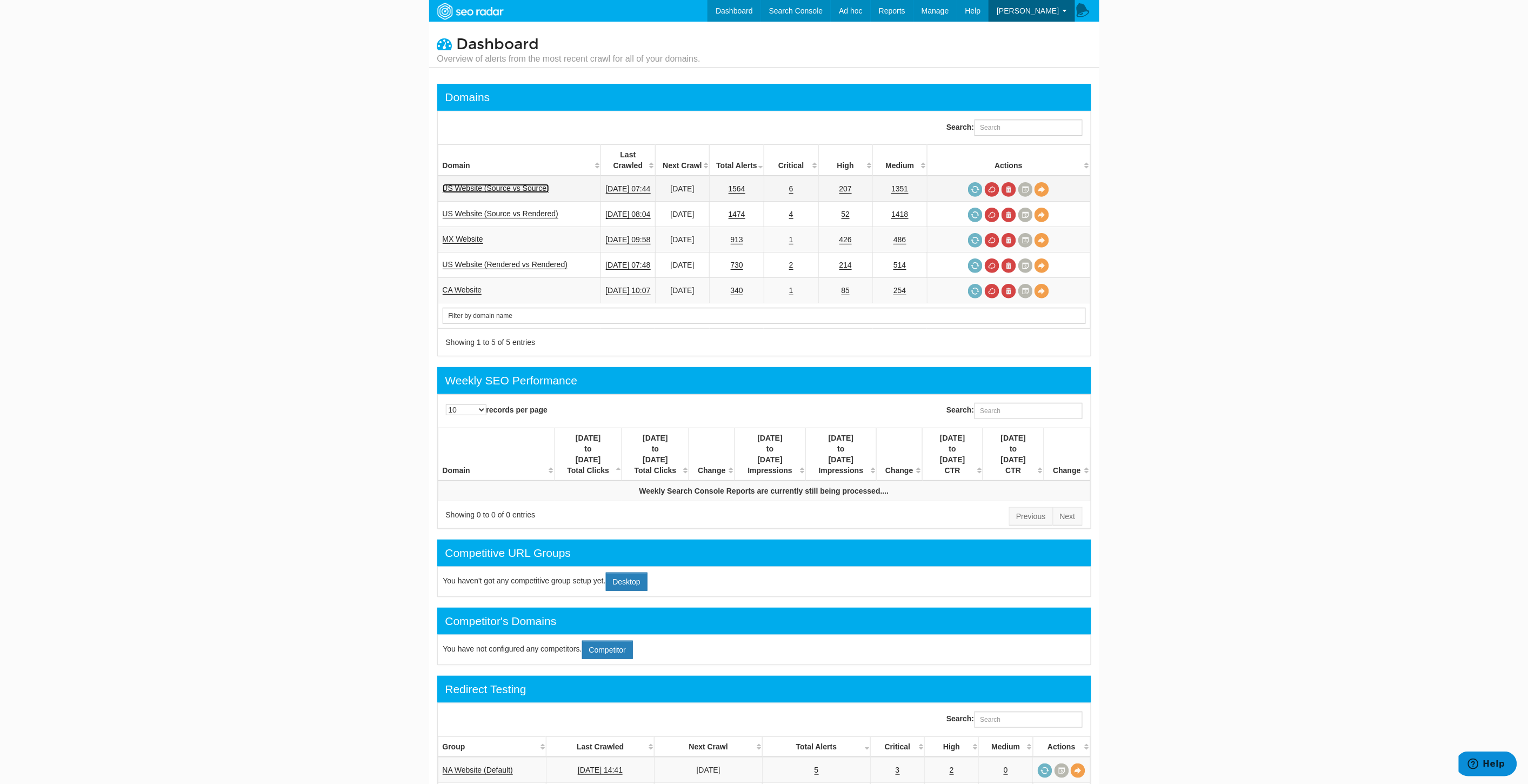
click at [513, 183] on link "US Website (Source vs Source)" at bounding box center [496, 188] width 106 height 9
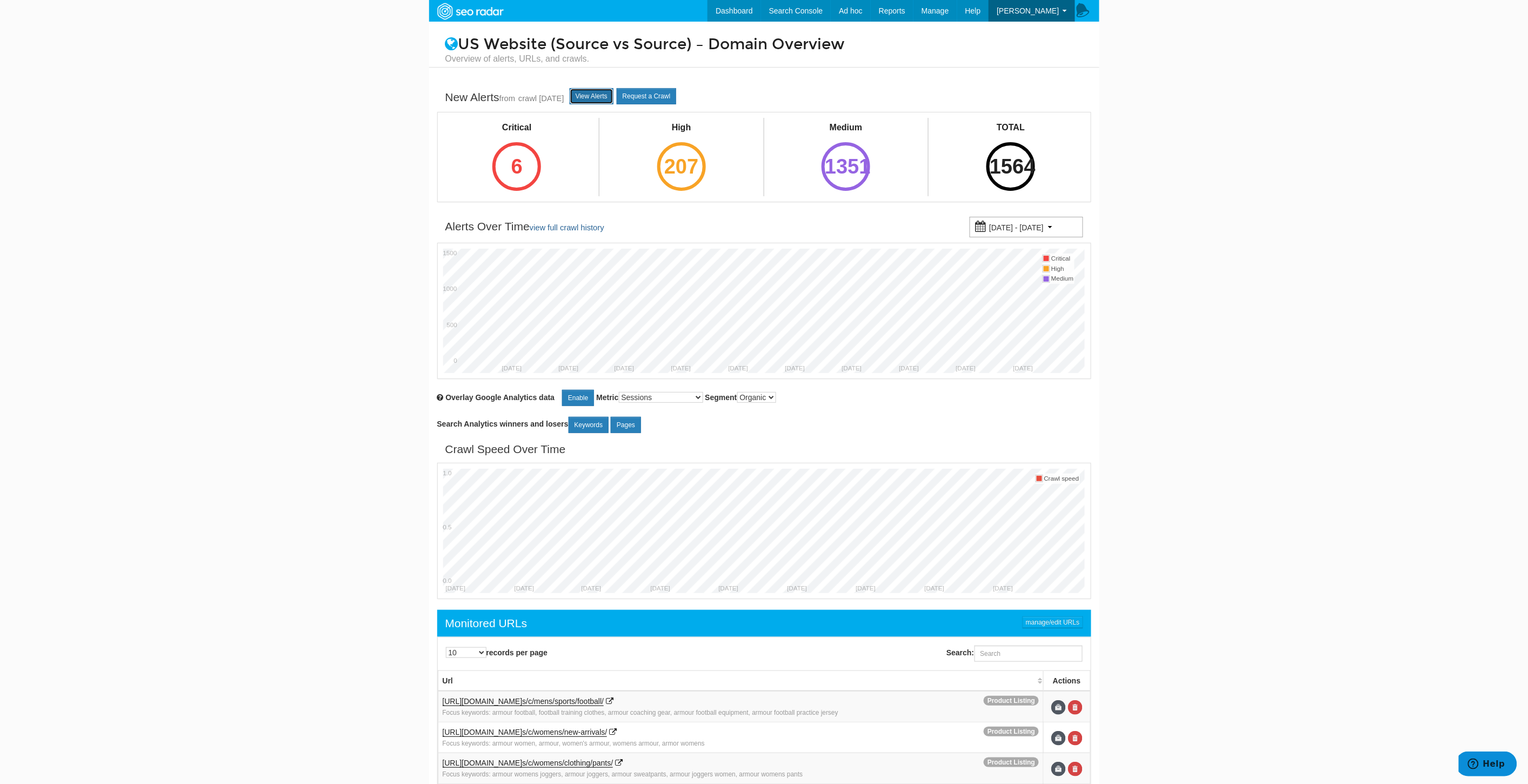
drag, startPoint x: 613, startPoint y: 93, endPoint x: 613, endPoint y: 99, distance: 6.0
click at [612, 93] on link "View Alerts" at bounding box center [592, 96] width 44 height 17
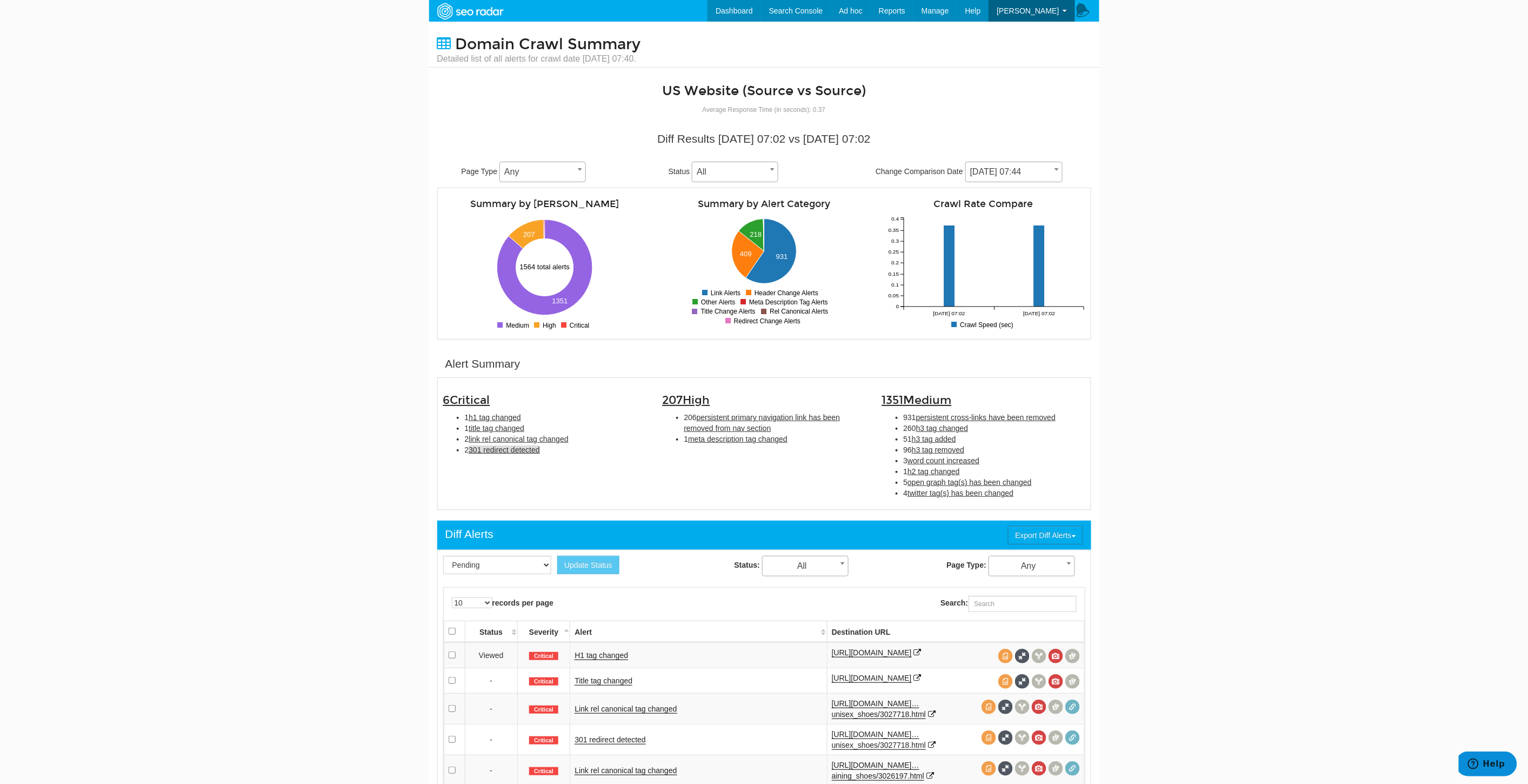
click at [500, 446] on span "301 redirect detected" at bounding box center [504, 449] width 72 height 8
type input "301 redirect detected"
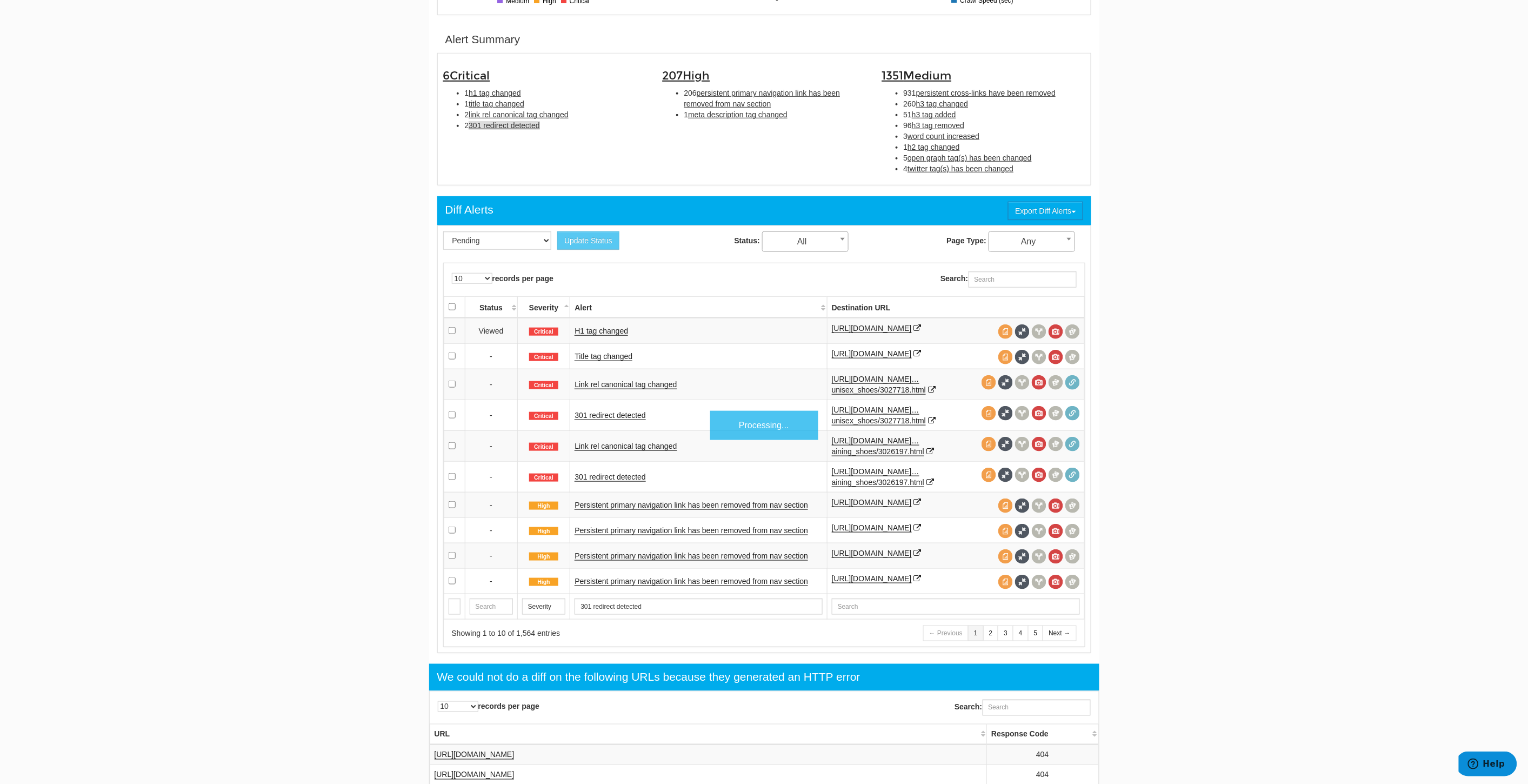
scroll to position [349, 0]
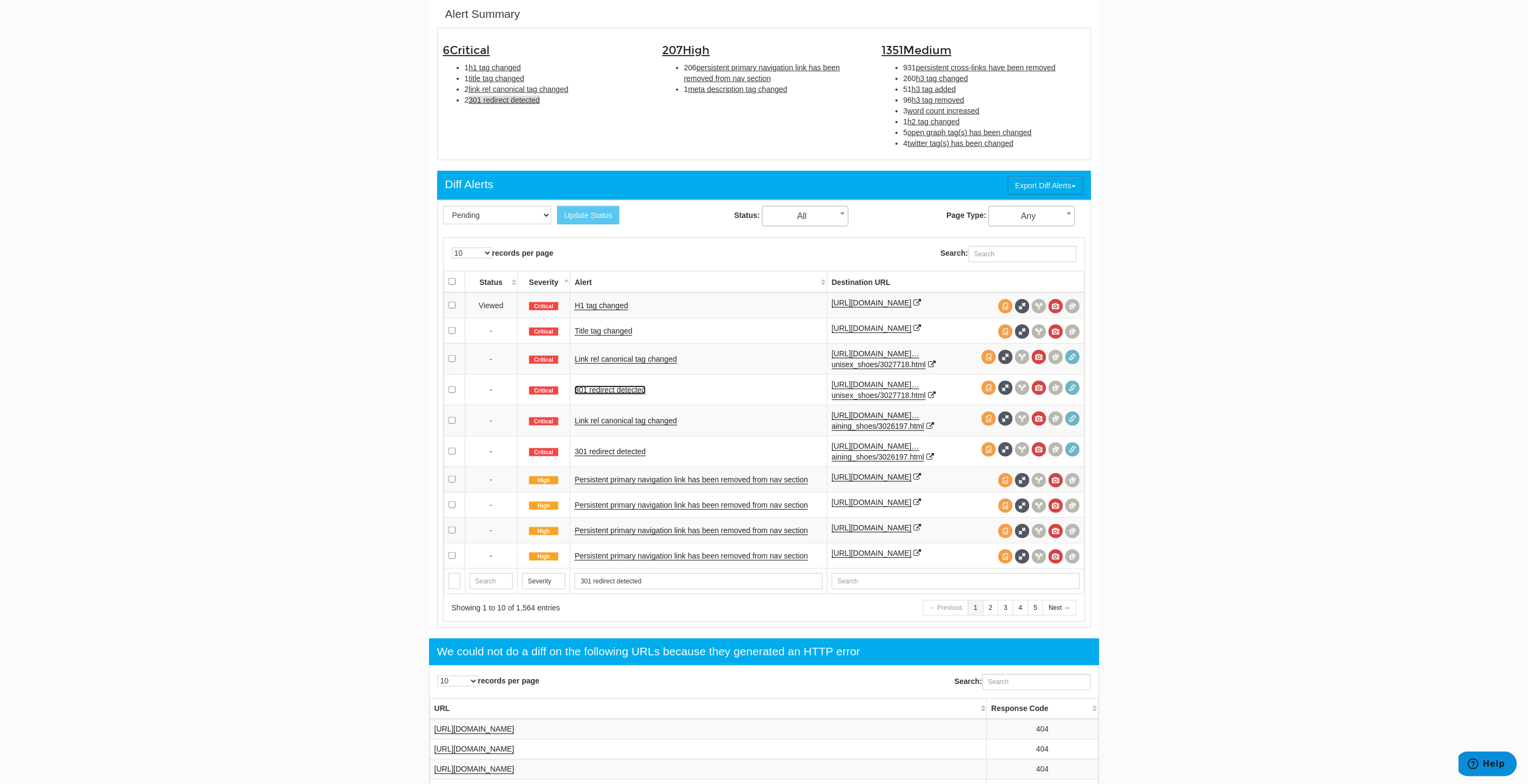
click at [600, 394] on link "301 redirect detected" at bounding box center [610, 390] width 72 height 9
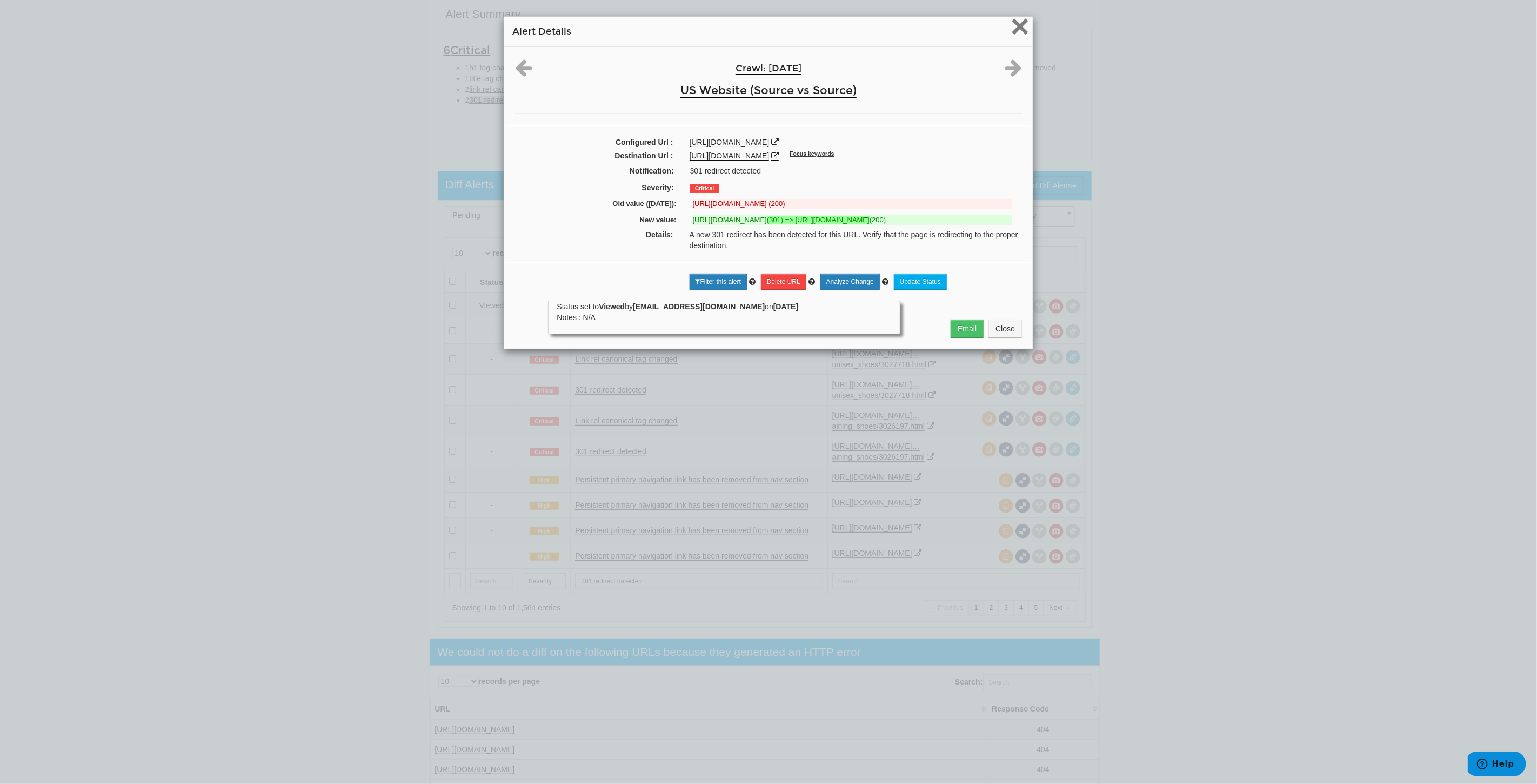
click at [1014, 24] on span "×" at bounding box center [1020, 26] width 19 height 36
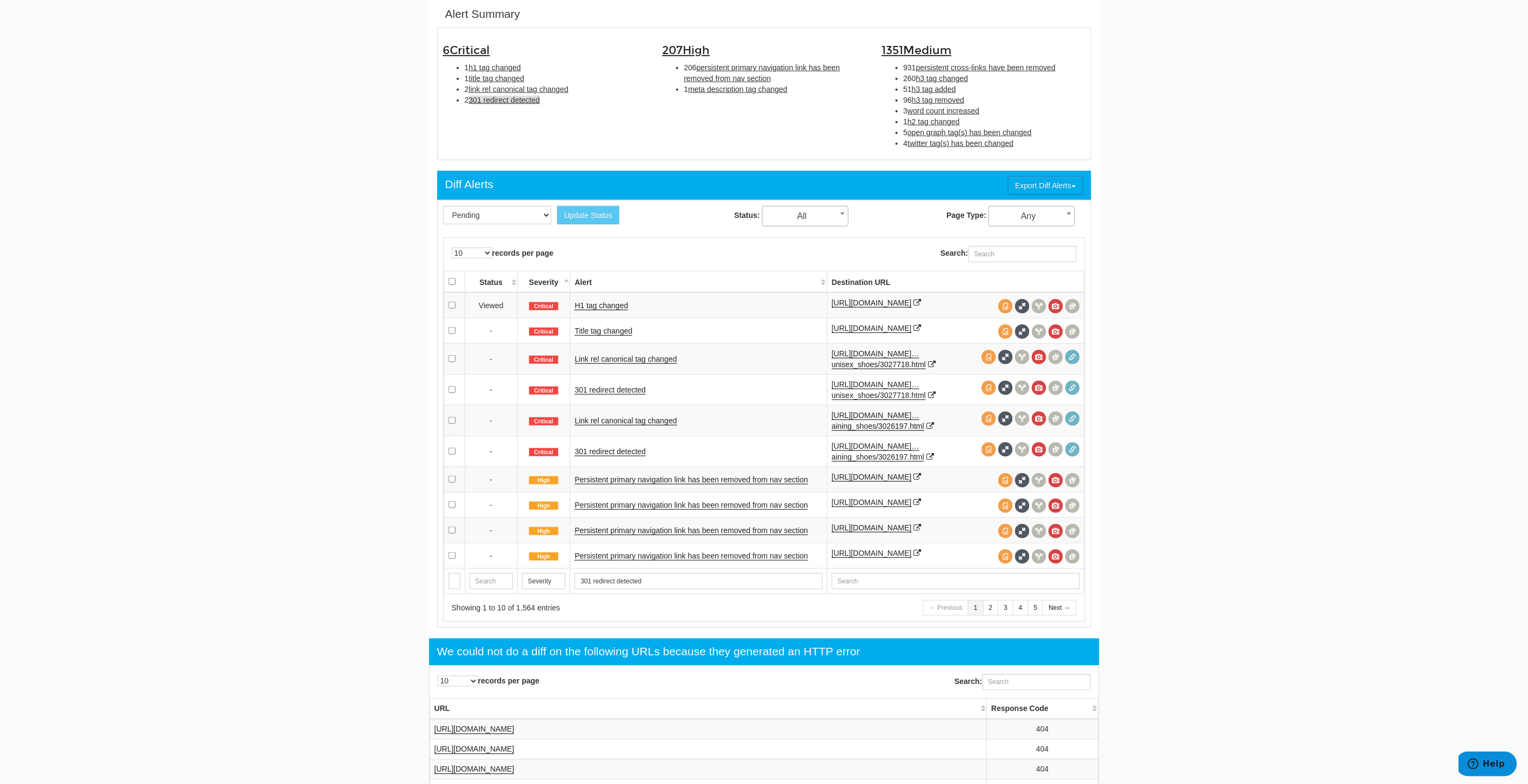
scroll to position [290, 0]
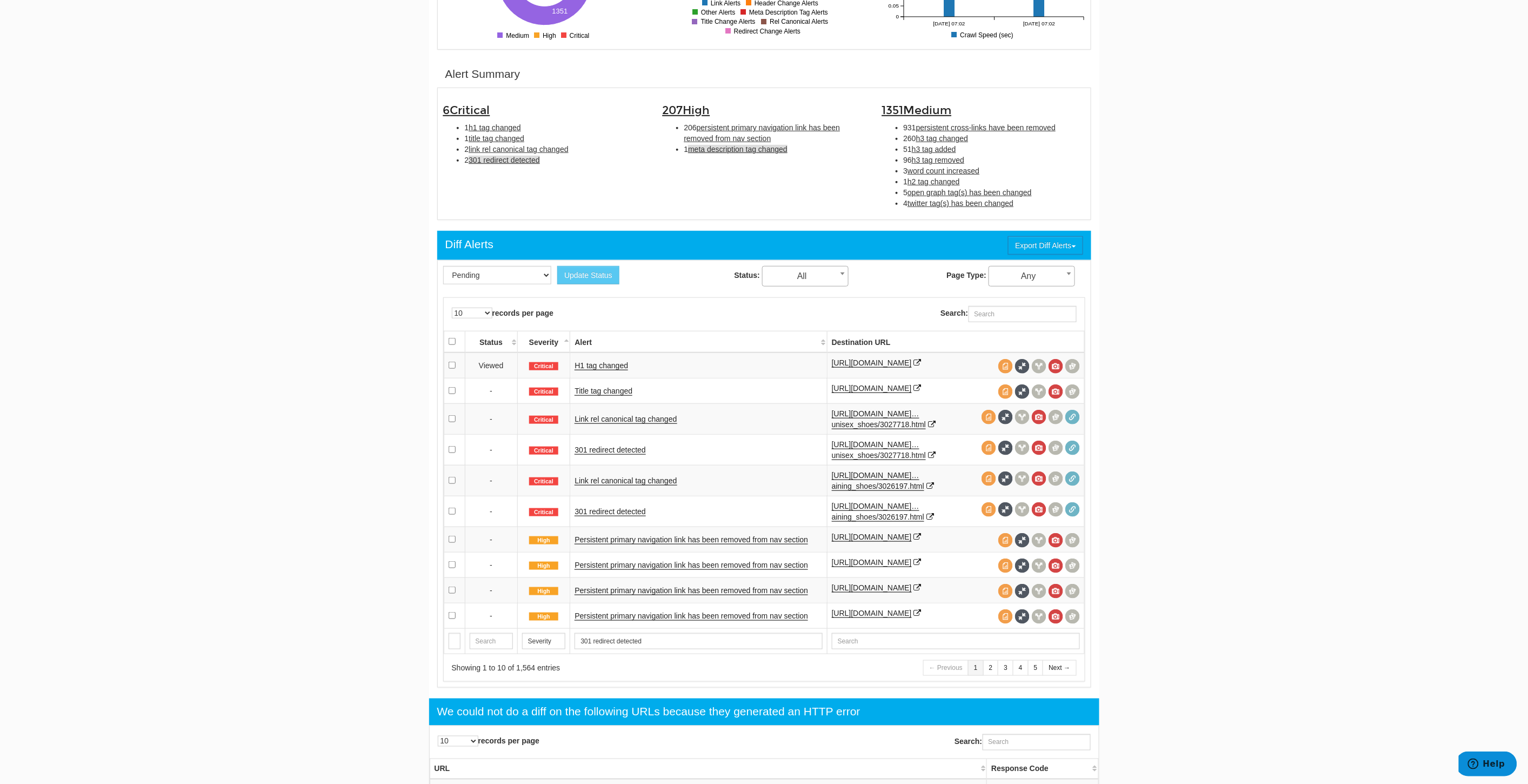
click at [758, 147] on span "meta description tag changed" at bounding box center [737, 149] width 99 height 8
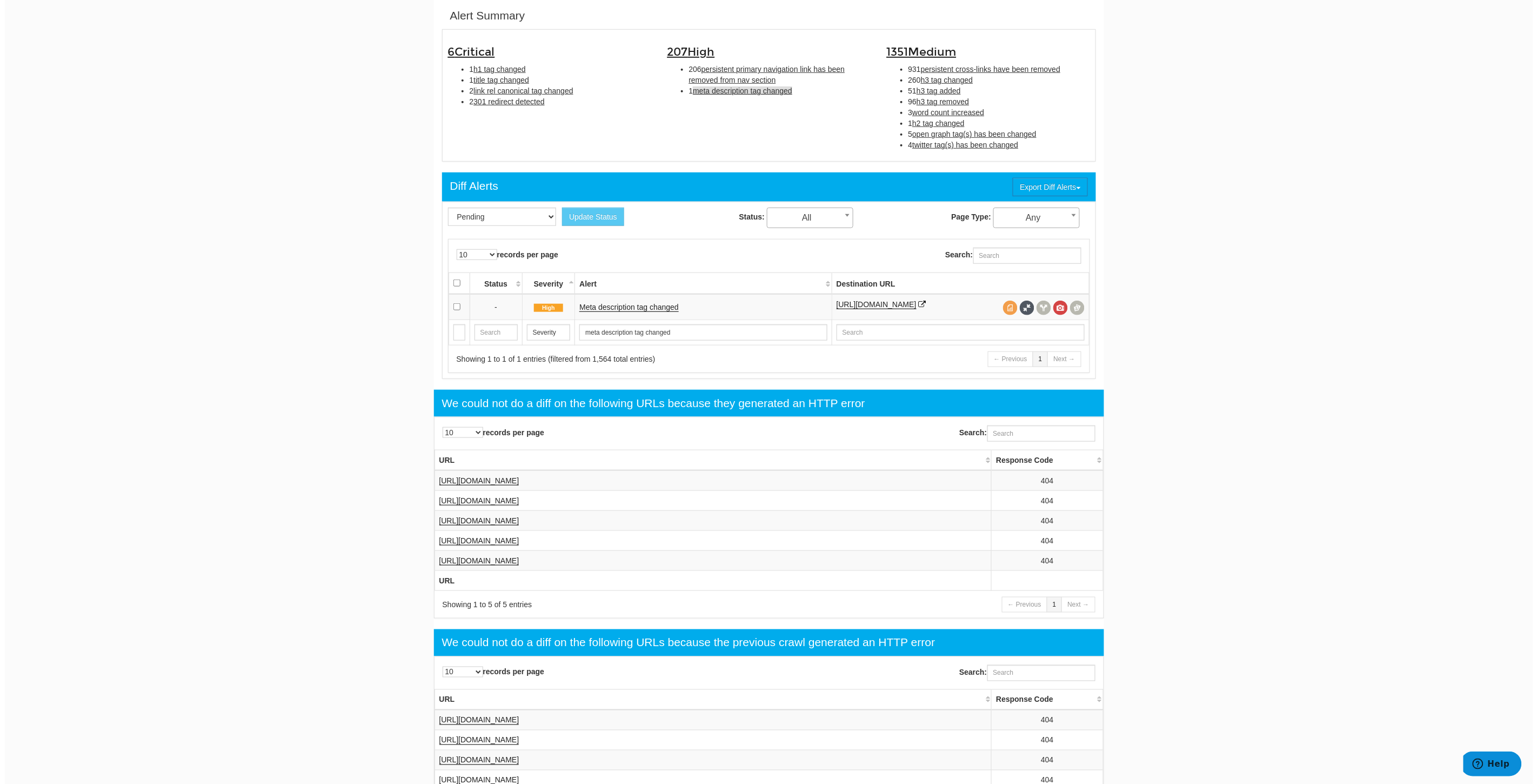
scroll to position [349, 0]
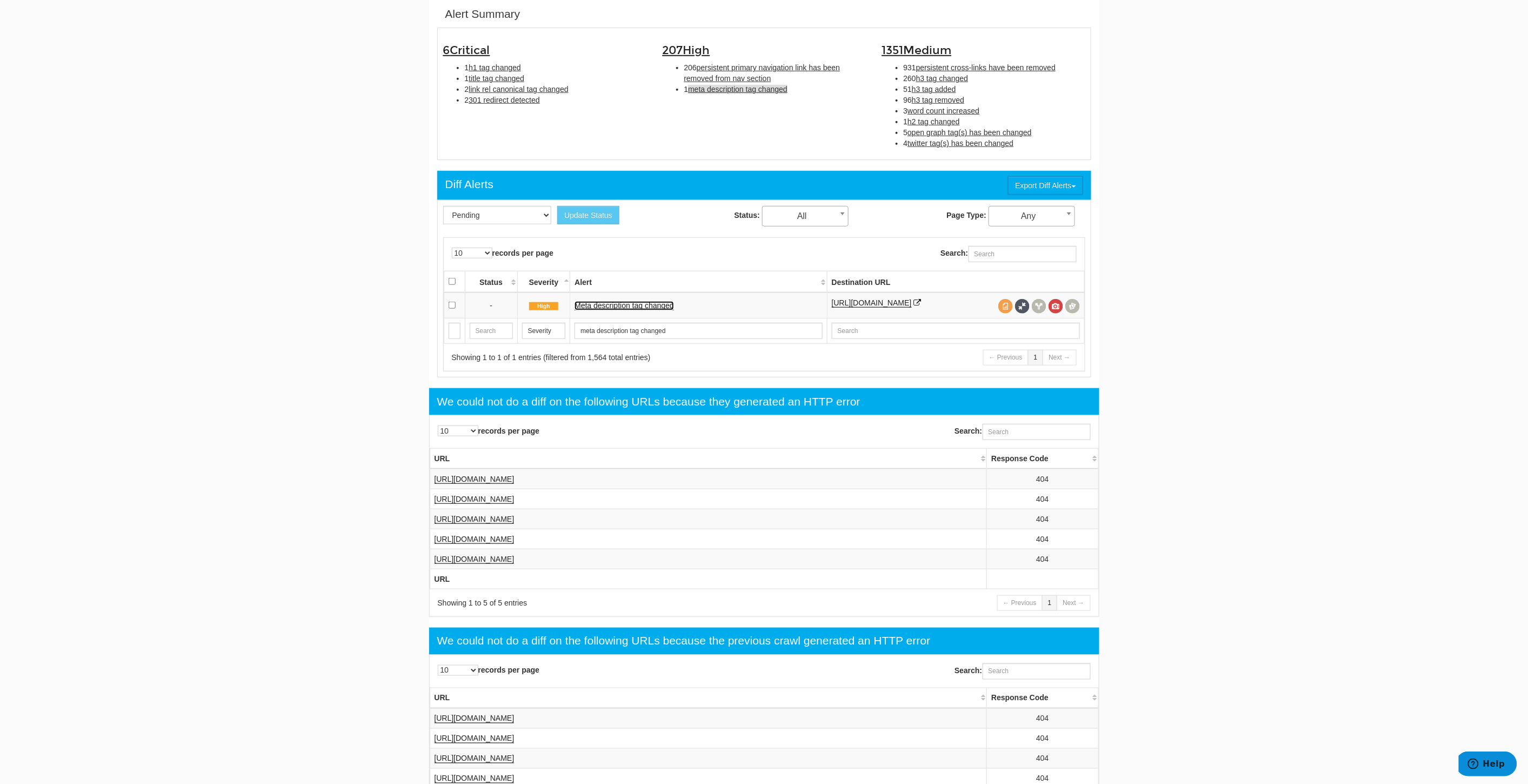
click at [648, 310] on link "Meta description tag changed" at bounding box center [624, 305] width 99 height 9
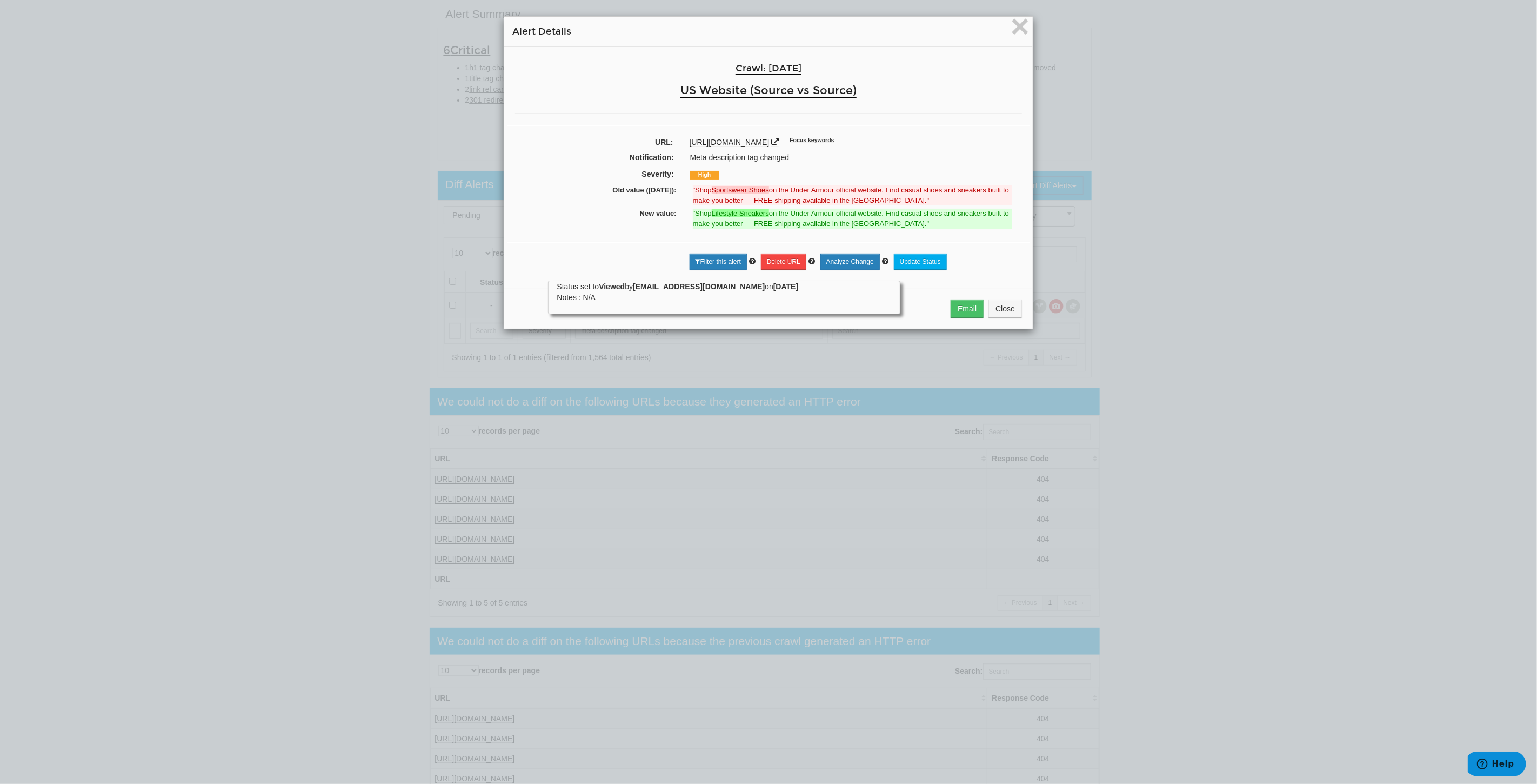
click at [308, 277] on div "× Alert Details Crawl: 10/01/2025 US Website (Source vs Source) URL: https://ww…" at bounding box center [768, 392] width 1537 height 784
click at [1012, 19] on span "×" at bounding box center [1020, 26] width 19 height 36
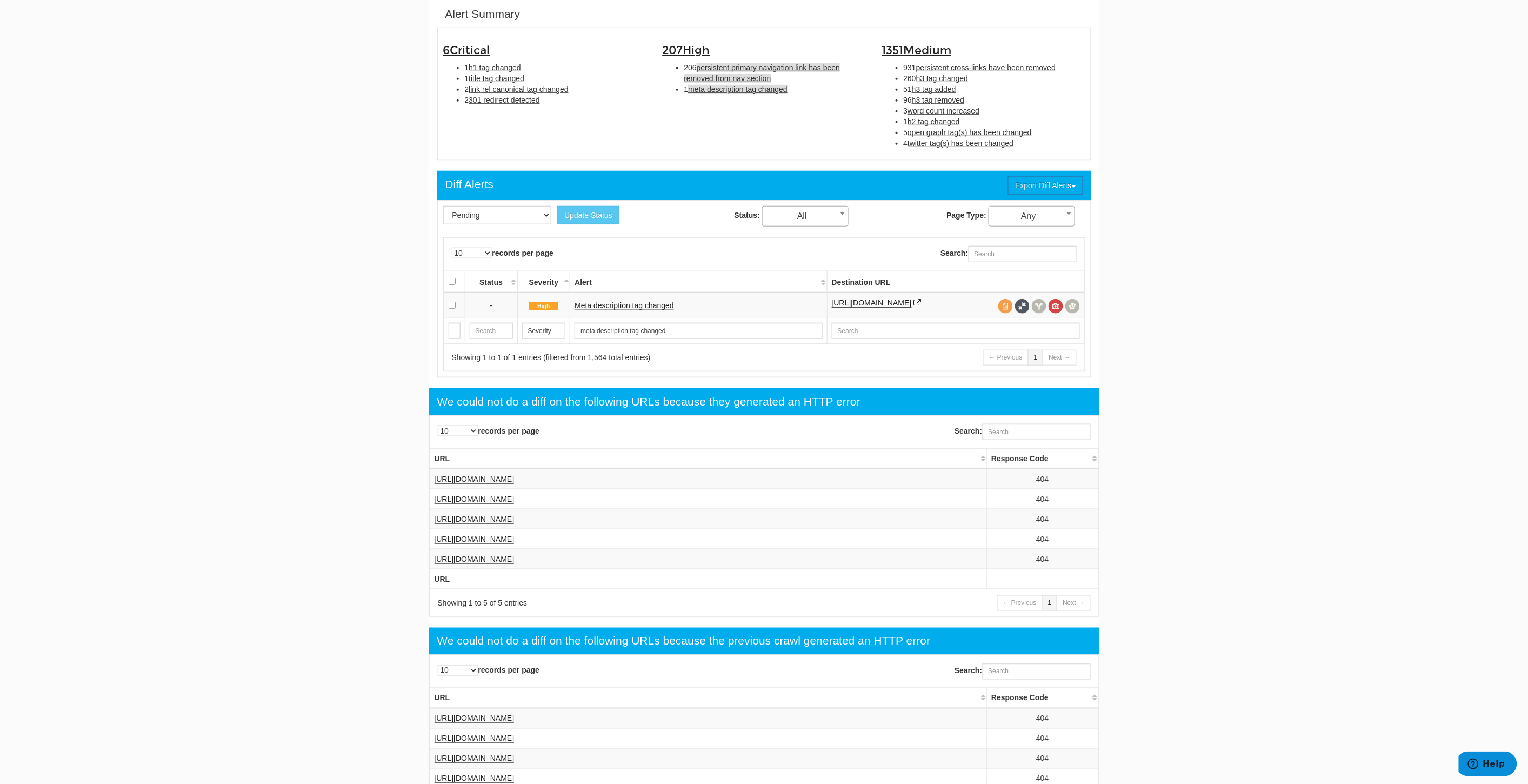
click at [756, 67] on span "persistent primary navigation link has been removed from nav section" at bounding box center [762, 72] width 156 height 19
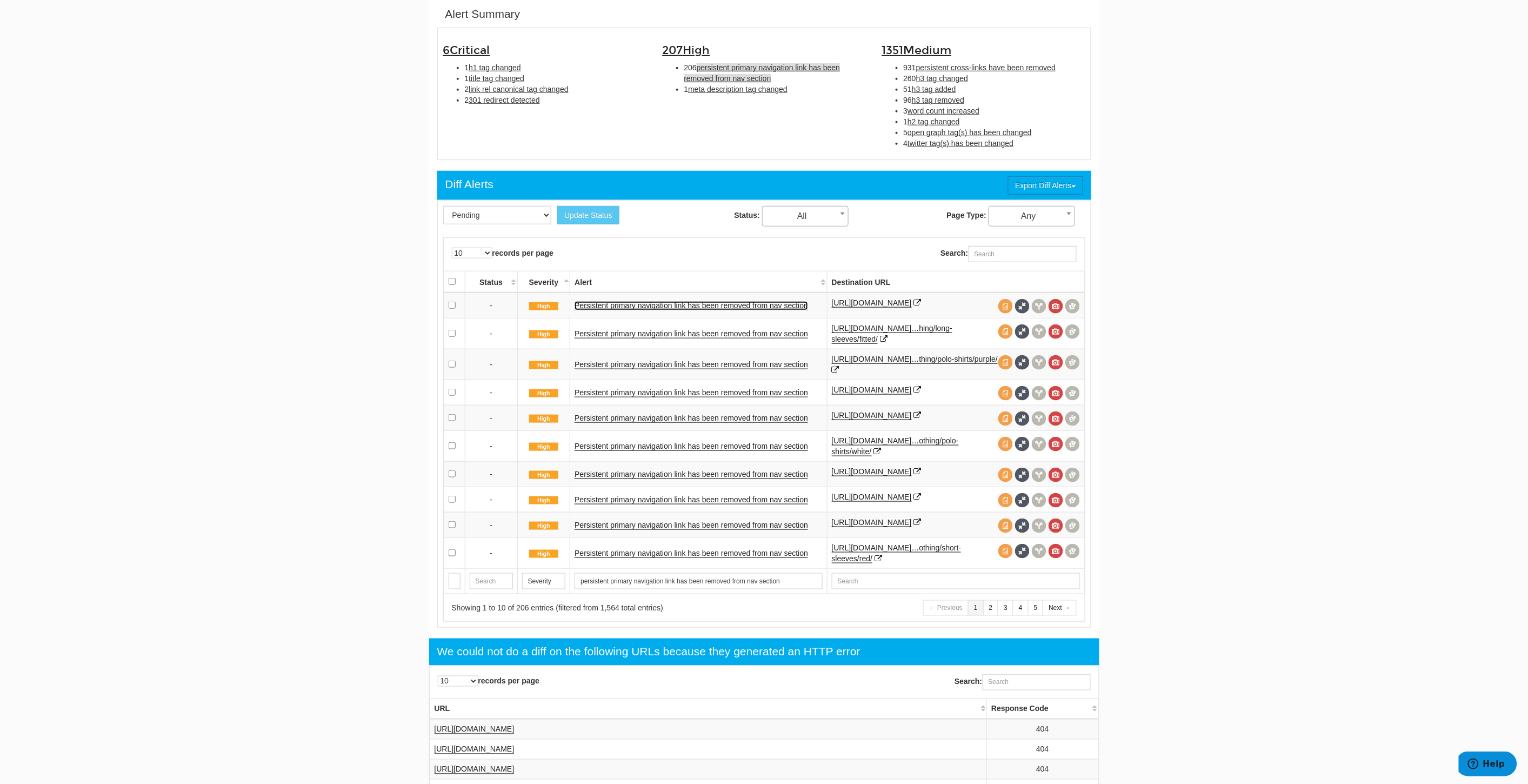
click at [664, 310] on link "Persistent primary navigation link has been removed from nav section" at bounding box center [691, 305] width 234 height 9
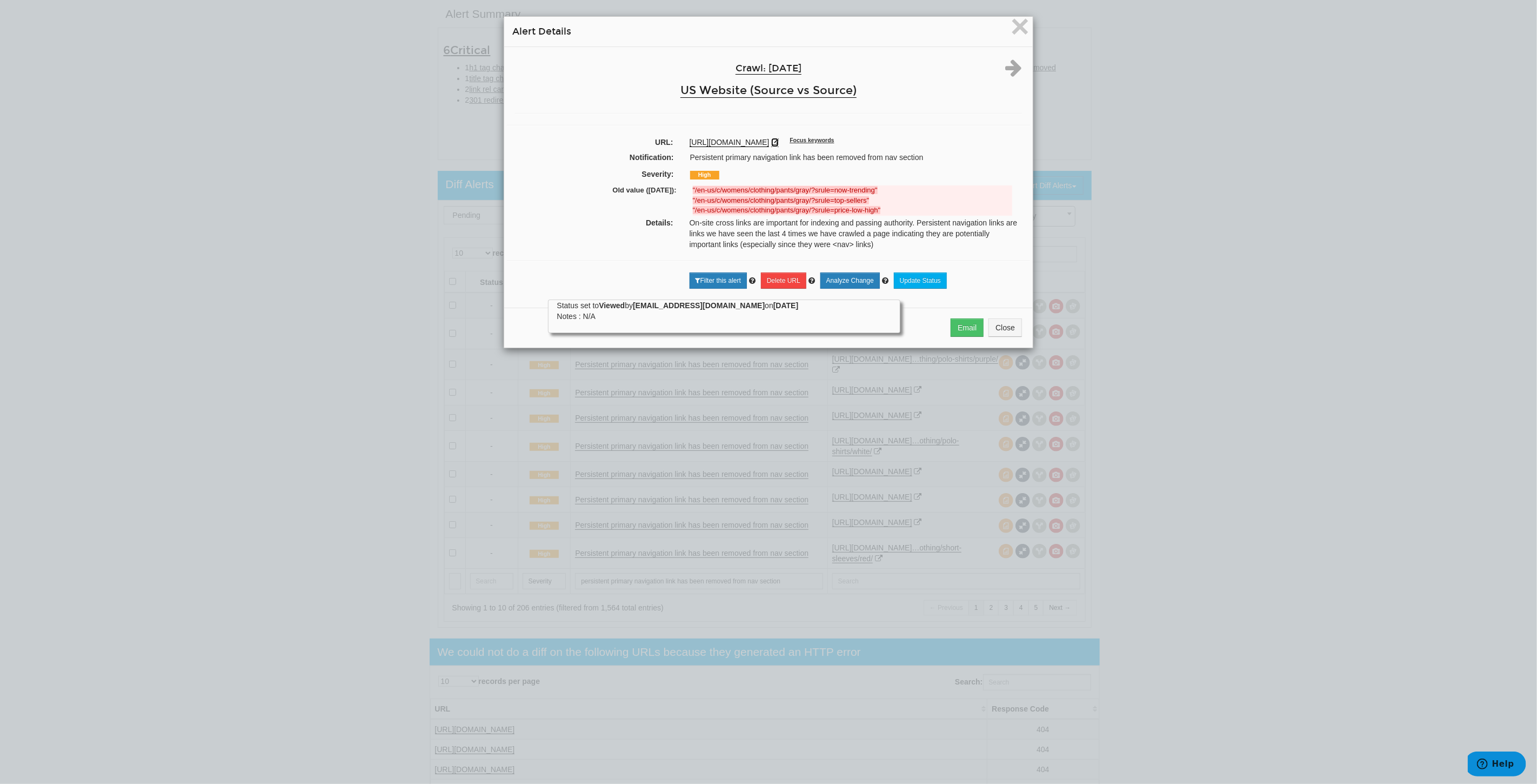
click at [779, 138] on icon at bounding box center [775, 142] width 7 height 7
click at [1014, 24] on span "×" at bounding box center [1020, 26] width 19 height 36
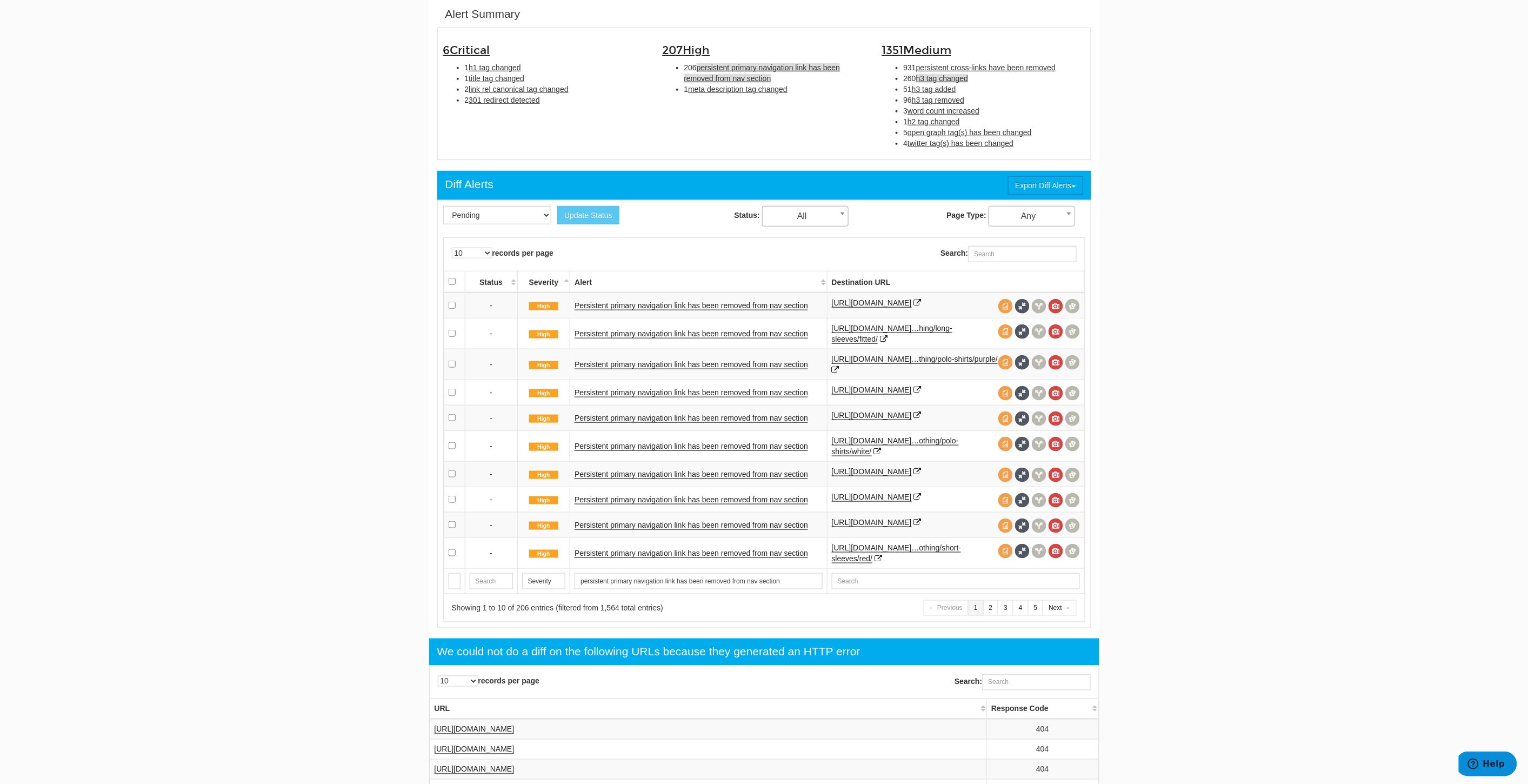
click at [927, 78] on span "h3 tag changed" at bounding box center [942, 78] width 52 height 8
type input "h3 tag changed"
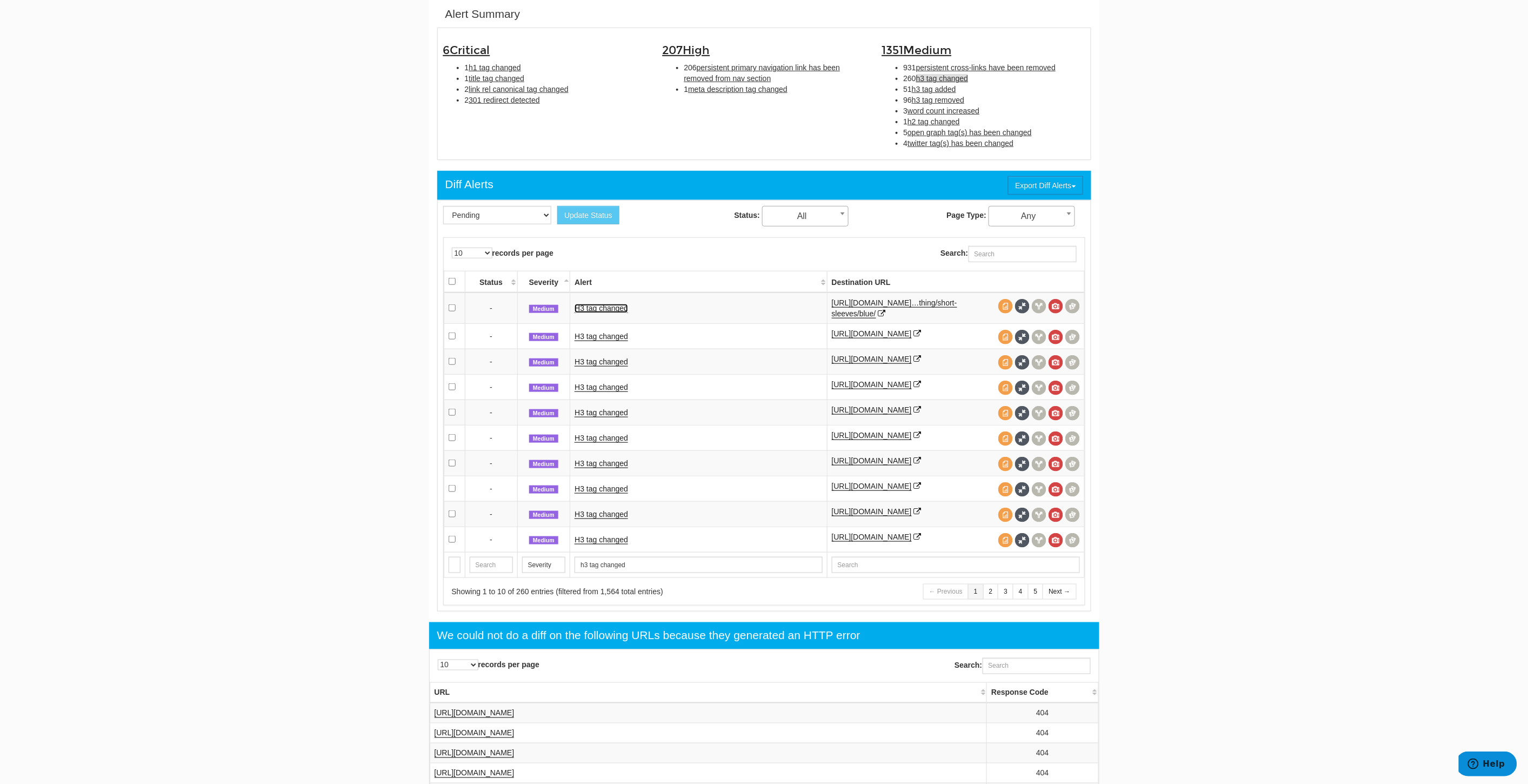
click at [603, 306] on link "H3 tag changed" at bounding box center [601, 308] width 53 height 9
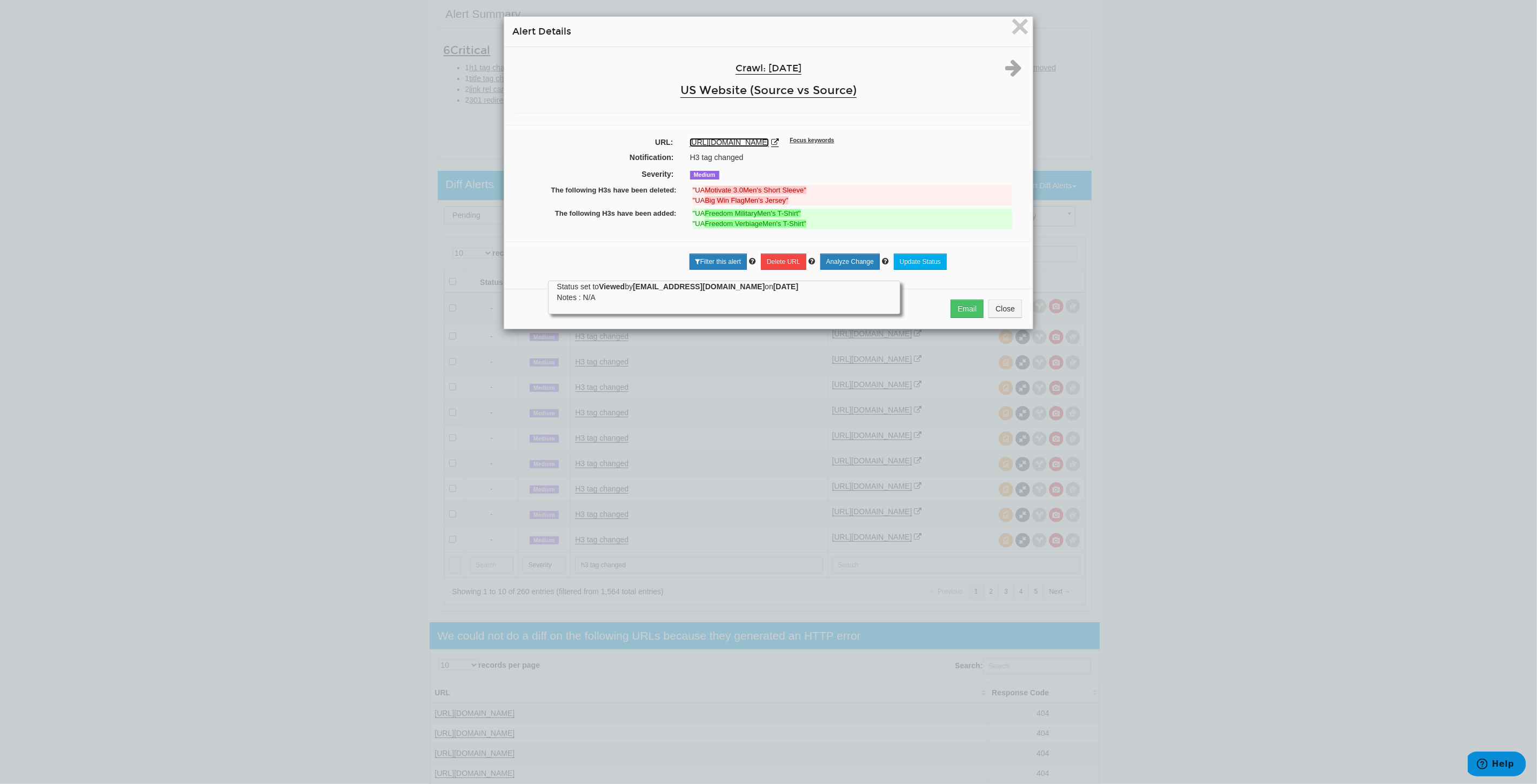
click at [769, 139] on link "https://www.underarmour.com/en-us/c/mens/clothing/short-sleeves/blue/" at bounding box center [729, 142] width 80 height 9
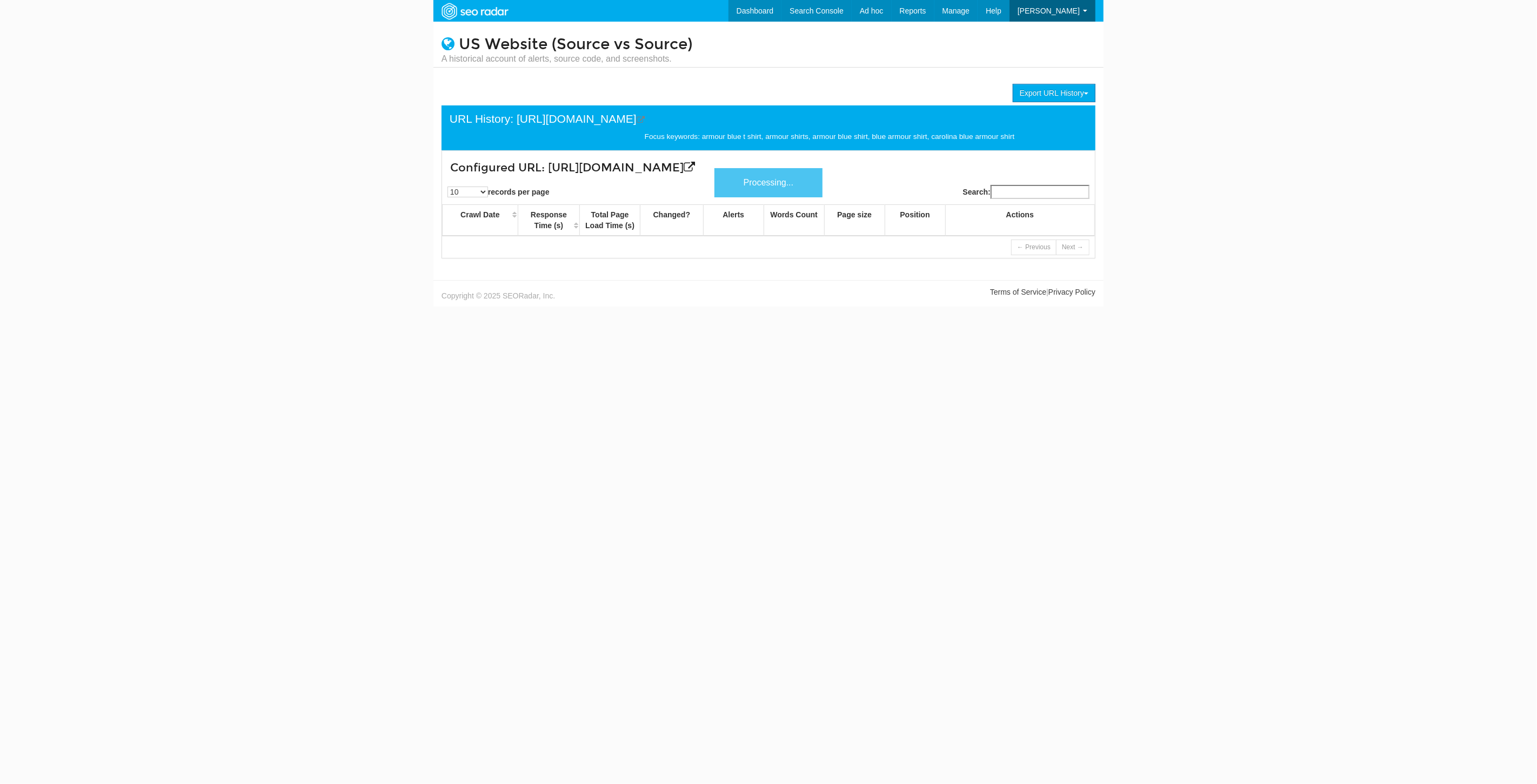
scroll to position [43, 0]
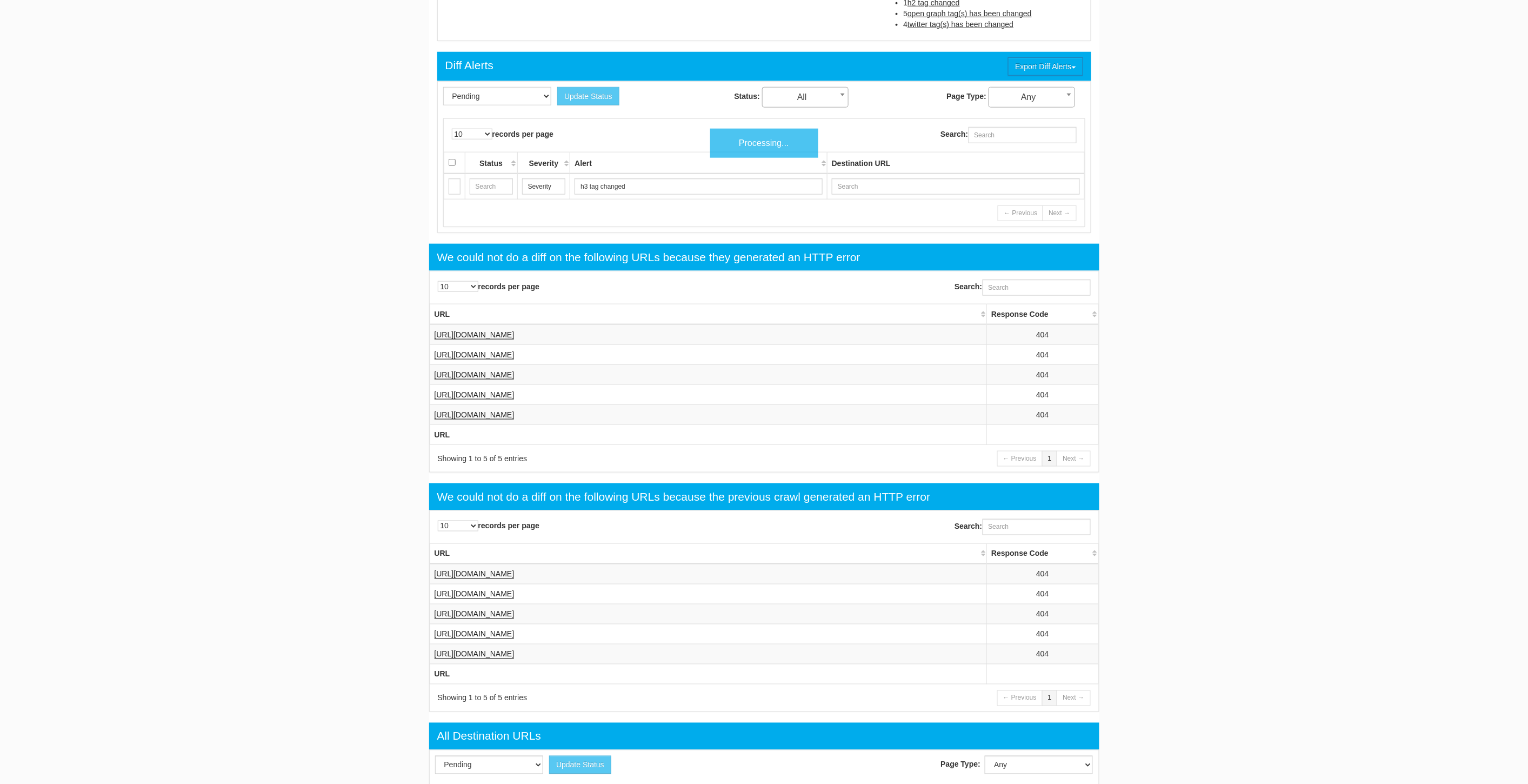
scroll to position [349, 0]
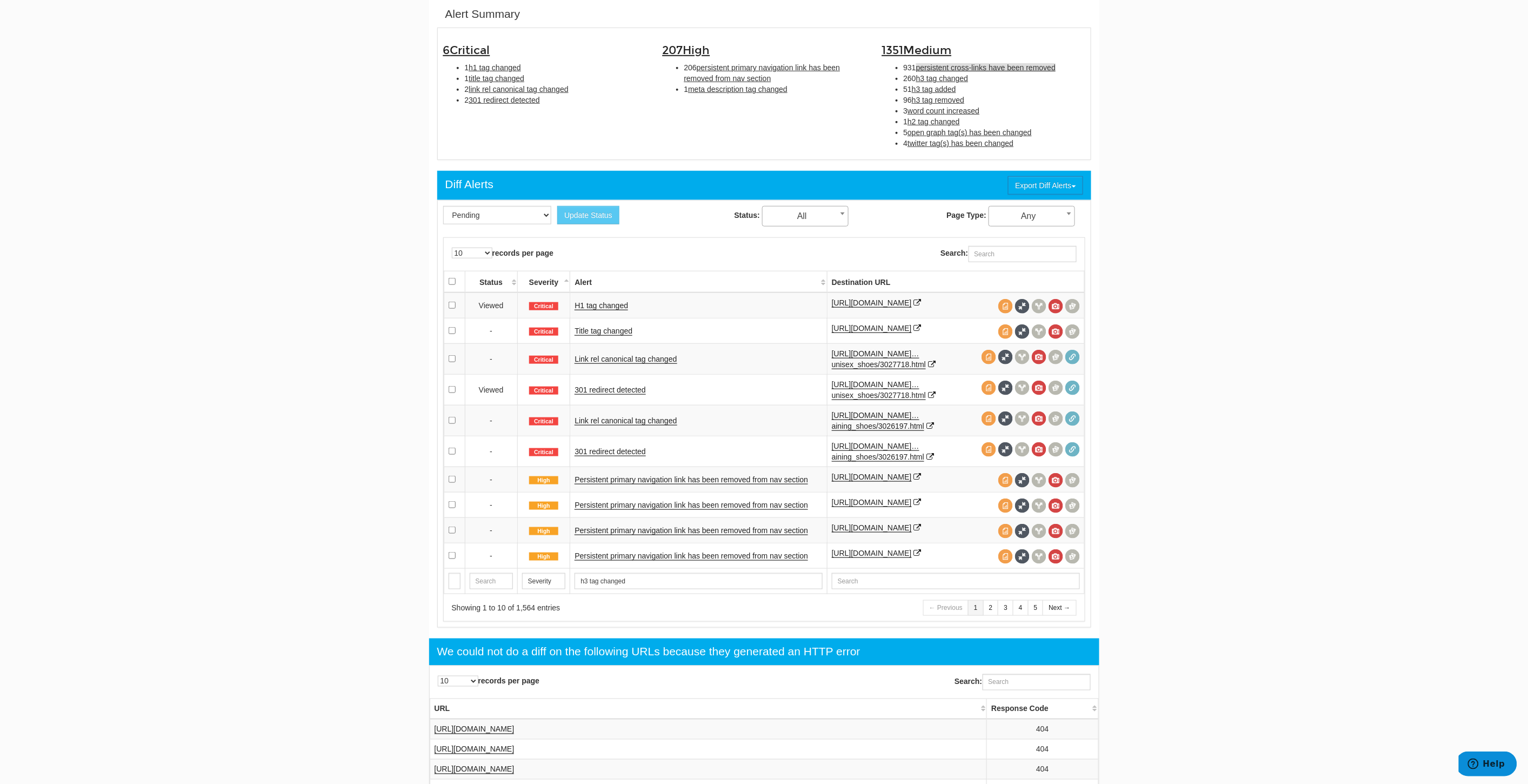
click at [950, 63] on span "persistent cross-links have been removed" at bounding box center [986, 67] width 139 height 8
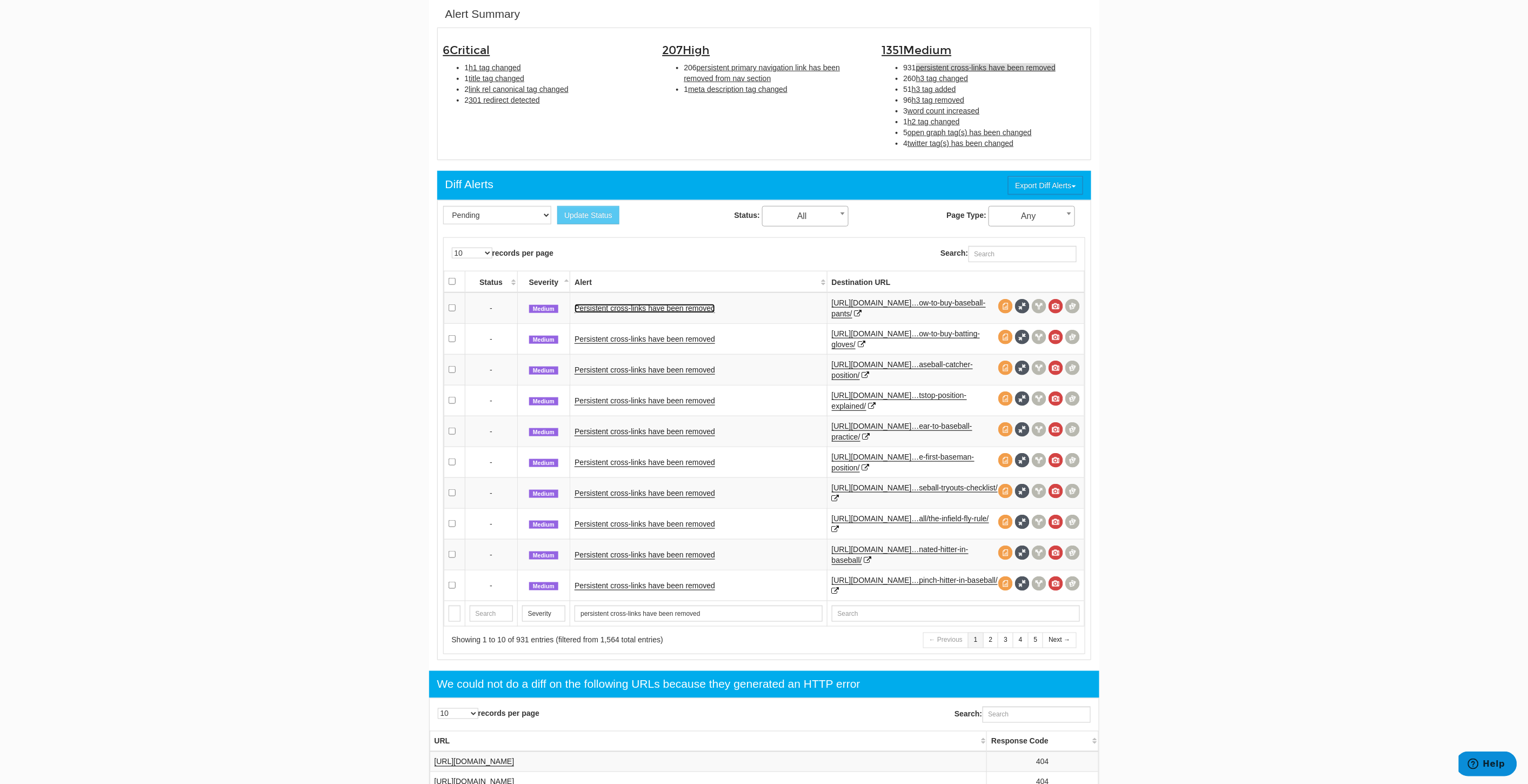
click at [710, 304] on link "Persistent cross-links have been removed" at bounding box center [644, 308] width 140 height 9
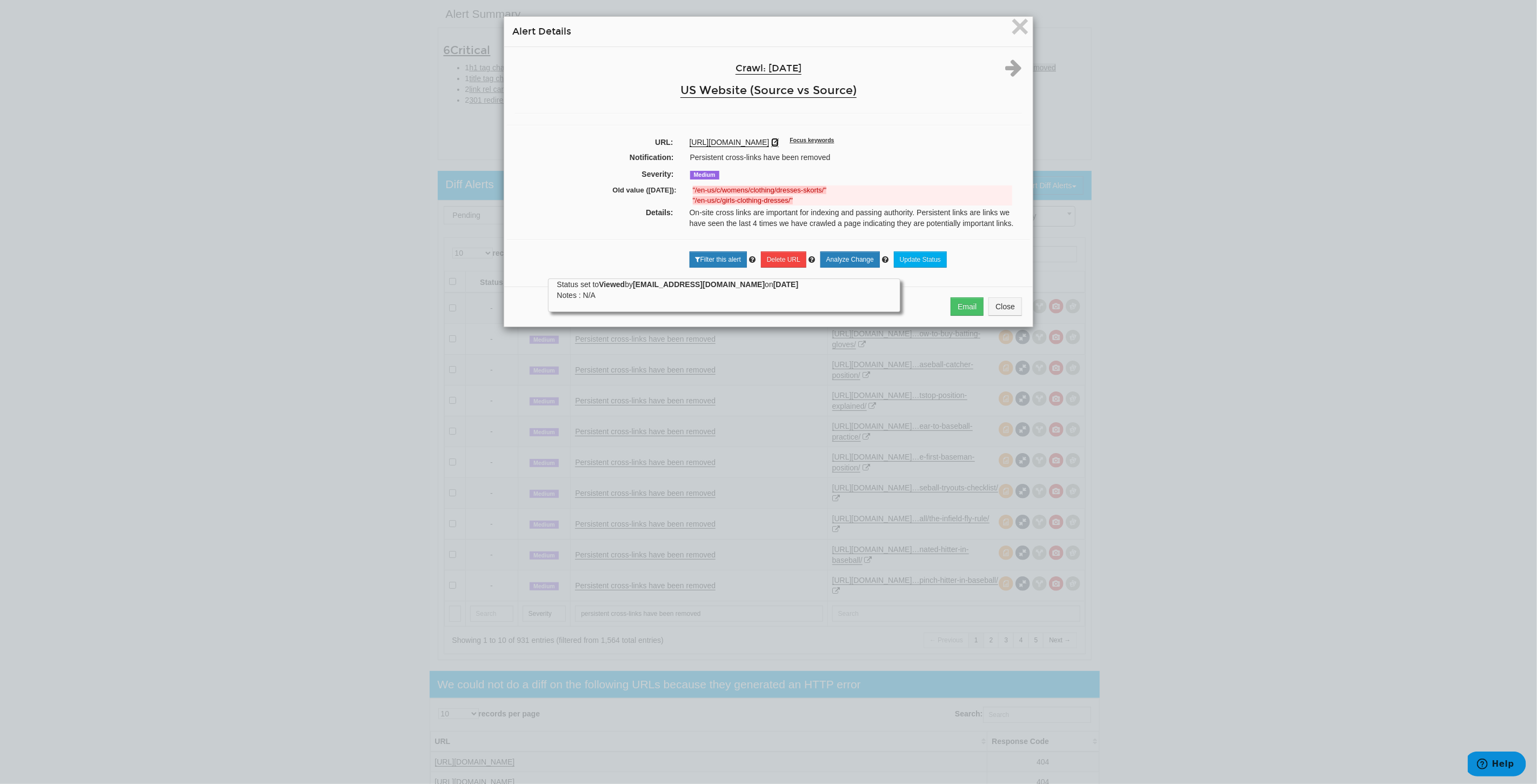
click at [779, 143] on icon at bounding box center [775, 142] width 7 height 7
click at [1012, 17] on span "×" at bounding box center [1020, 26] width 19 height 36
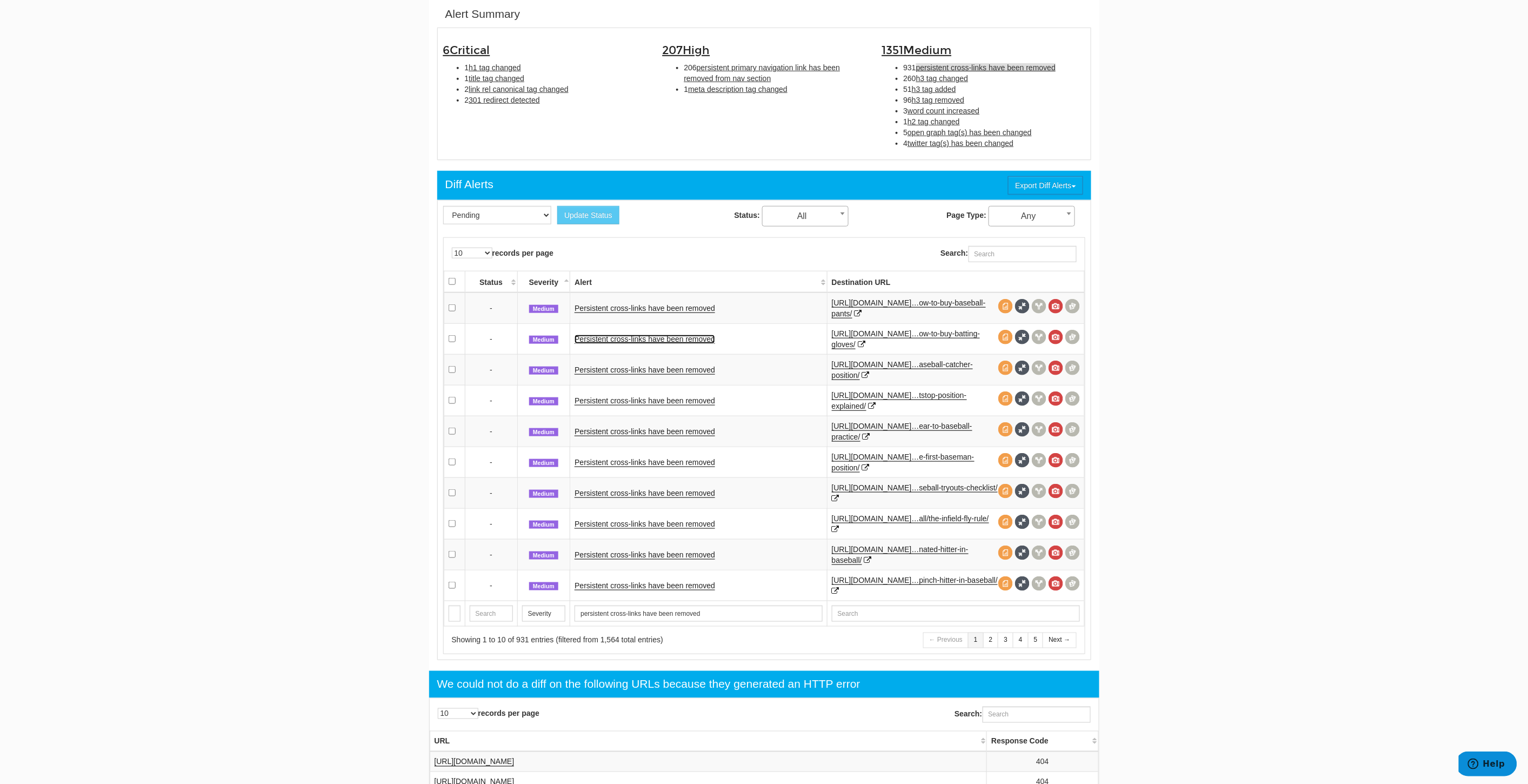
click at [627, 337] on link "Persistent cross-links have been removed" at bounding box center [644, 339] width 140 height 9
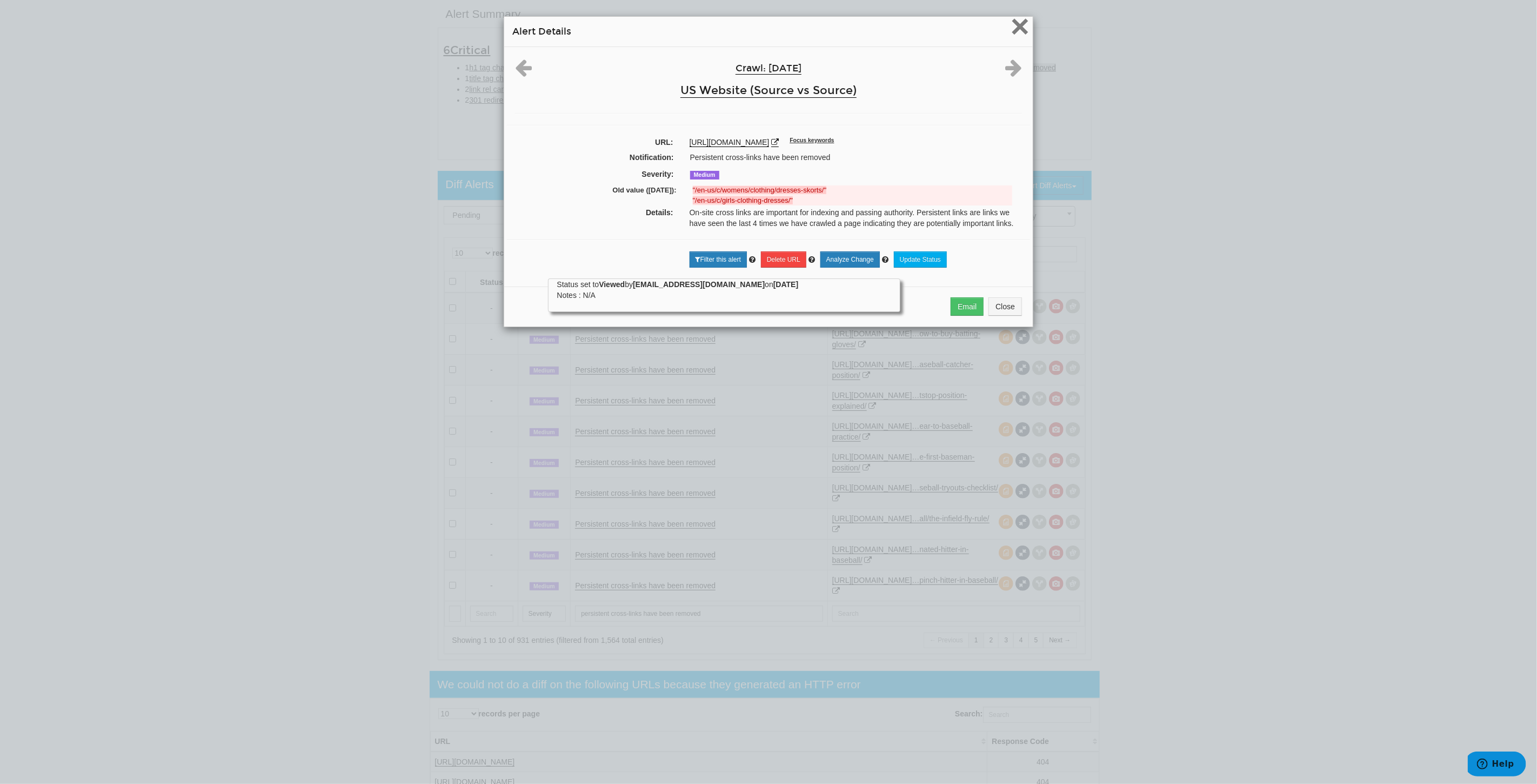
click at [1012, 34] on span "×" at bounding box center [1020, 26] width 19 height 36
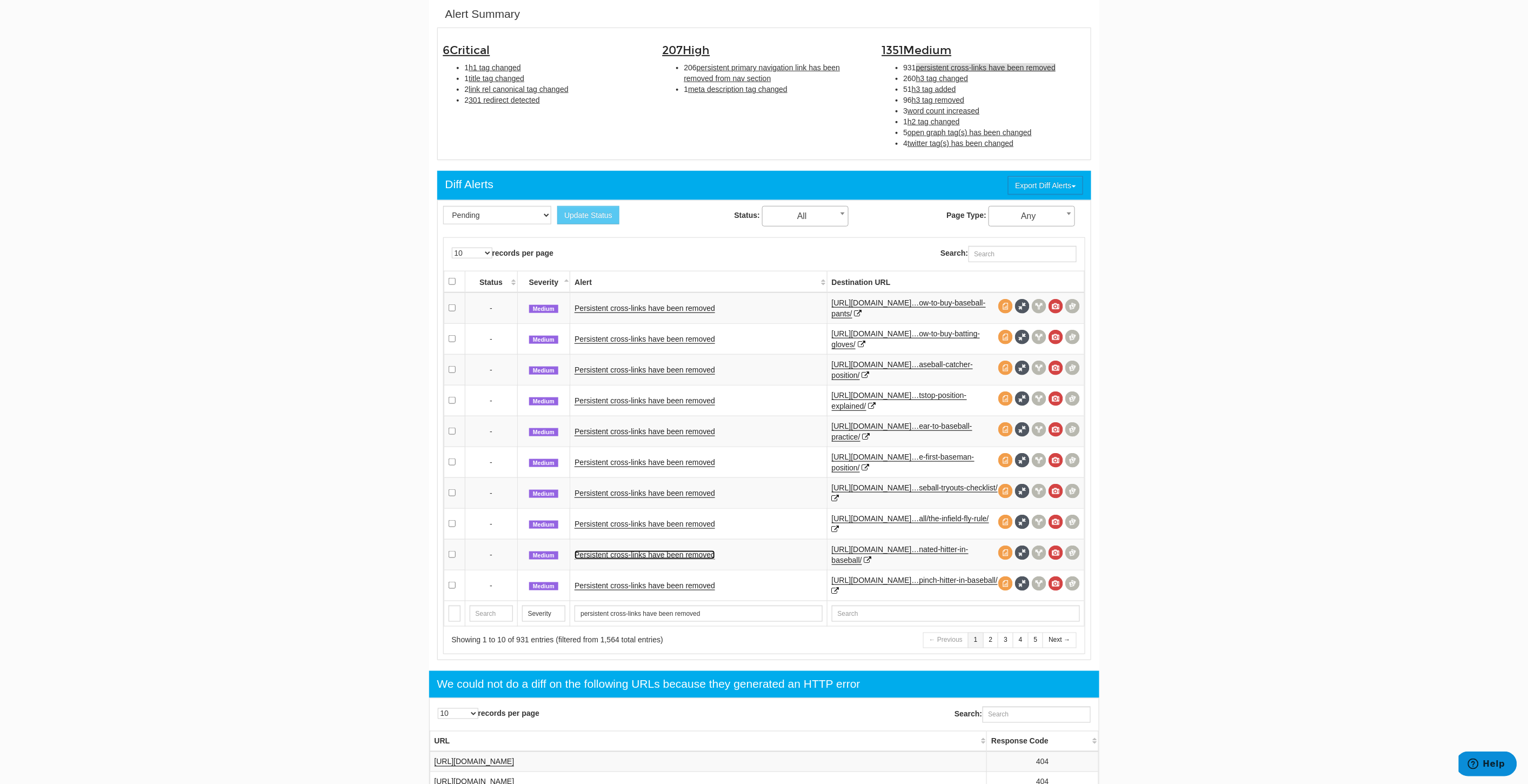
click at [613, 553] on link "Persistent cross-links have been removed" at bounding box center [644, 555] width 140 height 9
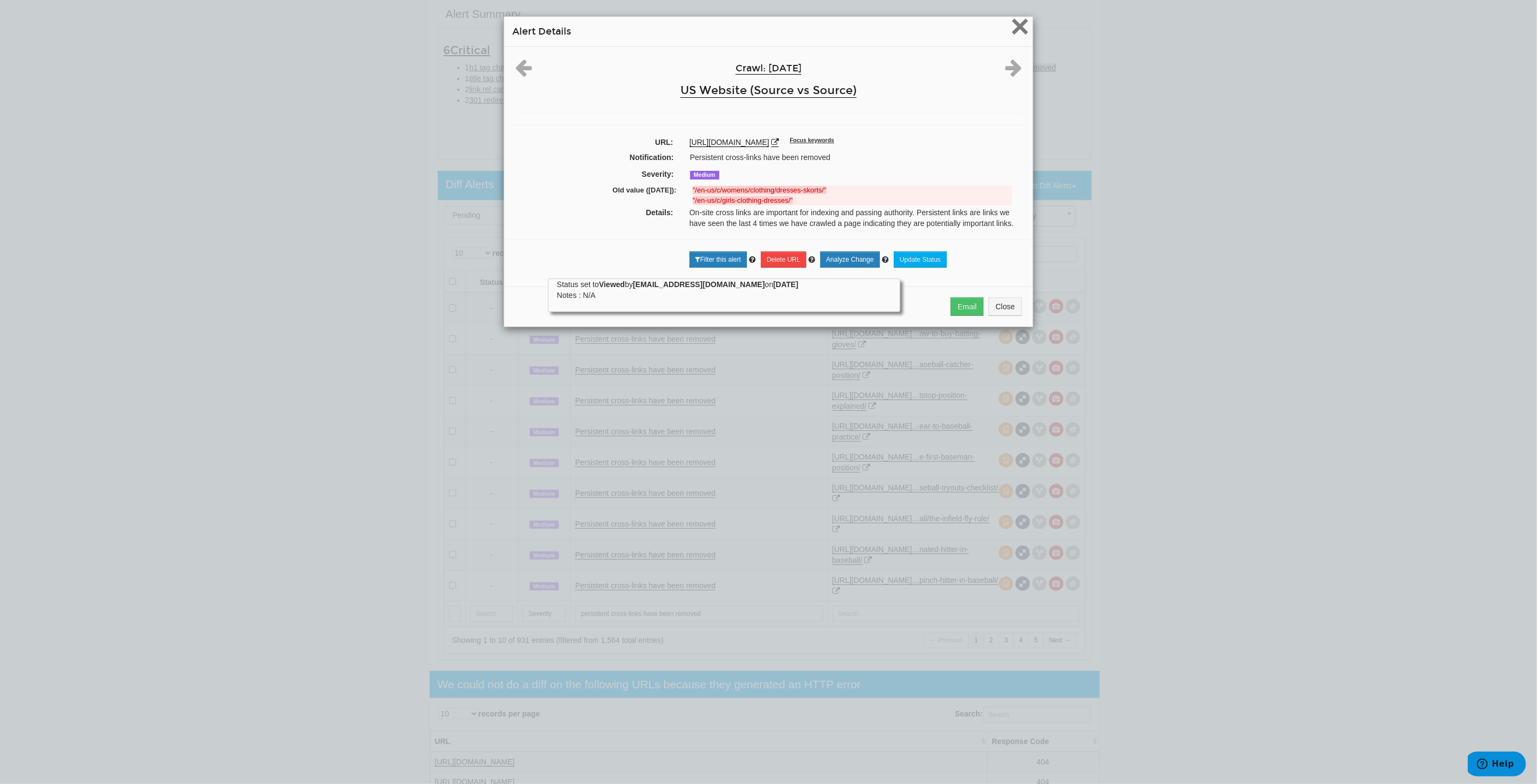
click at [1023, 31] on span "×" at bounding box center [1020, 26] width 19 height 36
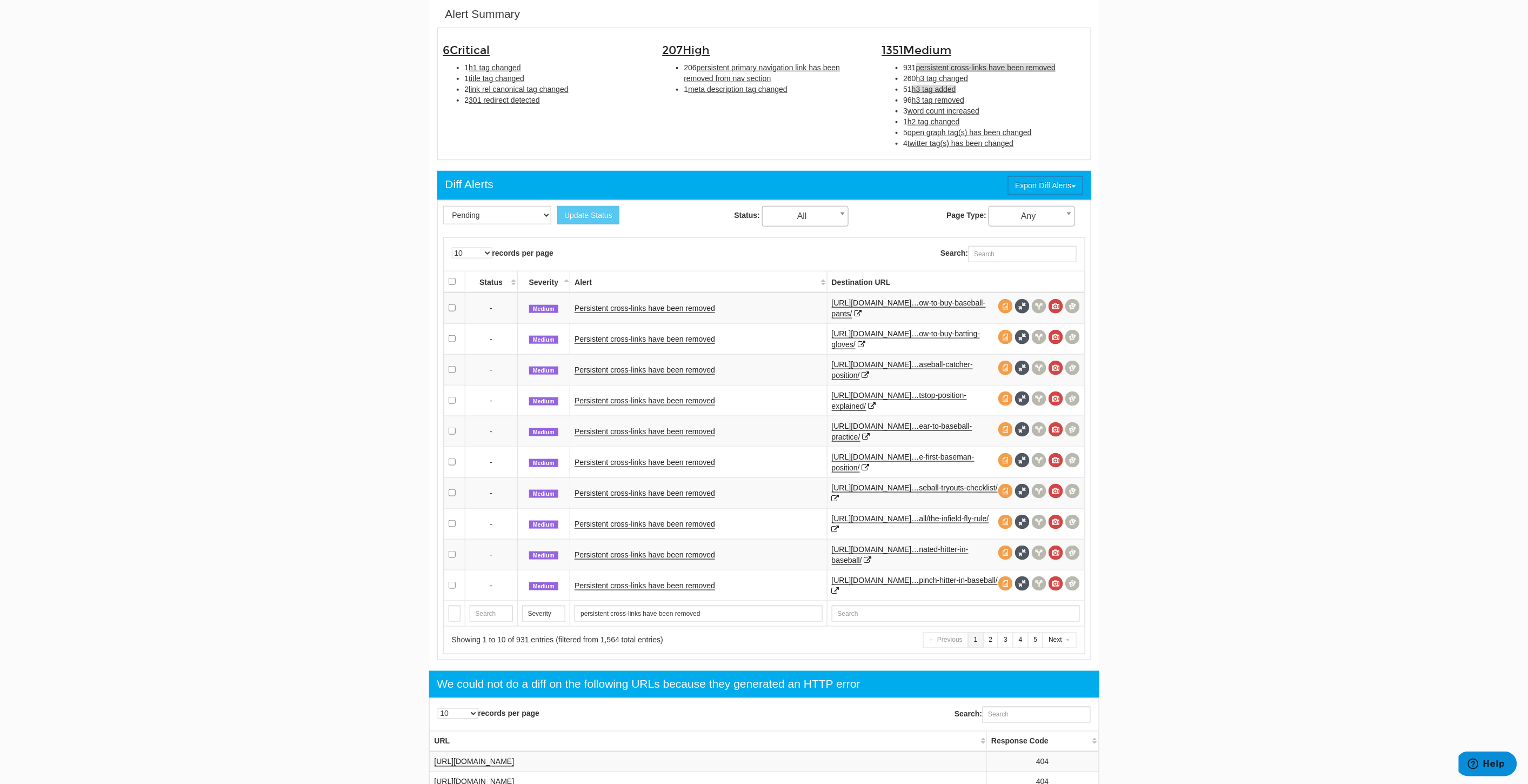
click at [947, 90] on span "h3 tag added" at bounding box center [934, 89] width 44 height 8
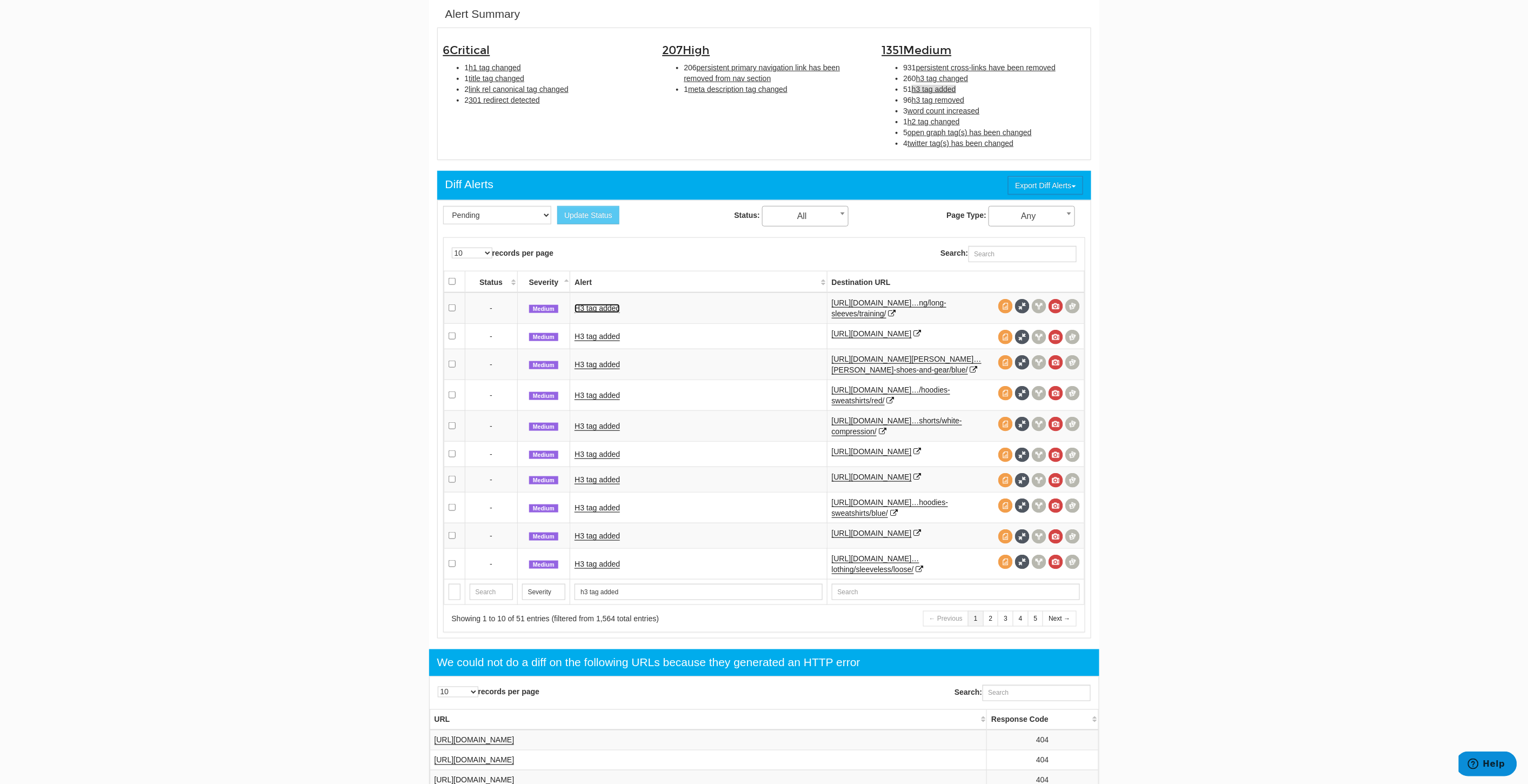
click at [603, 309] on link "H3 tag added" at bounding box center [597, 308] width 46 height 9
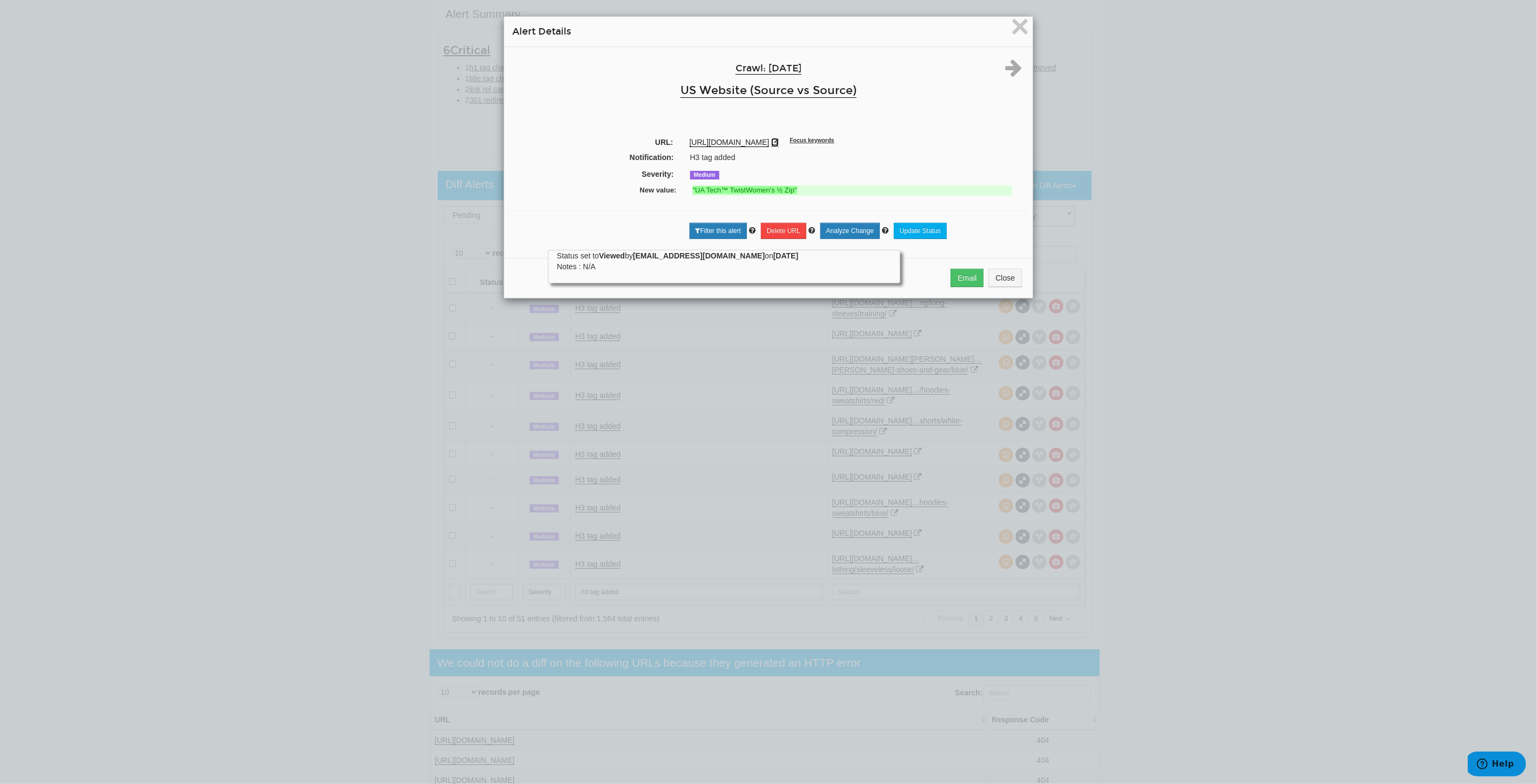
click at [779, 138] on icon at bounding box center [775, 142] width 7 height 7
click at [1018, 25] on span "×" at bounding box center [1020, 26] width 19 height 36
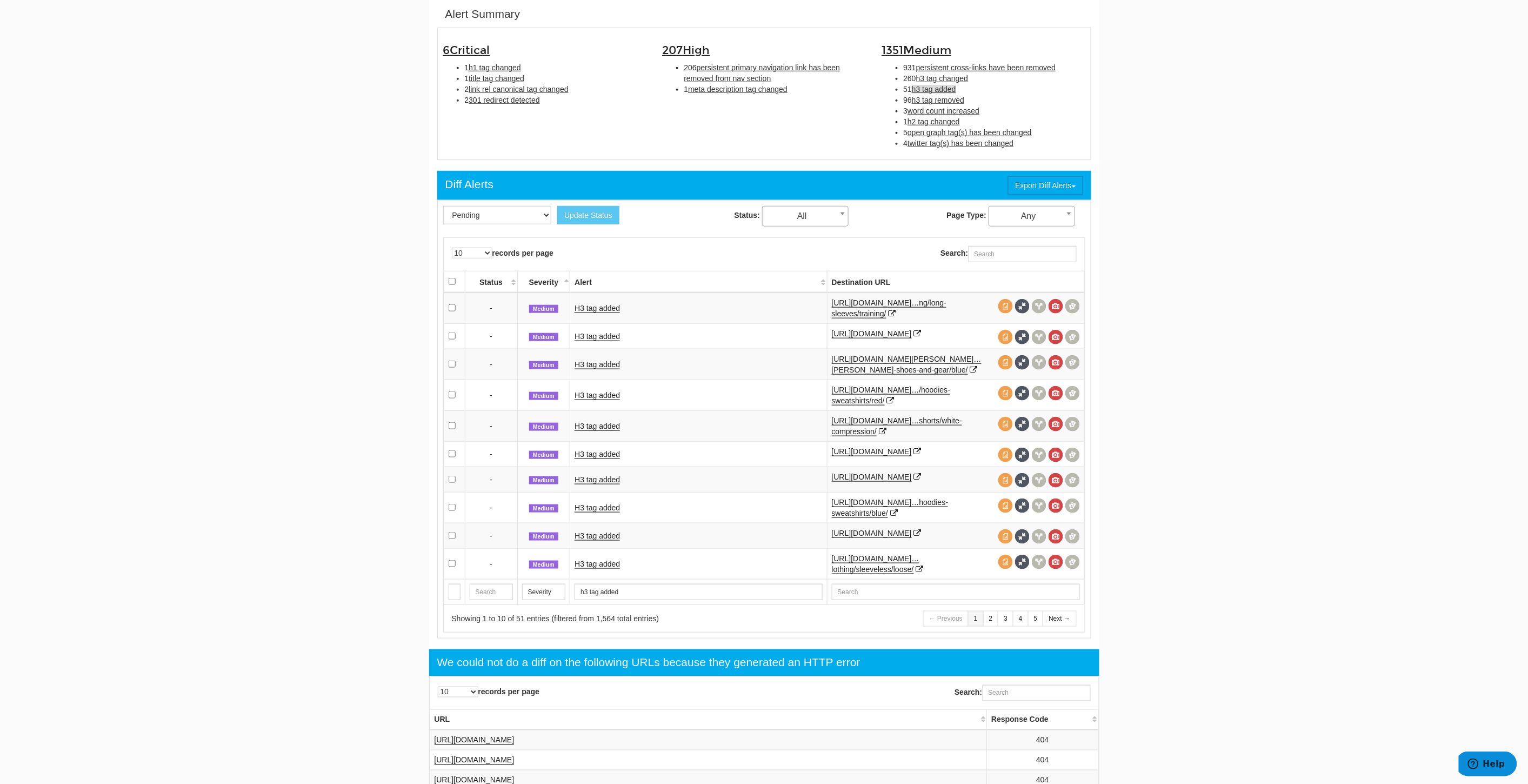
click at [500, 83] on li "1 title tag changed" at bounding box center [556, 79] width 182 height 11
click at [506, 85] on span "link rel canonical tag changed" at bounding box center [518, 89] width 99 height 8
type input "link rel canonical tag changed"
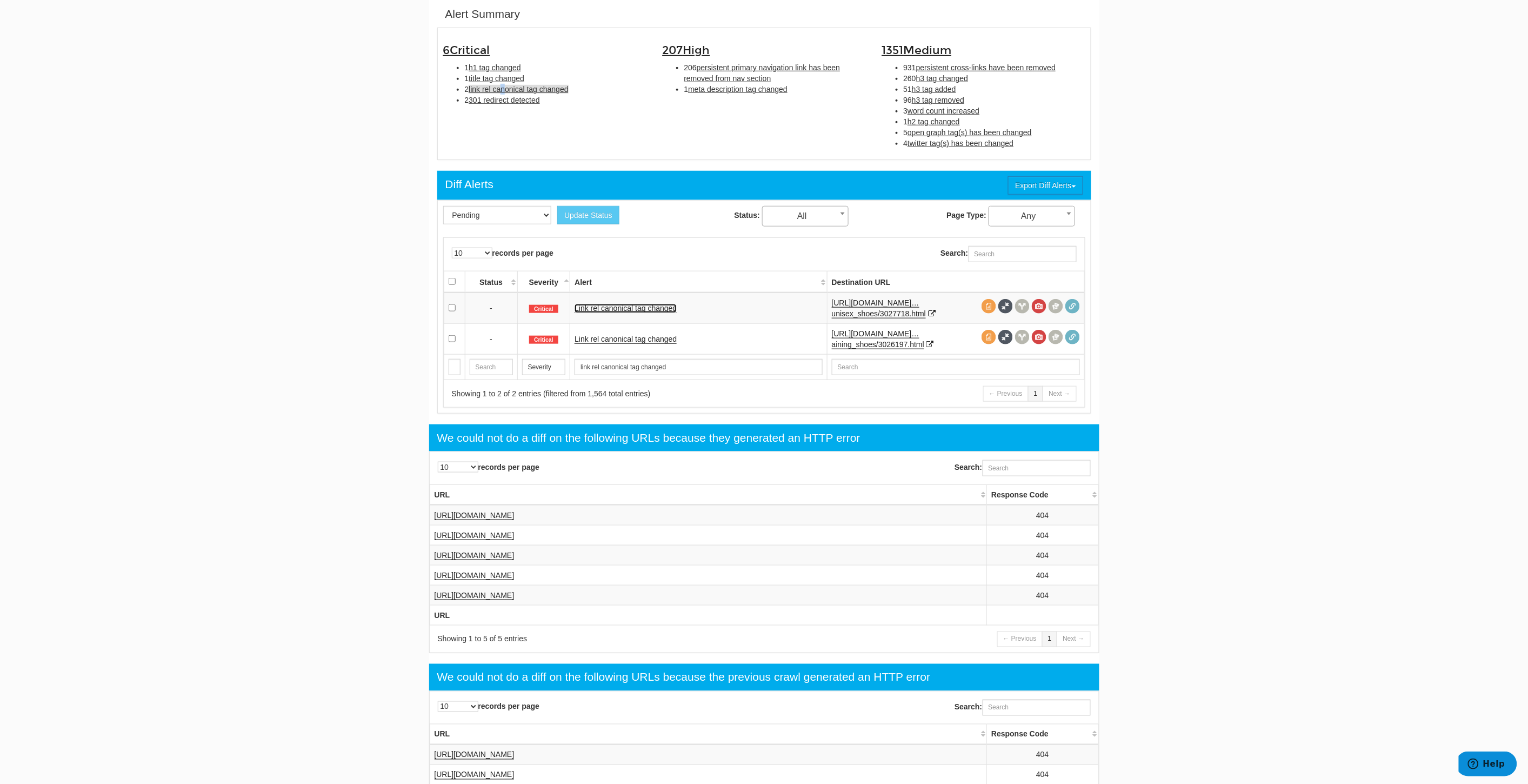
click at [639, 308] on link "Link rel canonical tag changed" at bounding box center [625, 308] width 102 height 9
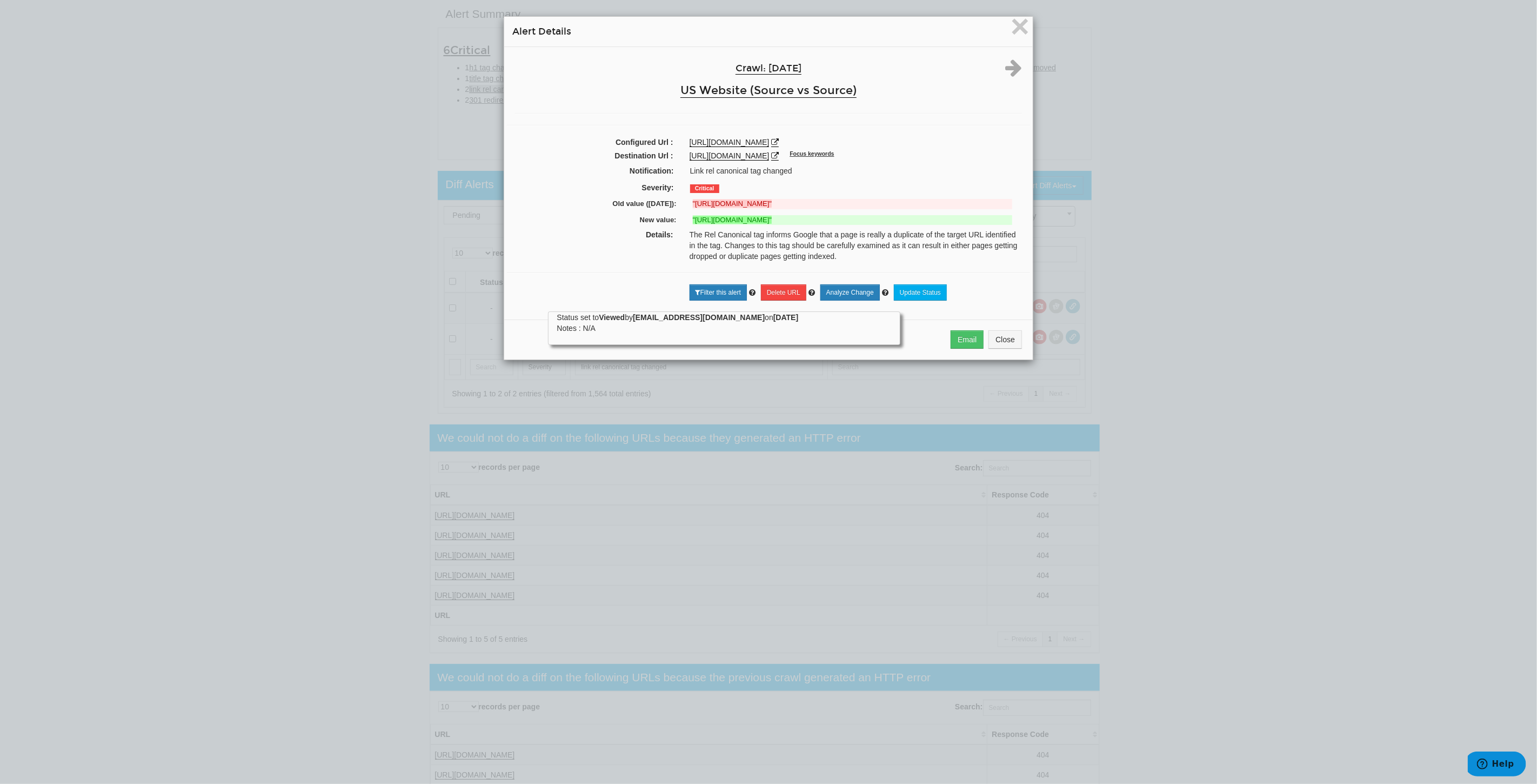
click at [285, 286] on div "× Alert Details Crawl: 10/01/2025 US Website (Source vs Source) Configured Url …" at bounding box center [768, 392] width 1537 height 784
click at [996, 348] on button "Close" at bounding box center [1005, 339] width 34 height 18
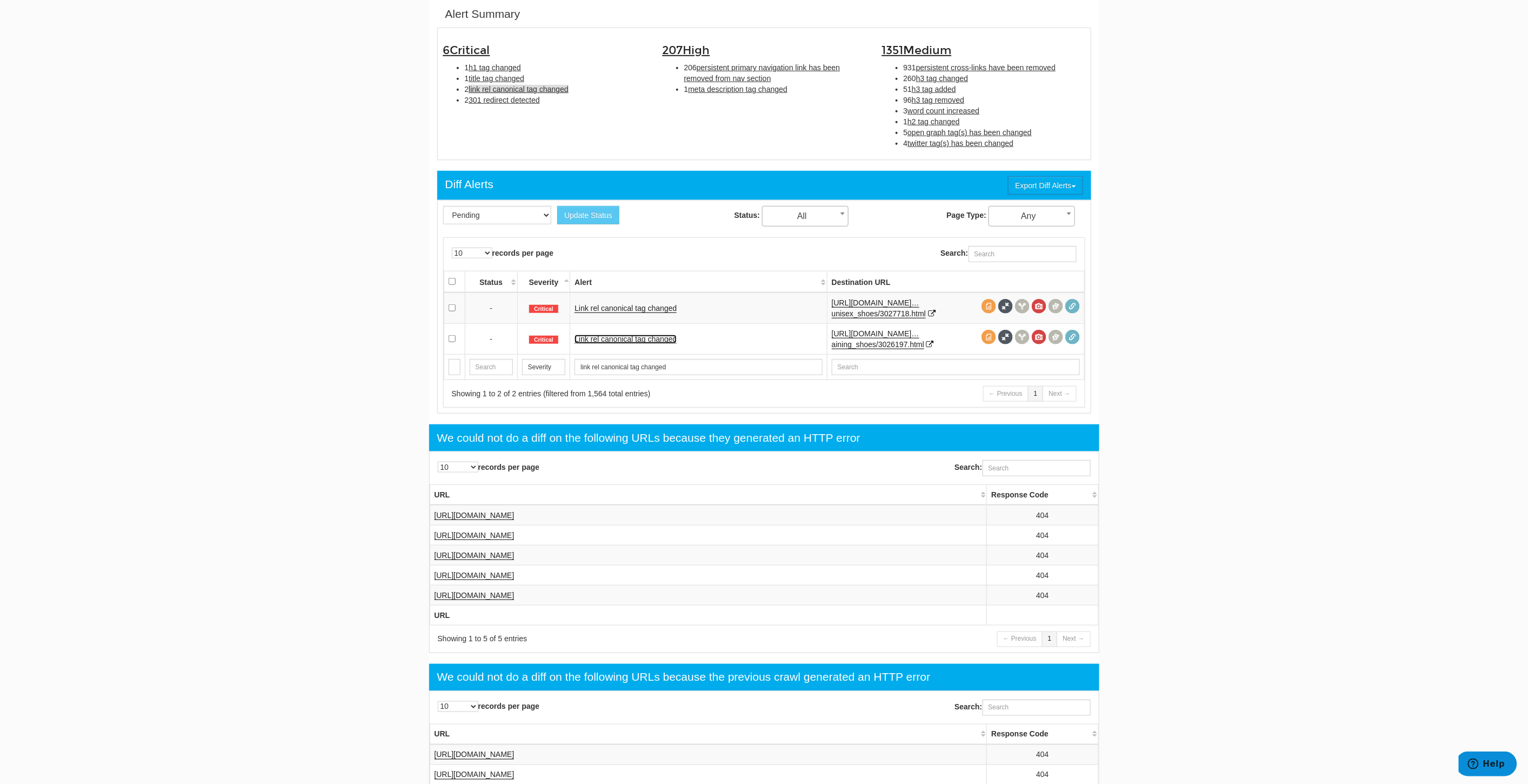
click at [597, 337] on link "Link rel canonical tag changed" at bounding box center [625, 339] width 102 height 9
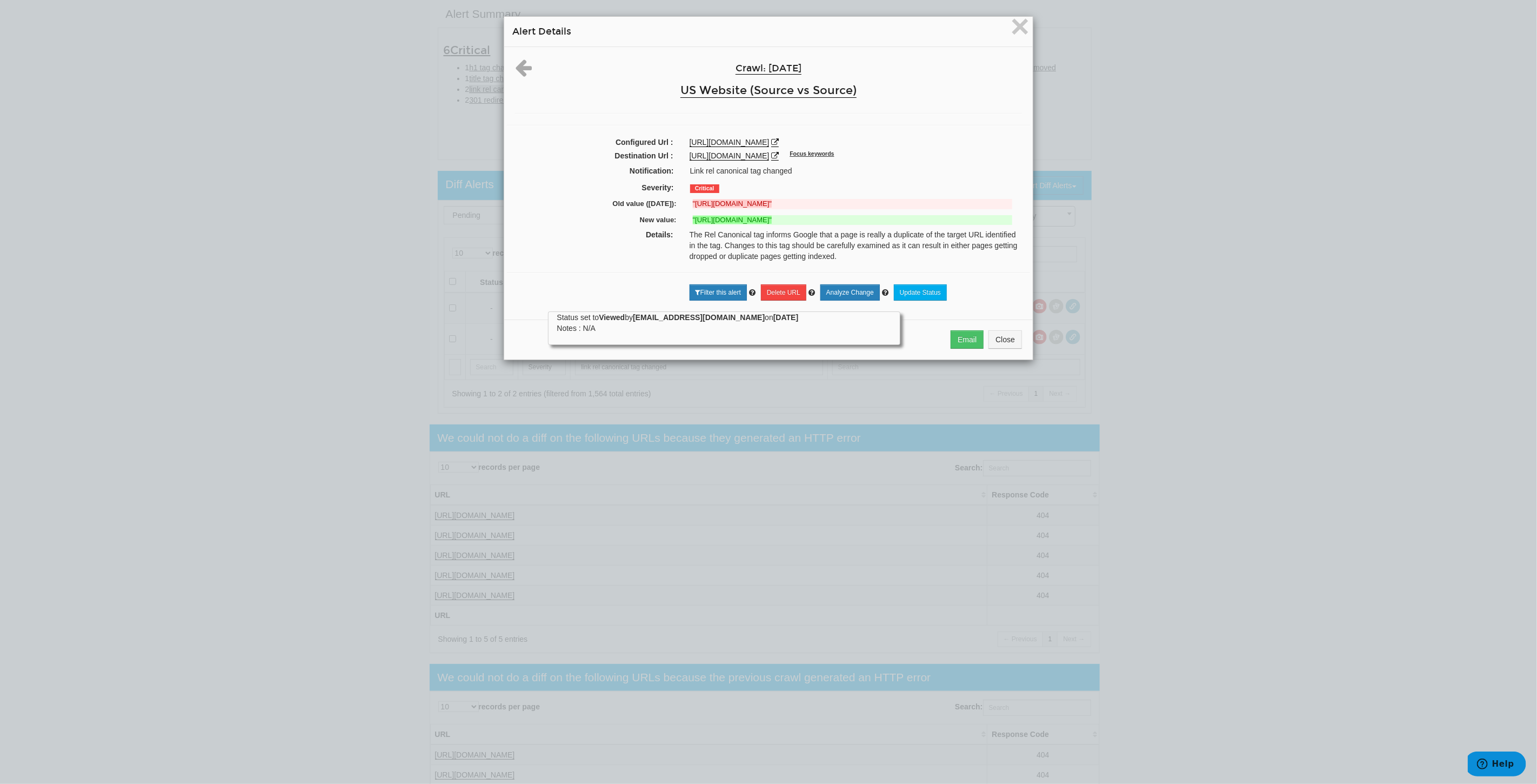
click at [278, 348] on div "× Alert Details Crawl: 10/01/2025 US Website (Source vs Source) Configured Url …" at bounding box center [768, 392] width 1537 height 784
click at [1017, 26] on span "×" at bounding box center [1020, 26] width 19 height 36
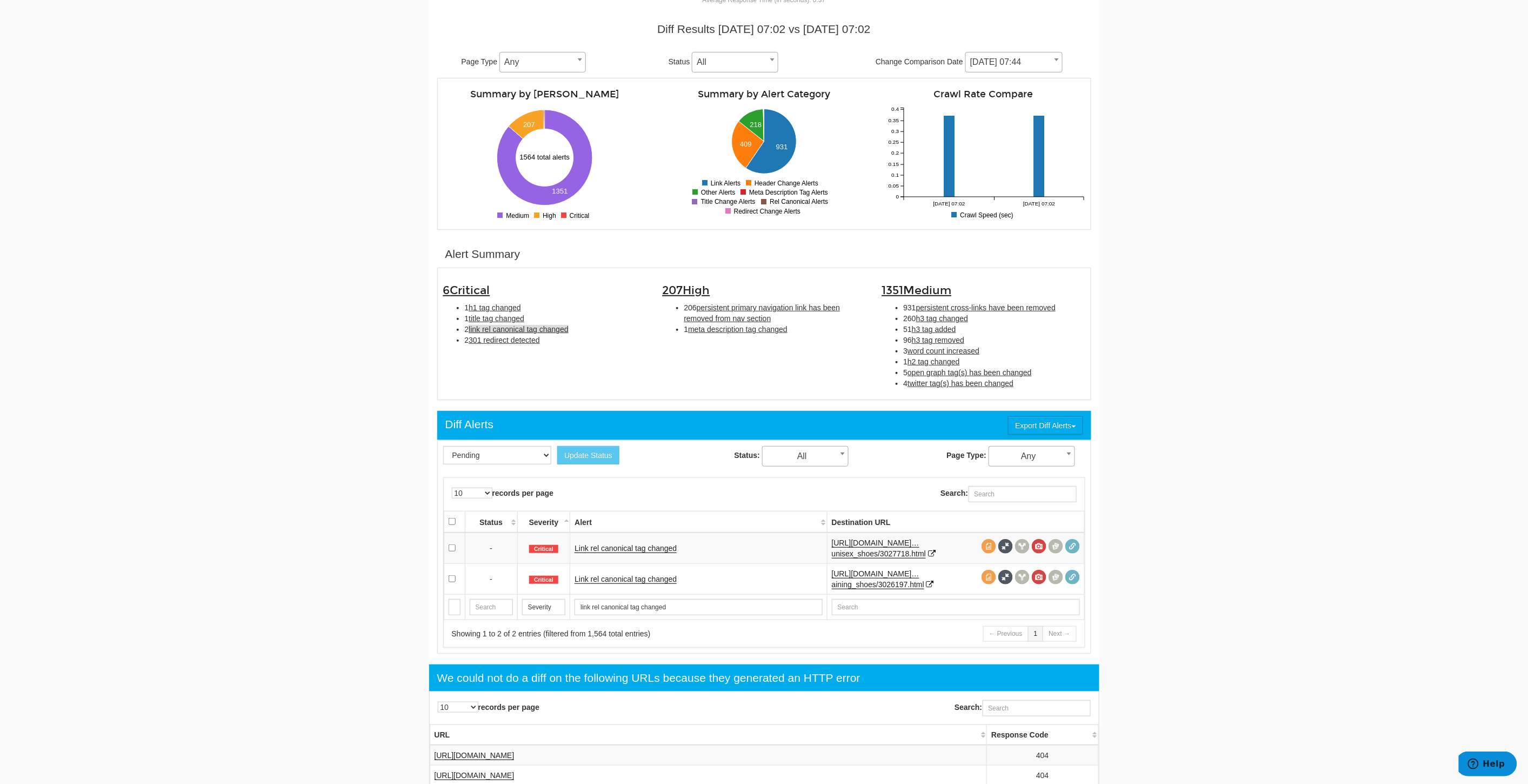
scroll to position [0, 0]
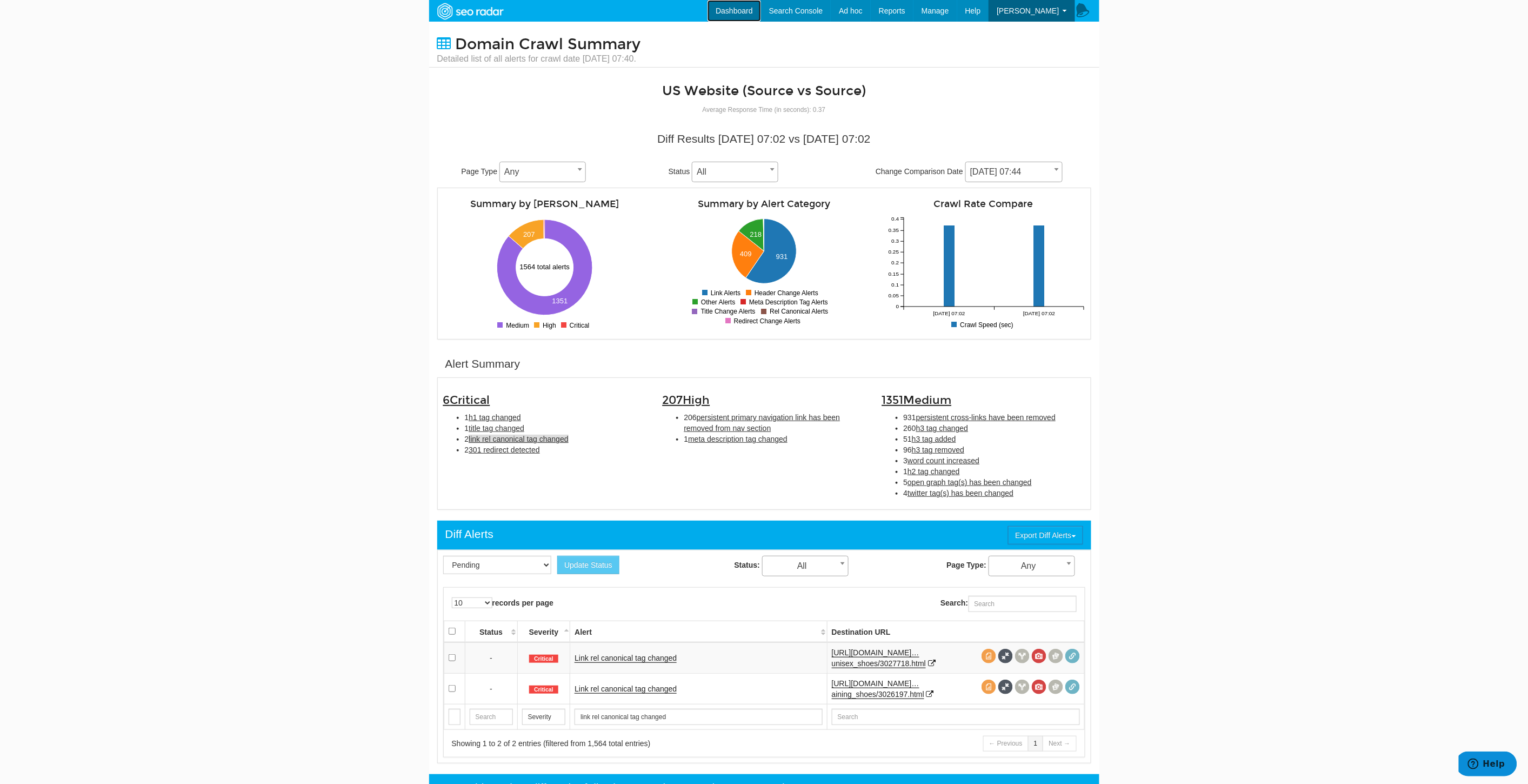
click at [757, 9] on link "Dashboard" at bounding box center [734, 11] width 53 height 22
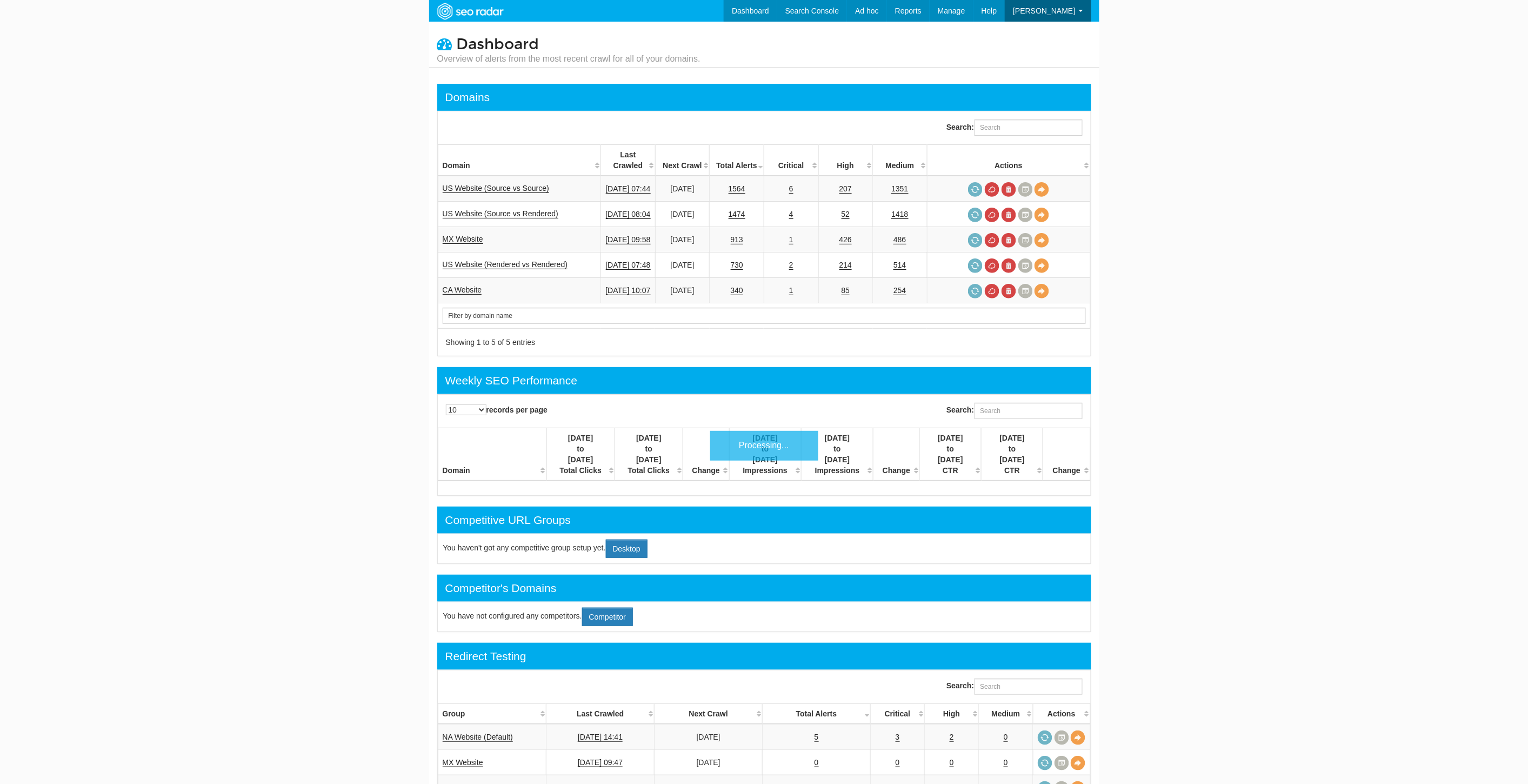
scroll to position [43, 0]
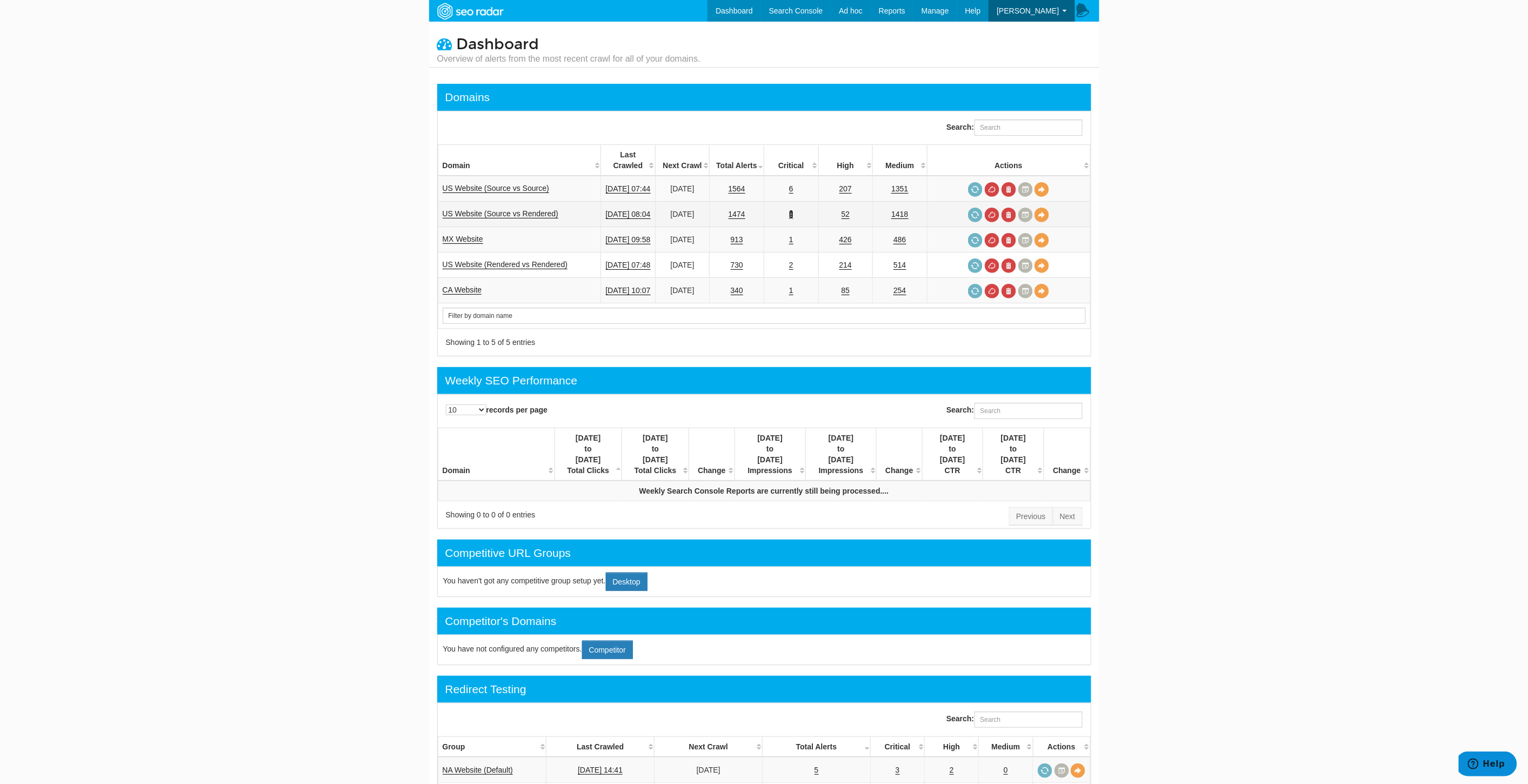
click at [793, 210] on link "4" at bounding box center [791, 215] width 5 height 9
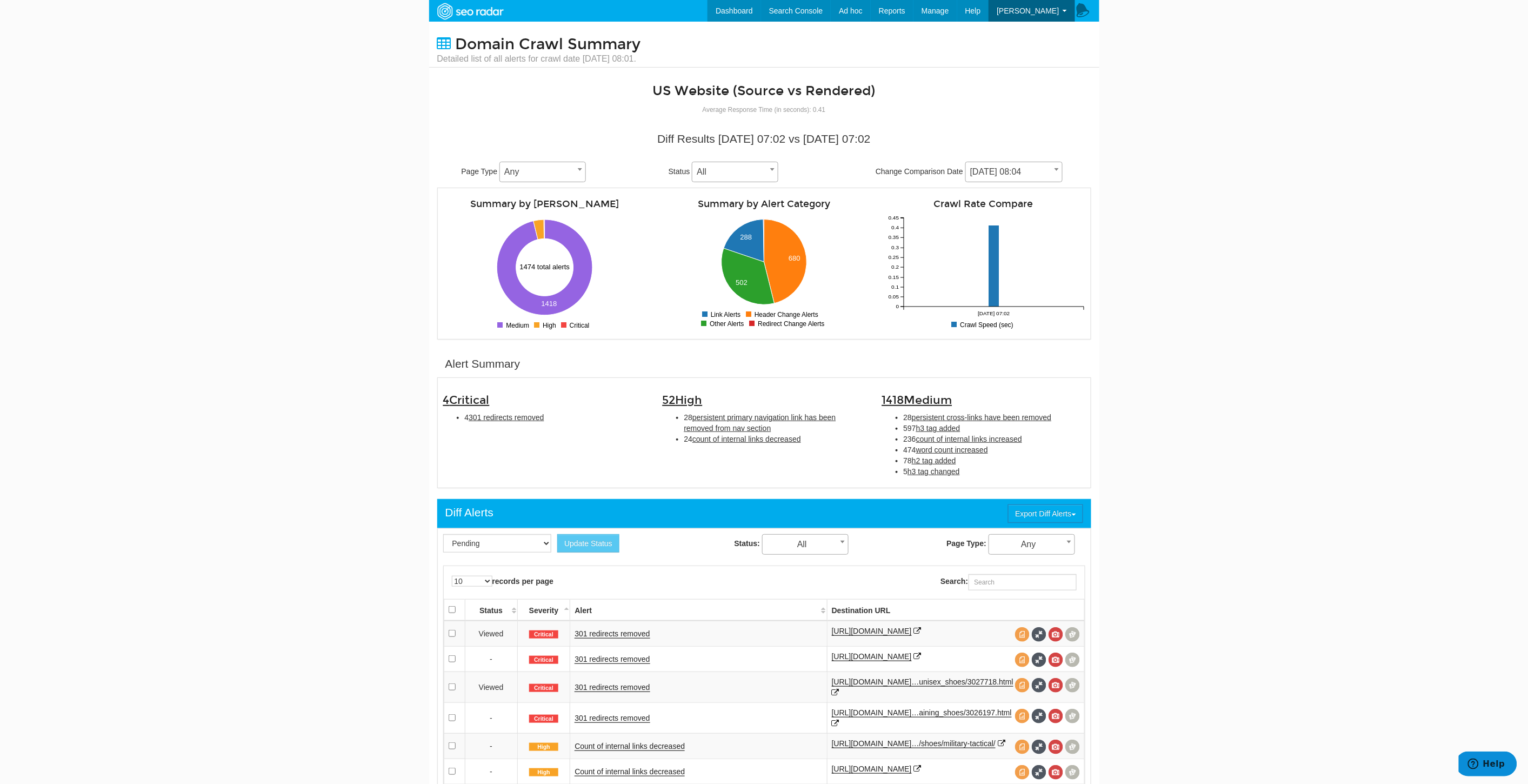
scroll to position [180, 0]
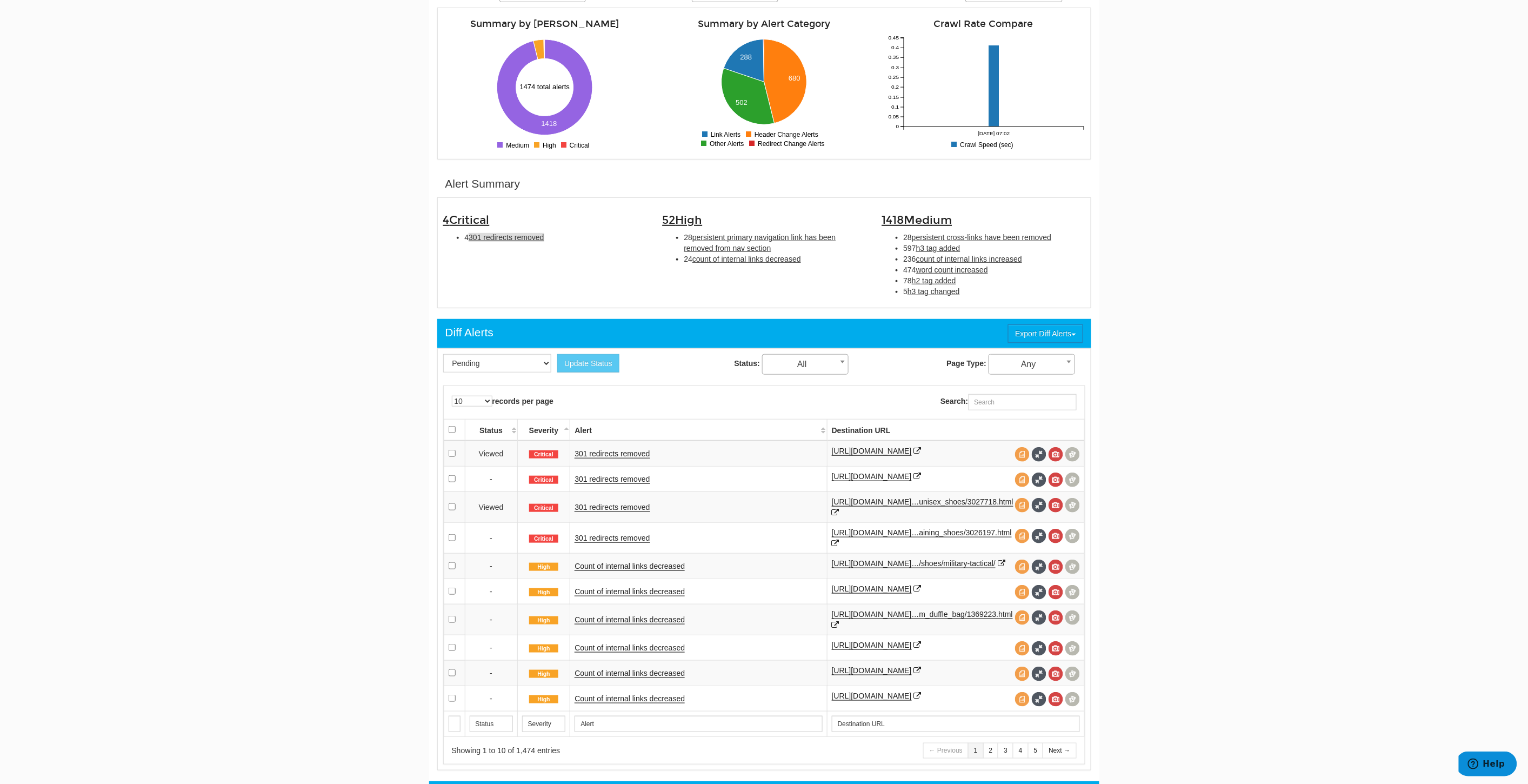
click at [533, 235] on span "301 redirects removed" at bounding box center [506, 237] width 75 height 8
type input "301 redirects removed"
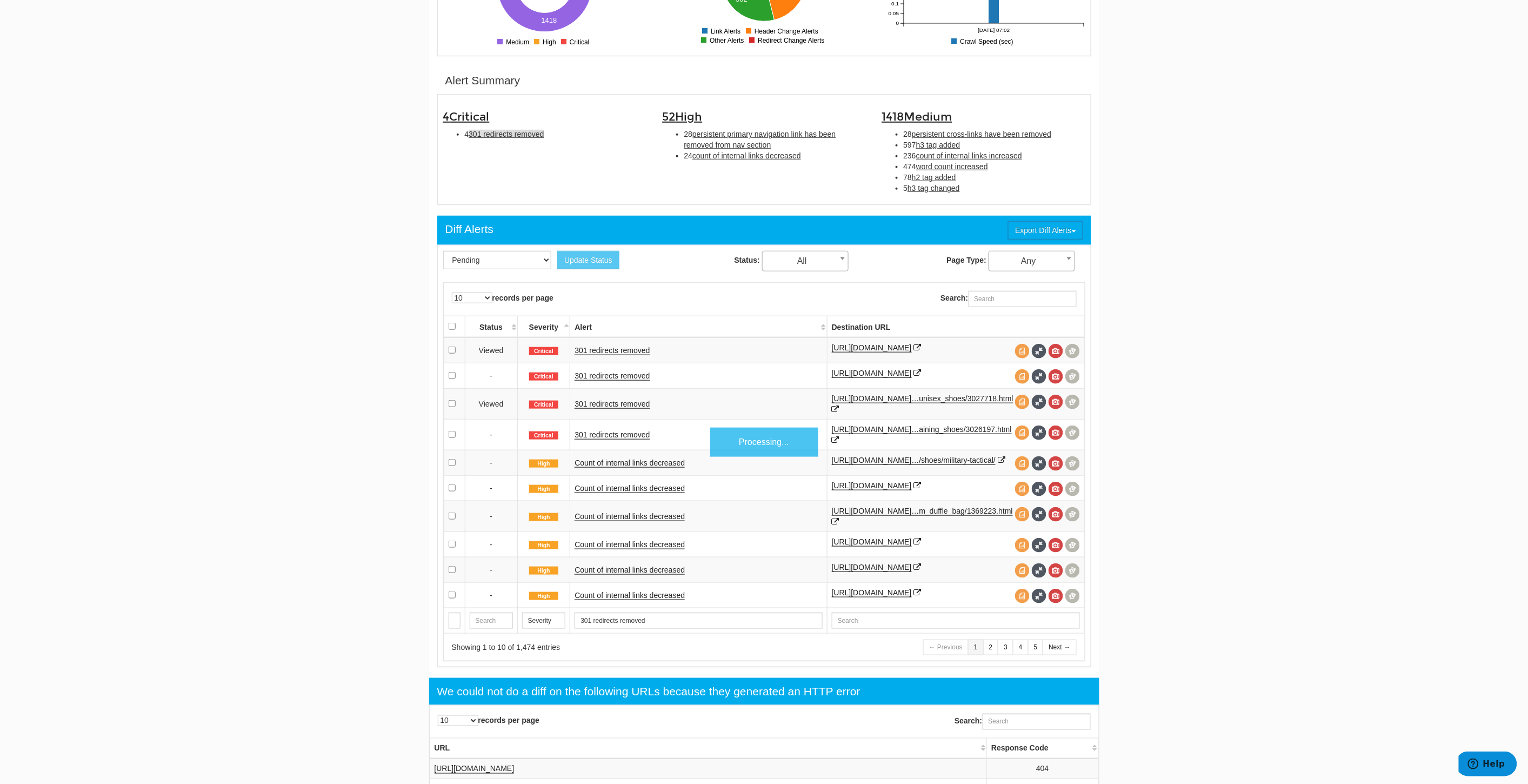
scroll to position [349, 0]
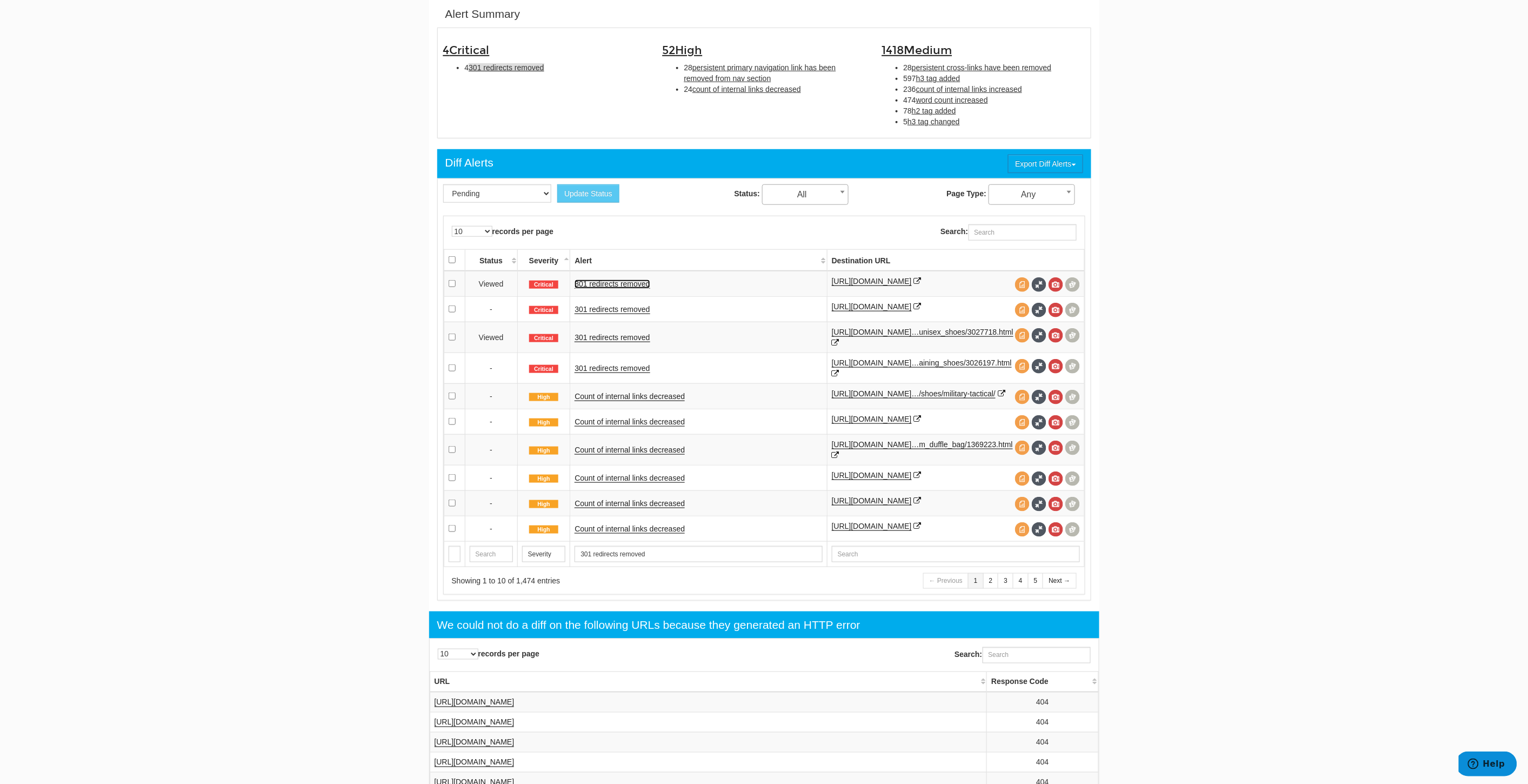
click at [616, 288] on link "301 redirects removed" at bounding box center [612, 284] width 75 height 9
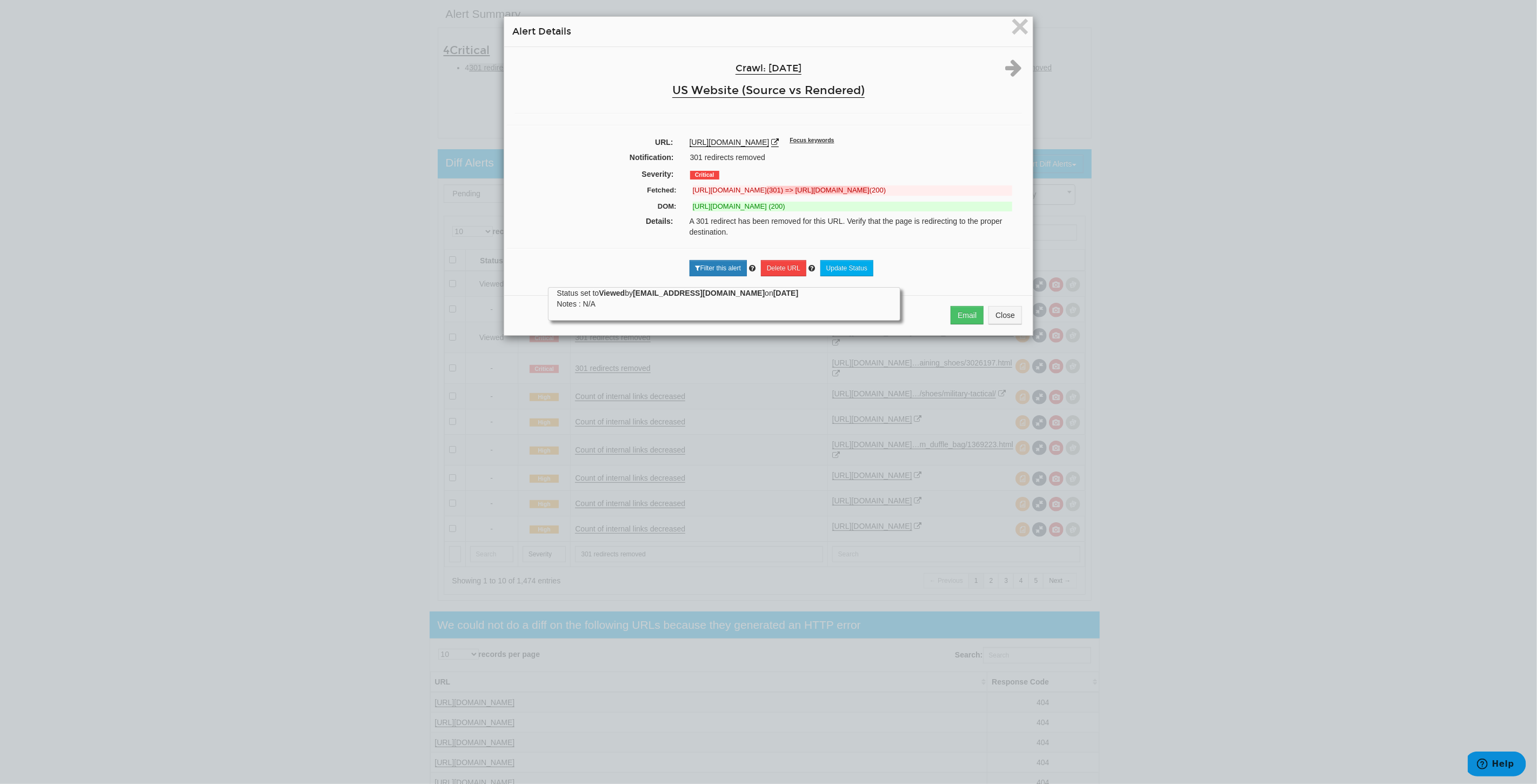
drag, startPoint x: 133, startPoint y: 332, endPoint x: 141, endPoint y: 330, distance: 8.2
click at [135, 331] on div "× Alert Details Crawl: 10/01/2025 US Website (Source vs Rendered) URL: https://…" at bounding box center [768, 392] width 1537 height 784
click at [1019, 319] on div "Email Close" at bounding box center [768, 315] width 528 height 40
click at [989, 325] on button "Close" at bounding box center [1005, 315] width 34 height 18
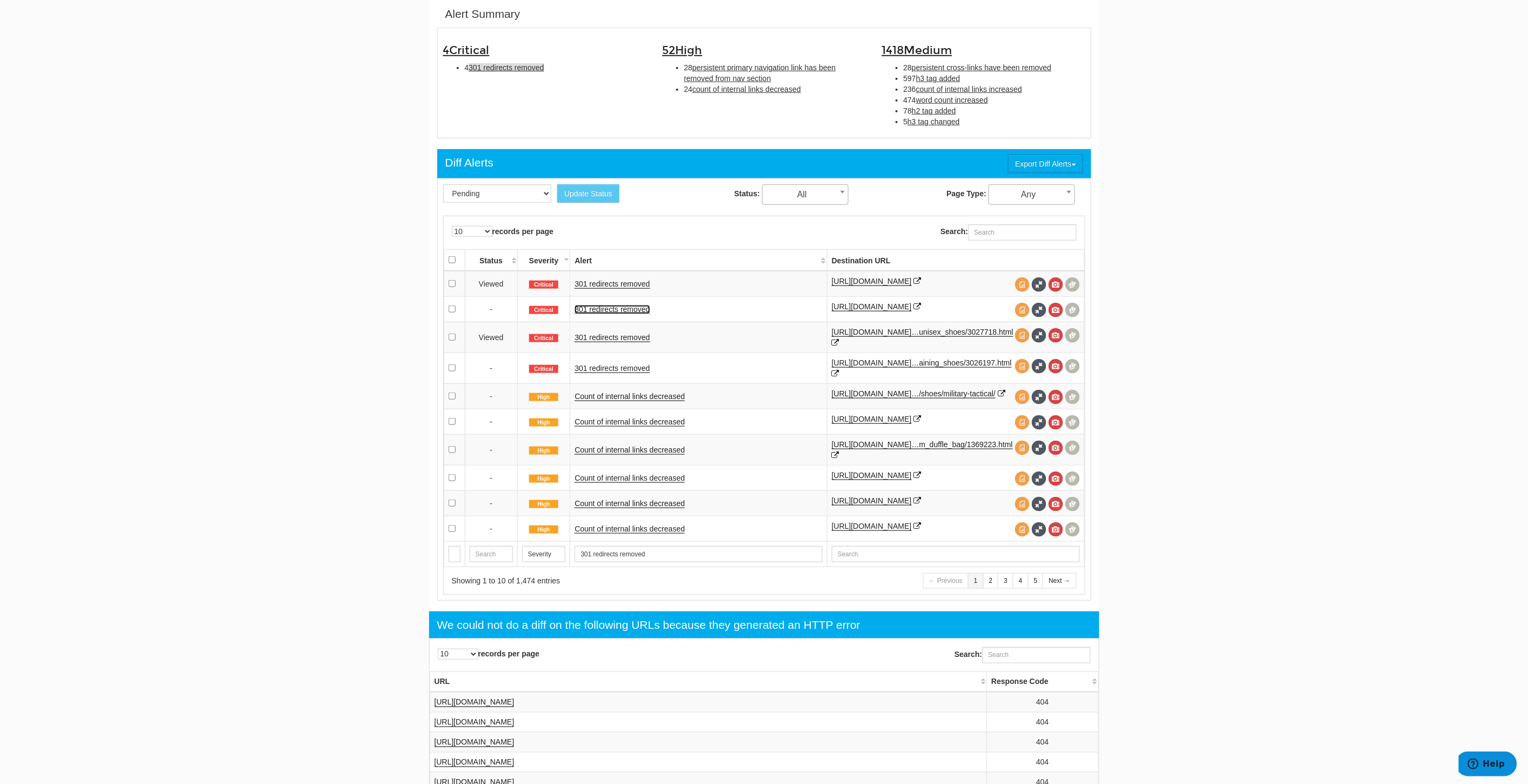
click at [603, 314] on link "301 redirects removed" at bounding box center [612, 309] width 75 height 9
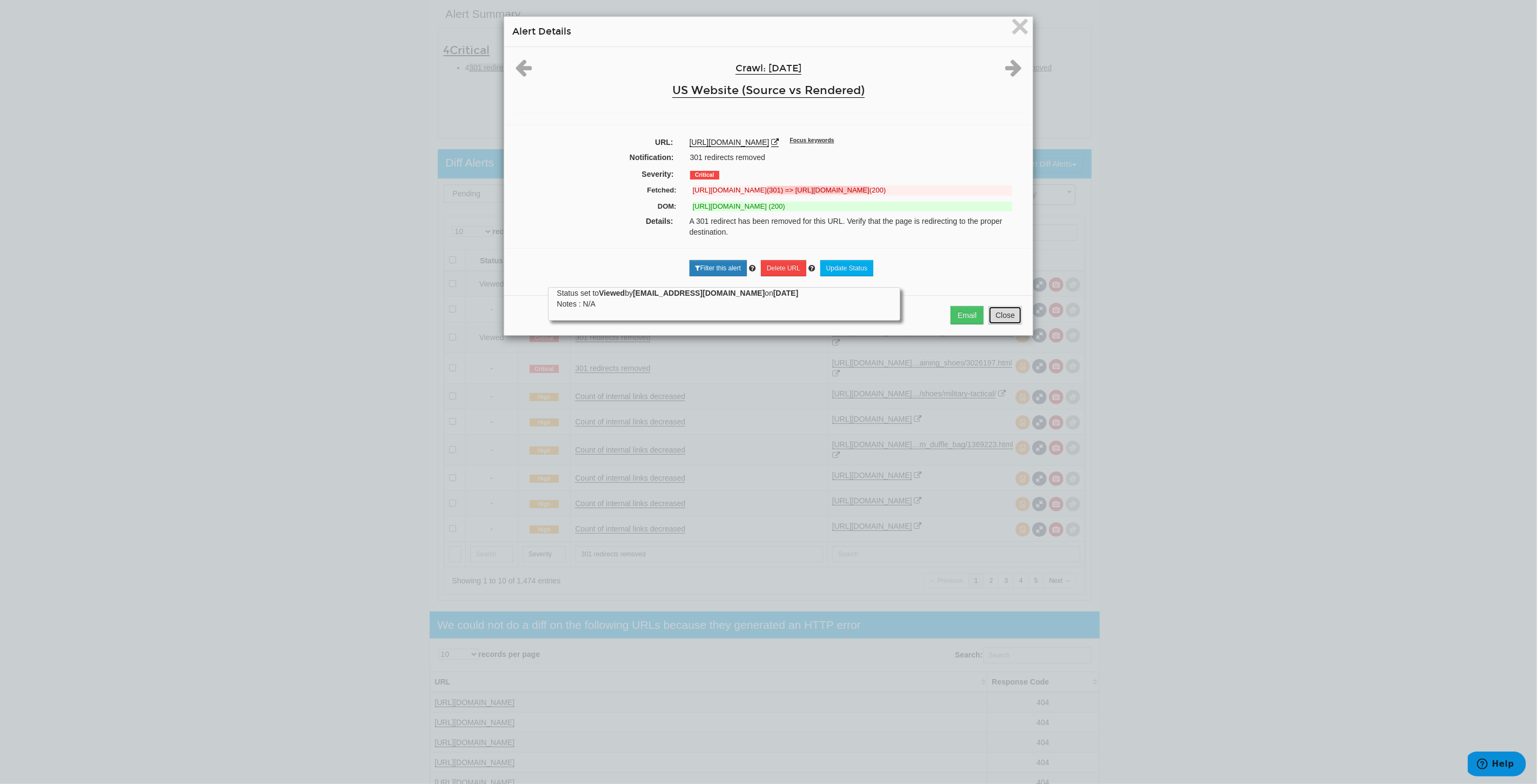
click at [1002, 325] on button "Close" at bounding box center [1005, 315] width 34 height 18
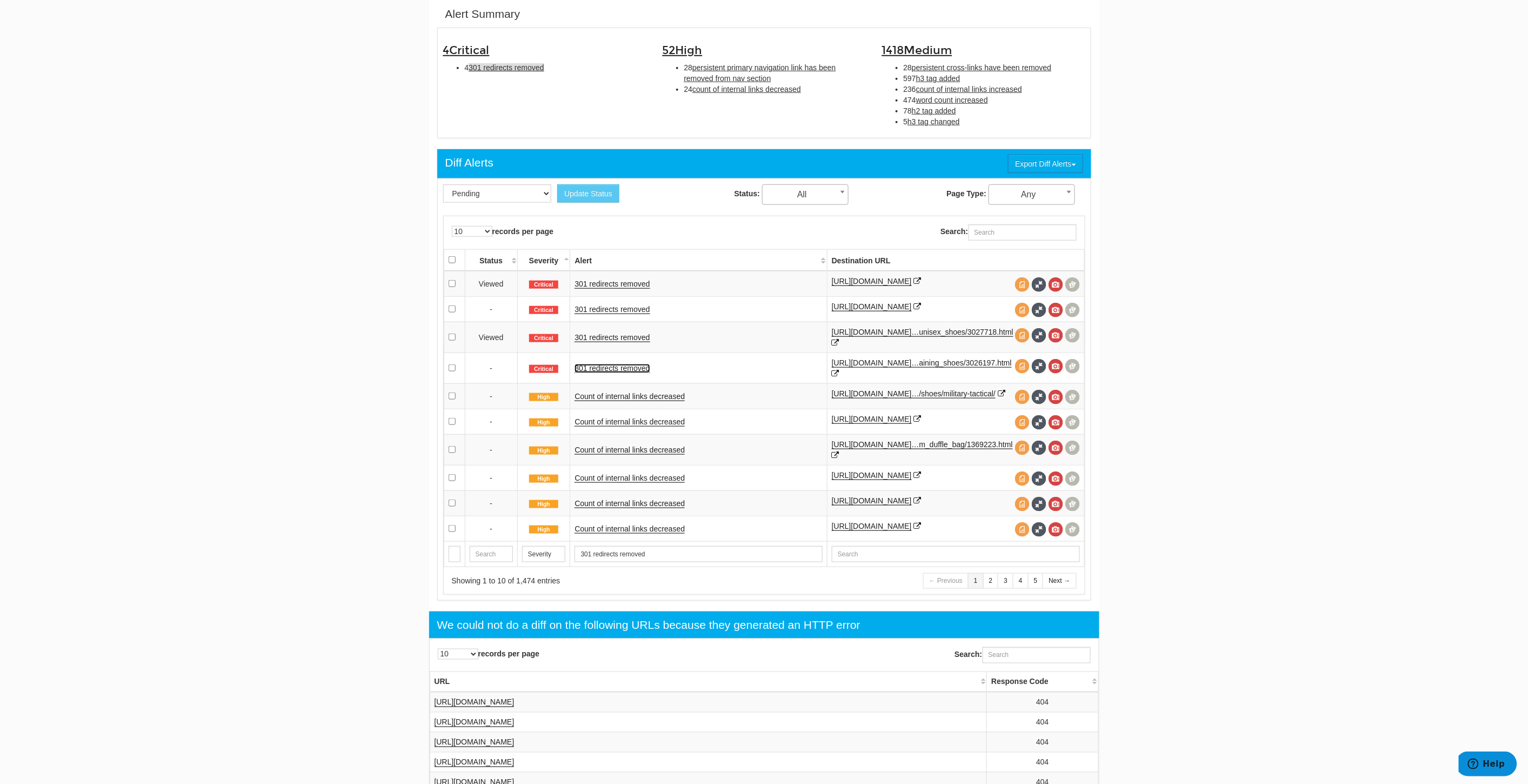
click at [606, 373] on link "301 redirects removed" at bounding box center [612, 369] width 75 height 9
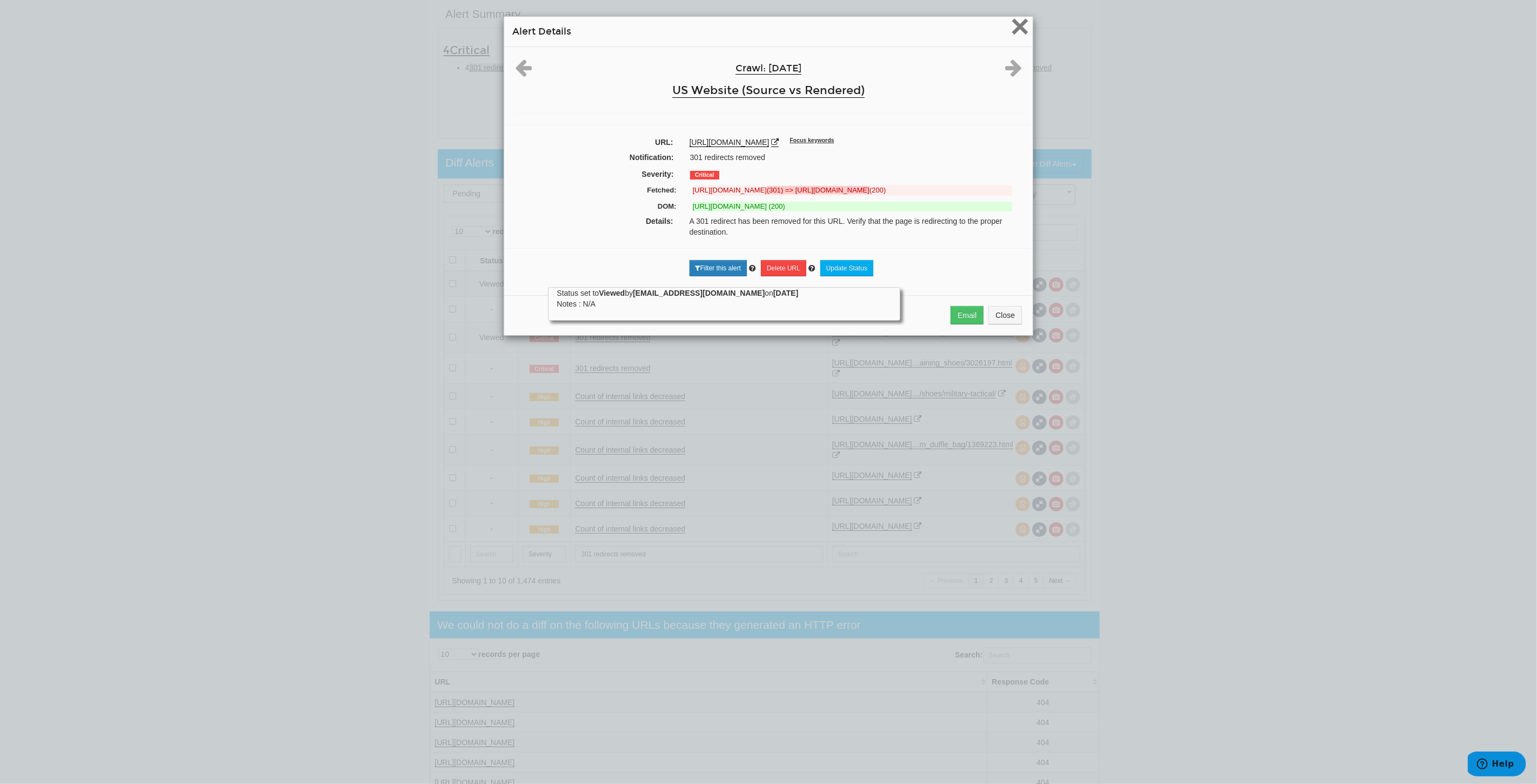
click at [1011, 29] on span "×" at bounding box center [1020, 26] width 19 height 36
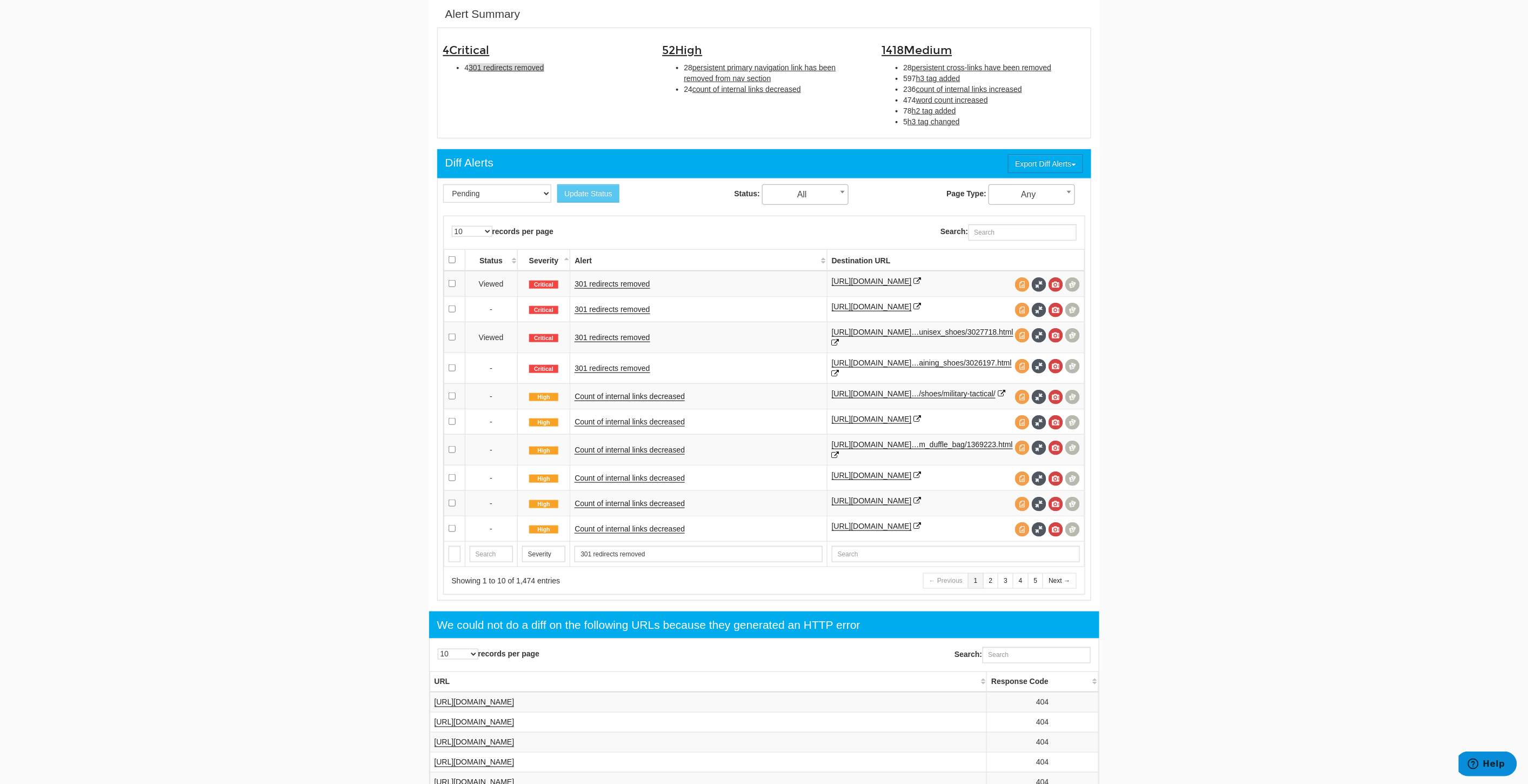
scroll to position [229, 0]
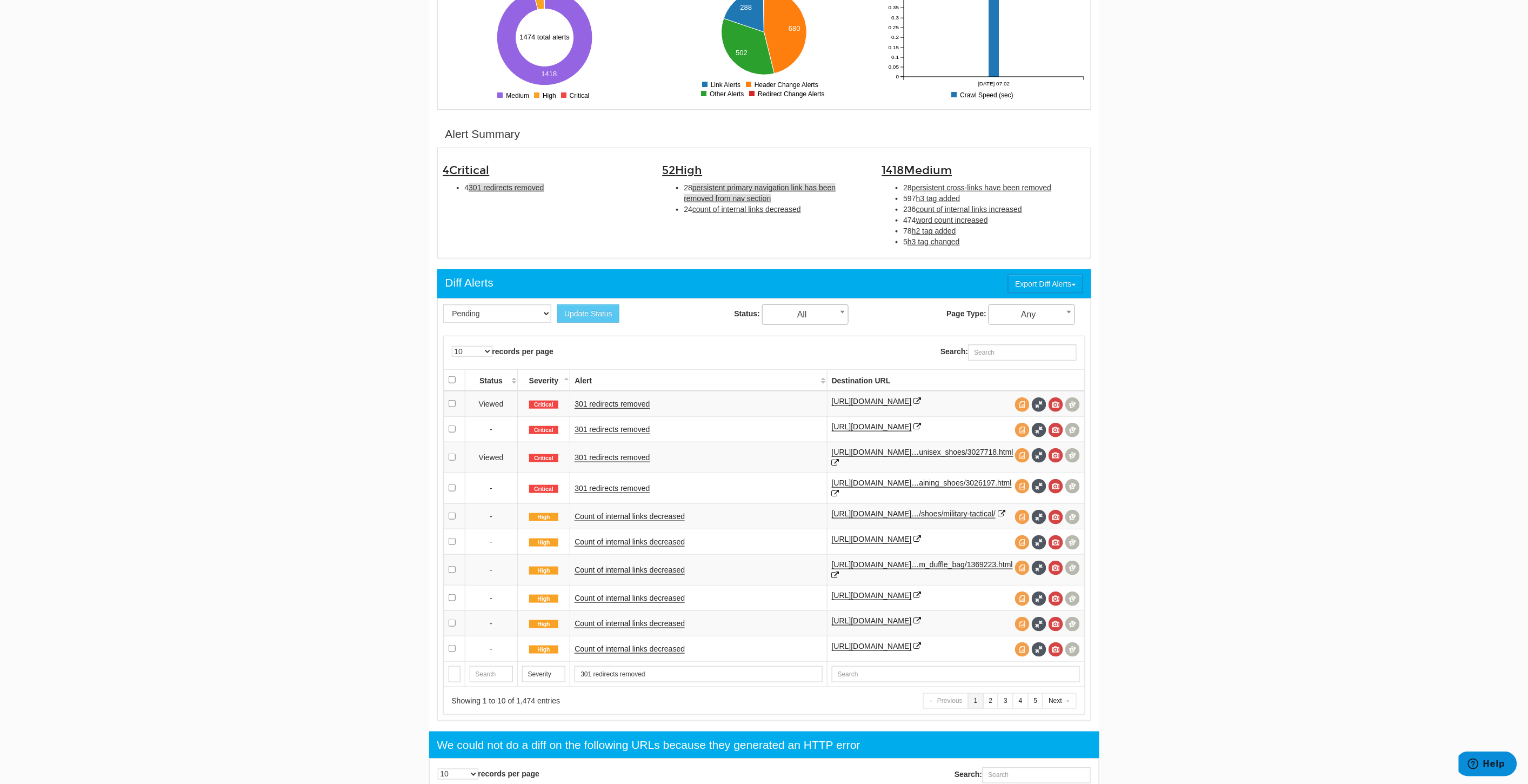
click at [736, 195] on span "persistent primary navigation link has been removed from nav section" at bounding box center [760, 193] width 152 height 19
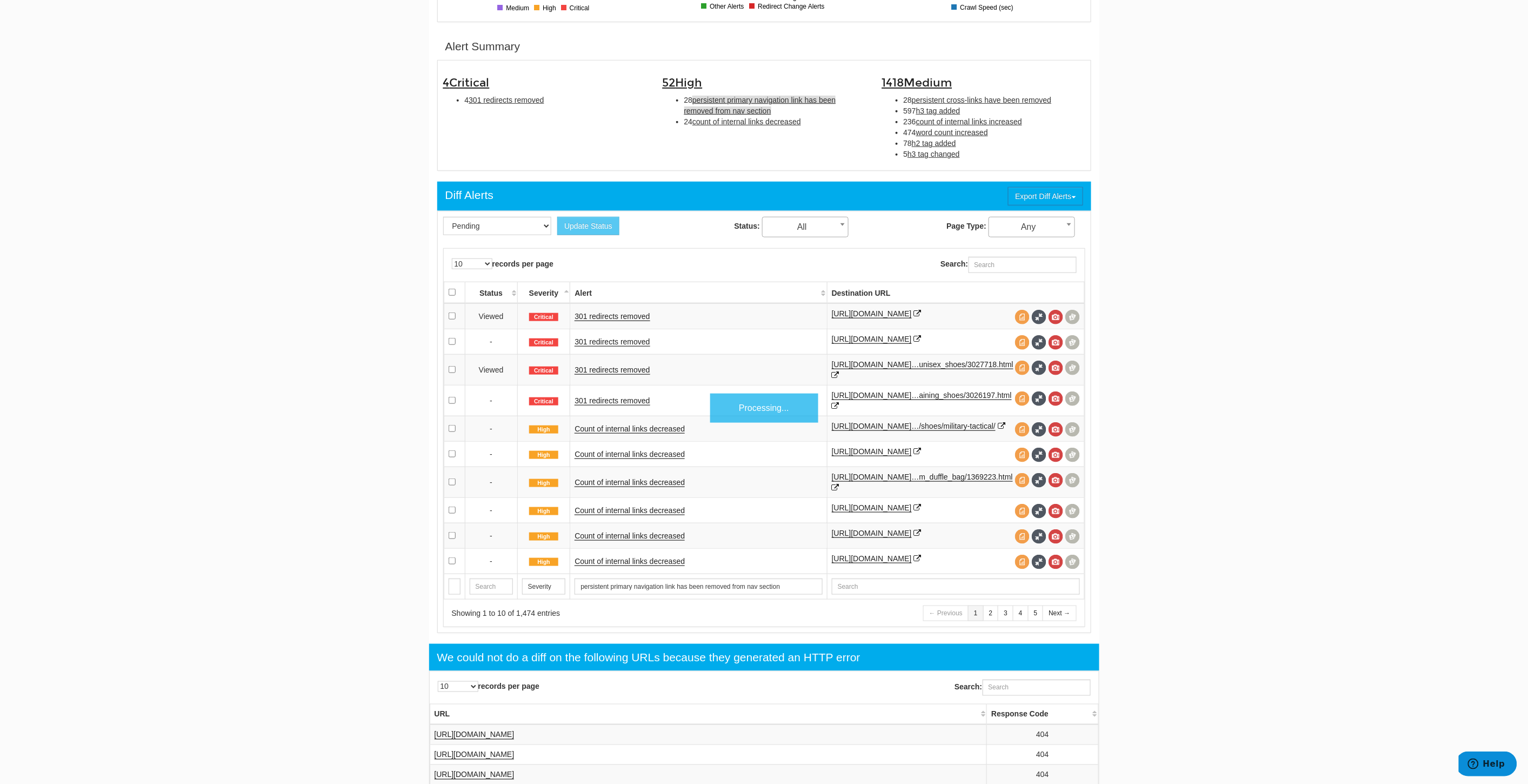
scroll to position [349, 0]
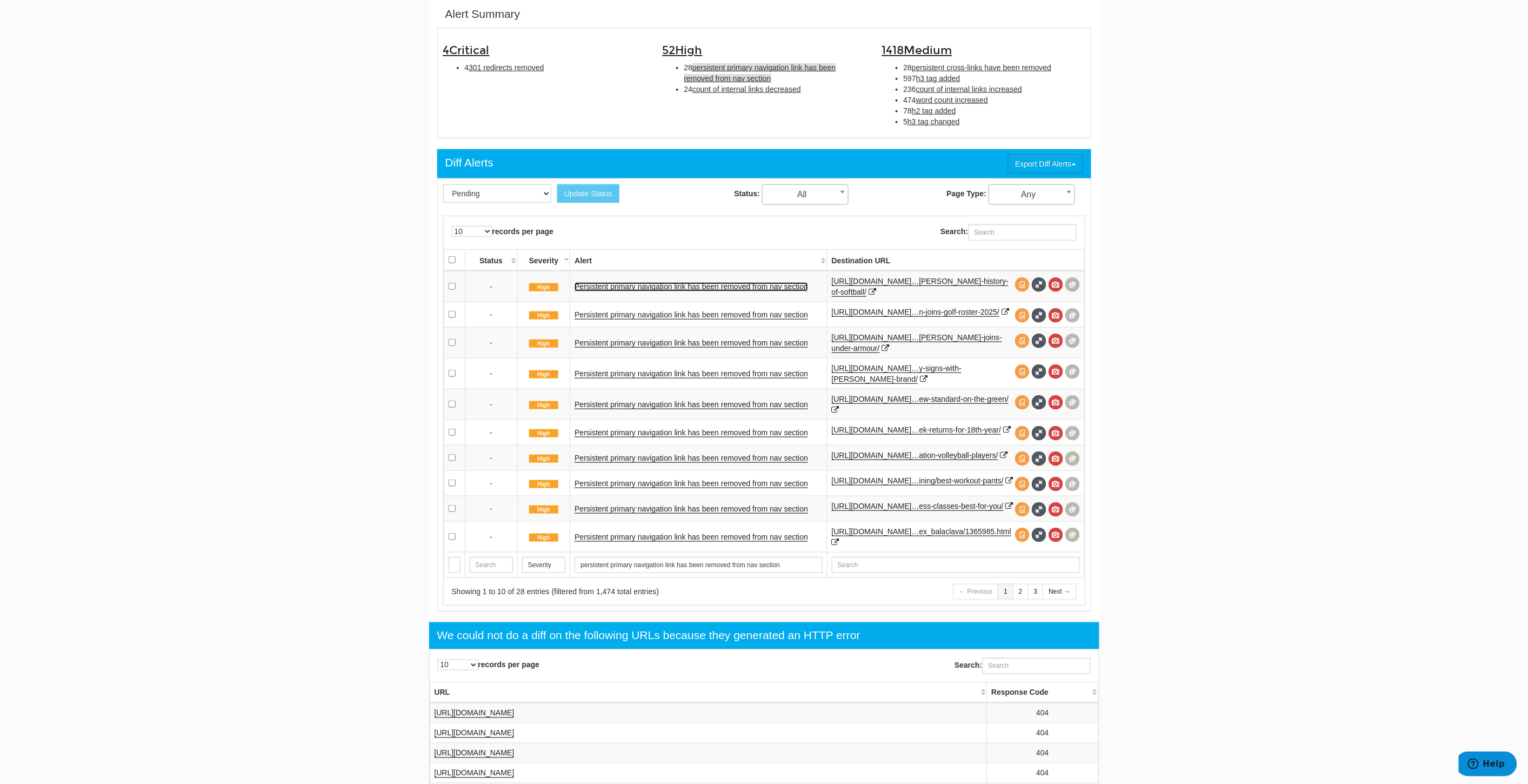
click at [661, 284] on link "Persistent primary navigation link has been removed from nav section" at bounding box center [691, 287] width 234 height 9
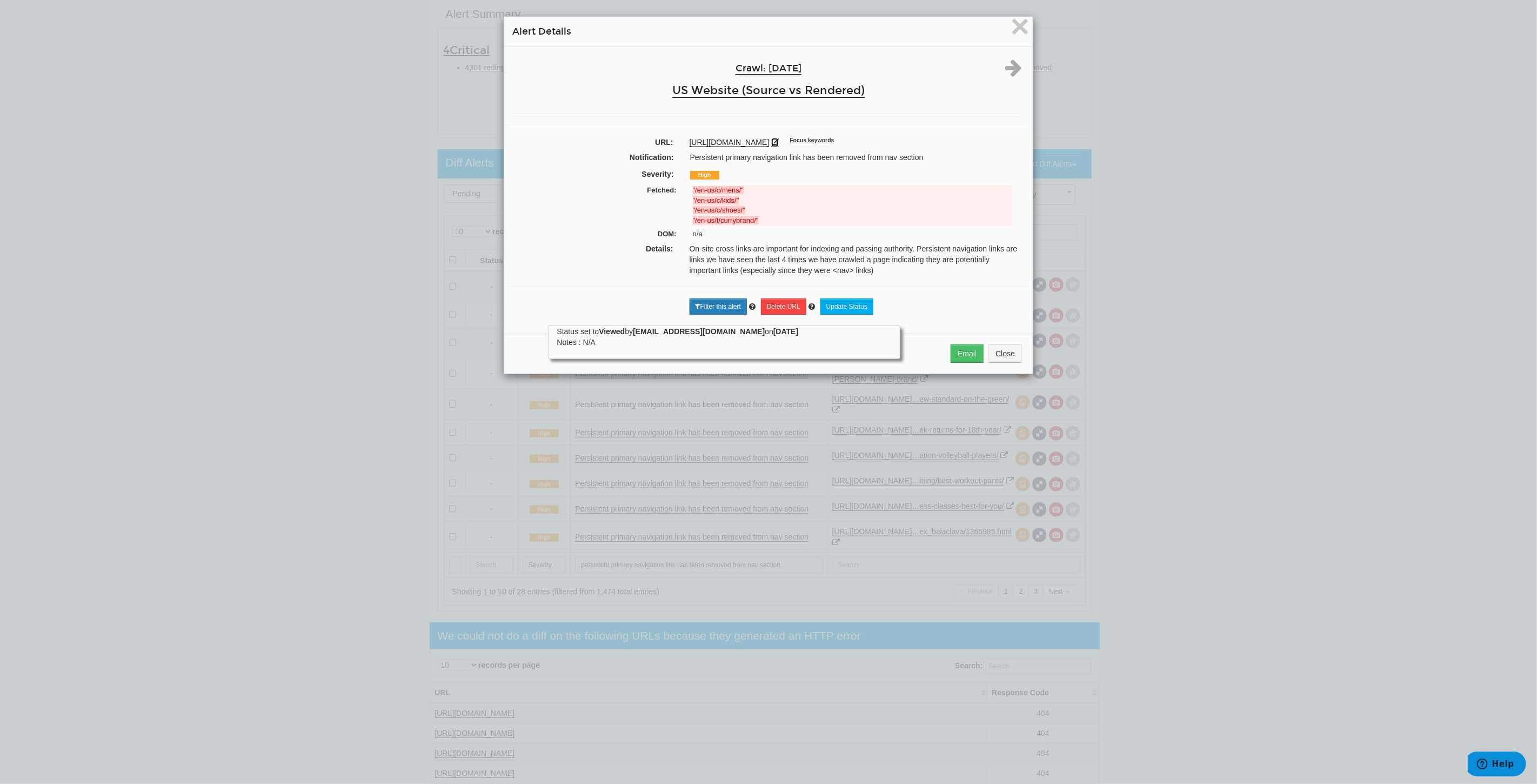
click at [779, 143] on icon at bounding box center [775, 142] width 7 height 7
click at [1017, 29] on span "×" at bounding box center [1020, 26] width 19 height 36
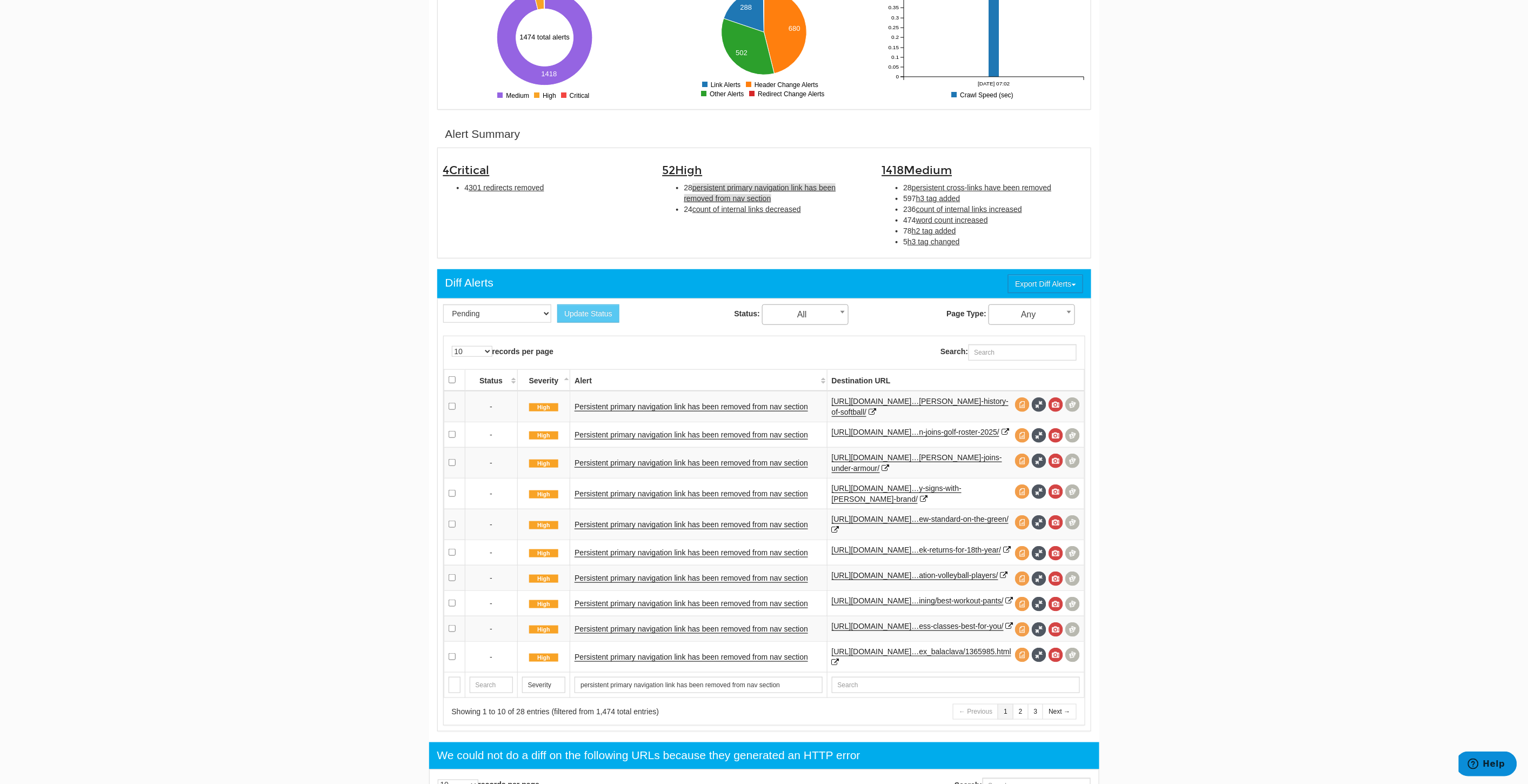
scroll to position [110, 0]
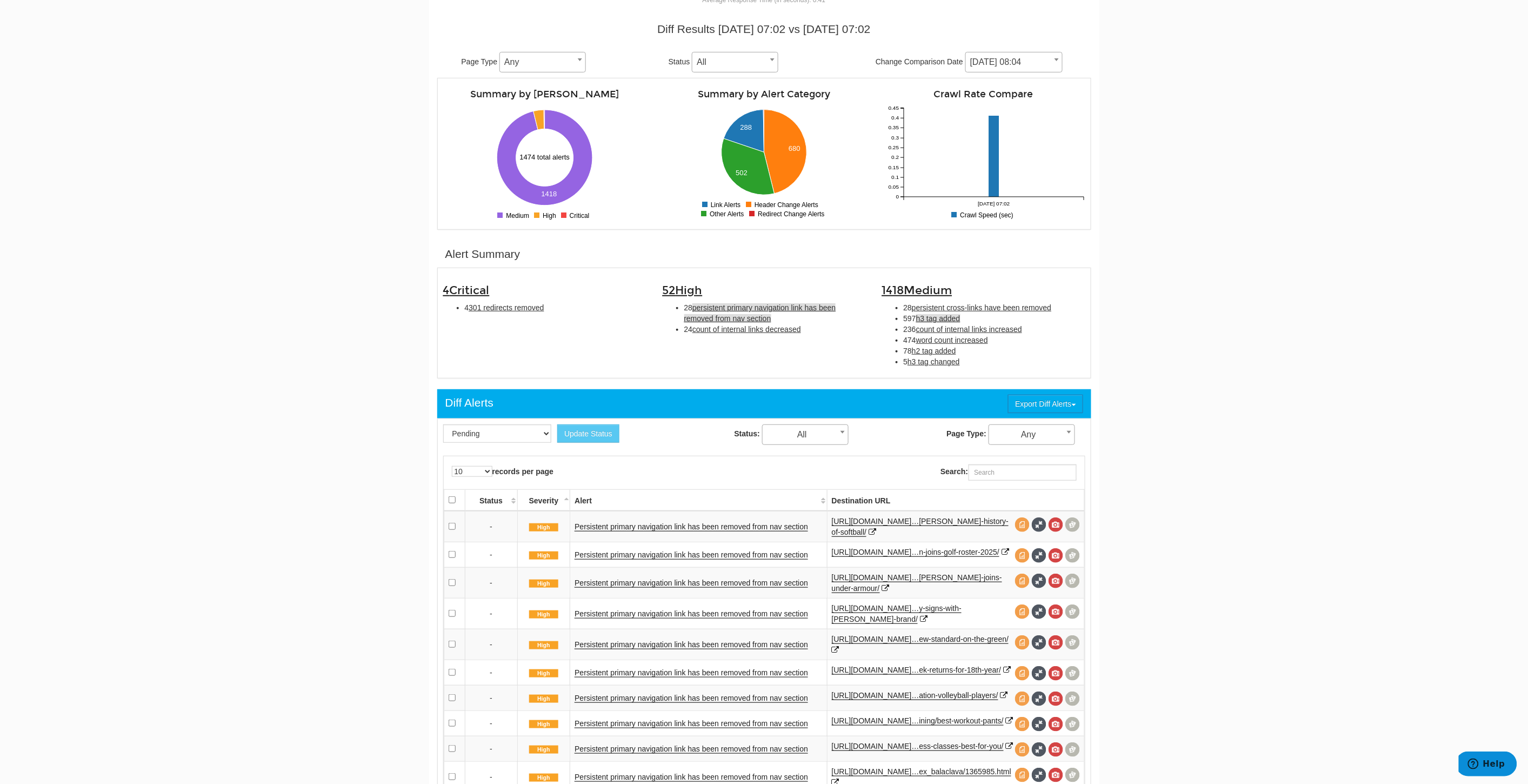
click at [948, 317] on span "h3 tag added" at bounding box center [938, 317] width 44 height 8
type input "h3 tag added"
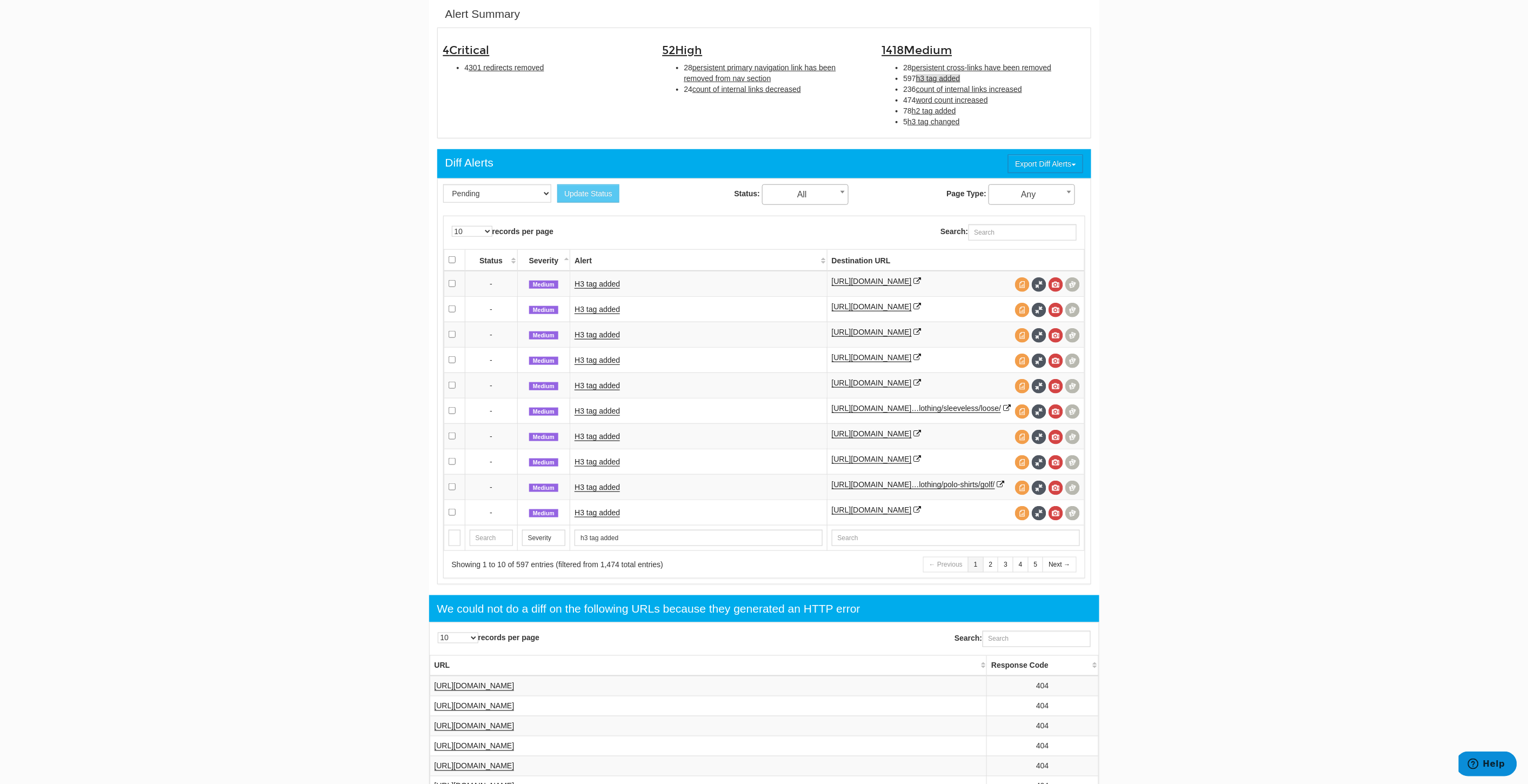
scroll to position [0, 0]
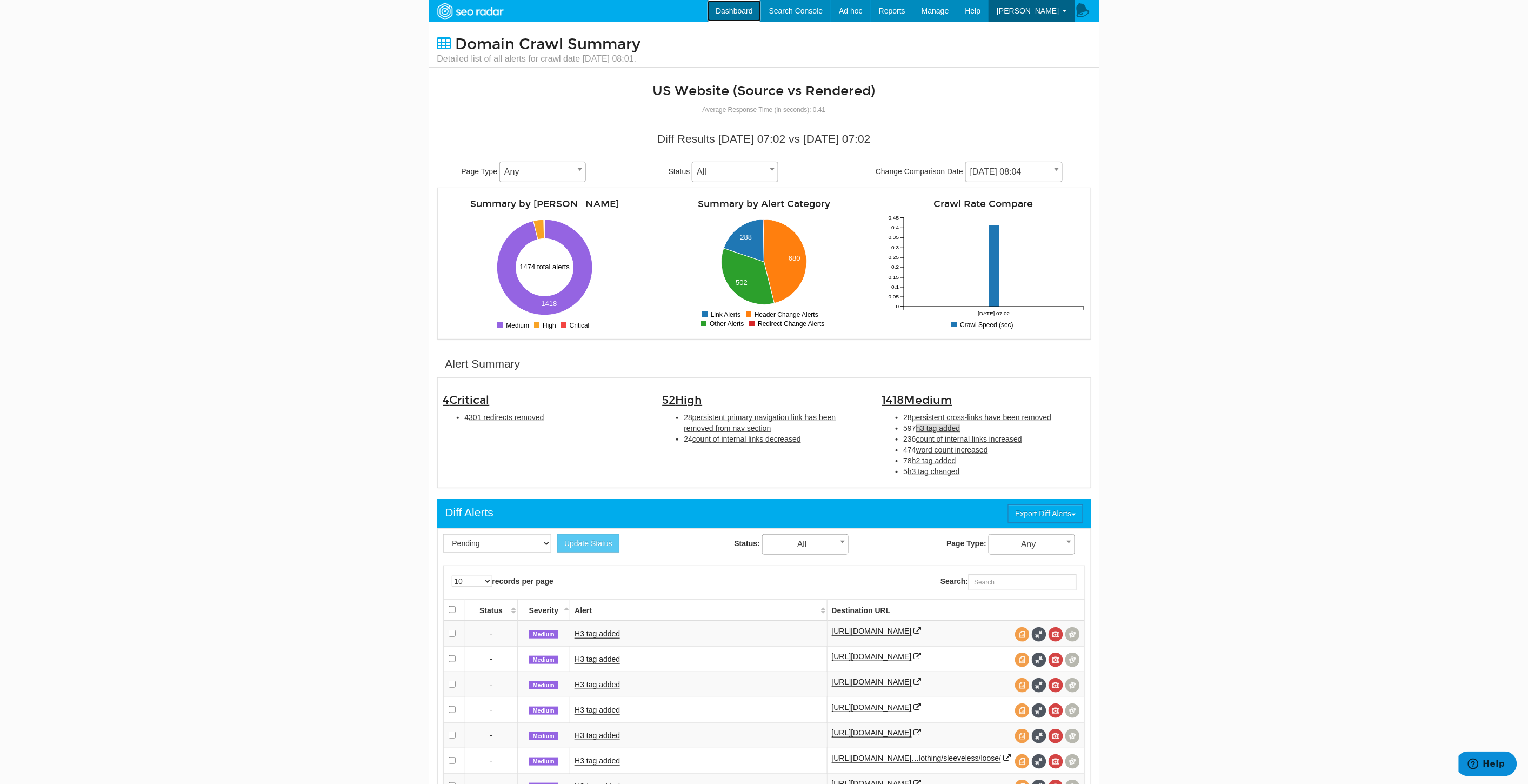
click at [754, 11] on link "Dashboard" at bounding box center [734, 11] width 53 height 22
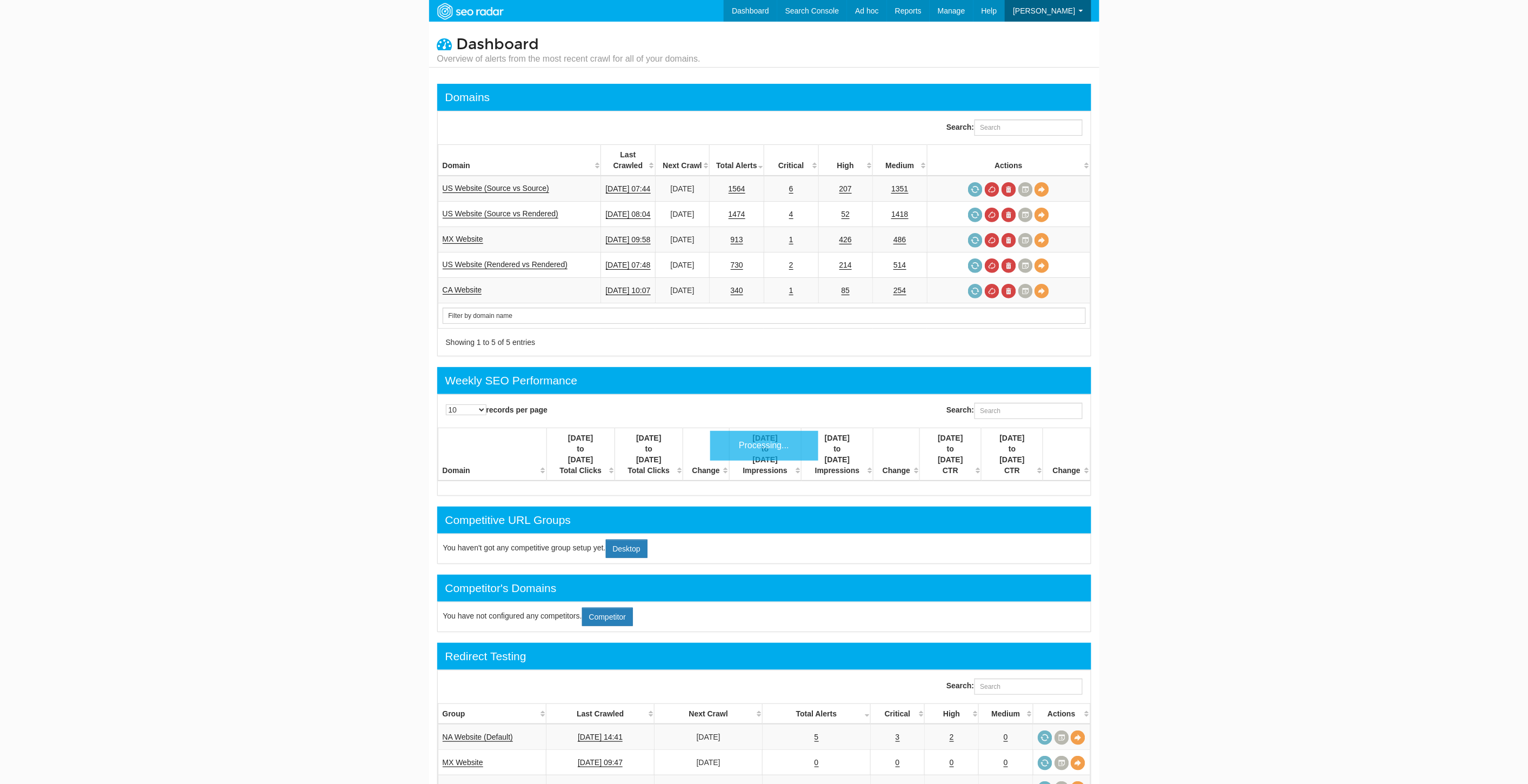
scroll to position [43, 0]
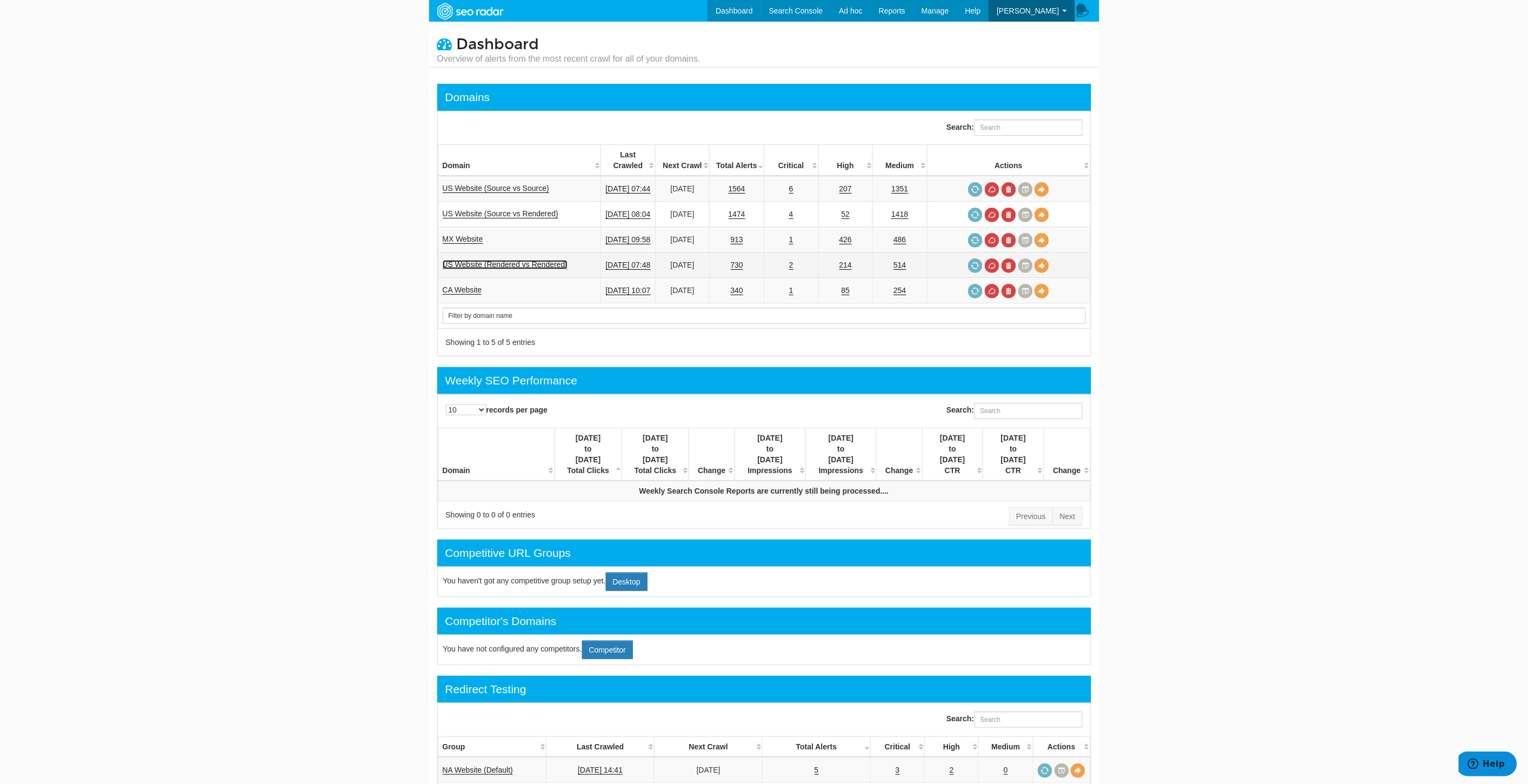
click at [528, 259] on link "US Website (Rendered vs Rendered)" at bounding box center [505, 264] width 126 height 9
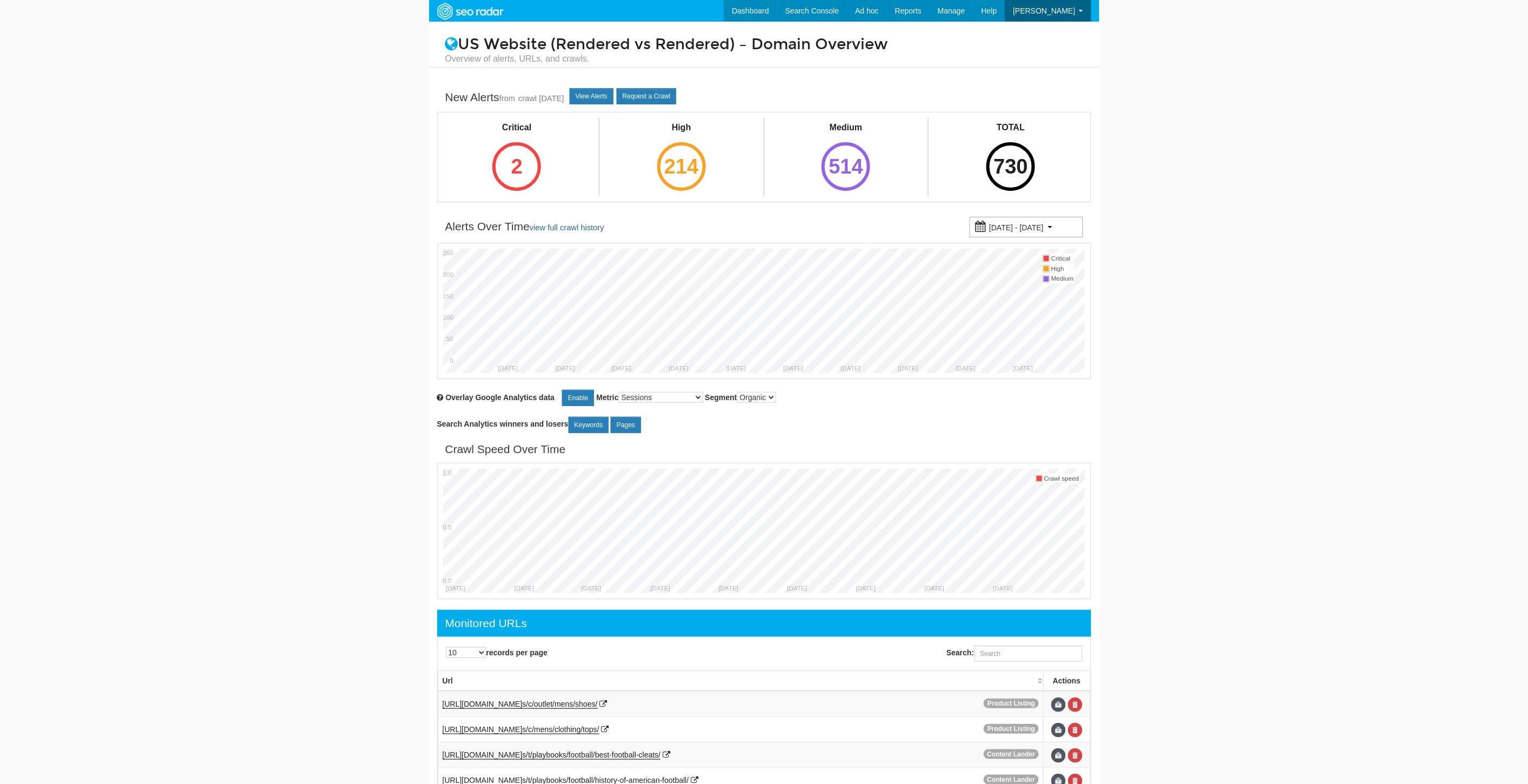
scroll to position [43, 0]
click at [608, 92] on link "View Alerts" at bounding box center [592, 96] width 44 height 17
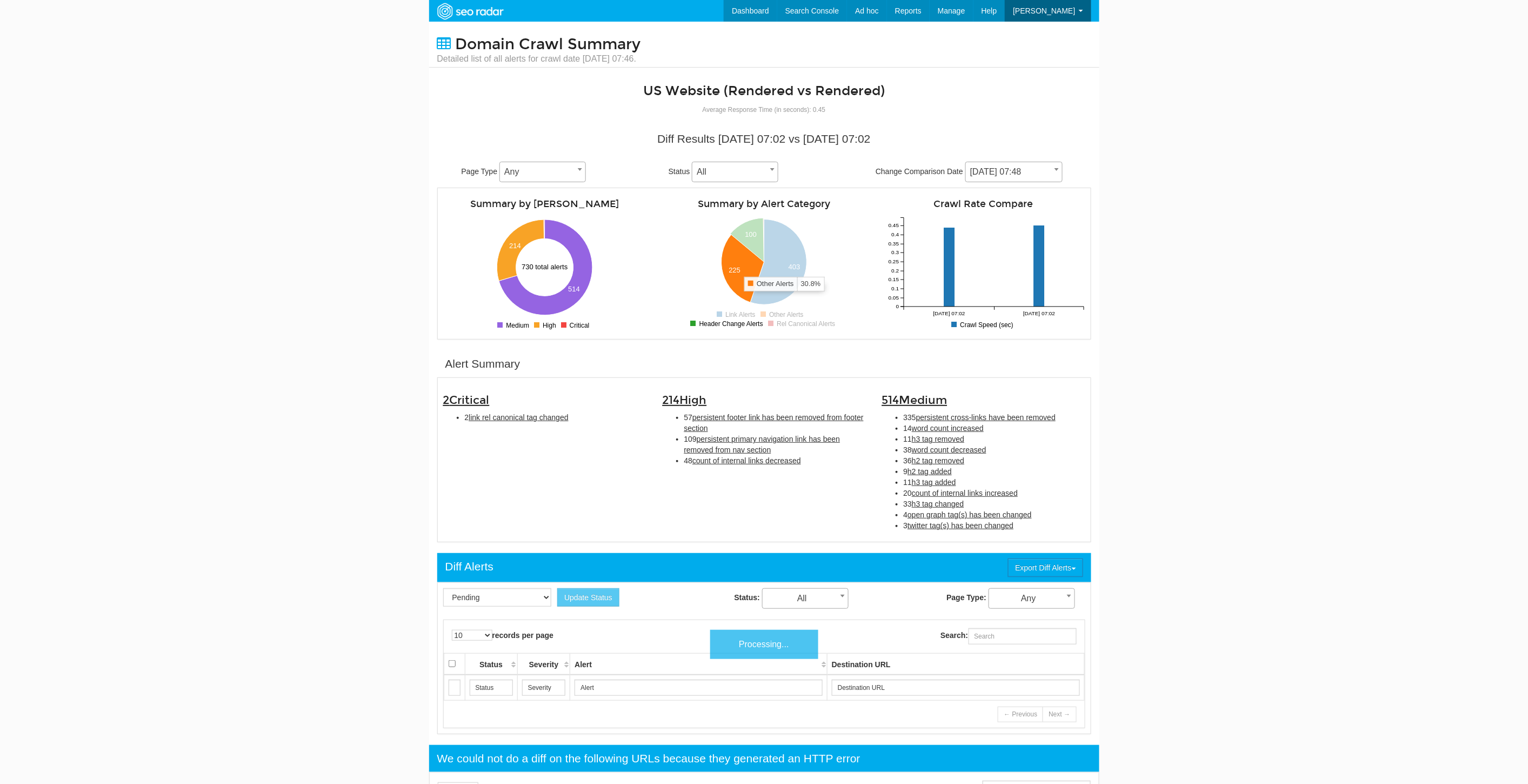
scroll to position [43, 0]
click at [504, 414] on span "link rel canonical tag changed" at bounding box center [518, 416] width 99 height 8
type input "link rel canonical tag changed"
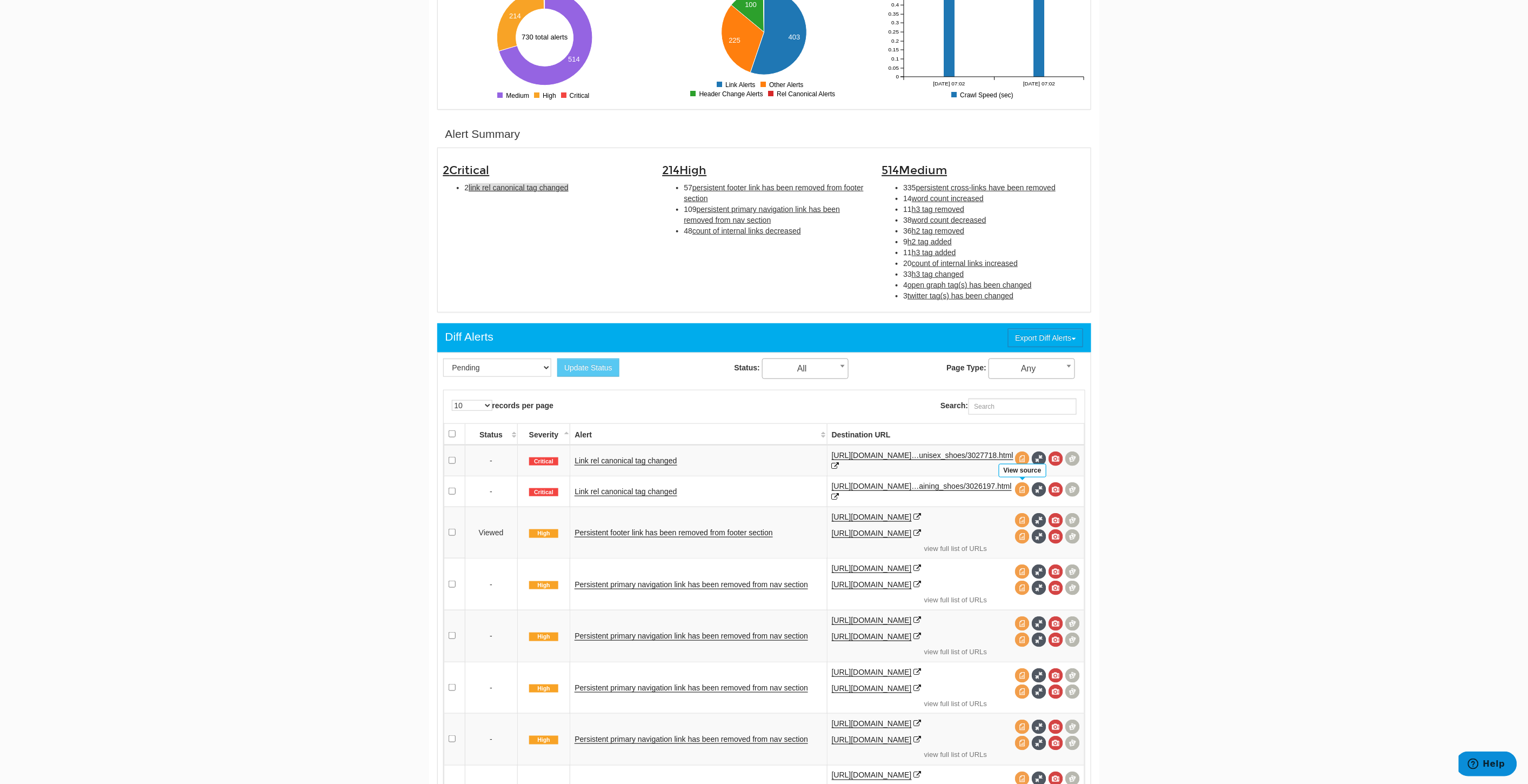
scroll to position [170, 0]
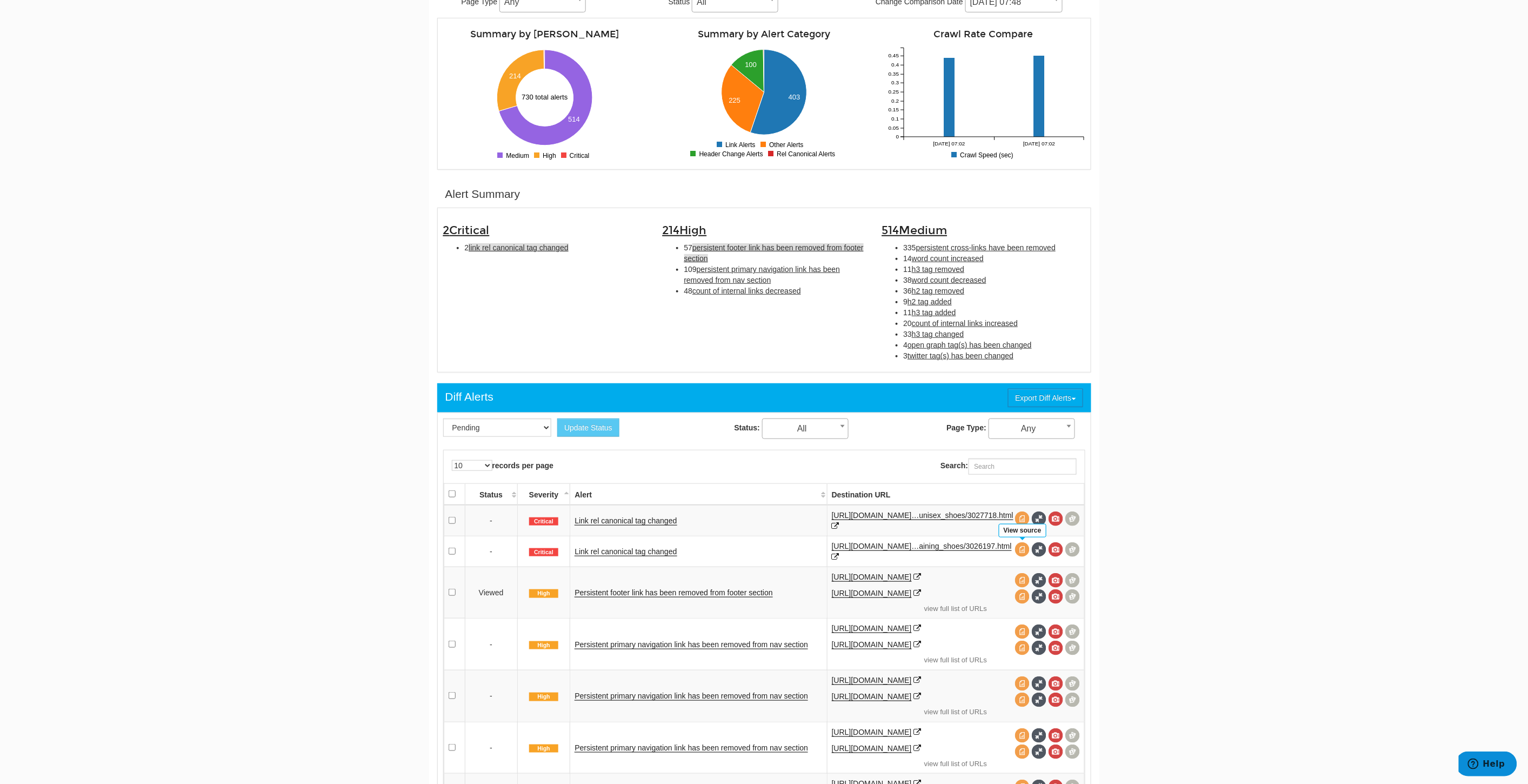
click at [737, 243] on span "persistent footer link has been removed from footer section" at bounding box center [774, 252] width 180 height 19
type input "persistent footer link has been removed from footer section"
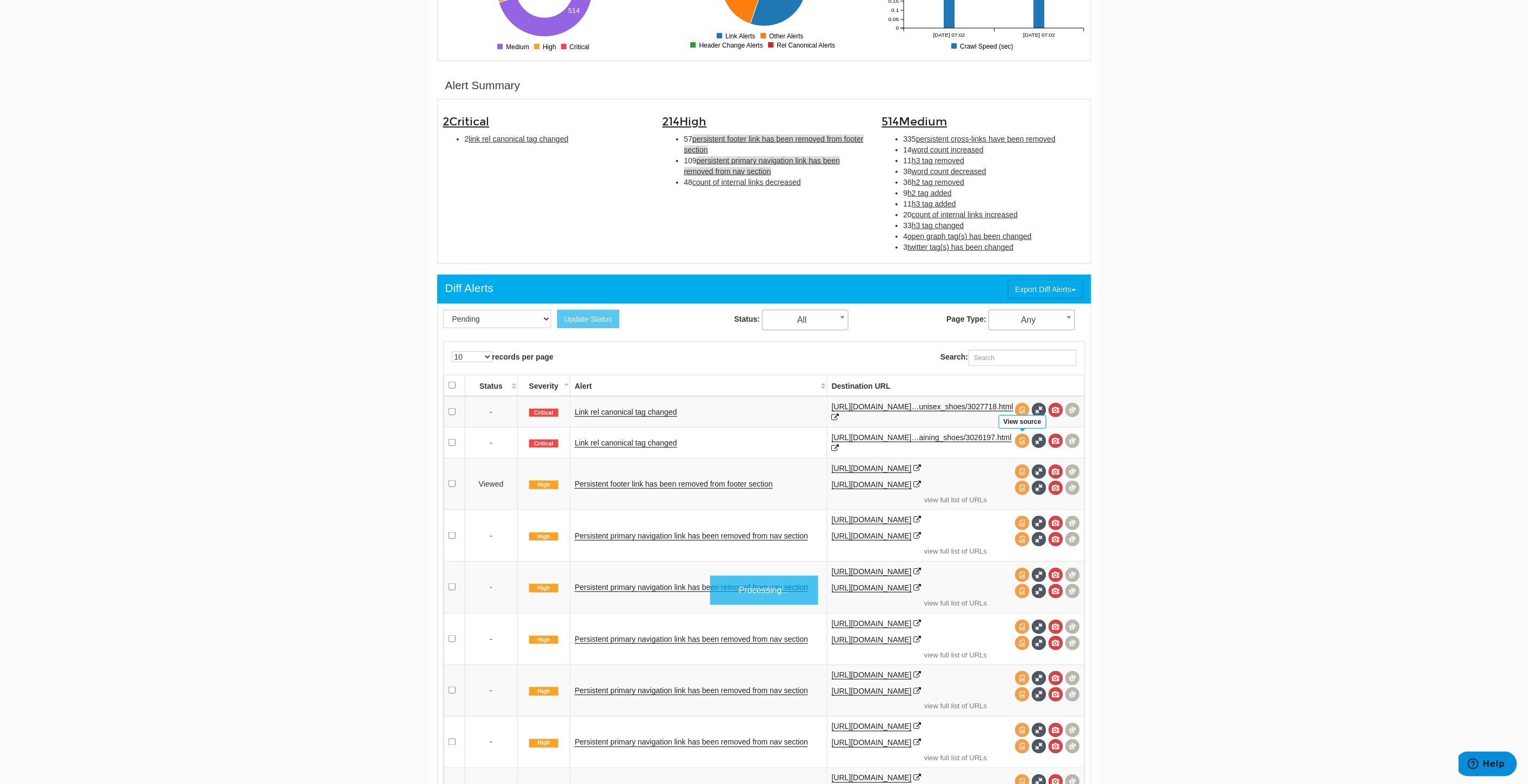
scroll to position [349, 0]
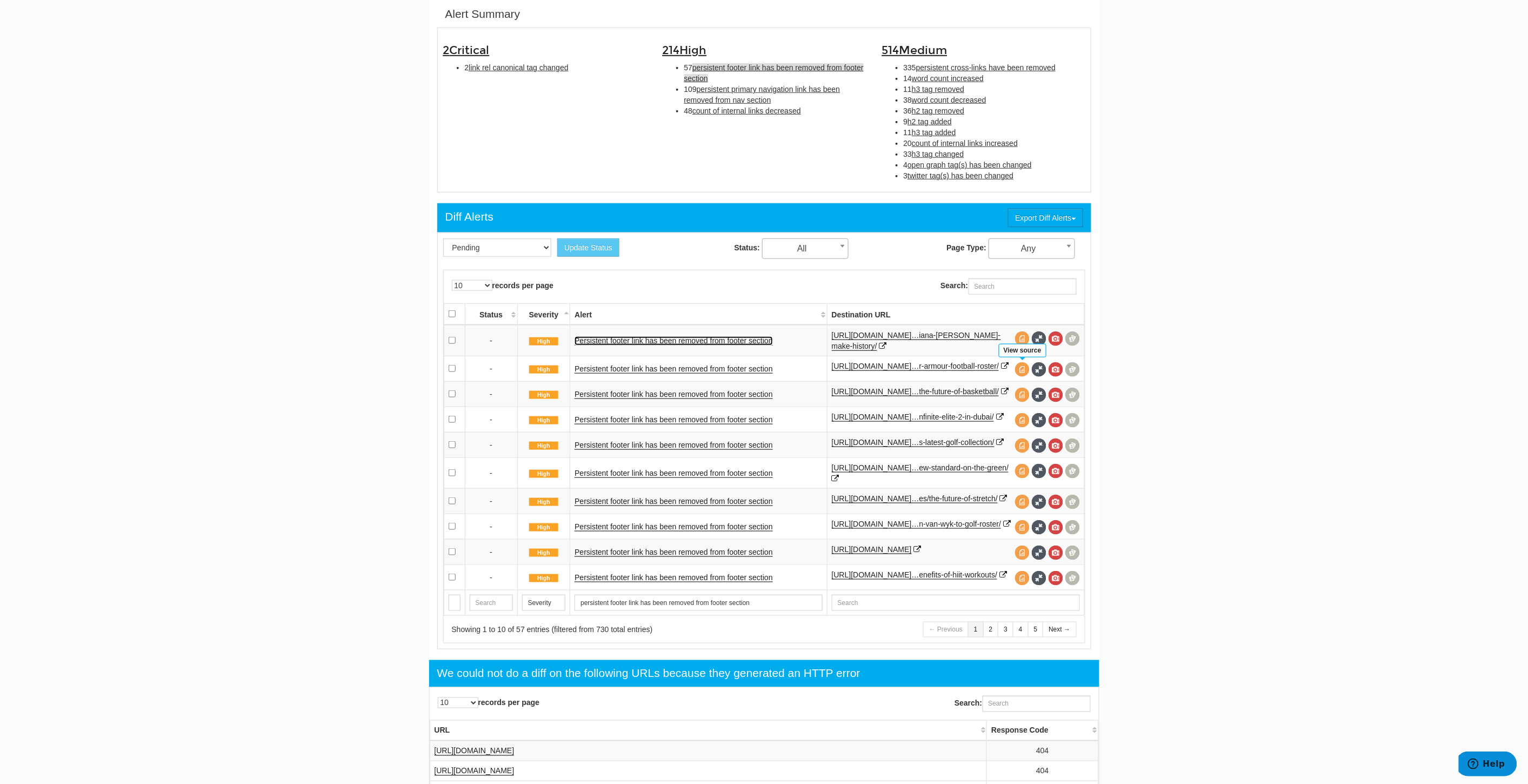
click at [721, 337] on link "Persistent footer link has been removed from footer section" at bounding box center [673, 341] width 198 height 9
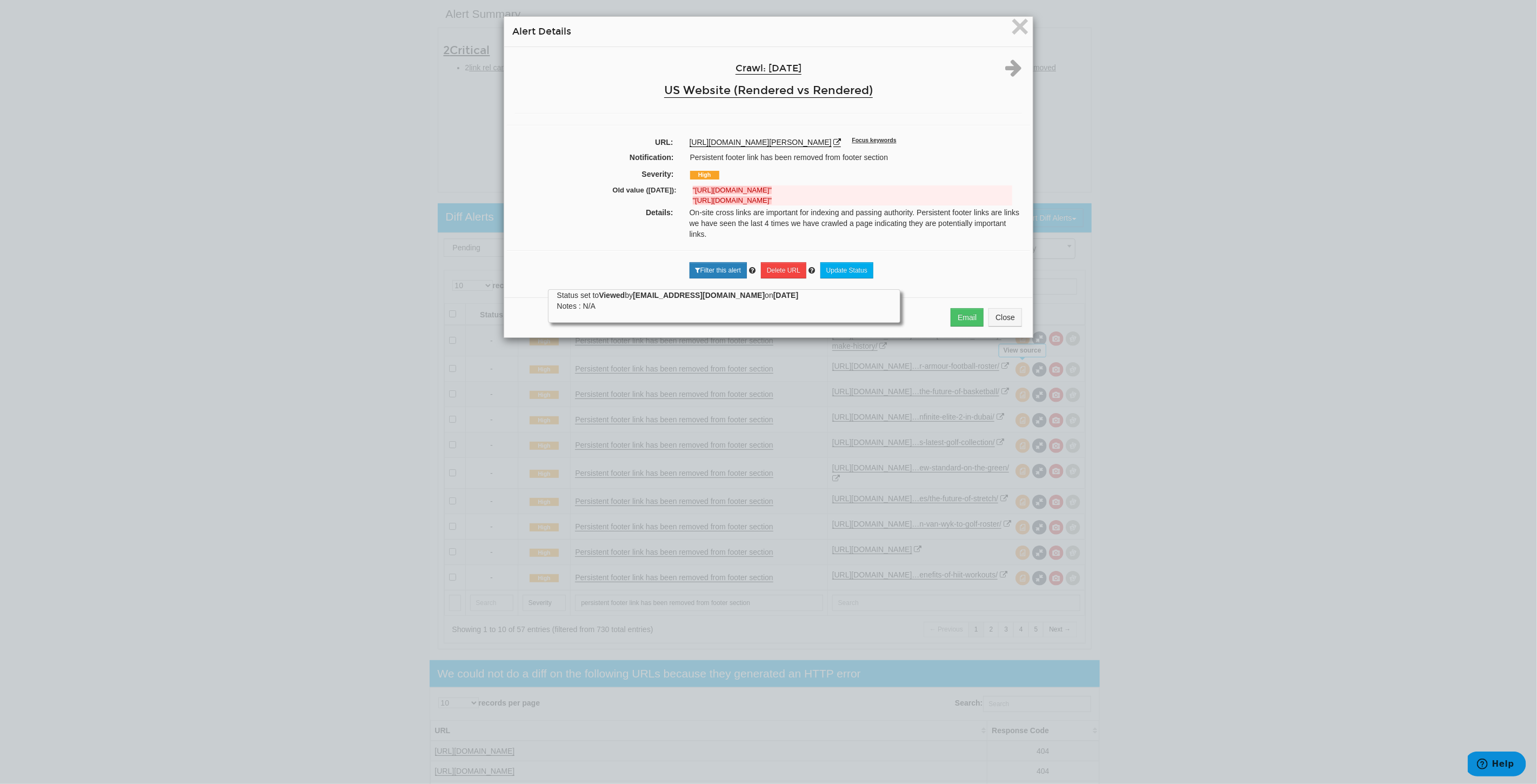
click at [1004, 18] on div "× Alert Details" at bounding box center [768, 31] width 528 height 30
click at [1011, 20] on span "×" at bounding box center [1020, 26] width 19 height 36
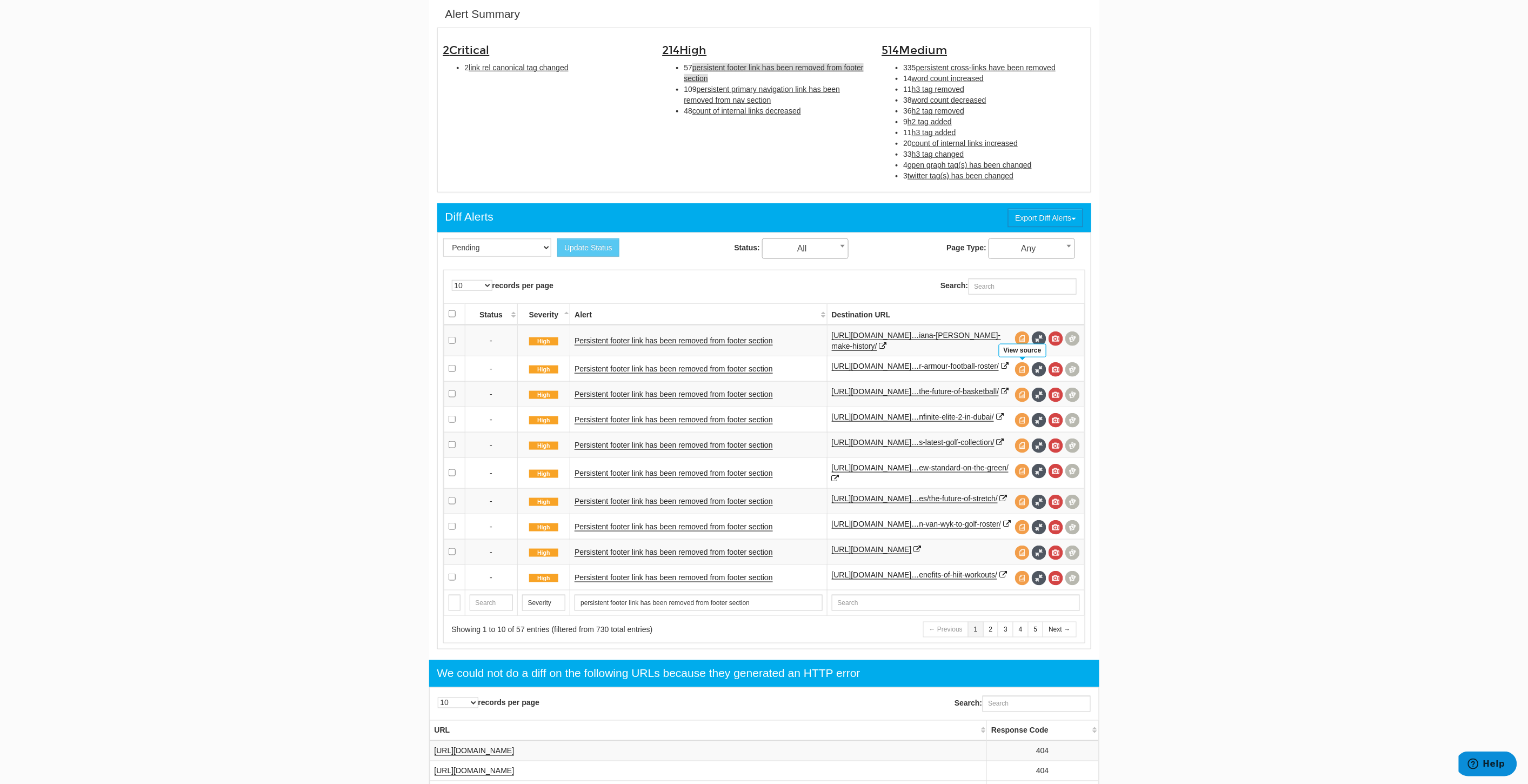
scroll to position [0, 0]
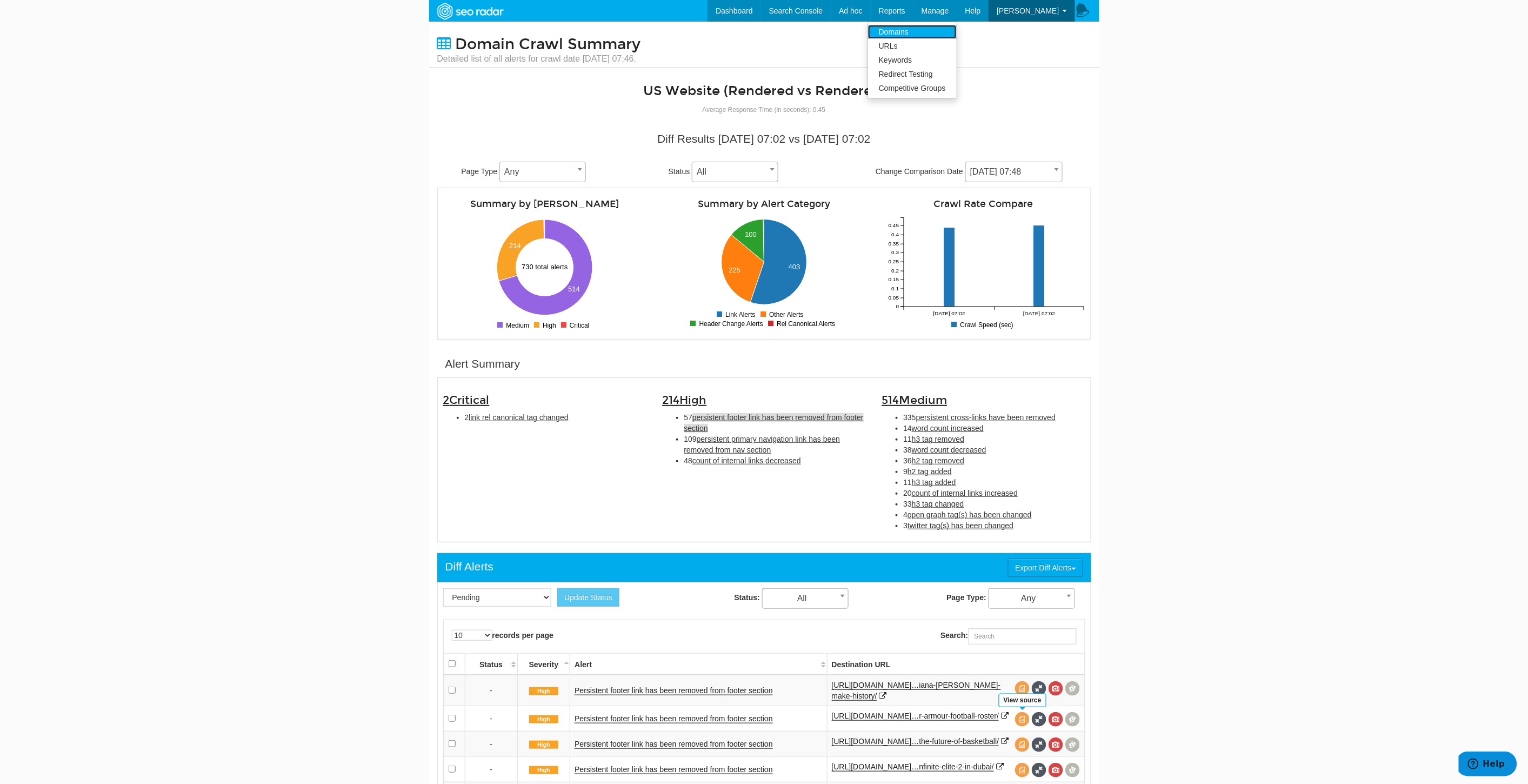
click at [924, 25] on link "Domains" at bounding box center [913, 31] width 89 height 14
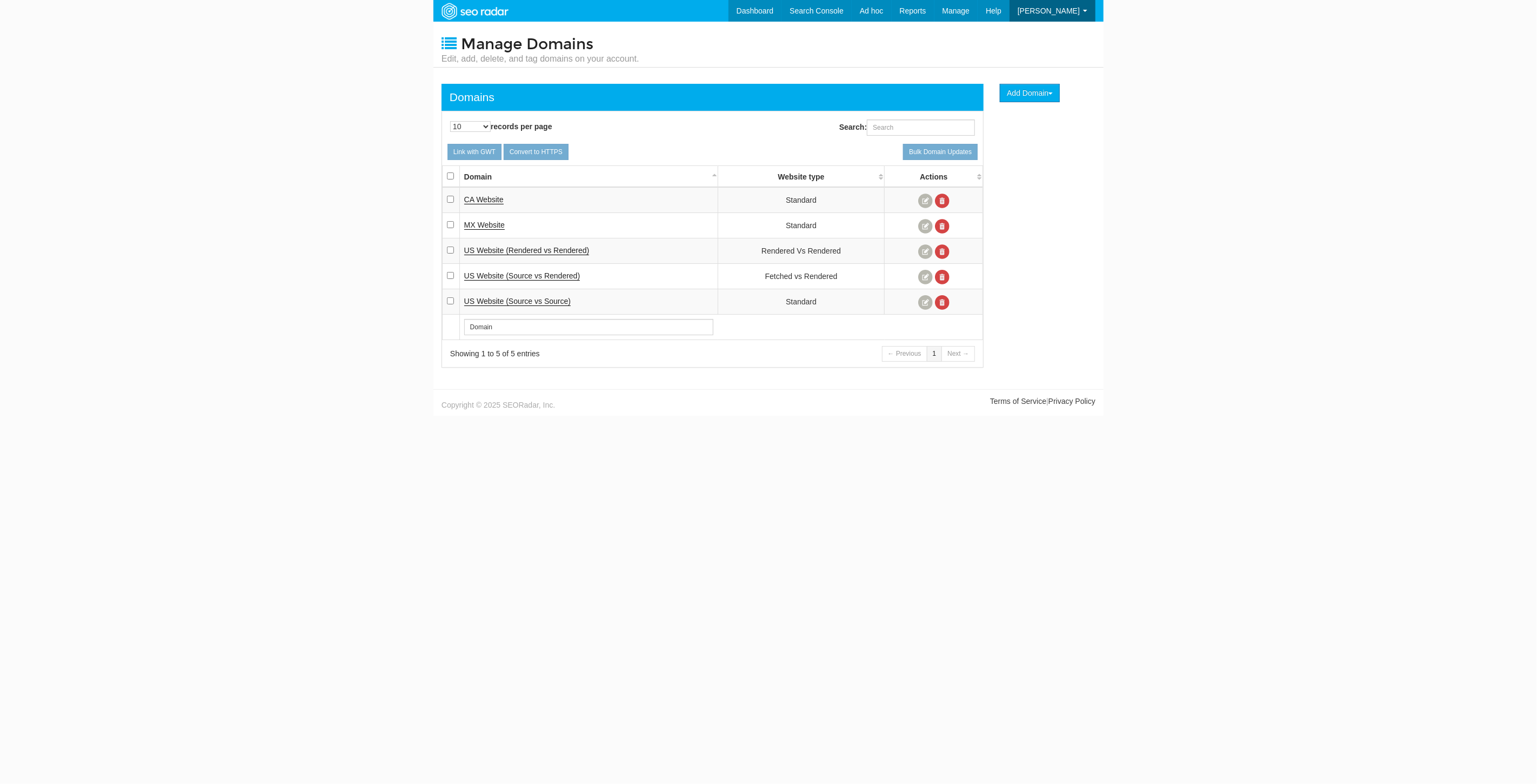
scroll to position [43, 0]
click at [923, 249] on link at bounding box center [925, 251] width 15 height 15
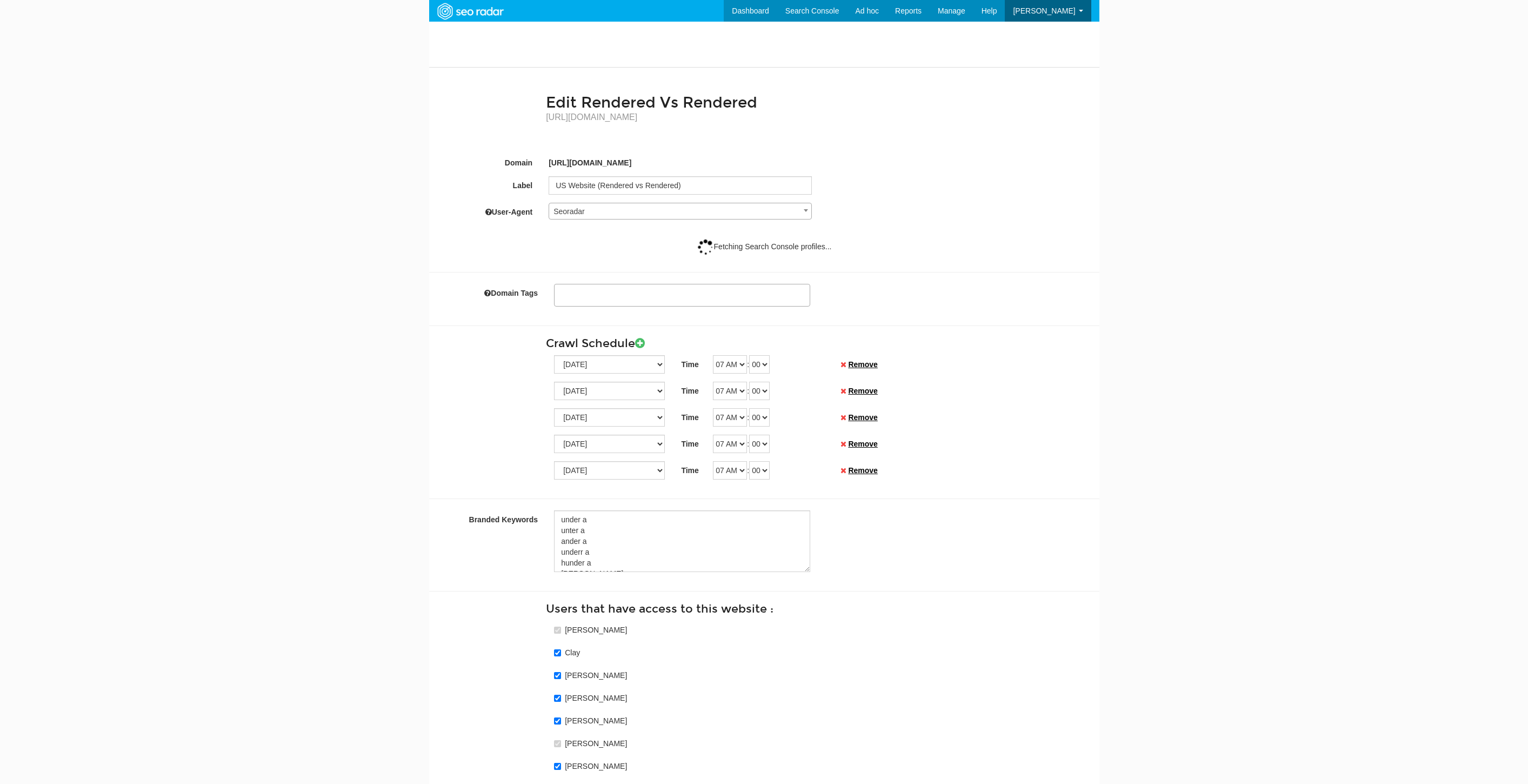
select select
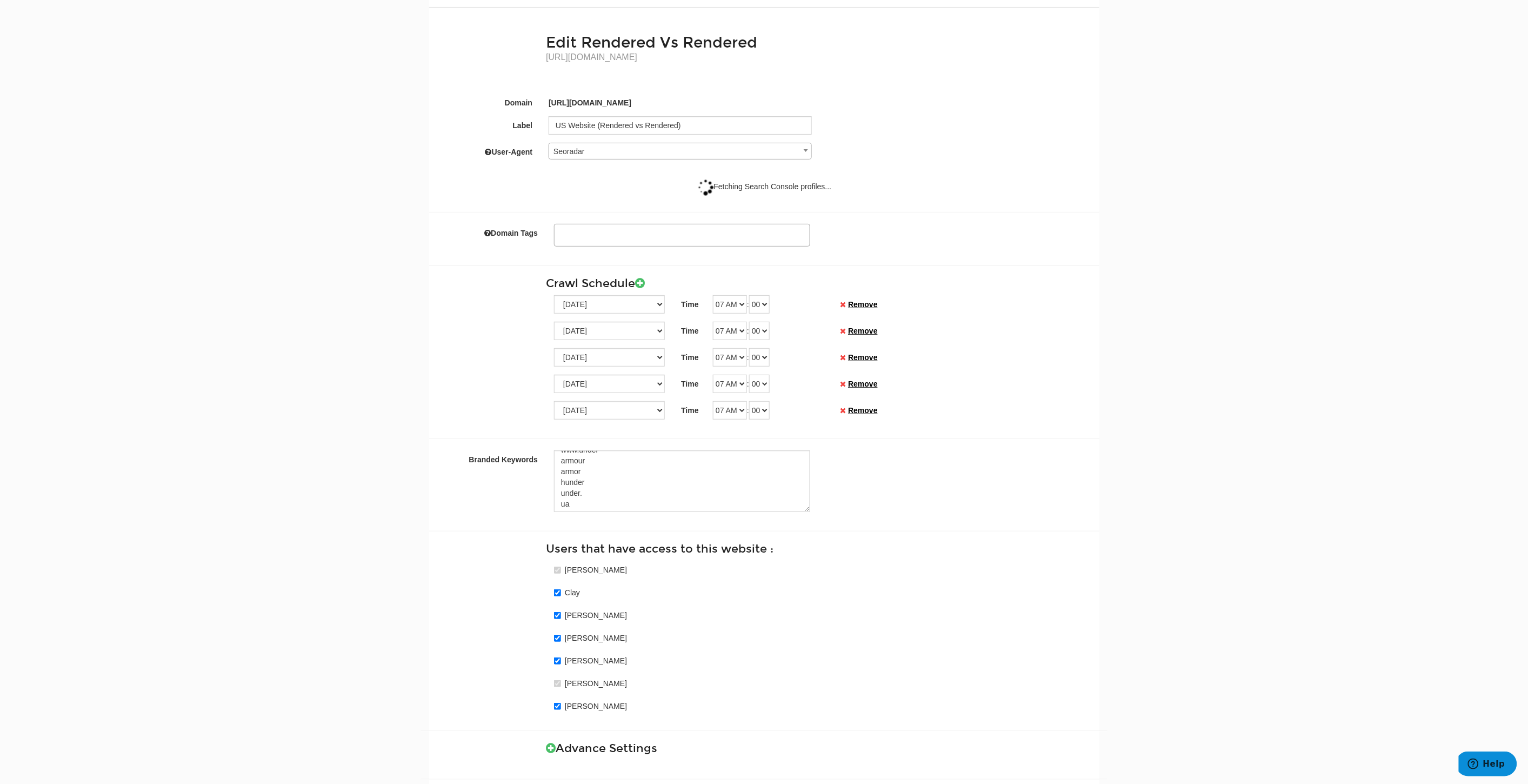
scroll to position [132, 0]
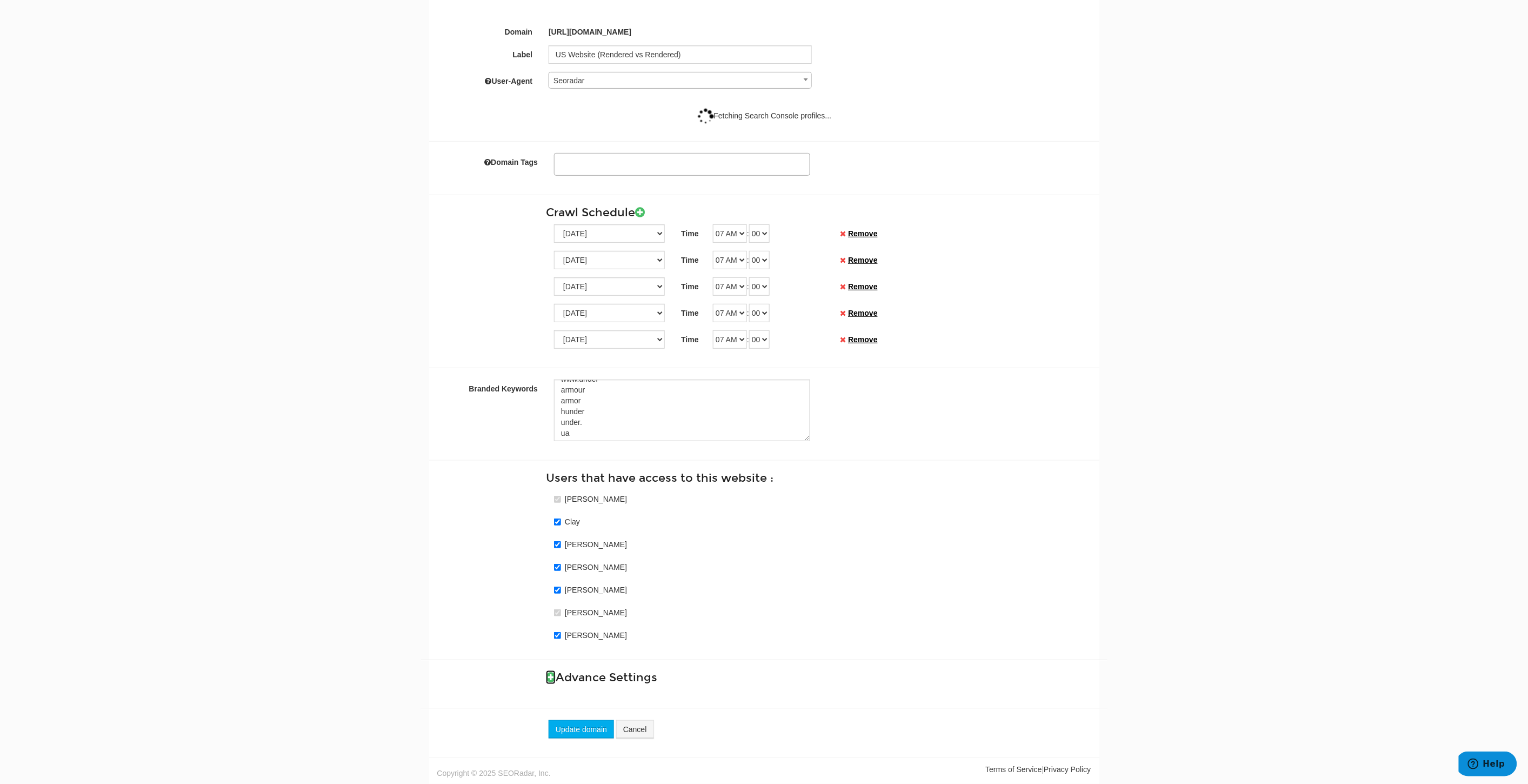
click at [549, 676] on icon at bounding box center [550, 677] width 10 height 11
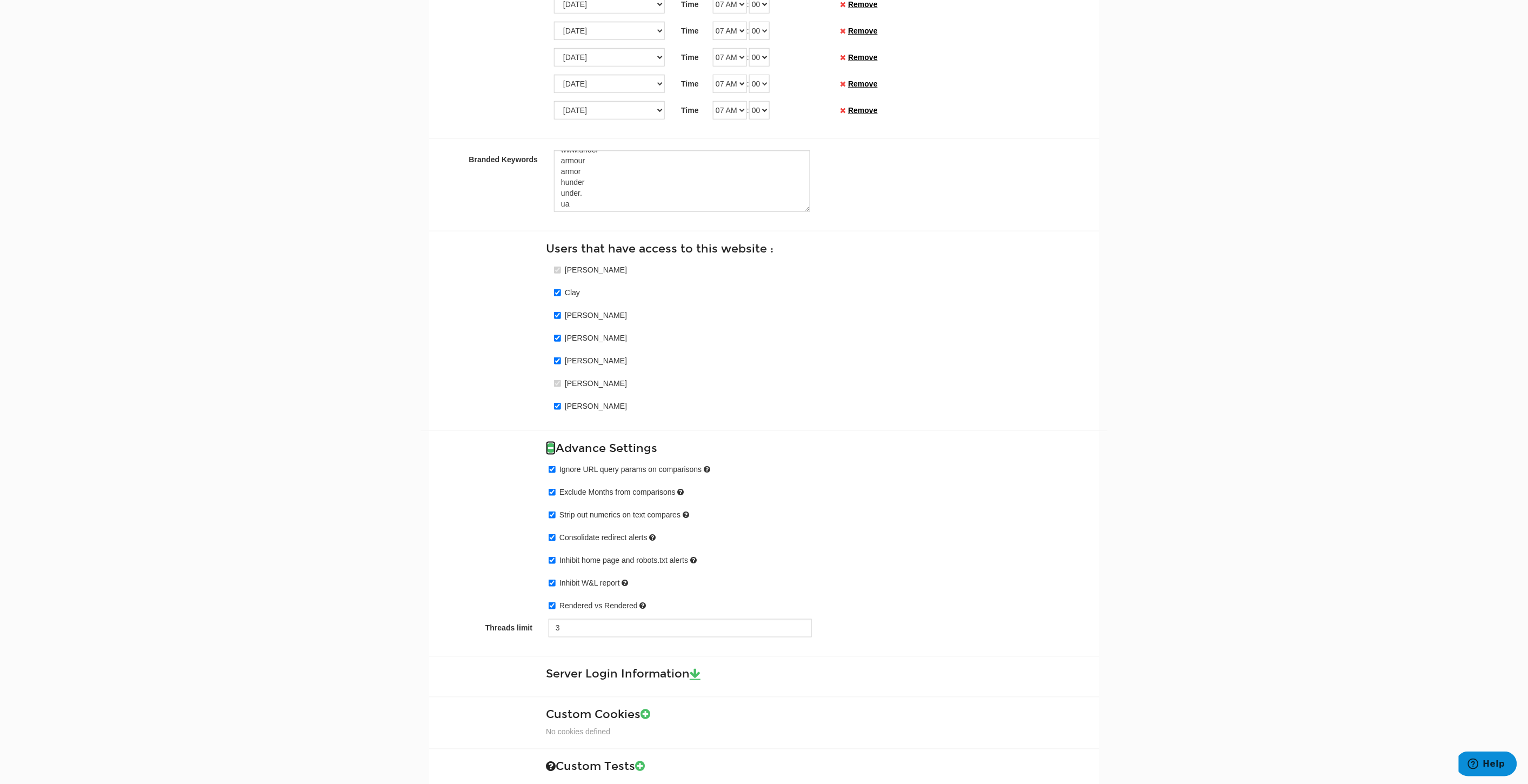
scroll to position [601, 0]
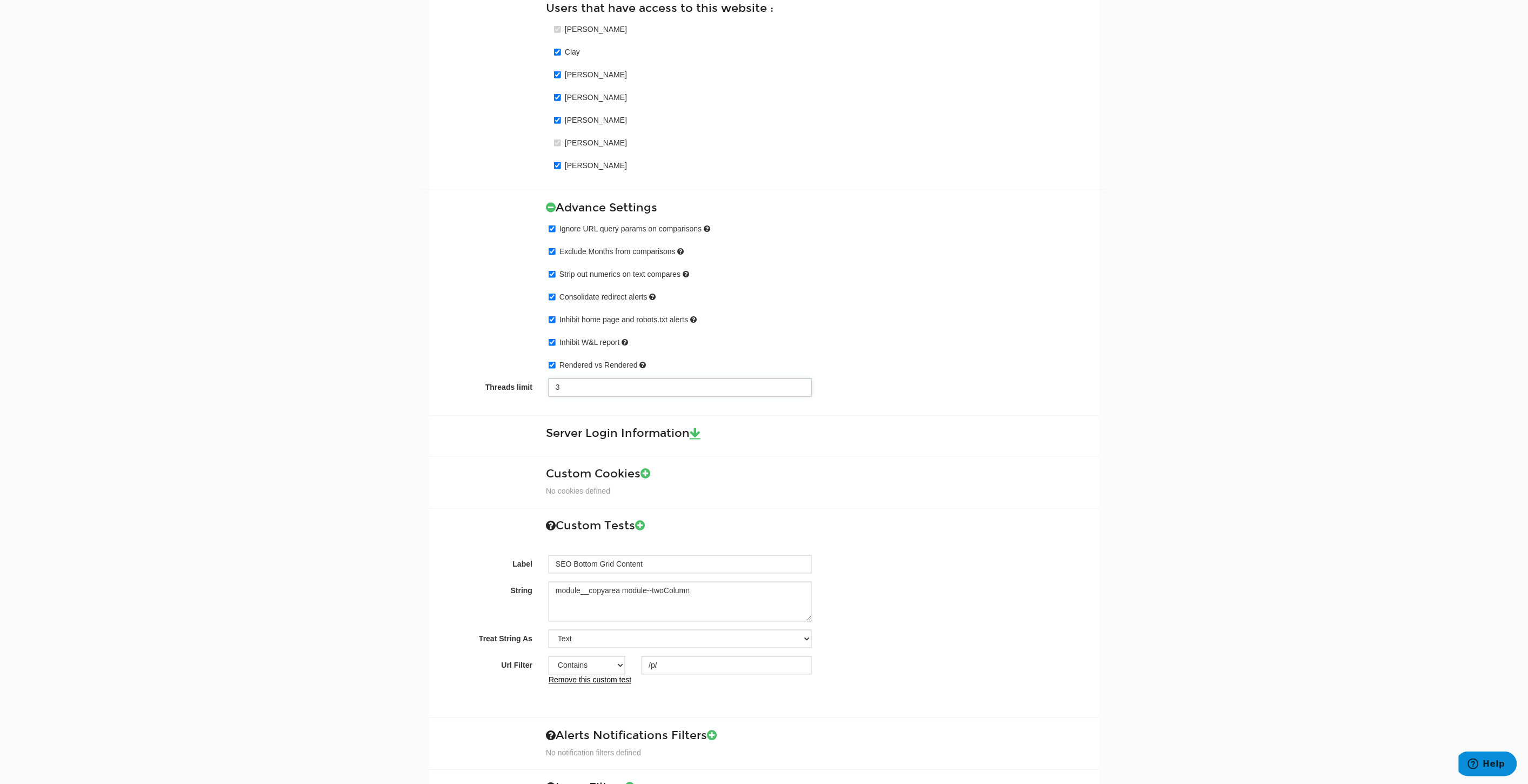
click at [659, 387] on input "3" at bounding box center [680, 388] width 263 height 18
